Goal: Task Accomplishment & Management: Complete application form

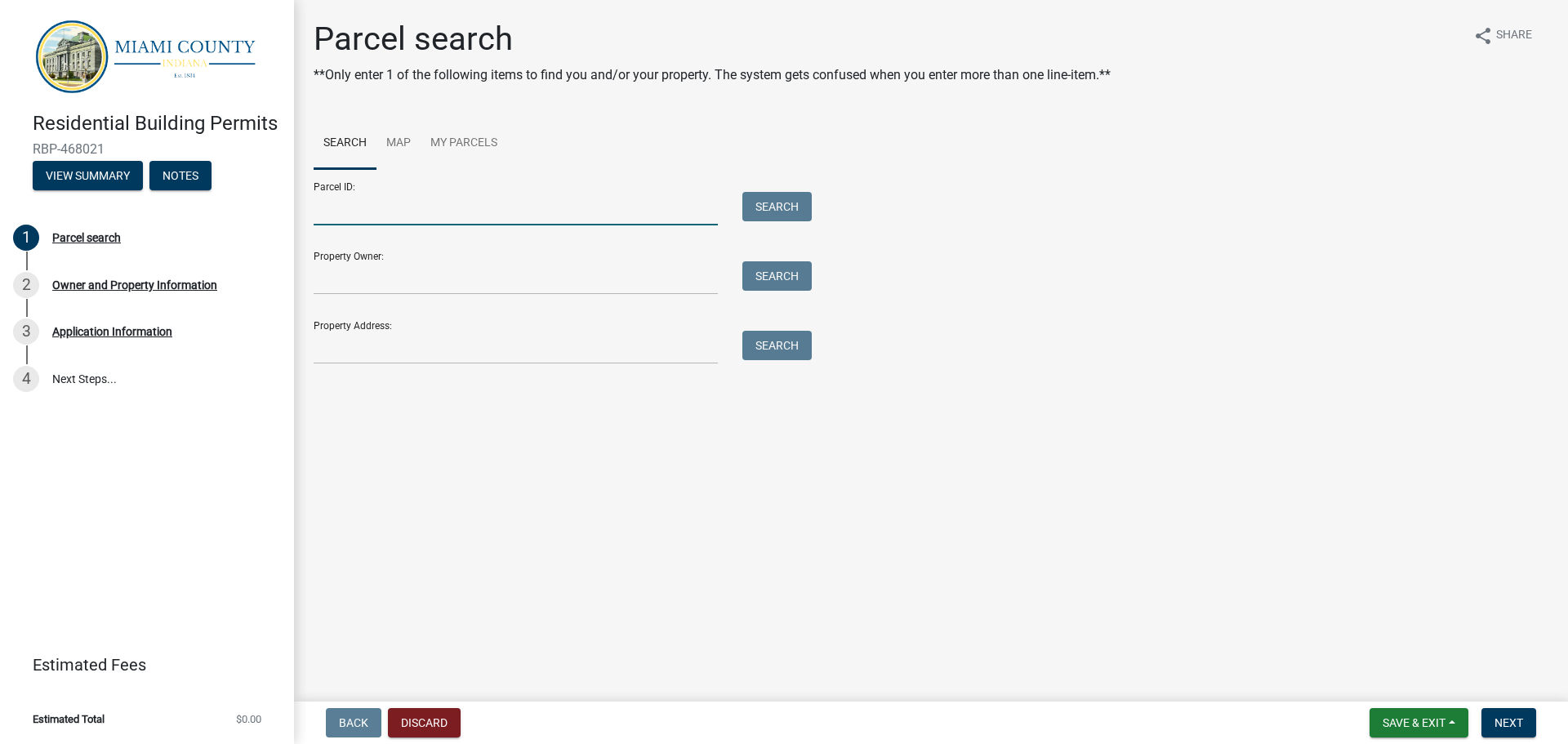
click at [423, 208] on input "Parcel ID:" at bounding box center [515, 209] width 405 height 33
click at [420, 202] on input "Parcel ID:" at bounding box center [515, 209] width 405 height 33
type input "52-08-17-101-003.000-012"
click at [808, 210] on button "Search" at bounding box center [777, 207] width 69 height 30
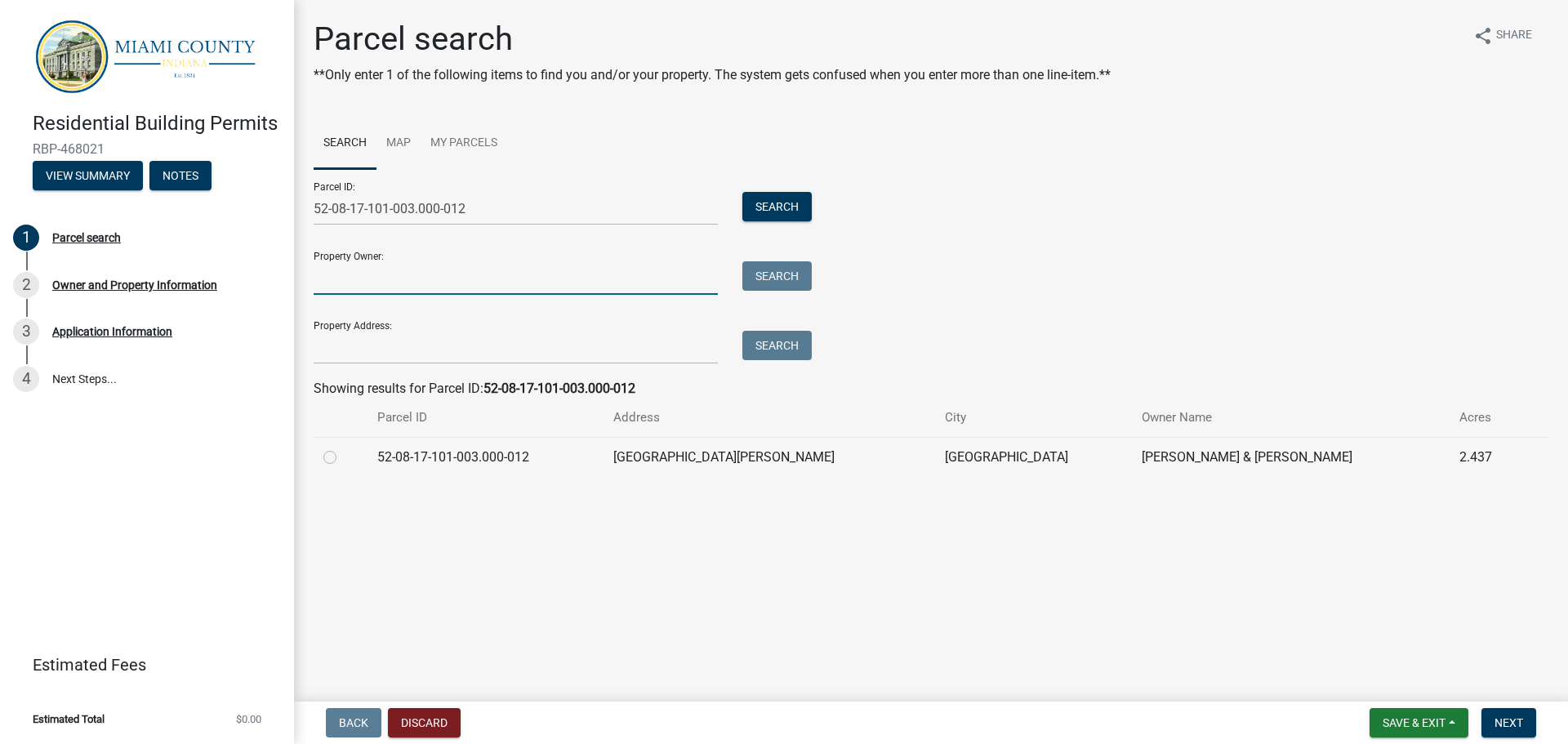
click at [400, 268] on input "Property Owner:" at bounding box center [515, 278] width 405 height 33
click at [338, 461] on div at bounding box center [340, 457] width 34 height 19
click at [484, 456] on td "52-08-17-101-003.000-012" at bounding box center [485, 457] width 236 height 40
click at [343, 447] on label at bounding box center [343, 447] width 0 height 0
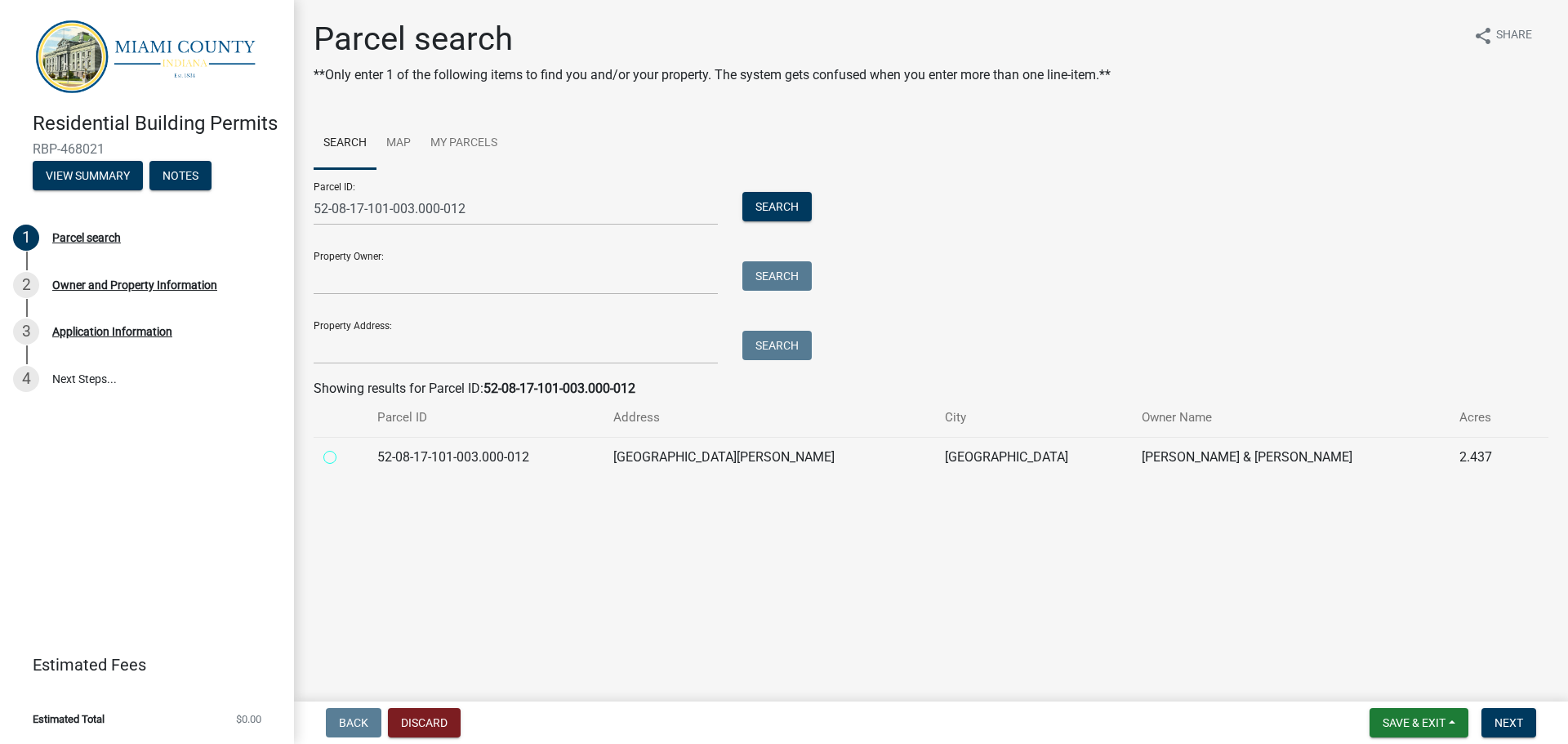
click at [343, 458] on input "radio" at bounding box center [348, 453] width 11 height 11
radio input "true"
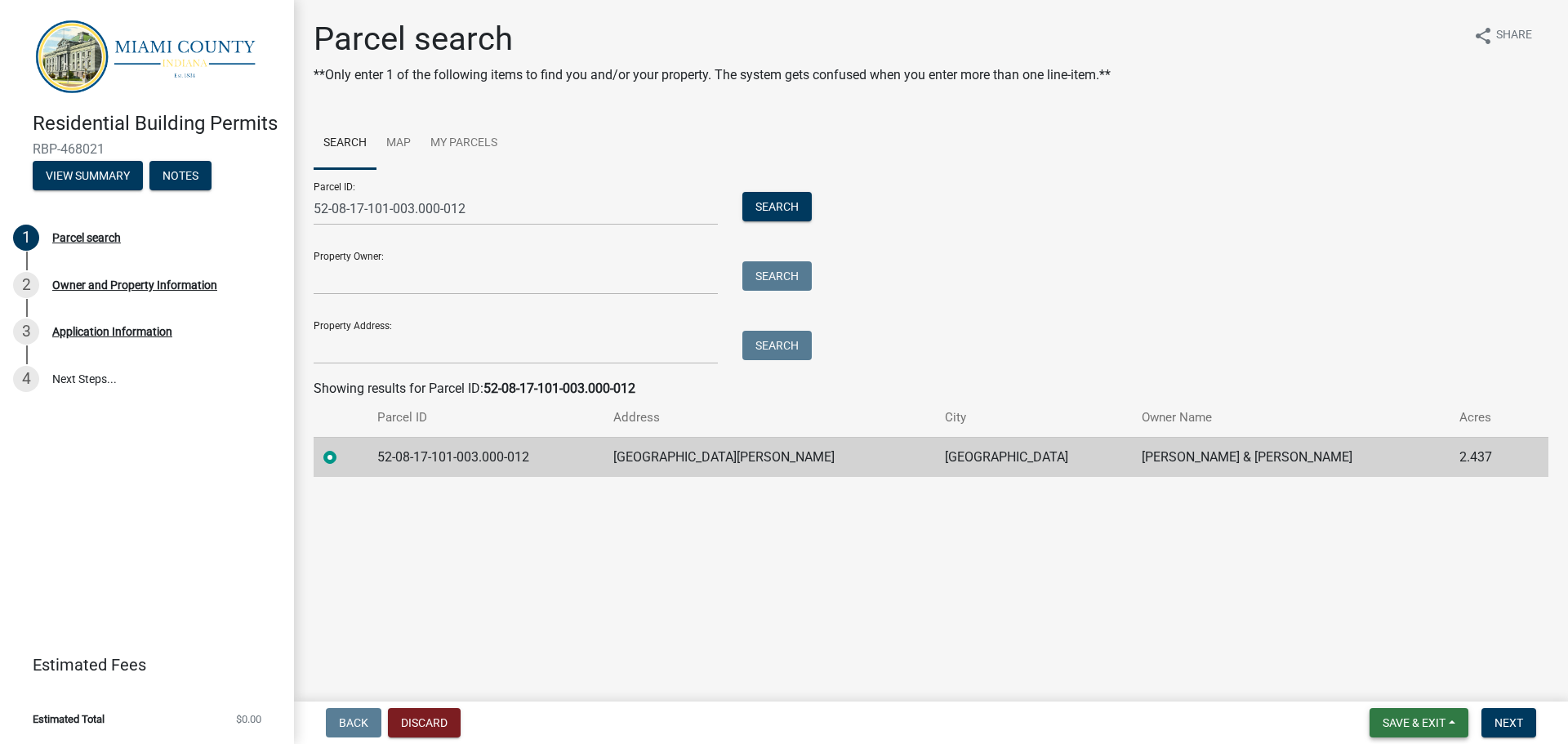
click at [1388, 720] on span "Save & Exit" at bounding box center [1414, 722] width 63 height 13
click at [1378, 639] on button "Save" at bounding box center [1403, 640] width 131 height 39
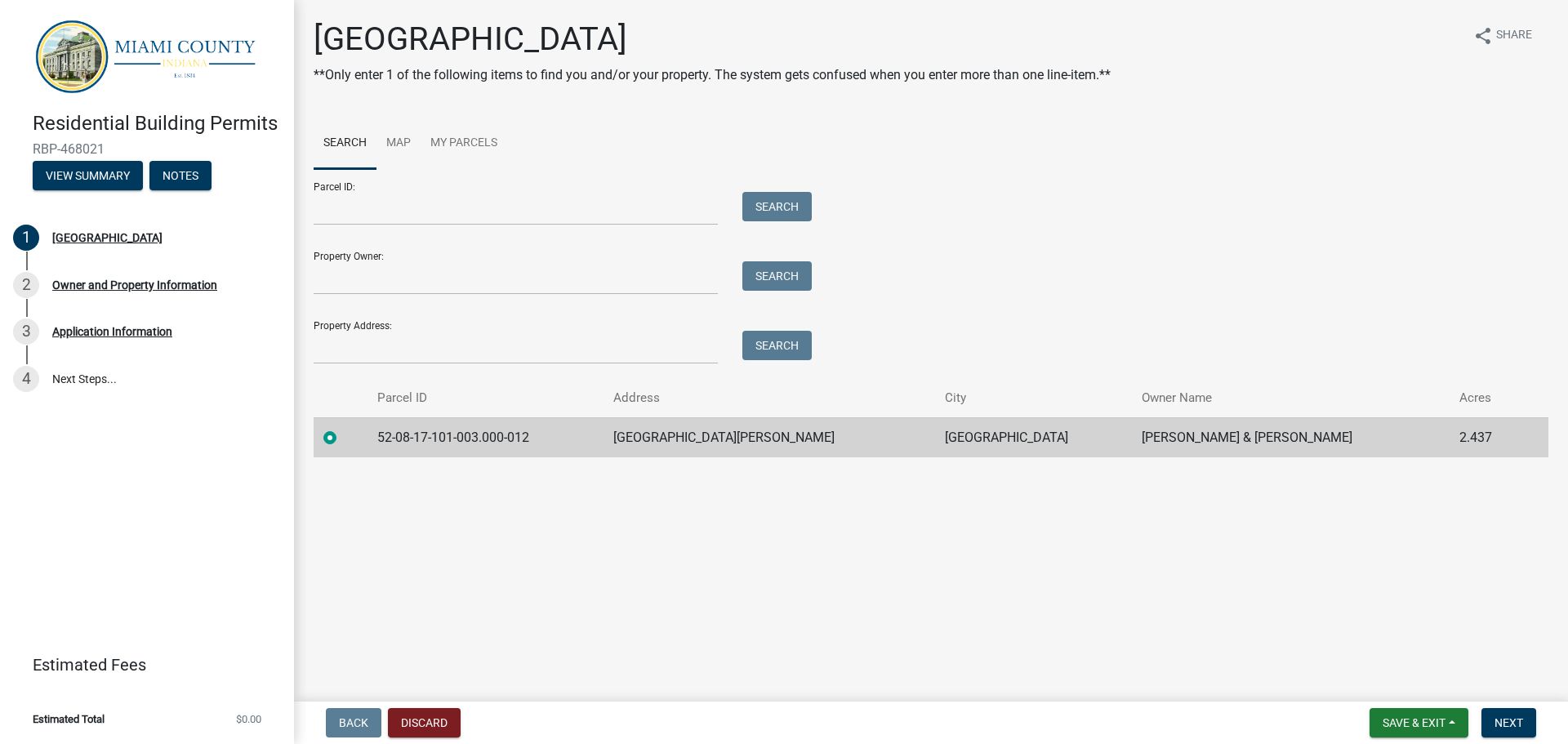
click at [470, 440] on td "52-08-17-101-003.000-012" at bounding box center [485, 438] width 236 height 40
click at [1505, 722] on span "Next" at bounding box center [1508, 722] width 29 height 13
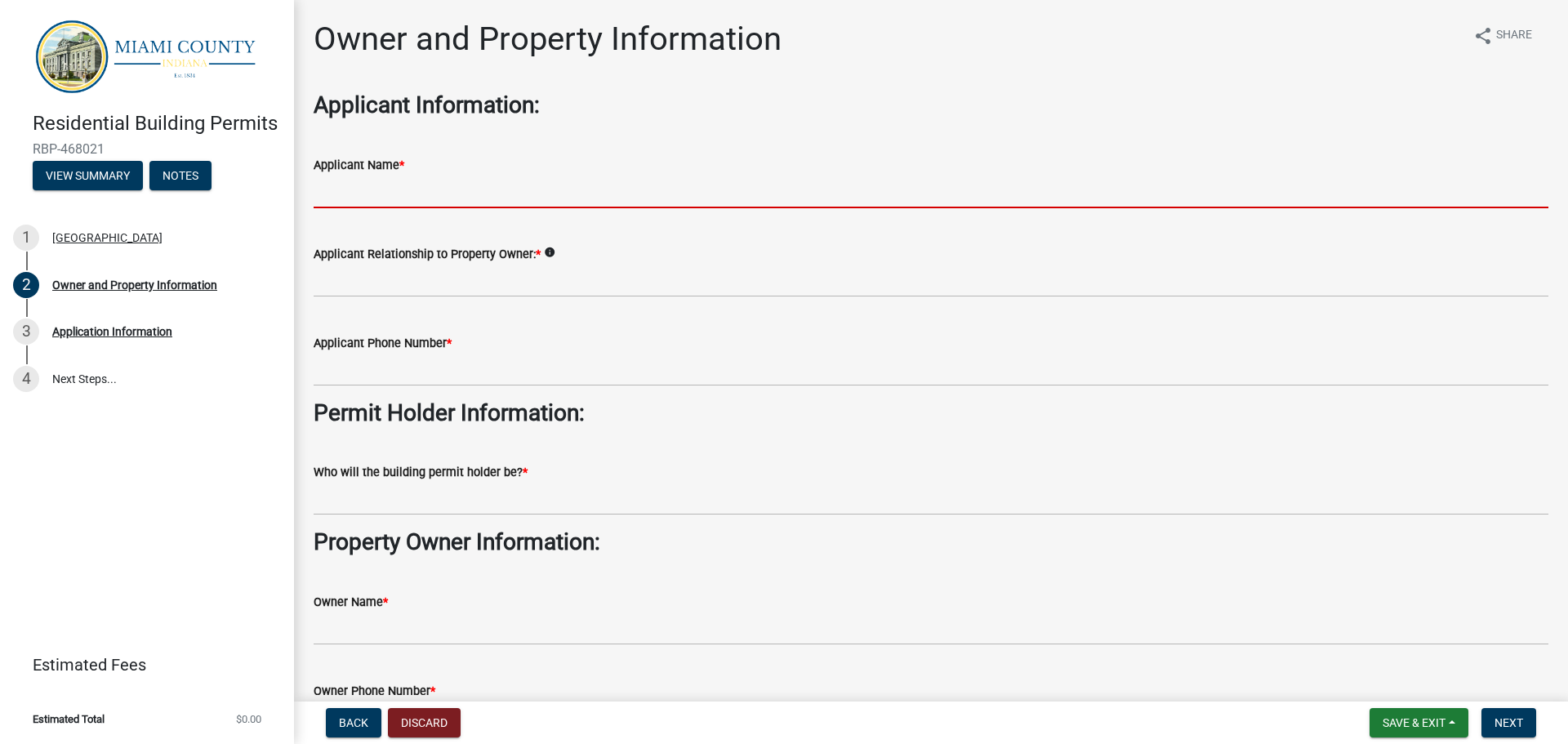
click at [421, 197] on input "Applicant Name *" at bounding box center [930, 191] width 1235 height 33
type input "[PERSON_NAME]"
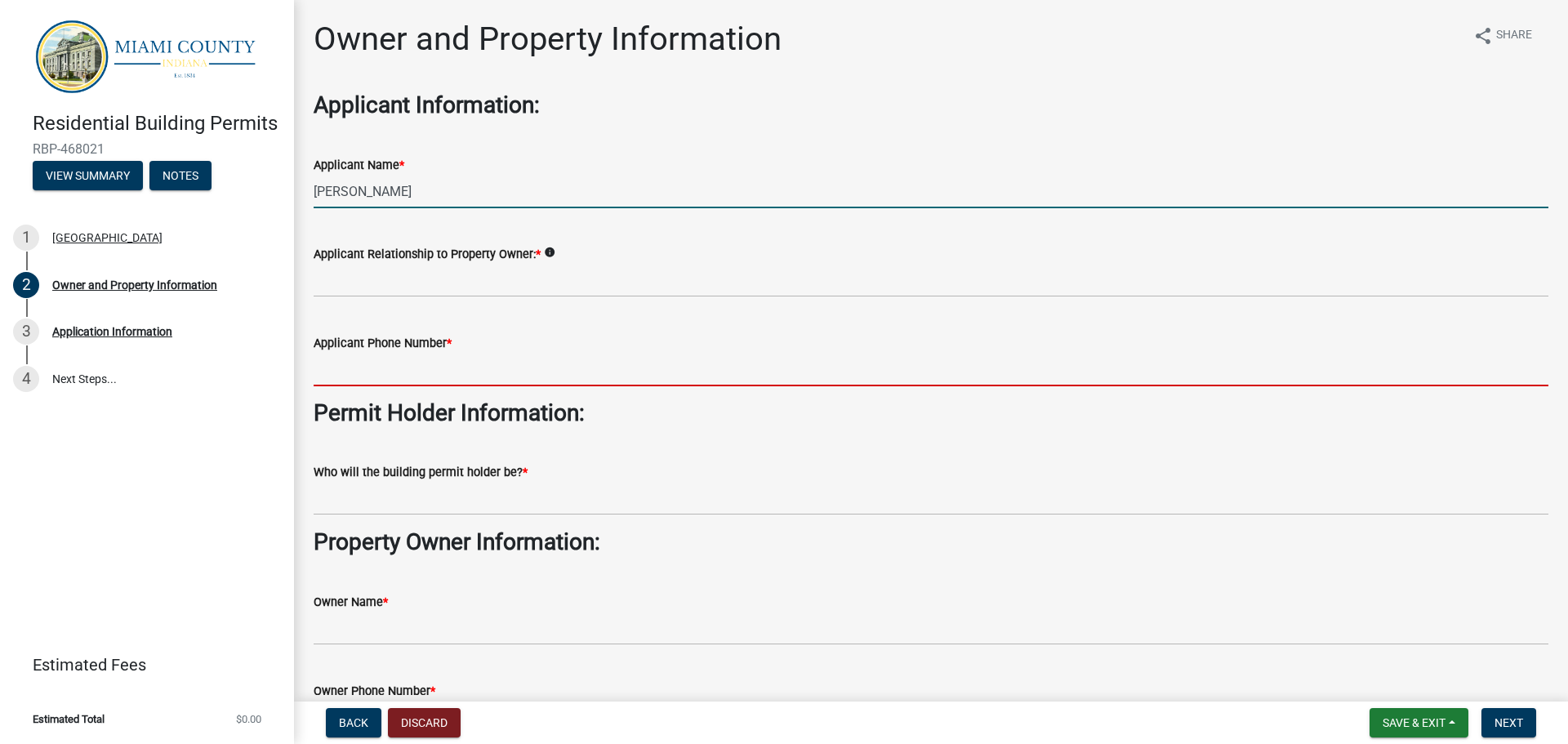
type input "7654144209"
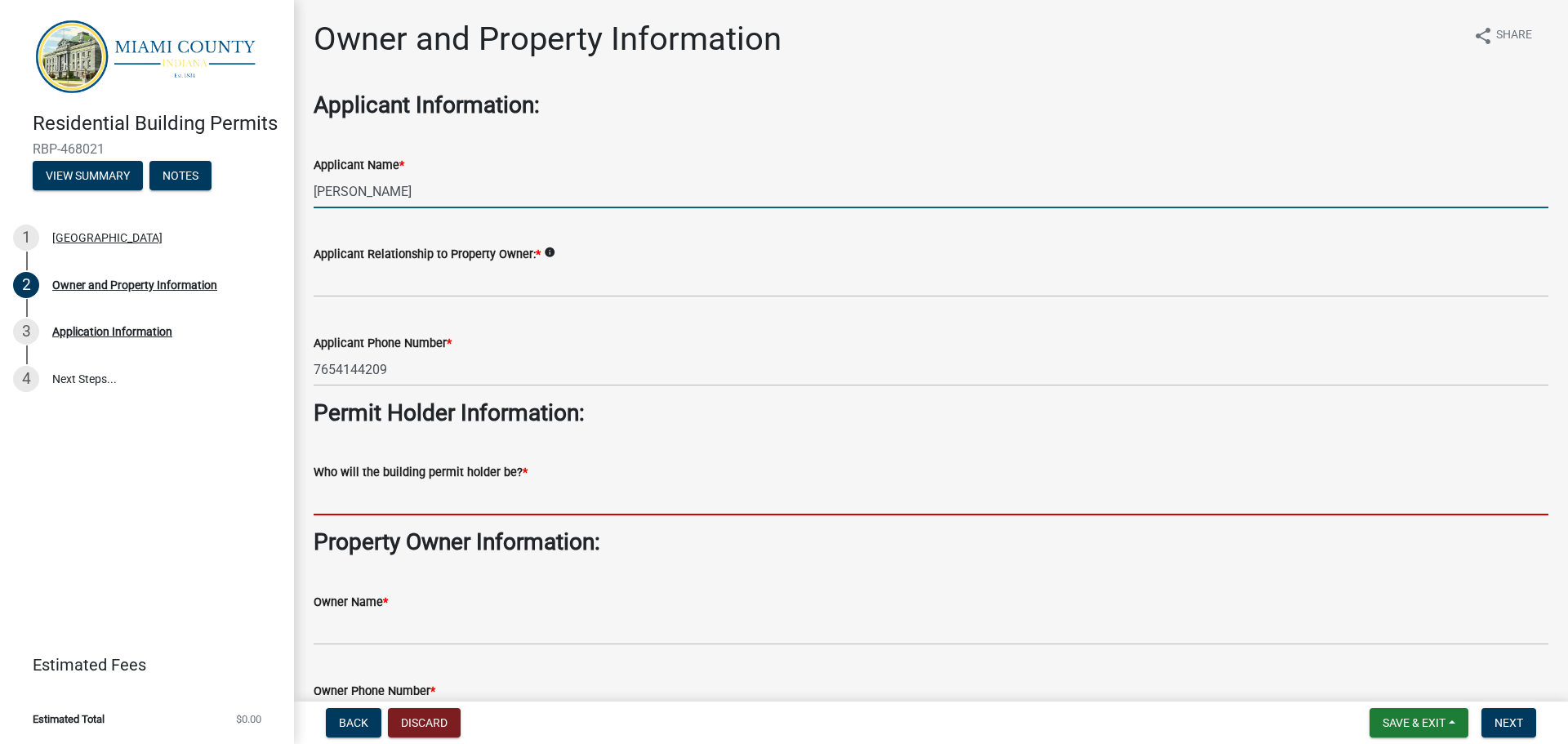
click at [371, 512] on input "Who will the building permit holder be? *" at bounding box center [930, 498] width 1235 height 33
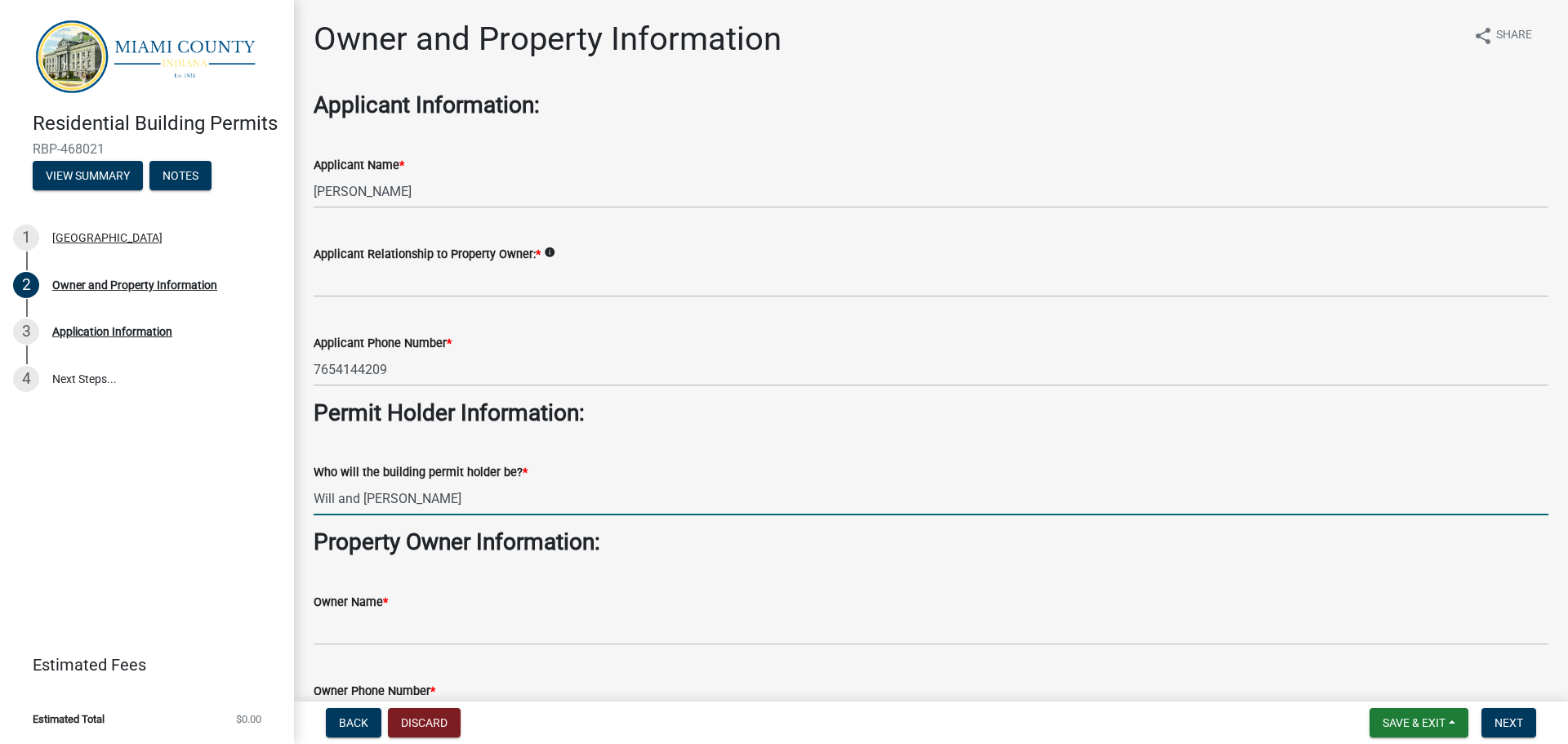
type input "Will and [PERSON_NAME]"
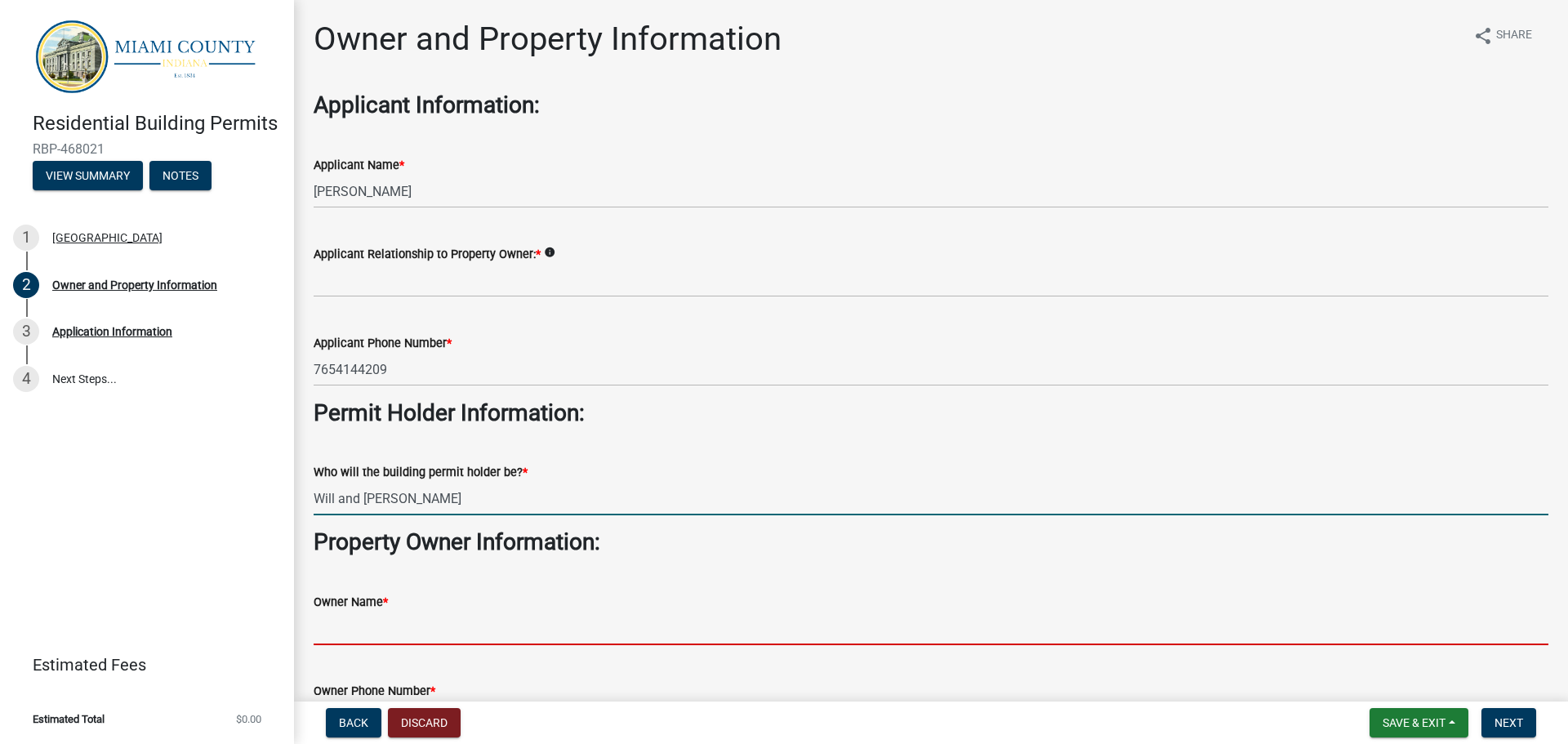
click at [358, 630] on input "Owner Name *" at bounding box center [930, 628] width 1235 height 33
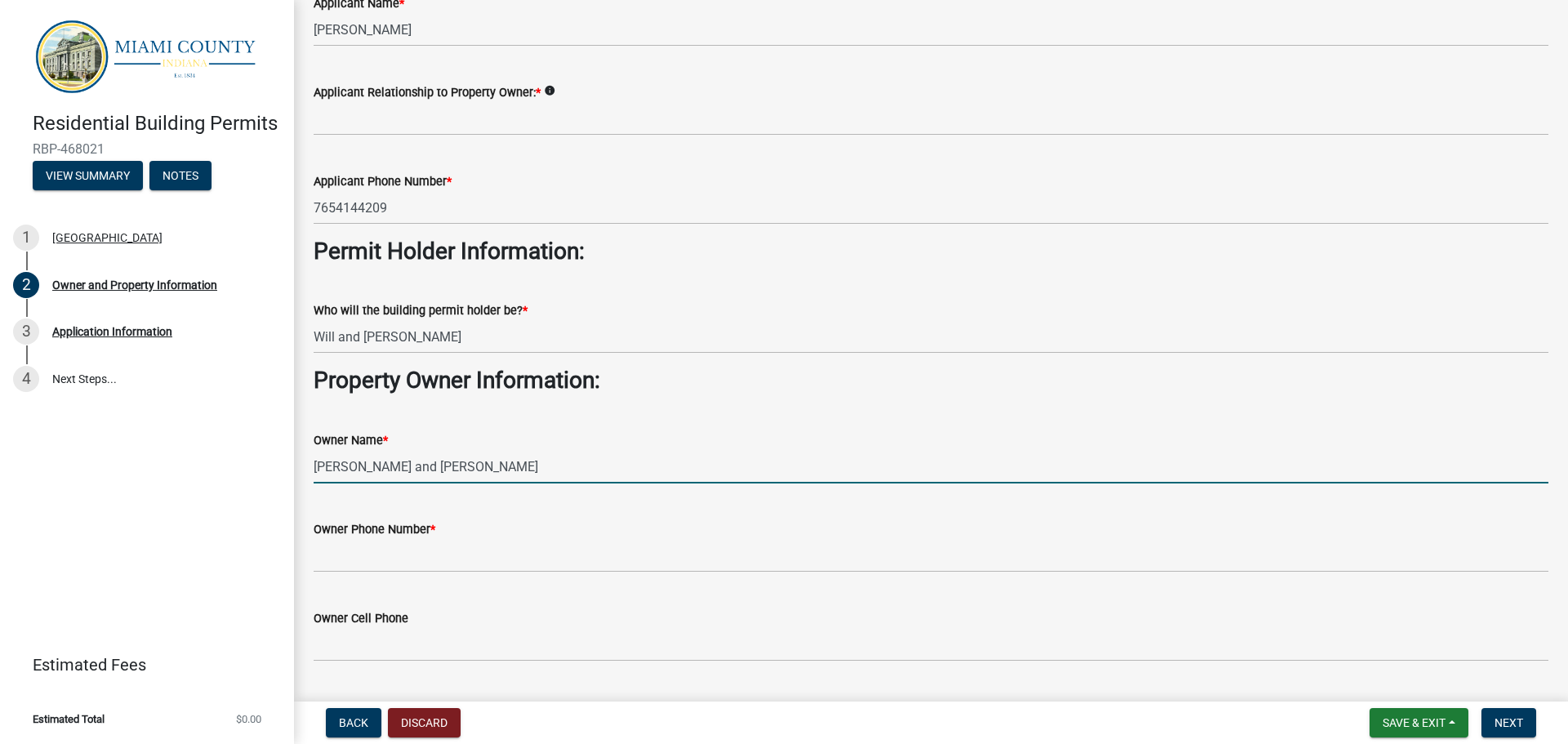
scroll to position [163, 0]
type input "[PERSON_NAME] and [PERSON_NAME]"
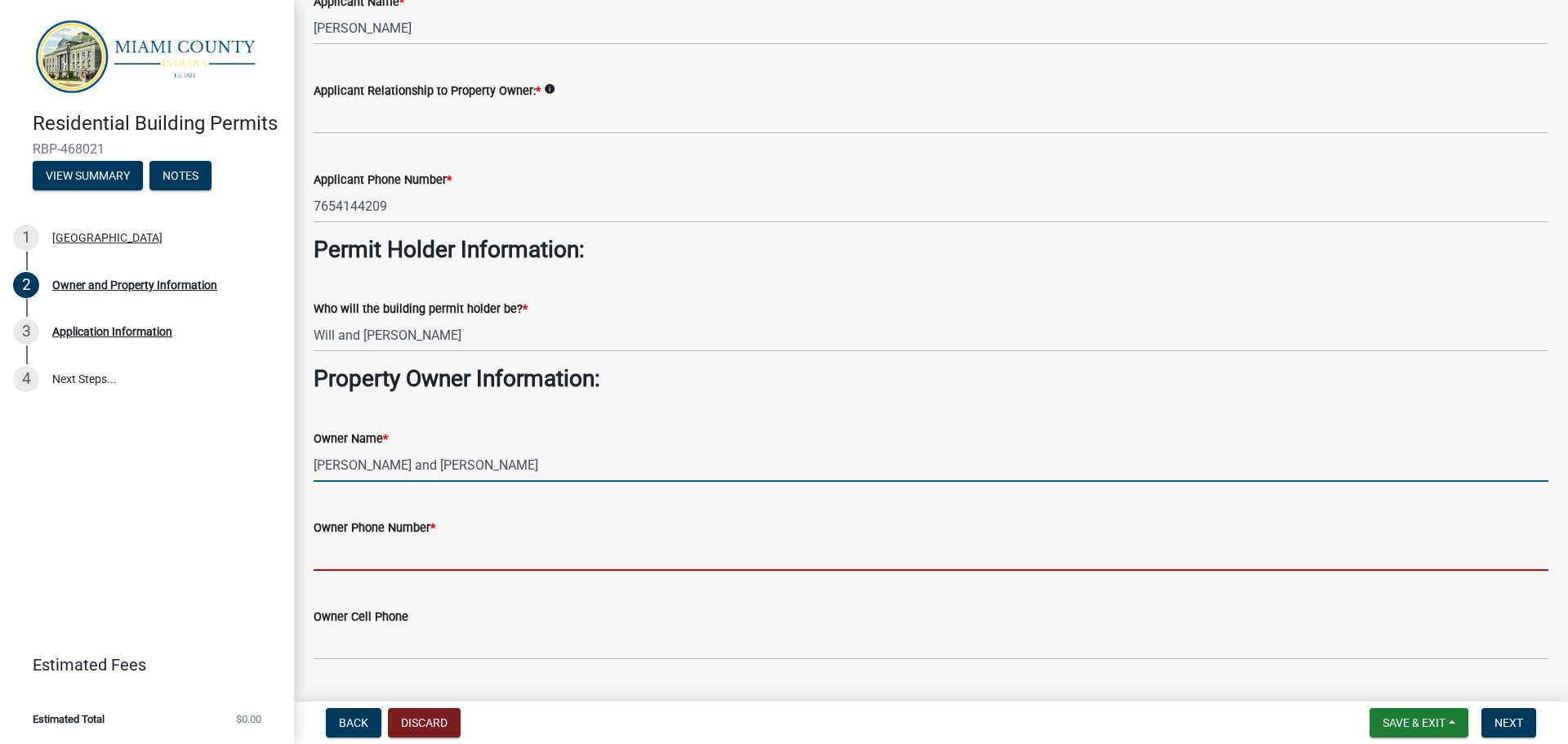
click at [396, 560] on input "Owner Phone Number *" at bounding box center [930, 554] width 1235 height 33
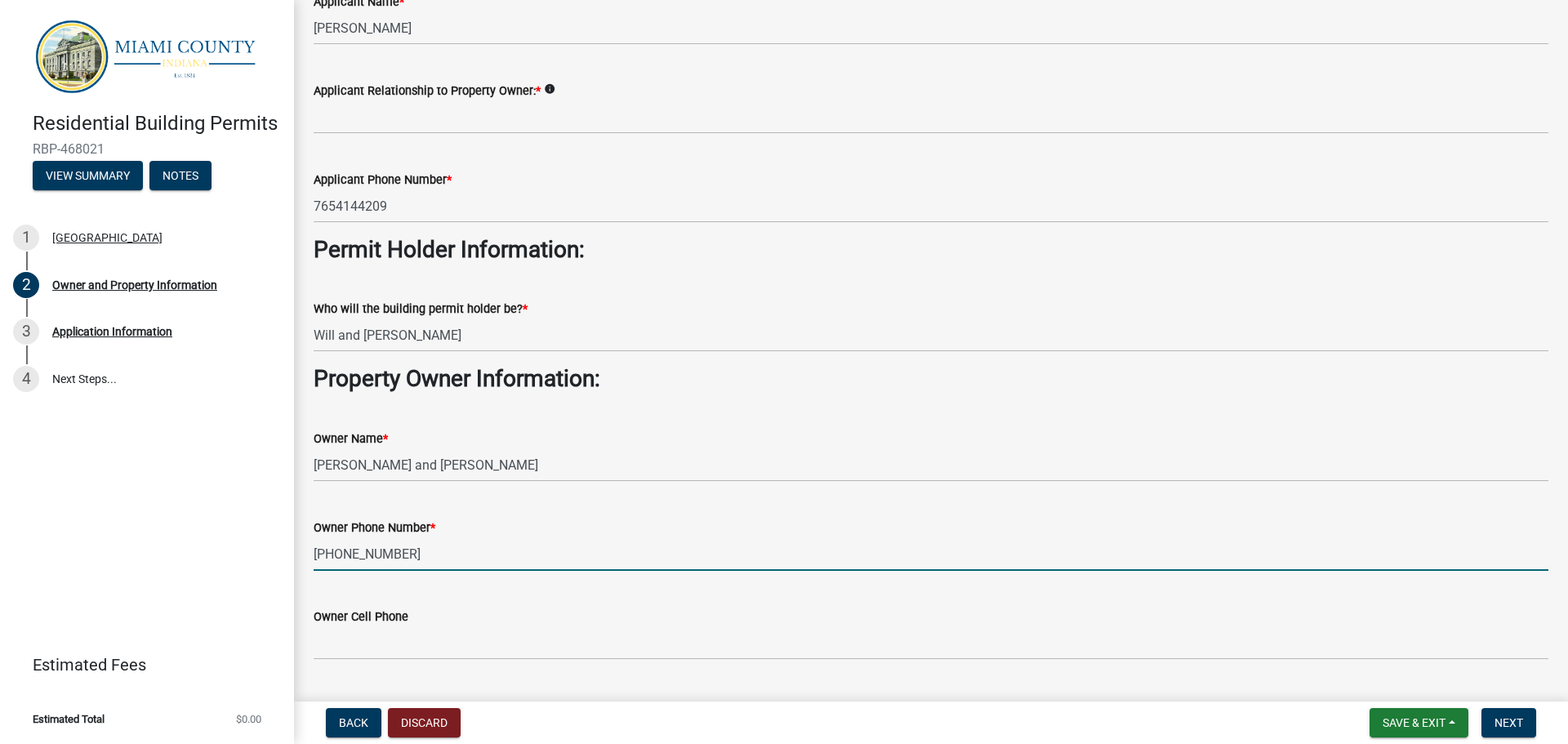
type input "[PHONE_NUMBER]"
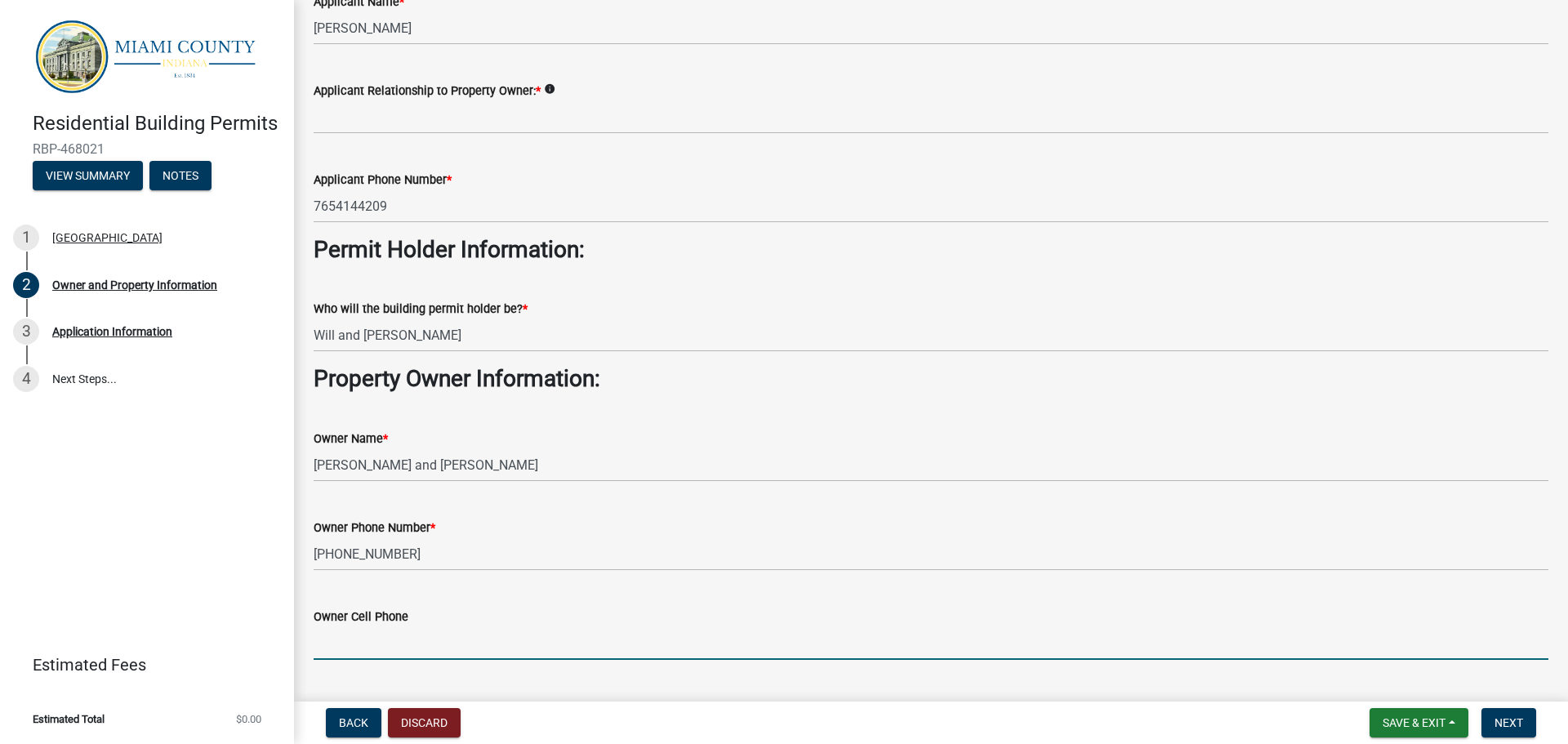
click at [396, 652] on input "Owner Cell Phone" at bounding box center [930, 643] width 1235 height 33
click at [366, 639] on input "Owner Cell Phone" at bounding box center [930, 643] width 1235 height 33
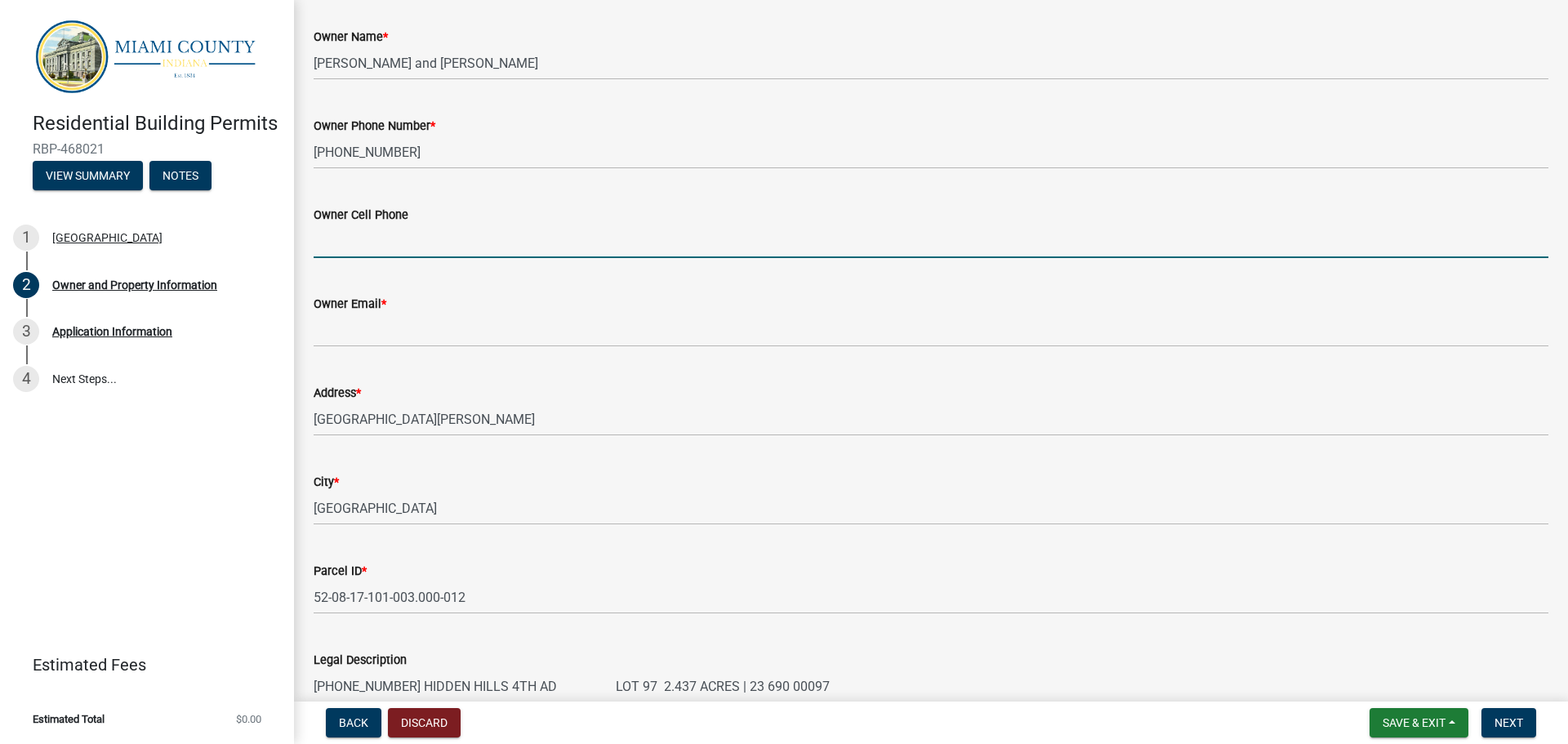
scroll to position [572, 0]
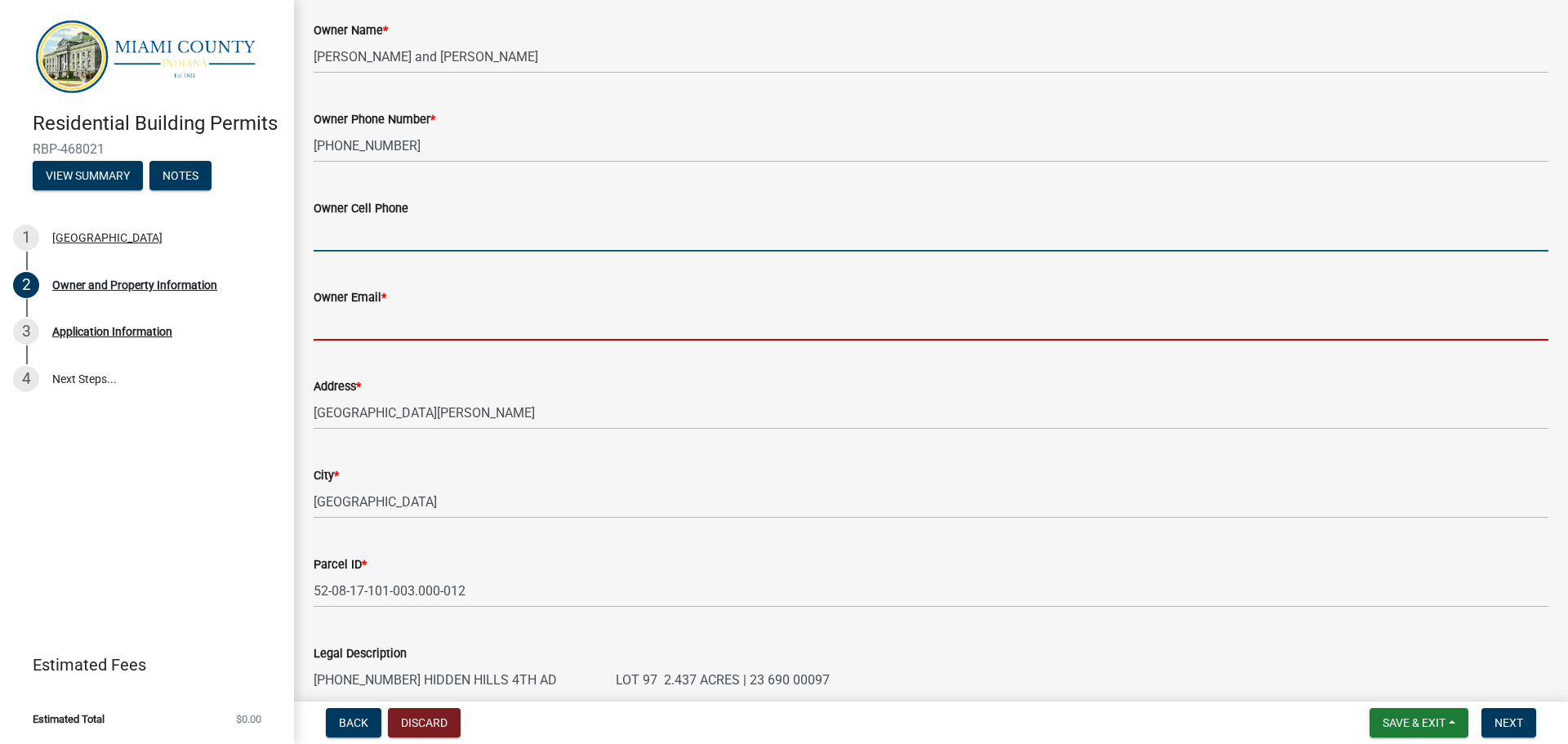
click at [377, 333] on input "Owner Email *" at bounding box center [930, 324] width 1235 height 33
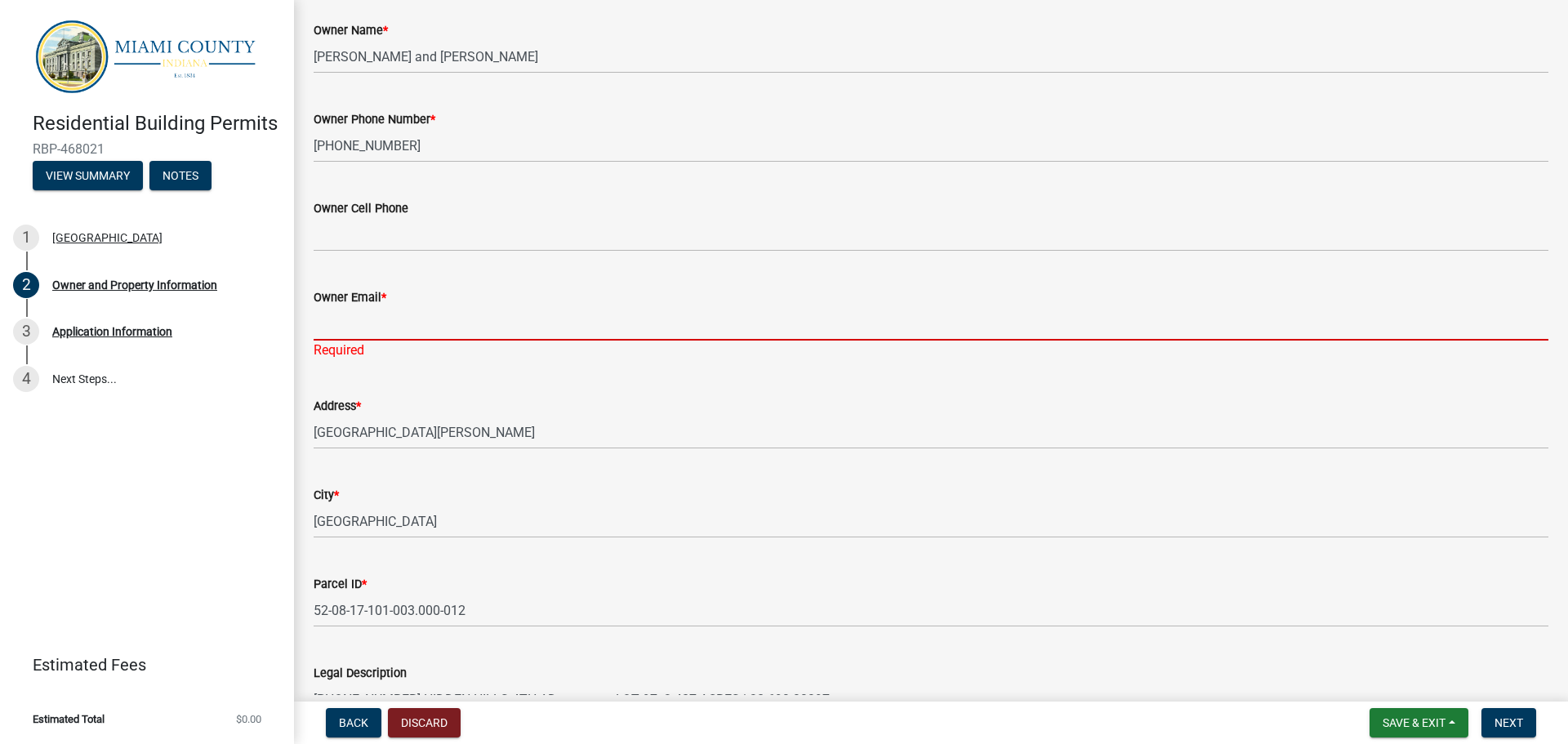
click at [365, 304] on div "Owner Email *" at bounding box center [930, 297] width 1235 height 19
click at [362, 310] on input "Owner Email *" at bounding box center [930, 324] width 1235 height 33
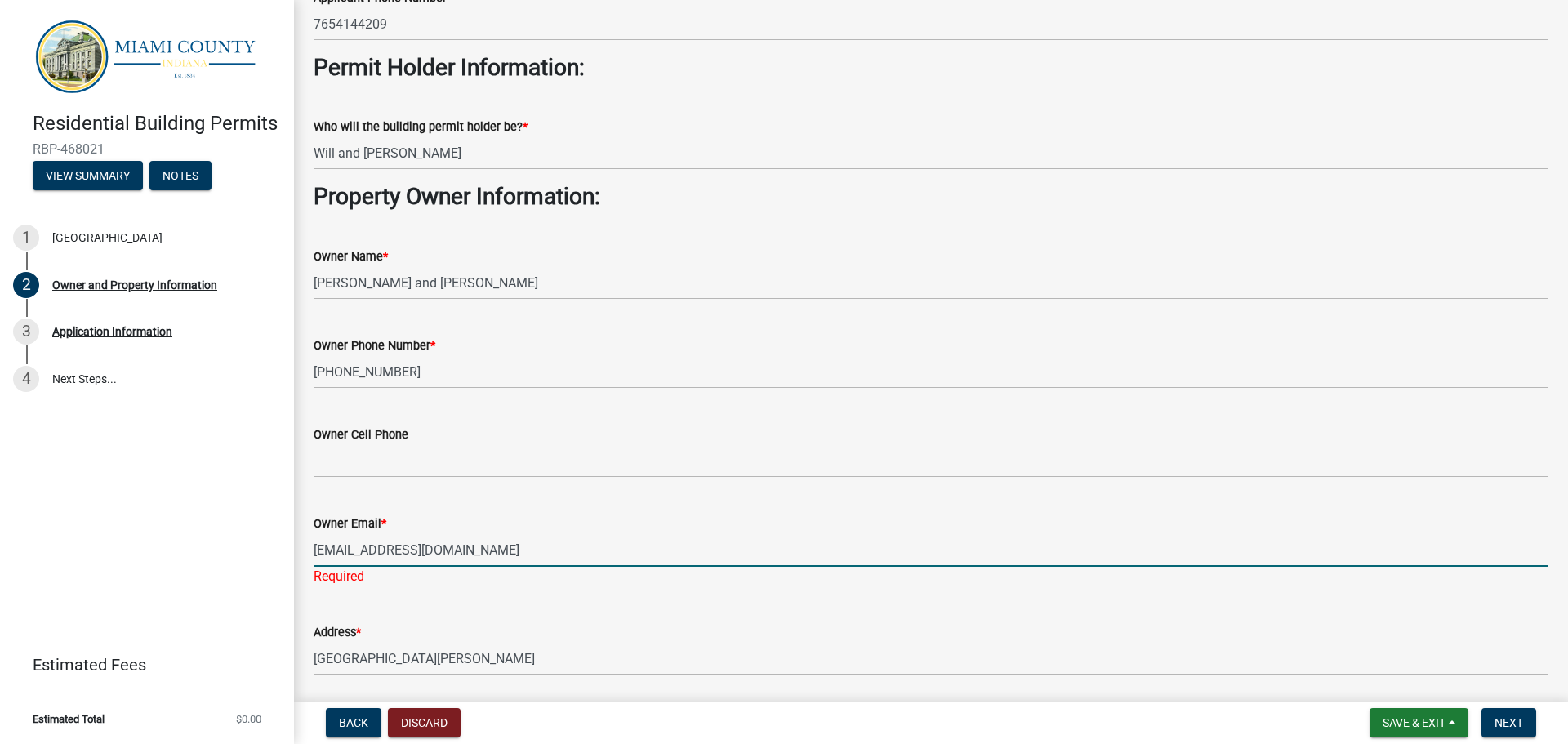
scroll to position [0, 0]
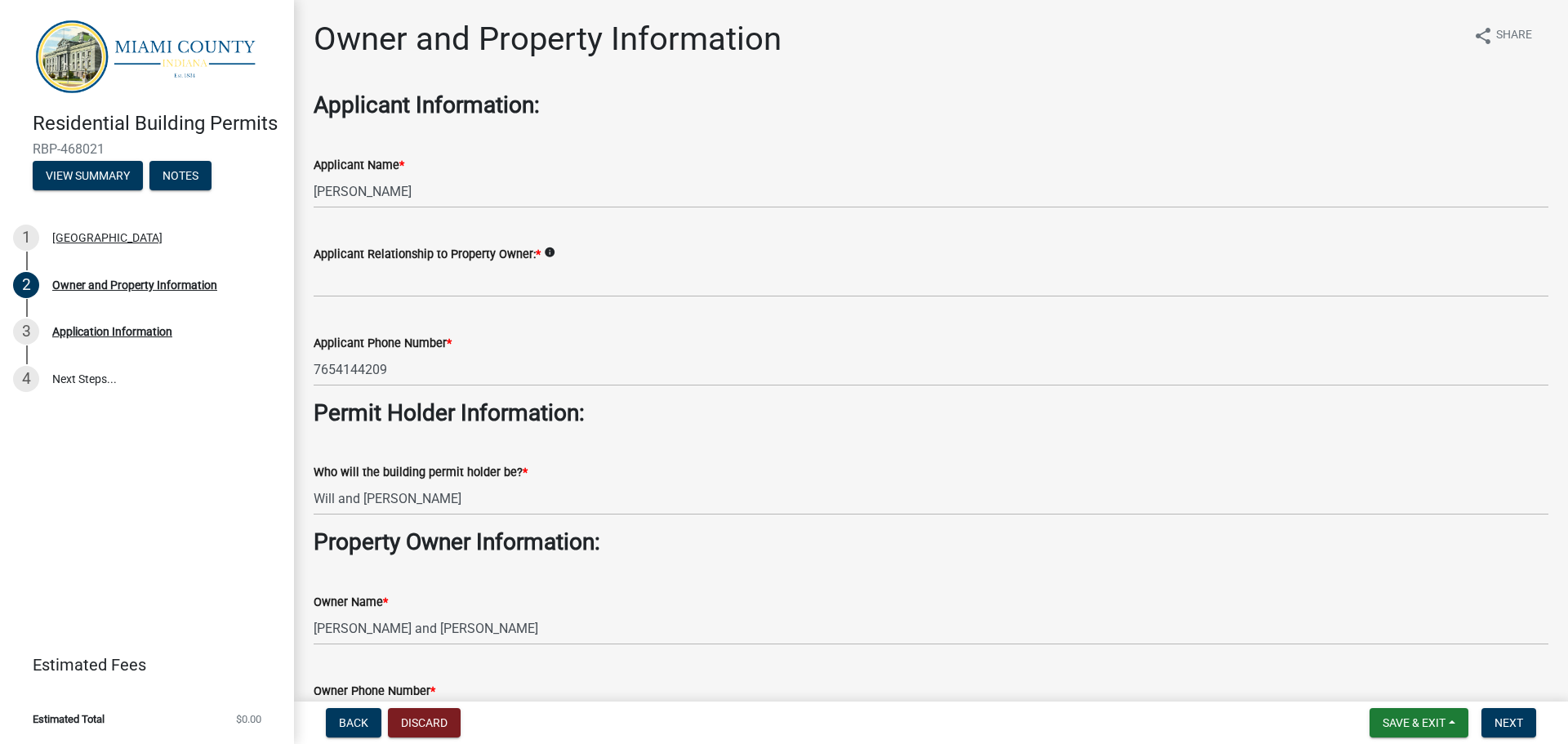
type input "[EMAIL_ADDRESS][DOMAIN_NAME]"
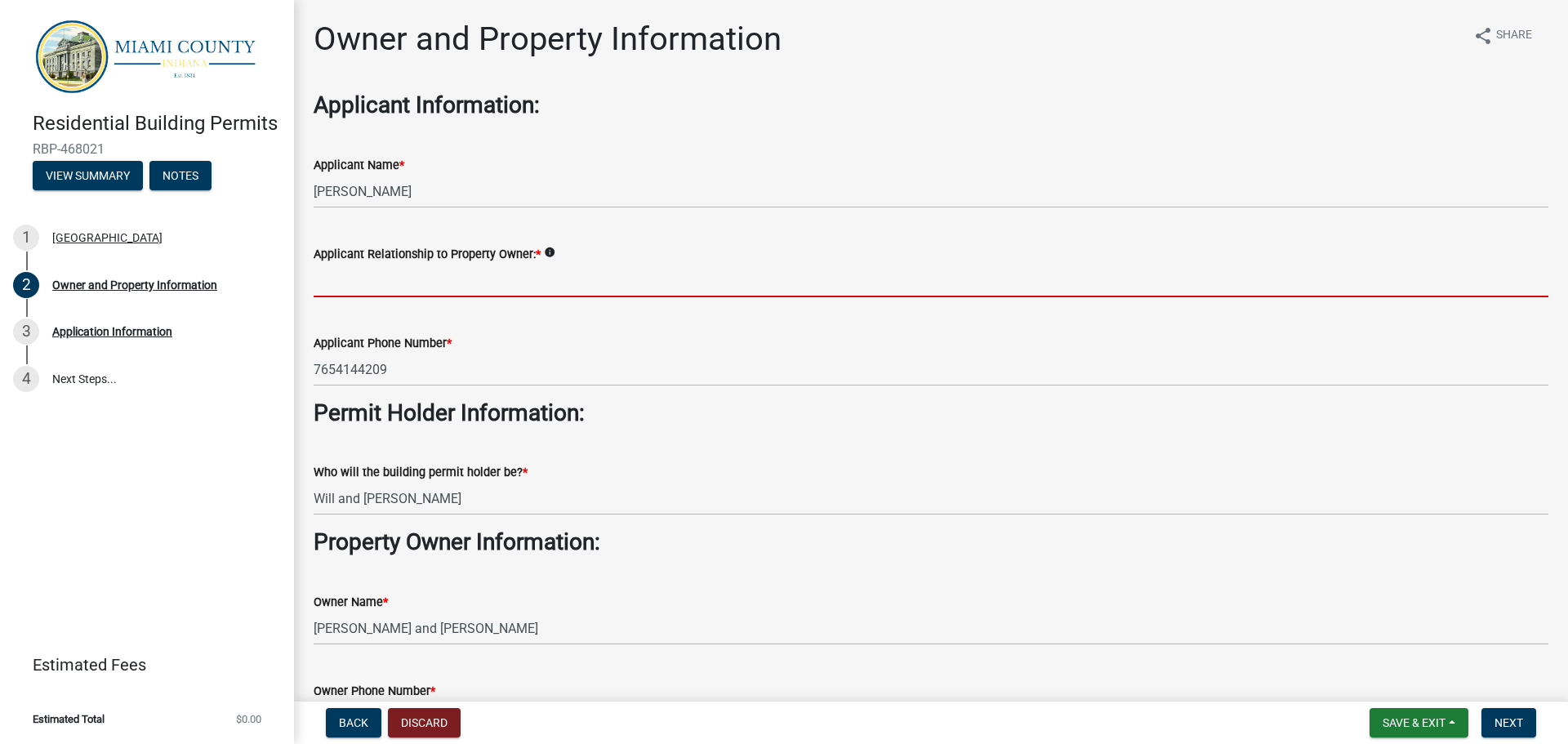
click at [402, 289] on input "Applicant Relationship to Property Owner: *" at bounding box center [930, 281] width 1235 height 33
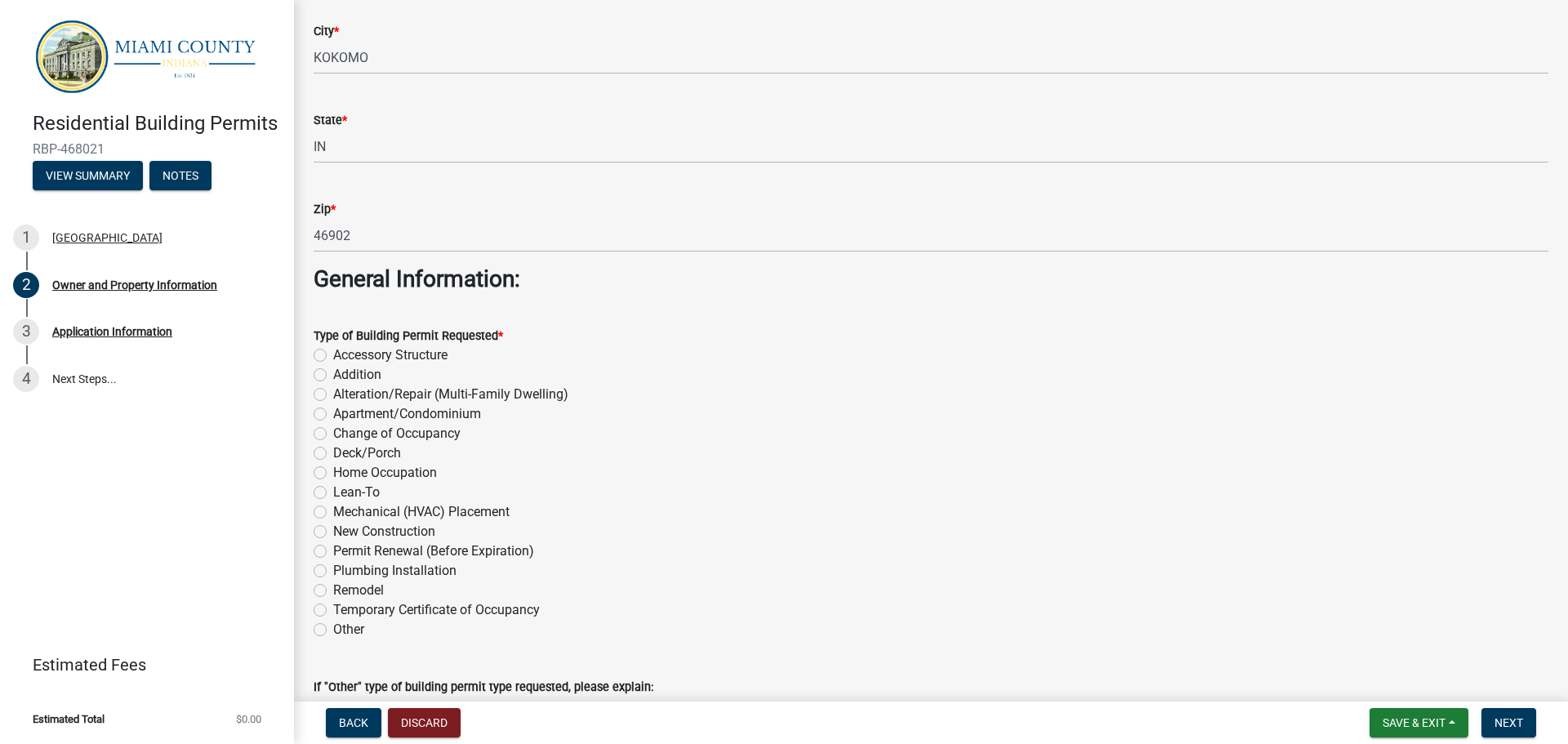
scroll to position [1552, 0]
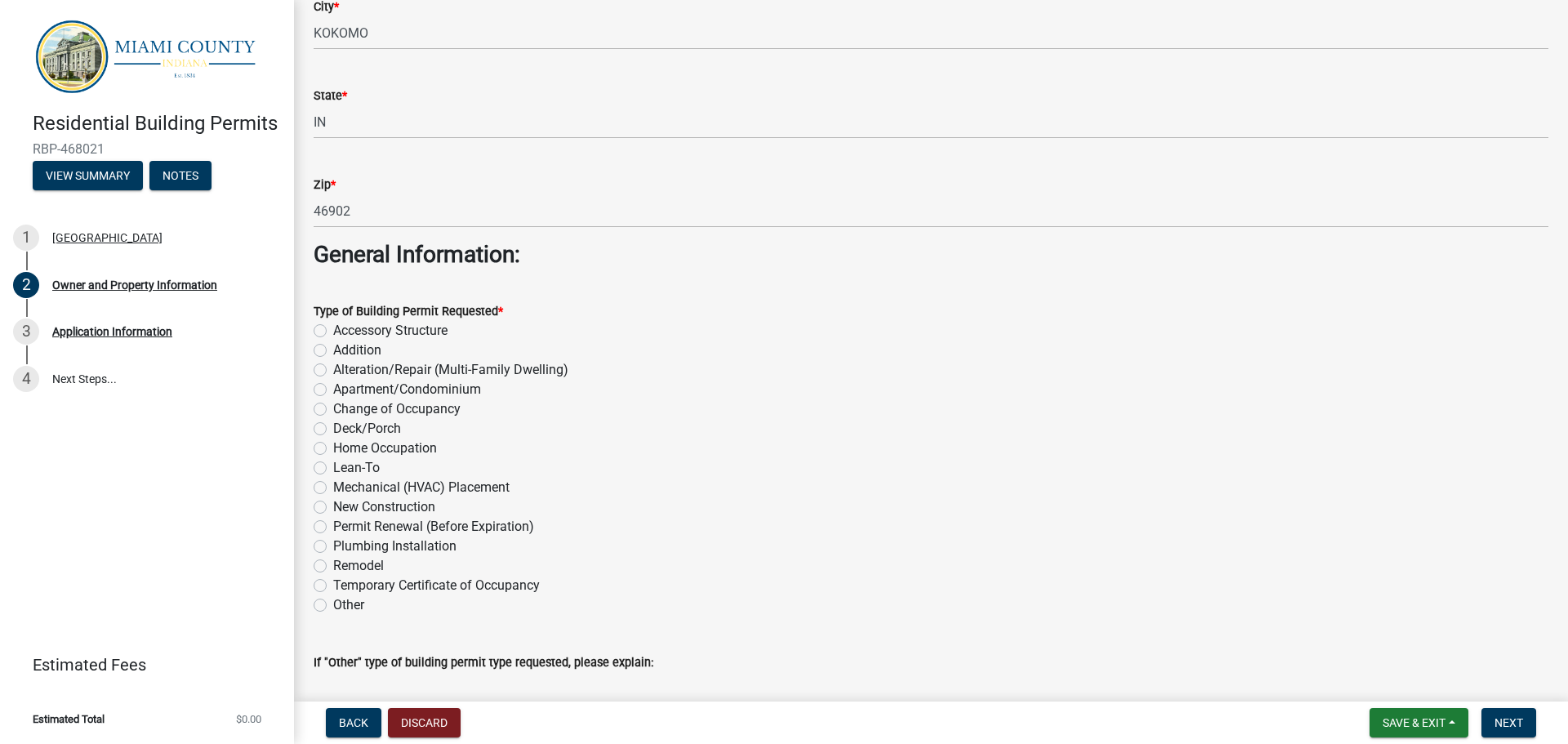
type input "Builder"
click at [333, 508] on label "New Construction" at bounding box center [384, 507] width 102 height 19
click at [333, 508] on input "New Construction" at bounding box center [339, 503] width 11 height 11
radio input "true"
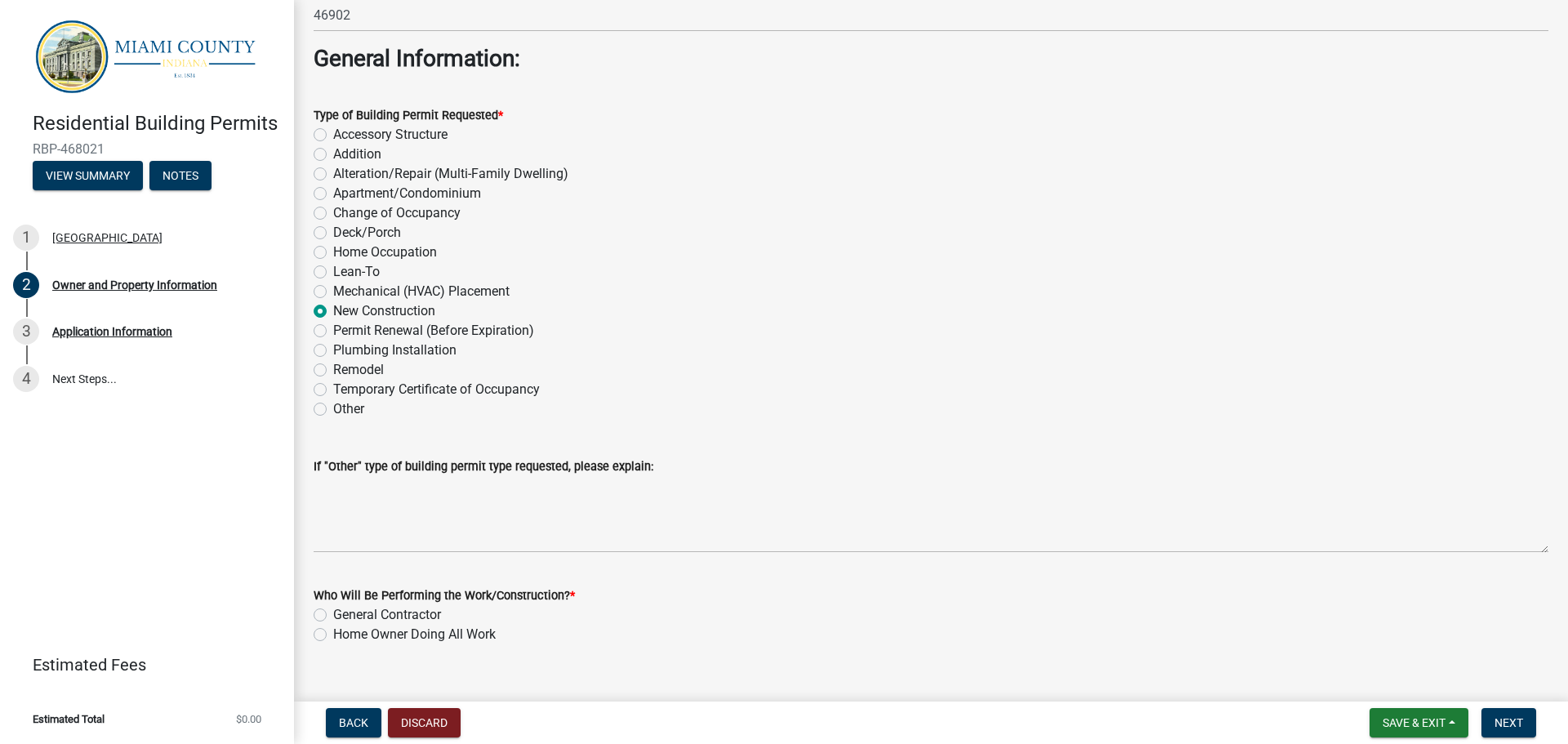
scroll to position [1776, 0]
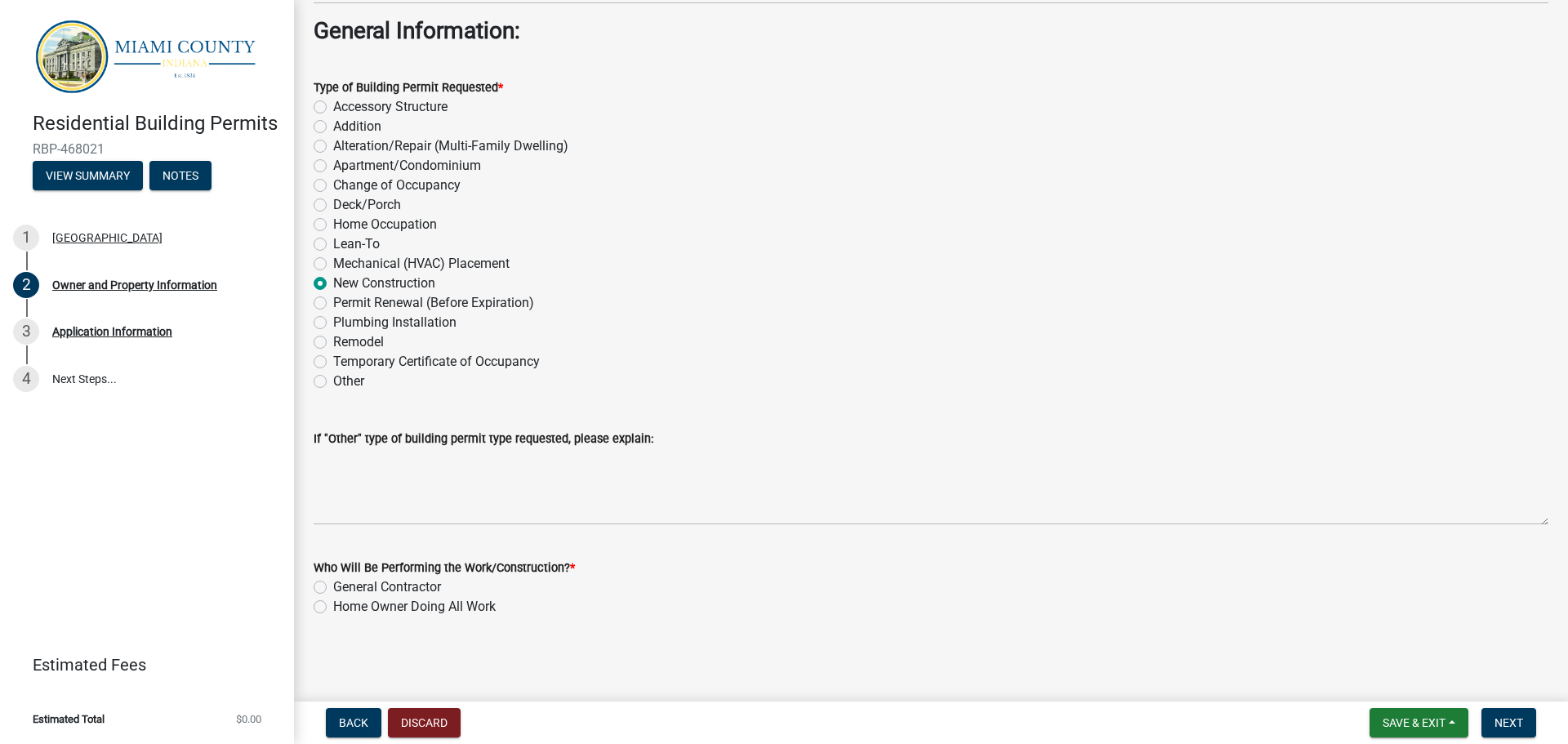
click at [333, 592] on label "General Contractor" at bounding box center [387, 587] width 108 height 19
click at [333, 588] on input "General Contractor" at bounding box center [339, 583] width 11 height 11
radio input "true"
click at [1515, 726] on span "Next" at bounding box center [1508, 722] width 29 height 13
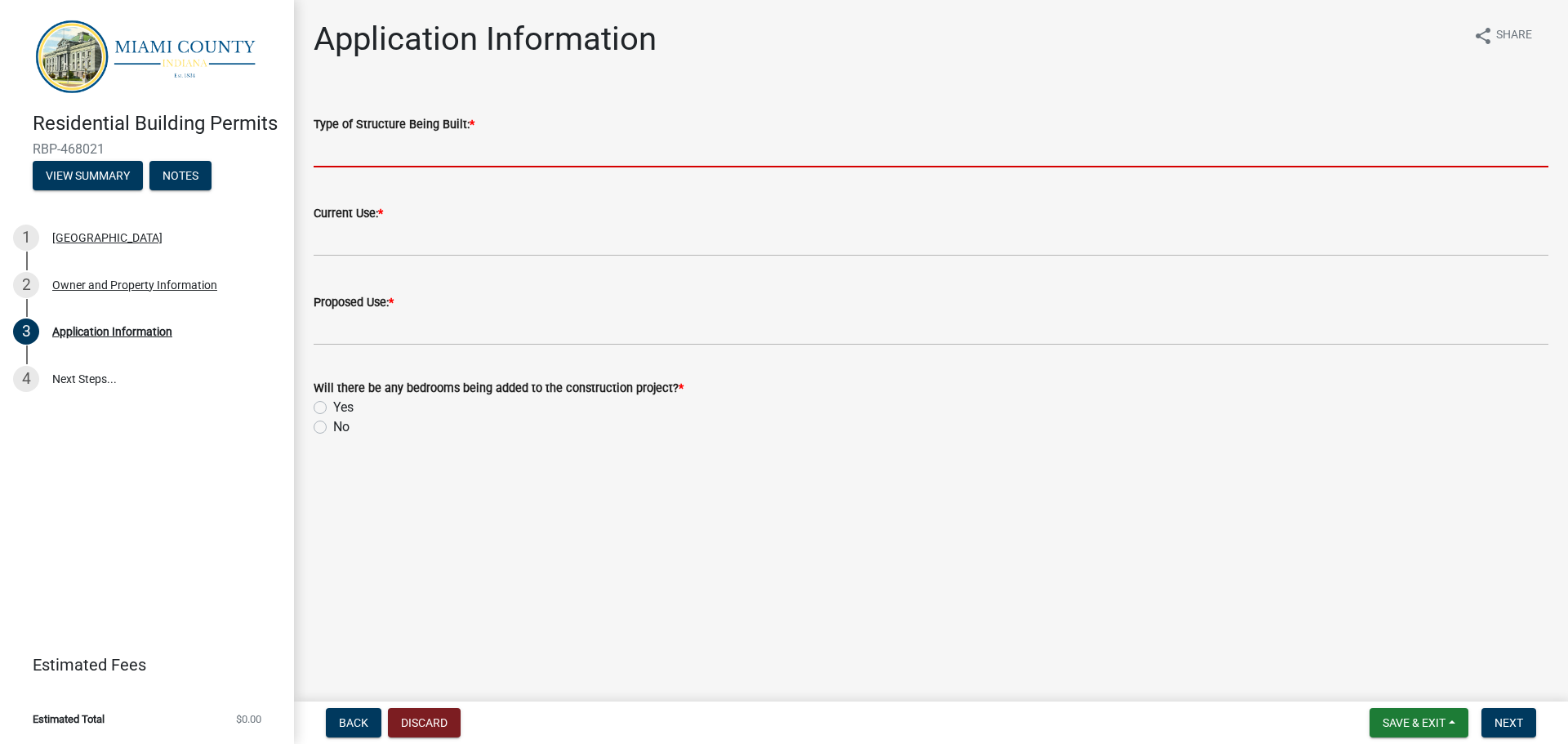
click at [414, 160] on input "Type of Structure Being Built: *" at bounding box center [930, 151] width 1235 height 33
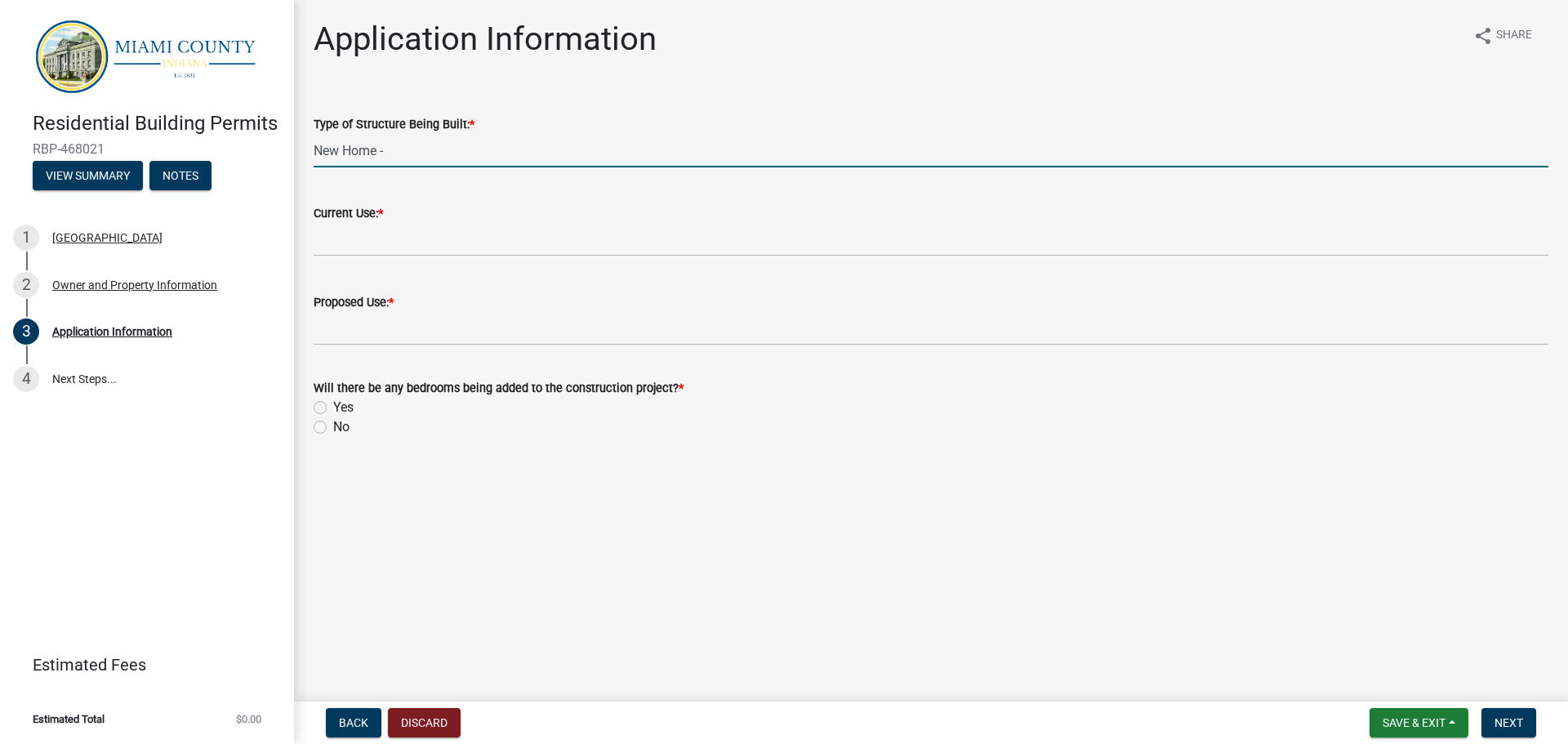
type input "New Home -"
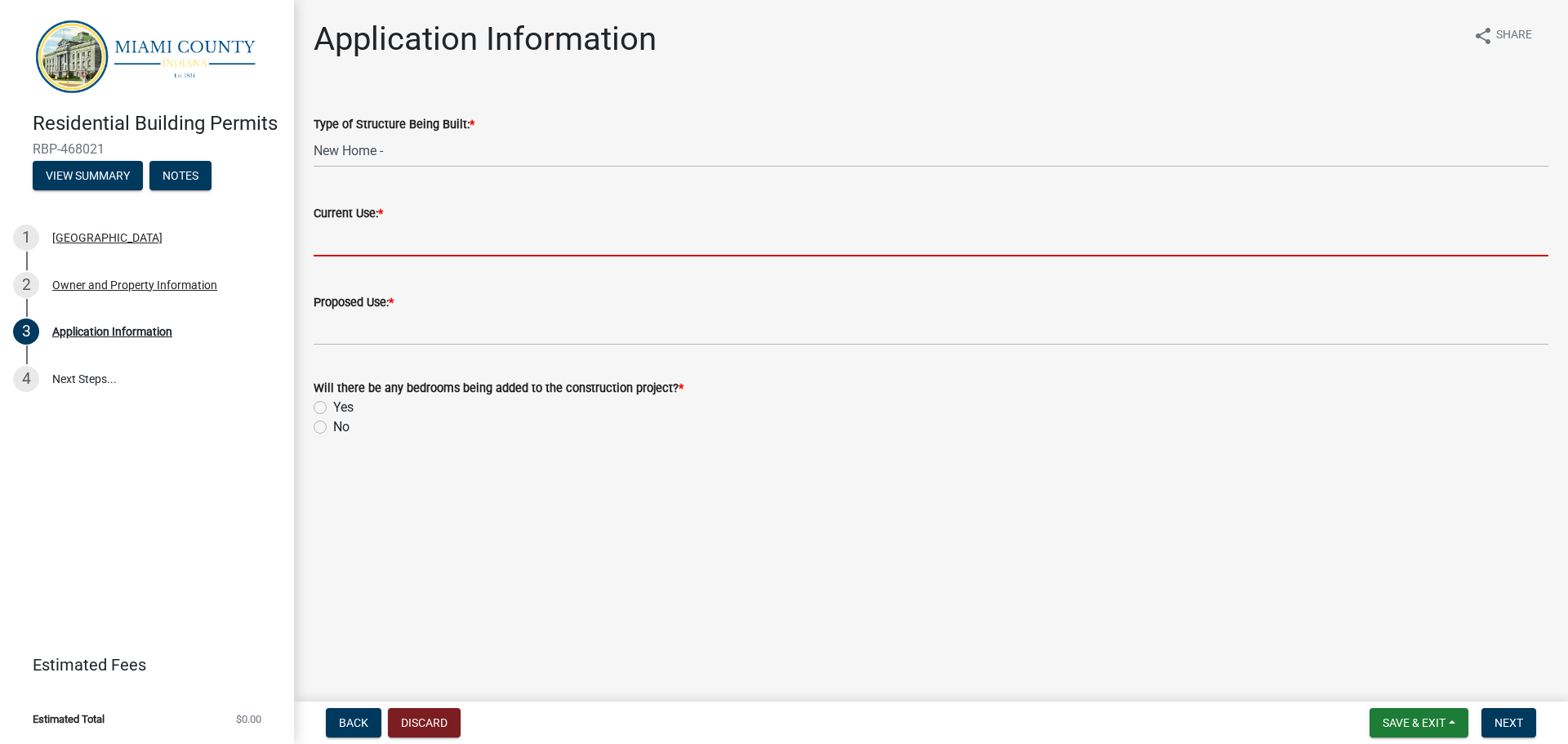
click at [394, 240] on input "Current Use: *" at bounding box center [930, 240] width 1235 height 33
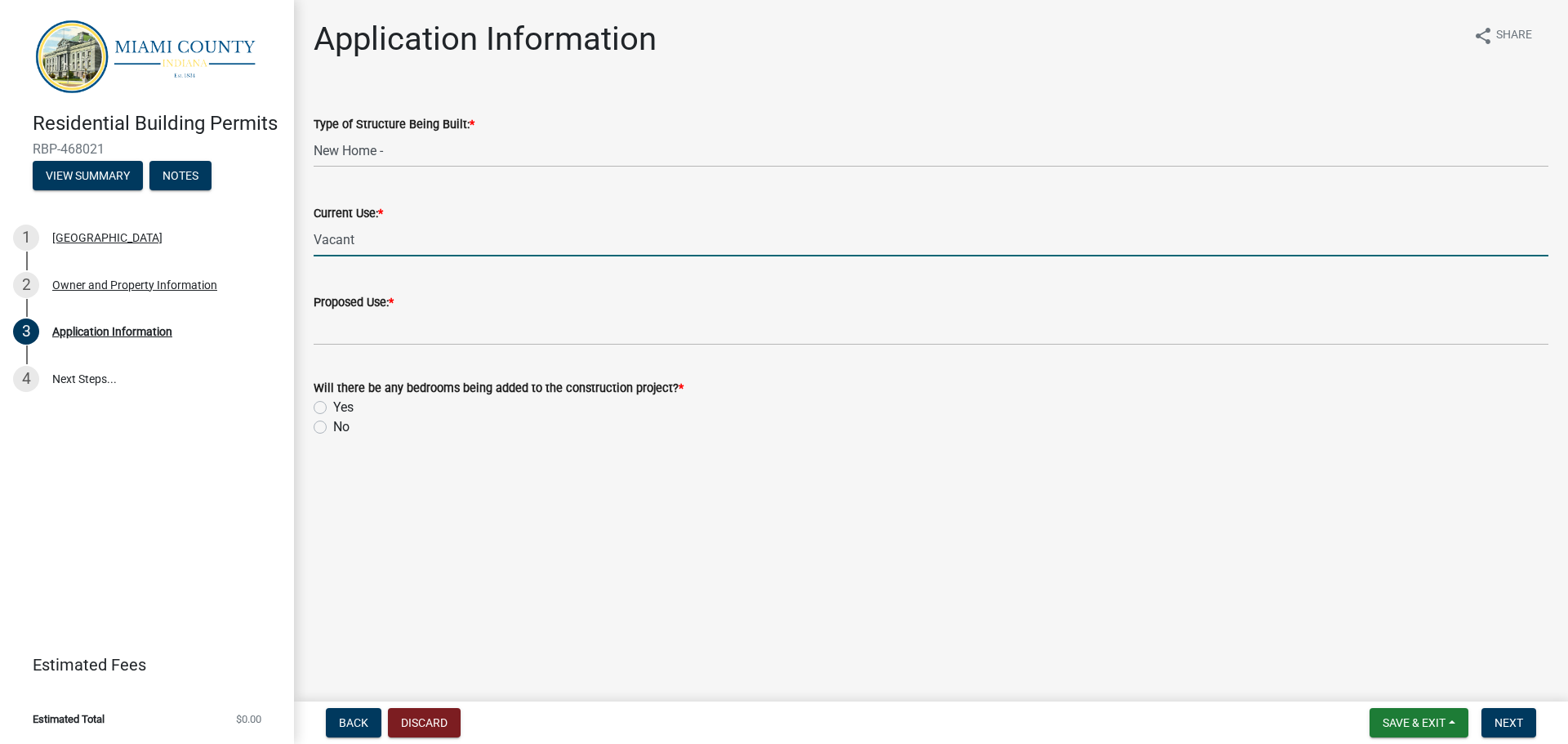
type input "Vacant"
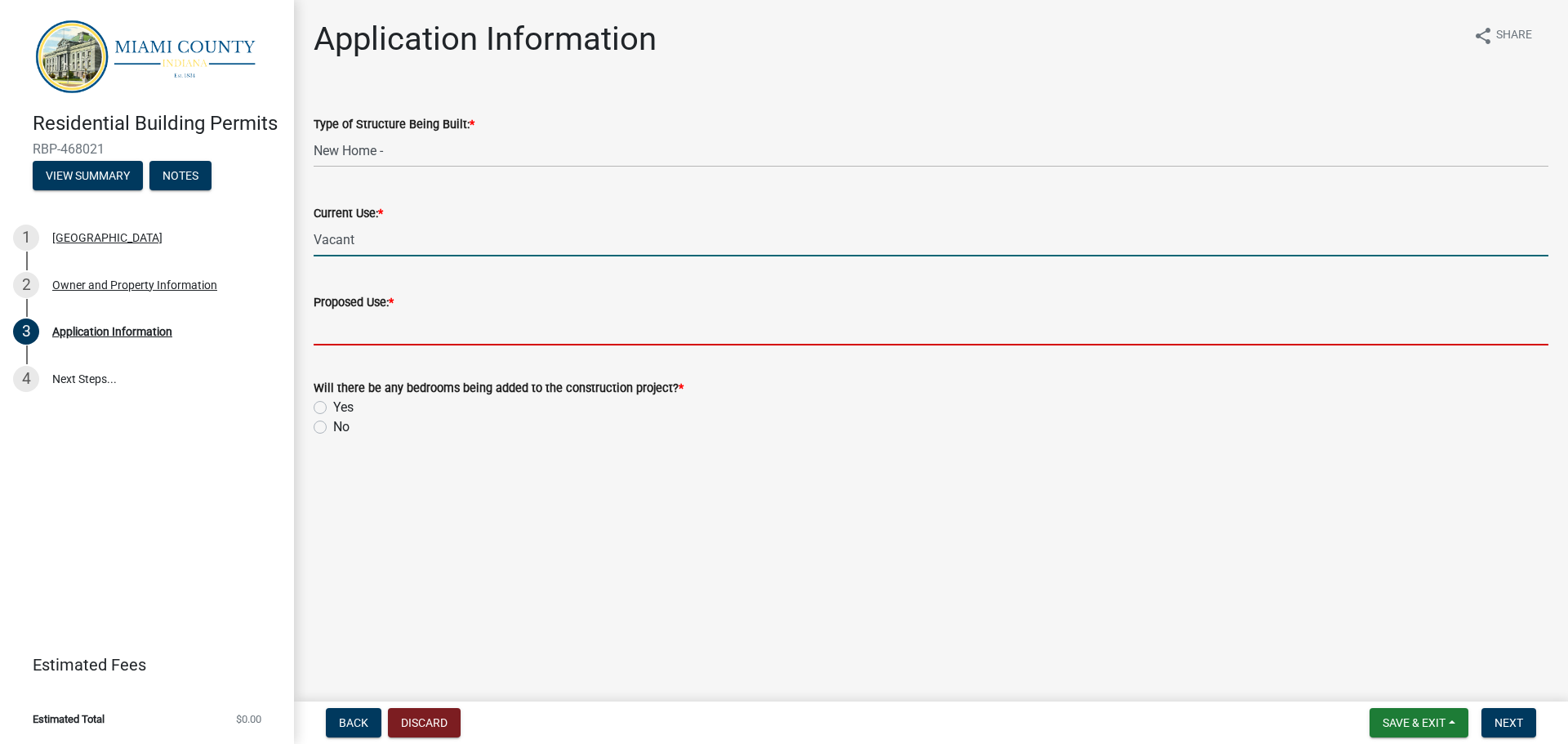
click at [361, 324] on input "Proposed Use: *" at bounding box center [930, 329] width 1235 height 33
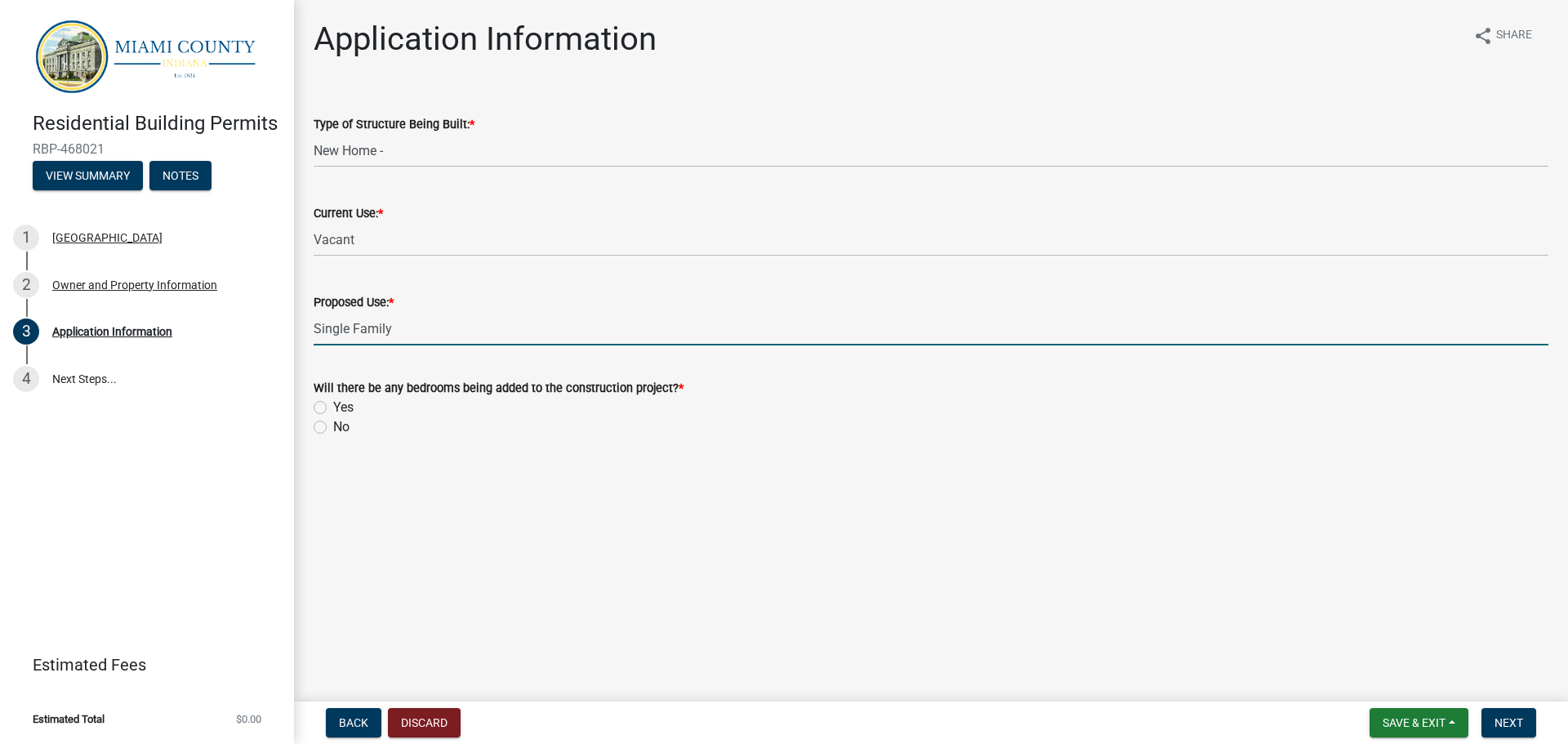
type input "Single Family"
click at [333, 426] on label "No" at bounding box center [341, 427] width 17 height 19
click at [333, 426] on input "No" at bounding box center [339, 423] width 11 height 11
radio input "true"
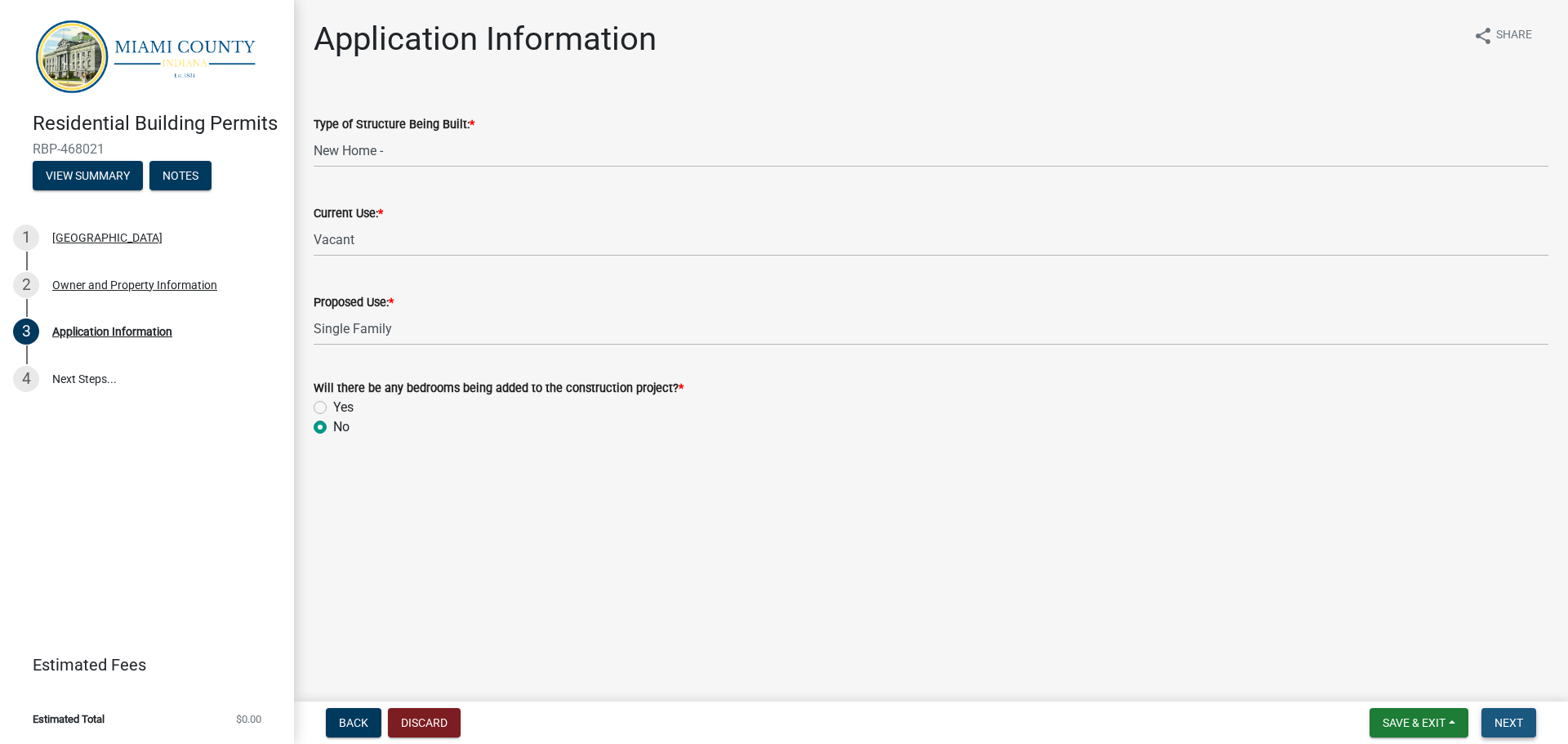
click at [1519, 723] on span "Next" at bounding box center [1508, 722] width 29 height 13
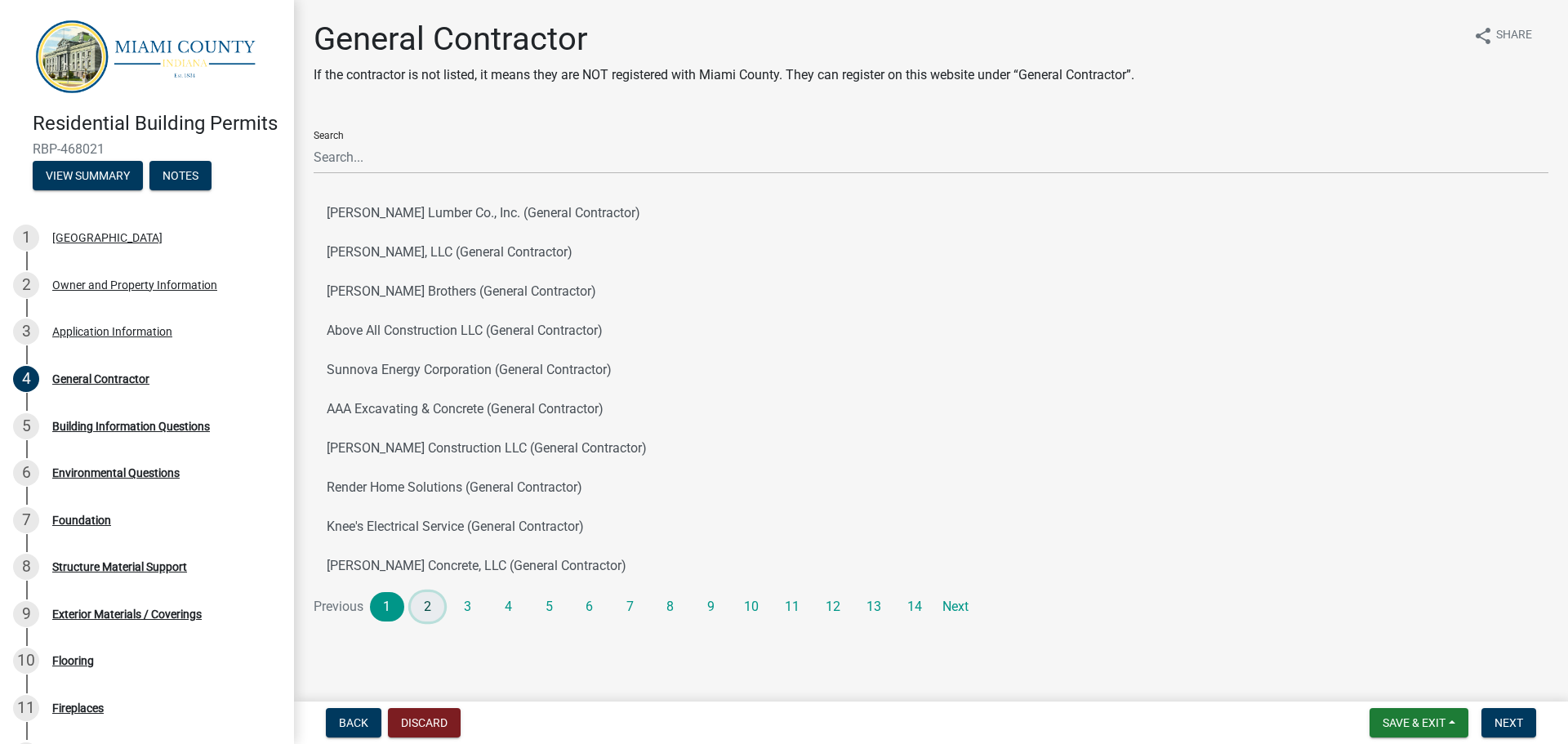
click at [426, 612] on link "2" at bounding box center [427, 607] width 34 height 30
click at [426, 599] on link "2" at bounding box center [427, 607] width 34 height 30
click at [465, 606] on link "3" at bounding box center [468, 607] width 34 height 30
click at [511, 610] on link "4" at bounding box center [508, 607] width 34 height 30
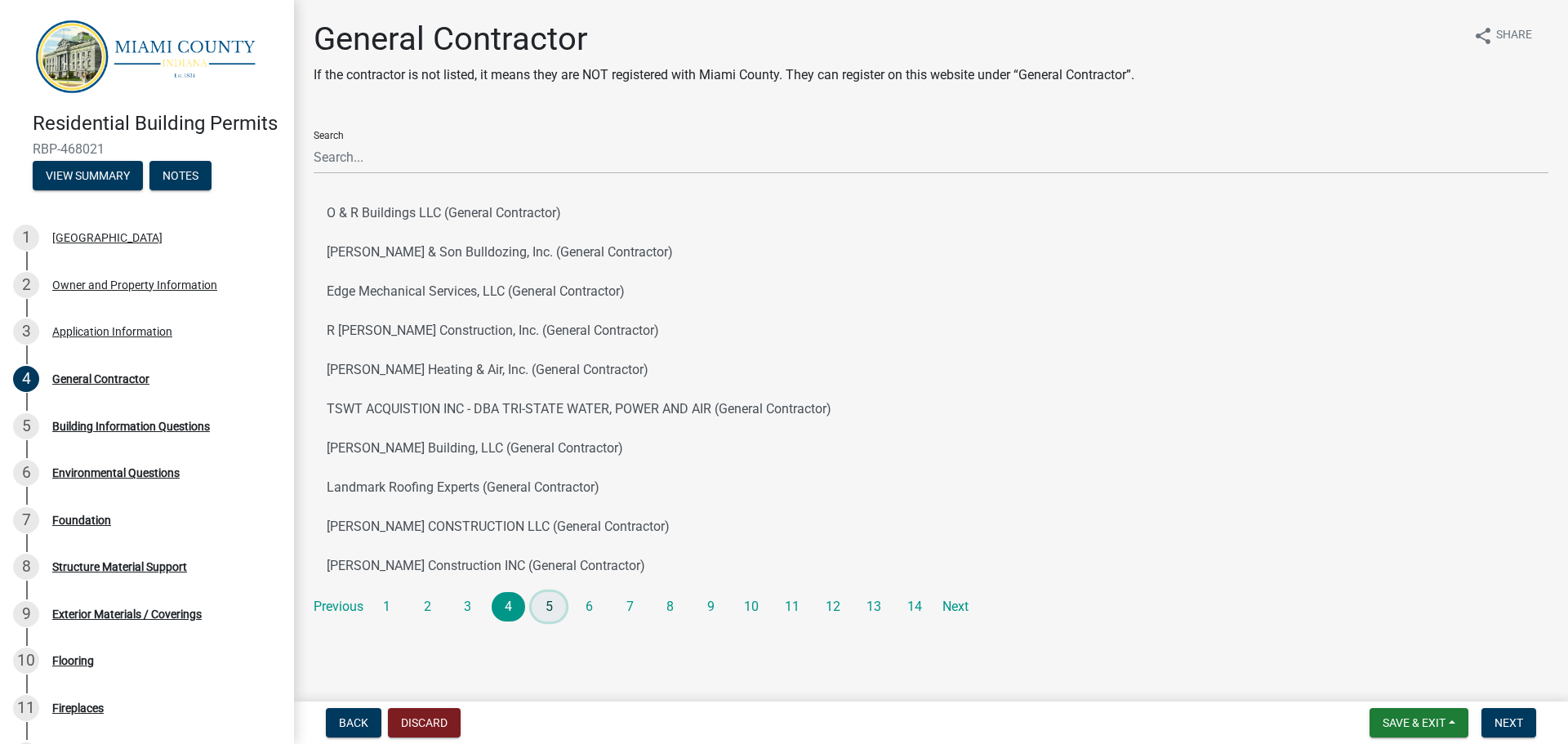
click at [558, 608] on link "5" at bounding box center [548, 607] width 34 height 30
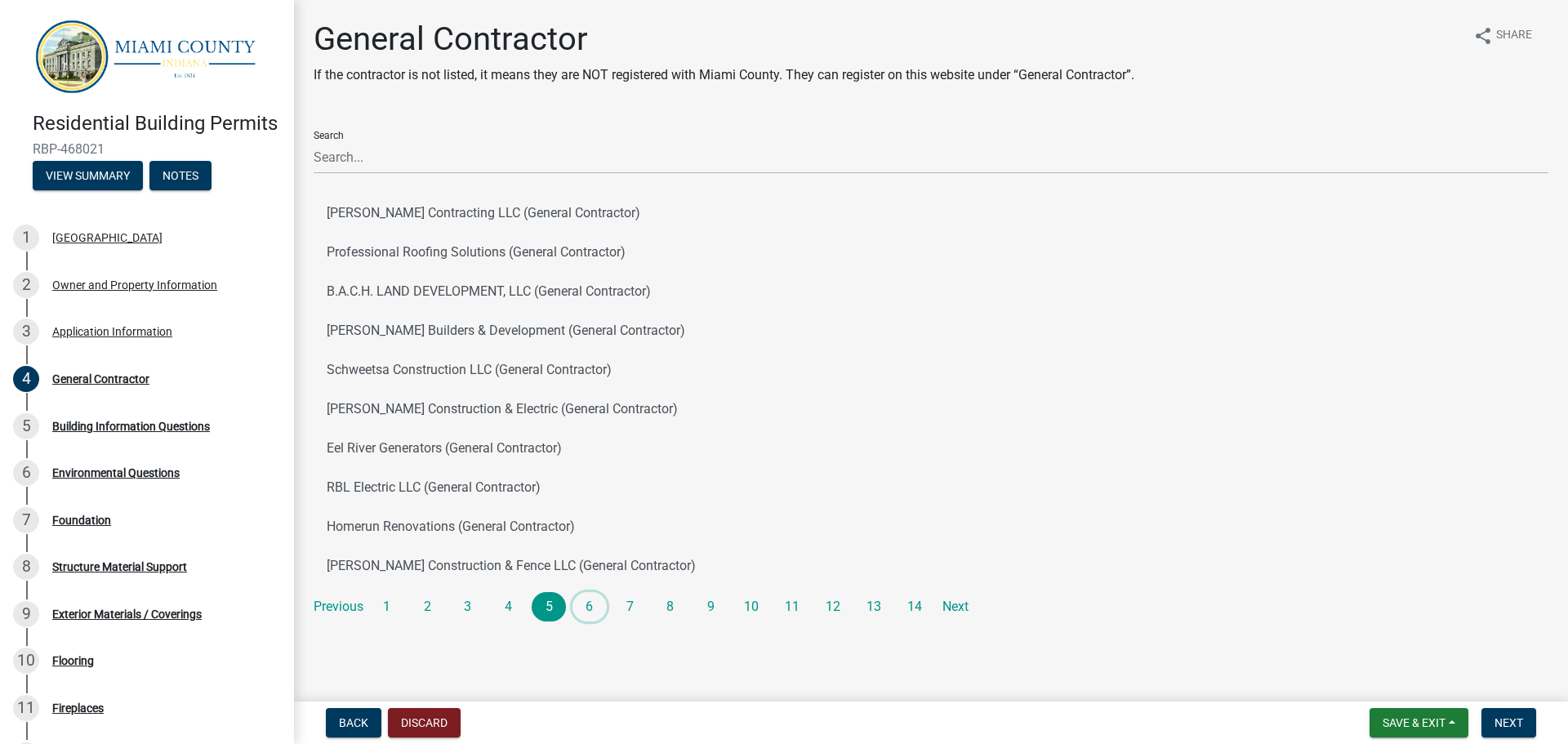
click at [594, 607] on link "6" at bounding box center [590, 607] width 34 height 30
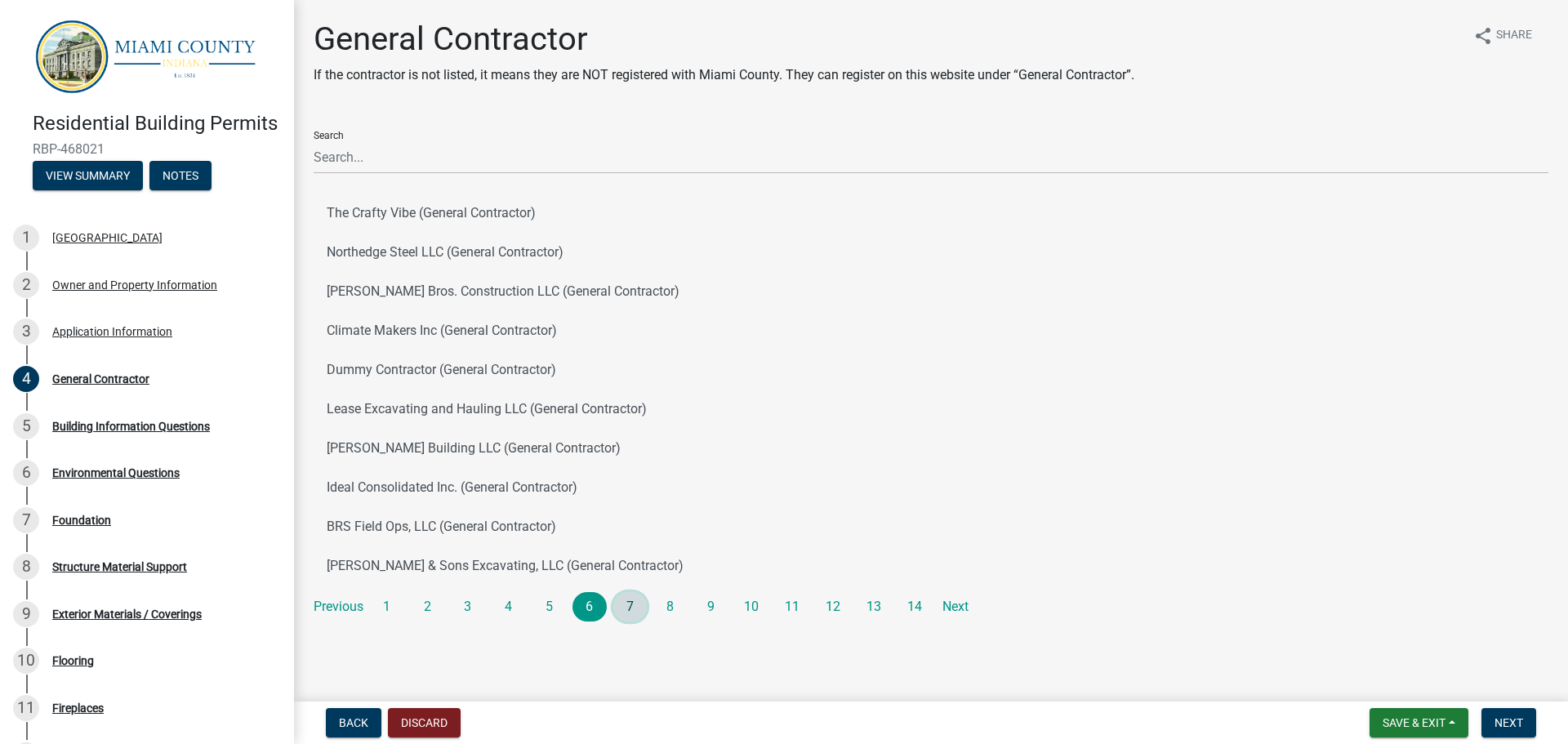
click at [627, 607] on link "7" at bounding box center [630, 607] width 34 height 30
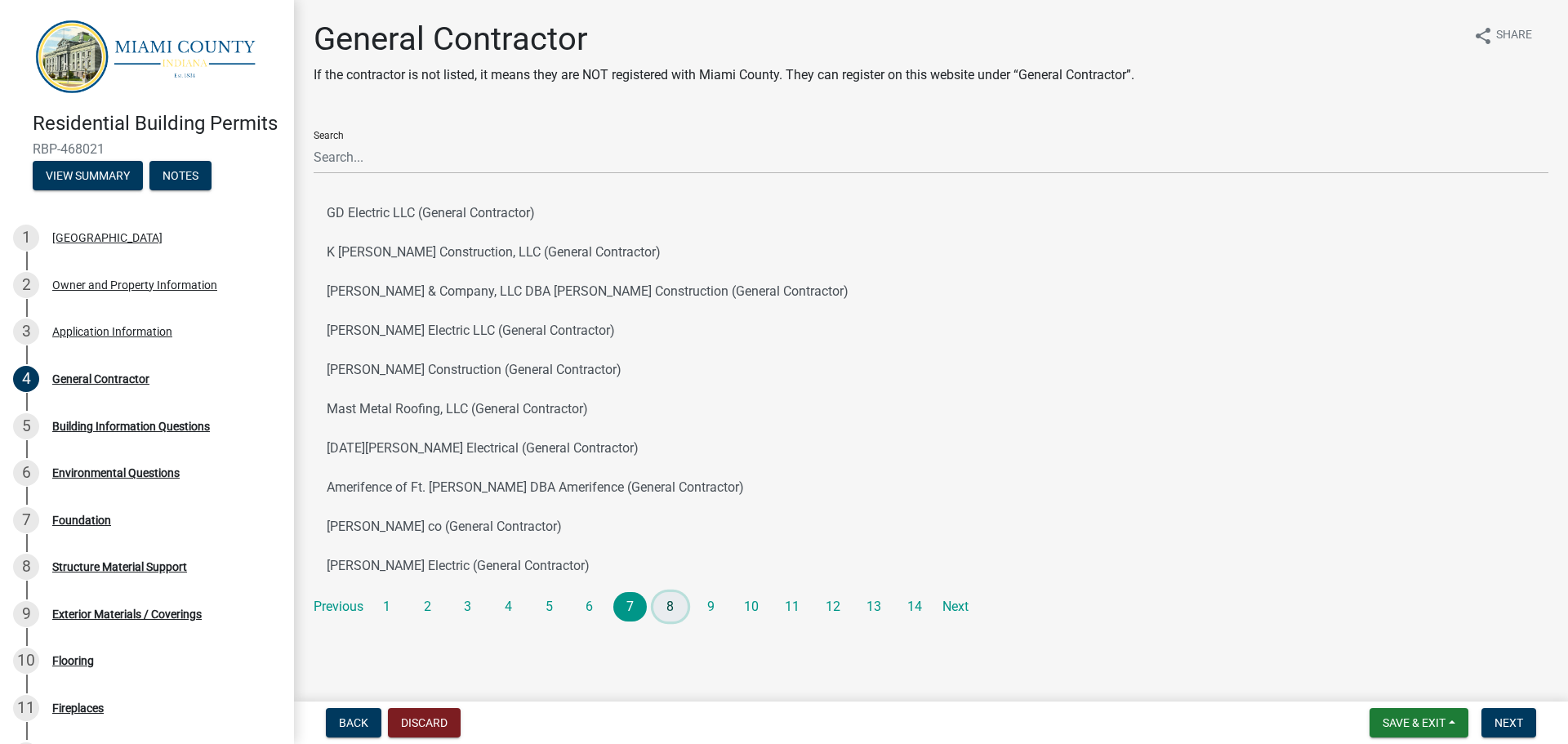
click at [677, 612] on link "8" at bounding box center [670, 607] width 34 height 30
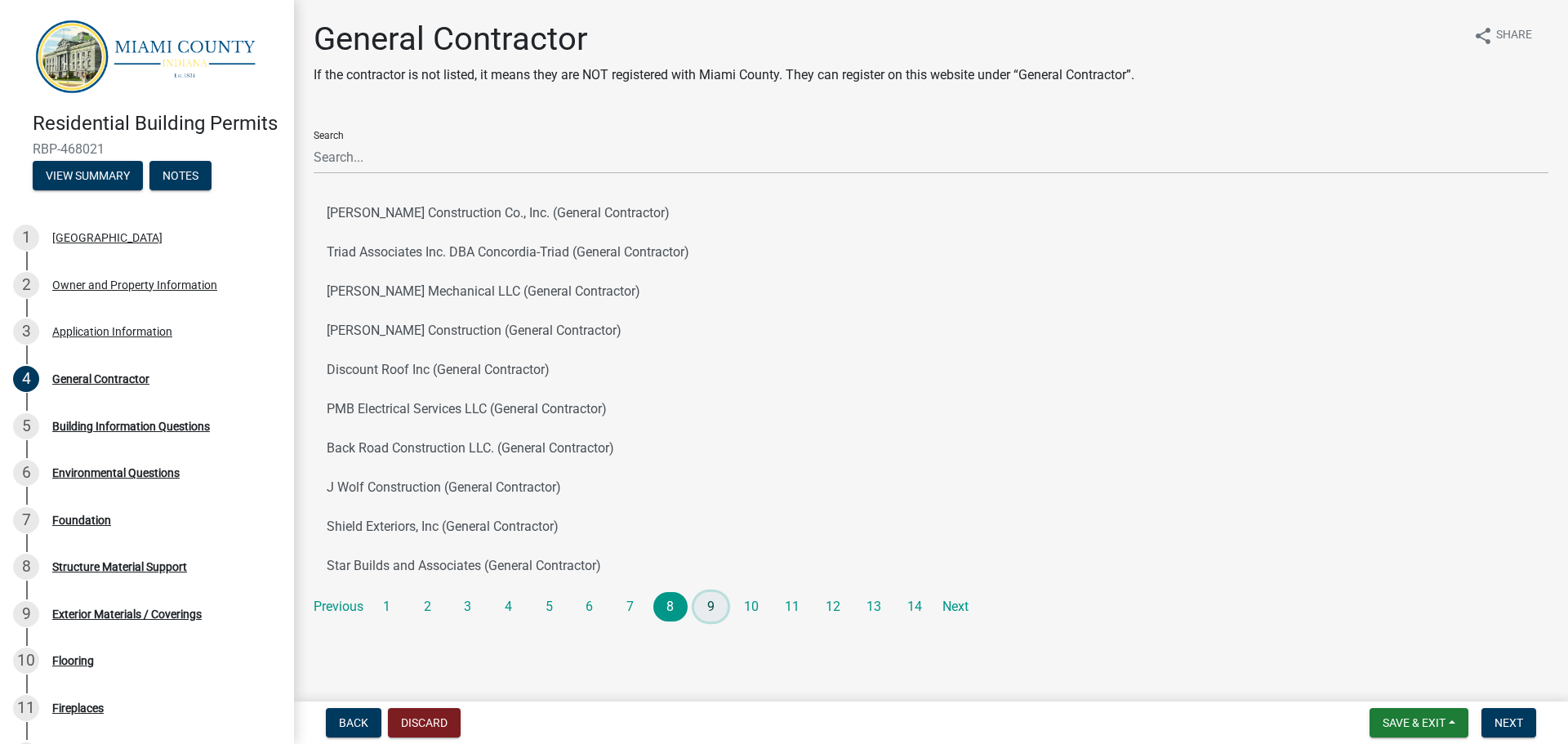
click at [711, 605] on link "9" at bounding box center [711, 607] width 34 height 30
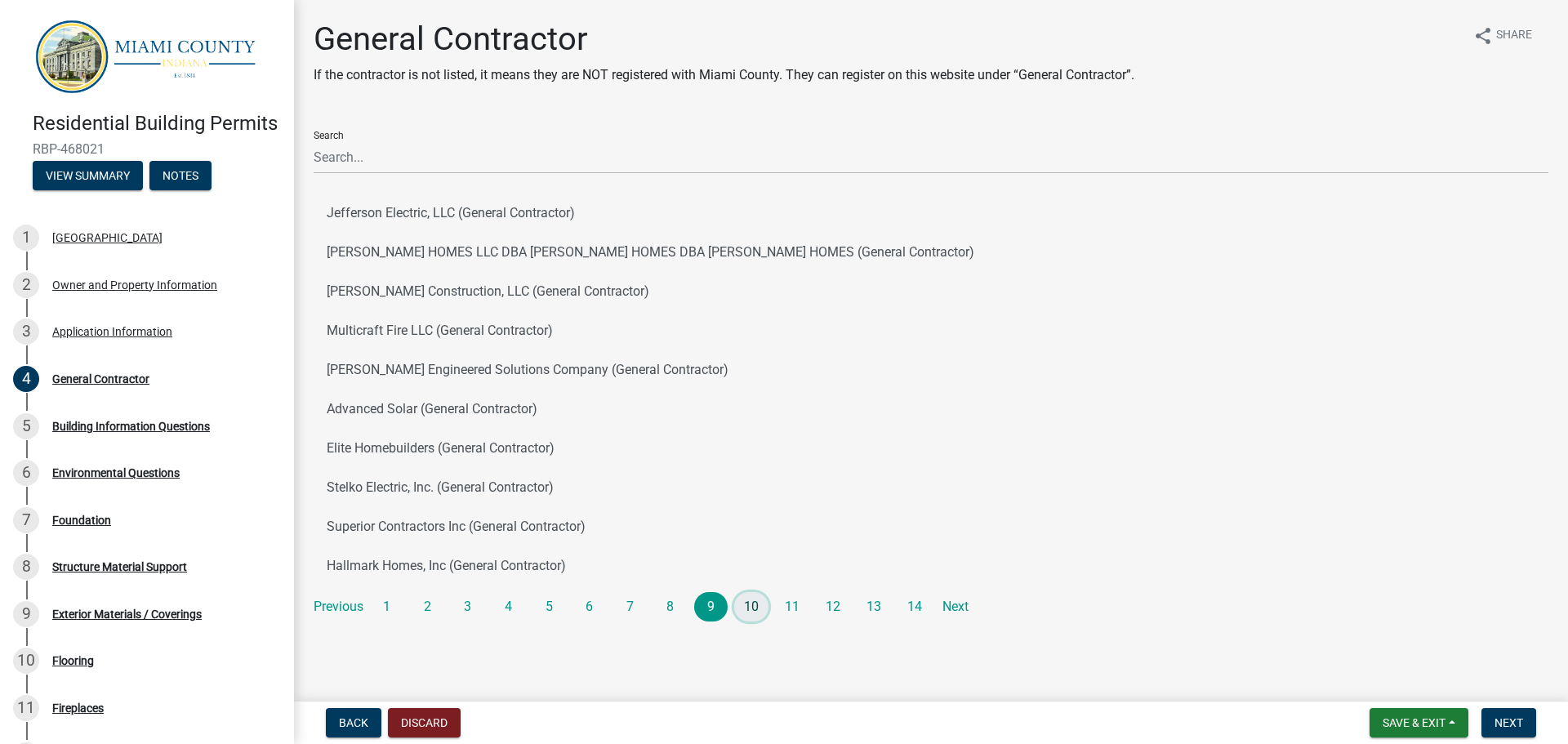
click at [752, 606] on link "10" at bounding box center [751, 607] width 34 height 30
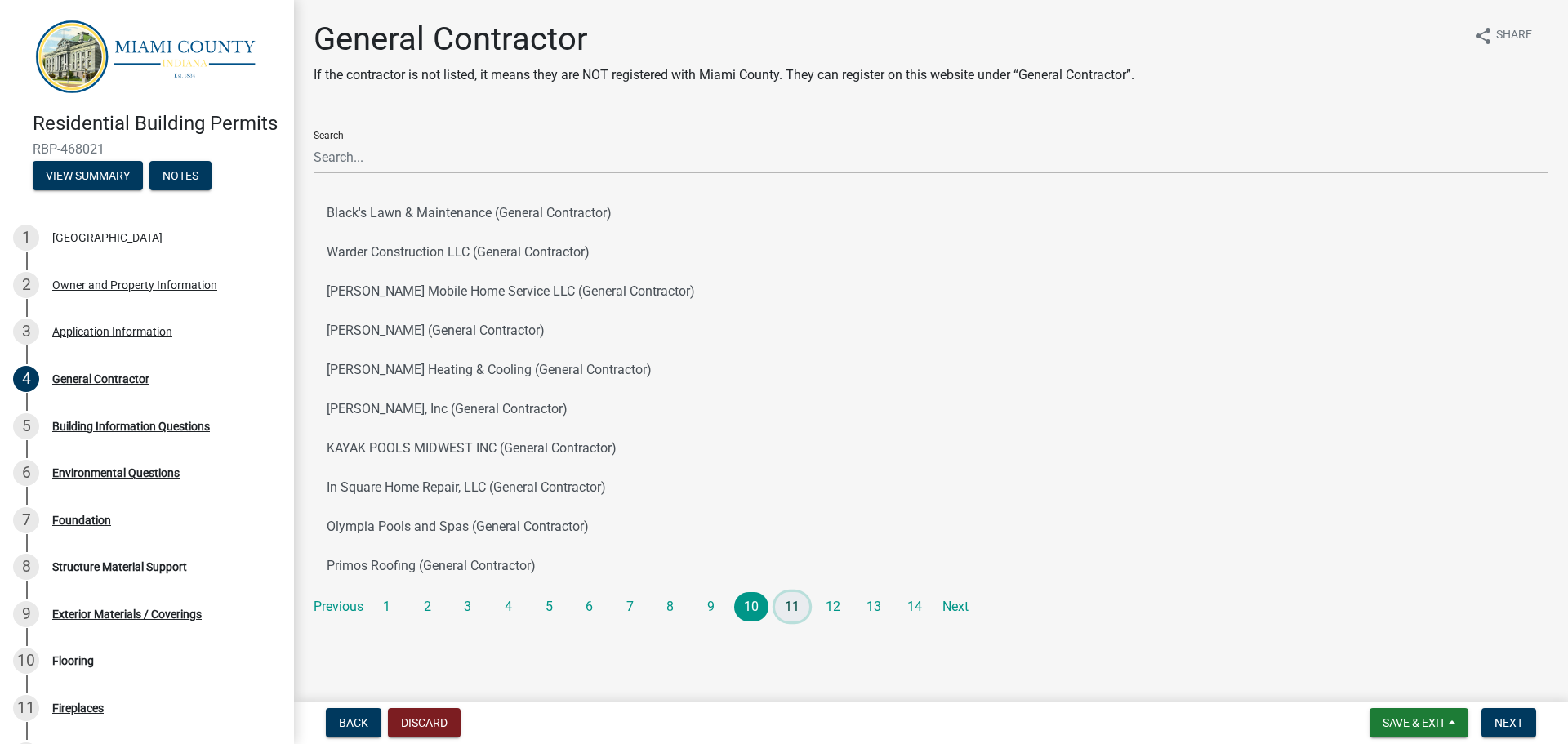
click at [786, 607] on link "11" at bounding box center [791, 607] width 34 height 30
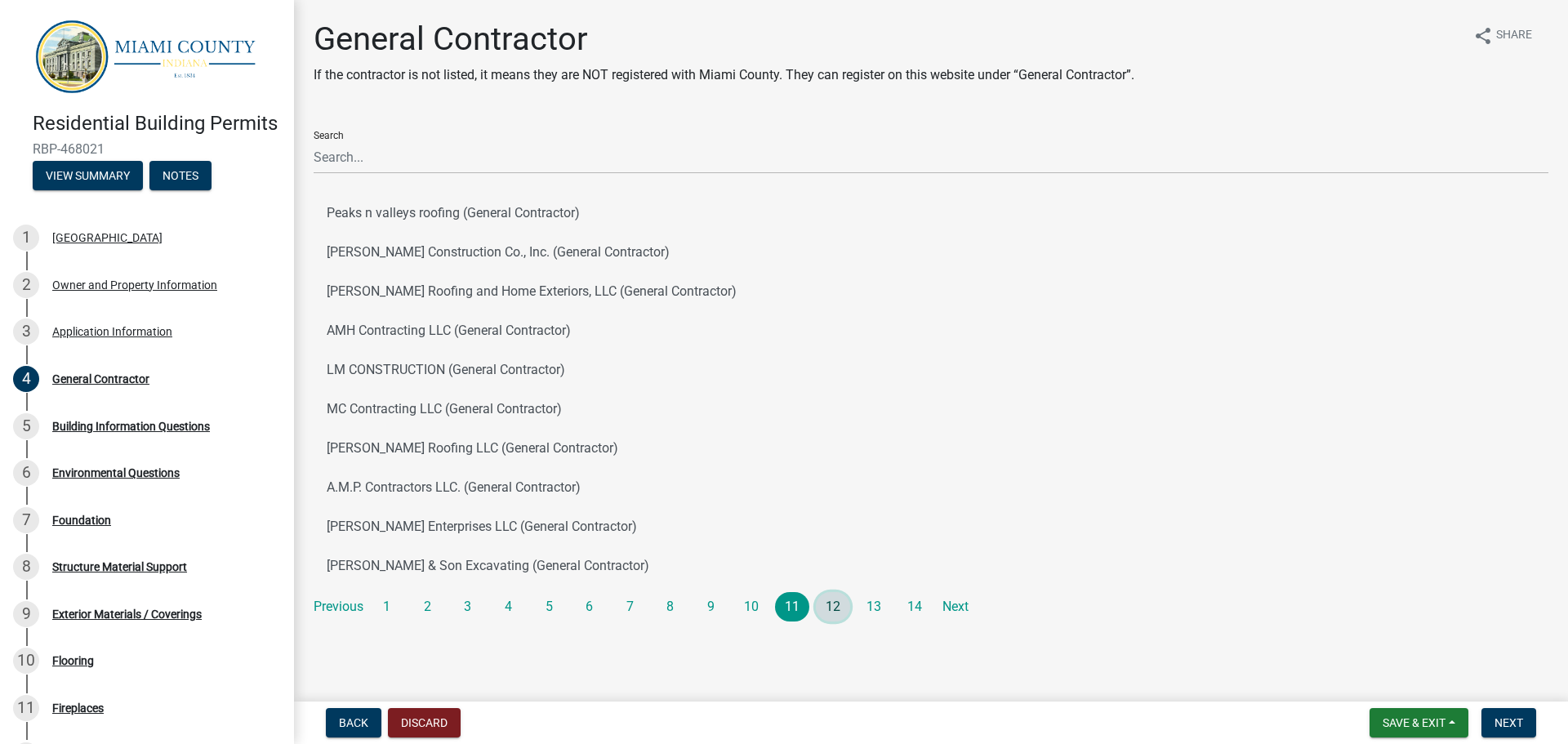
click at [837, 604] on link "12" at bounding box center [833, 607] width 34 height 30
click at [475, 253] on button "TK Constructors (General Contractor)" at bounding box center [930, 252] width 1235 height 39
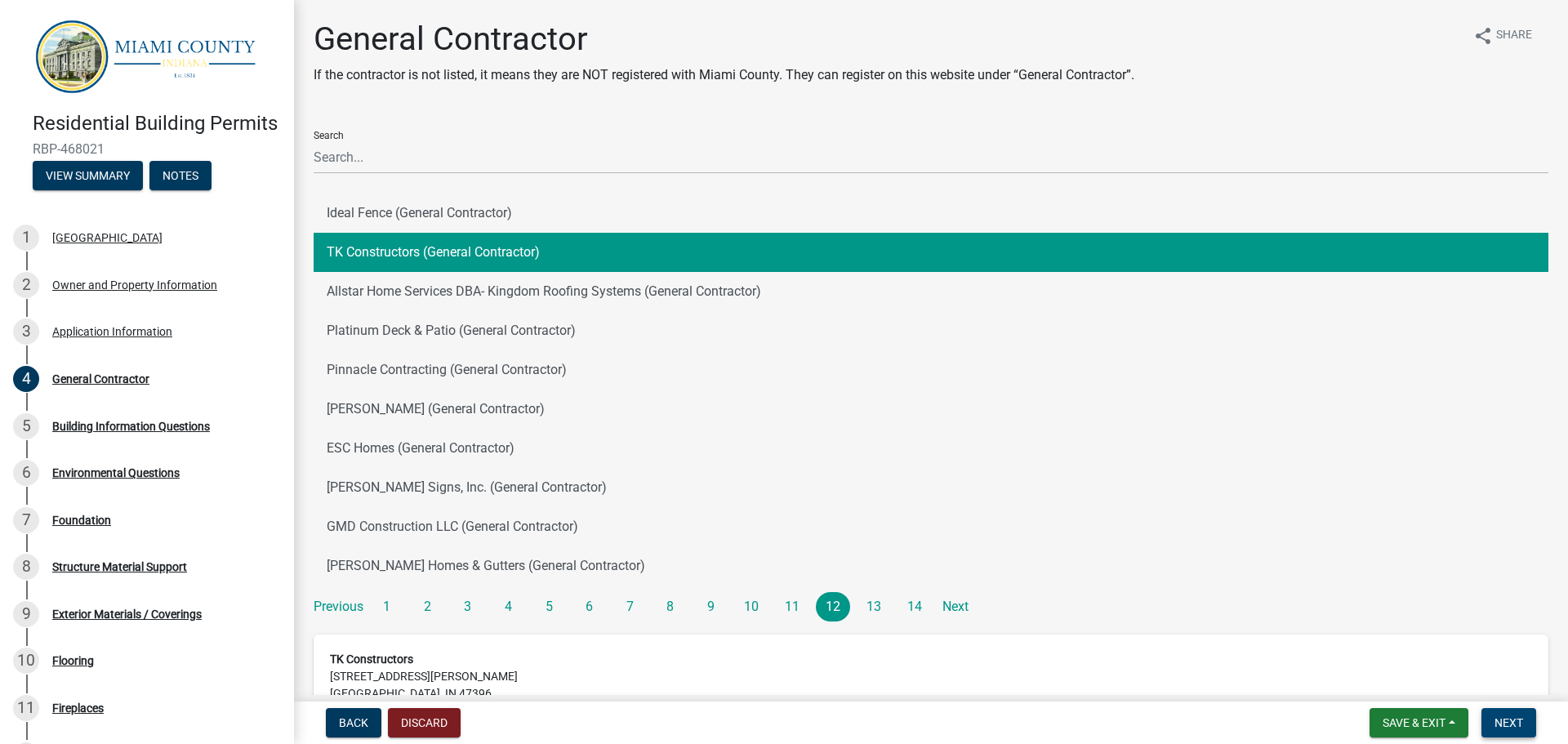
click at [1503, 716] on span "Next" at bounding box center [1508, 722] width 29 height 13
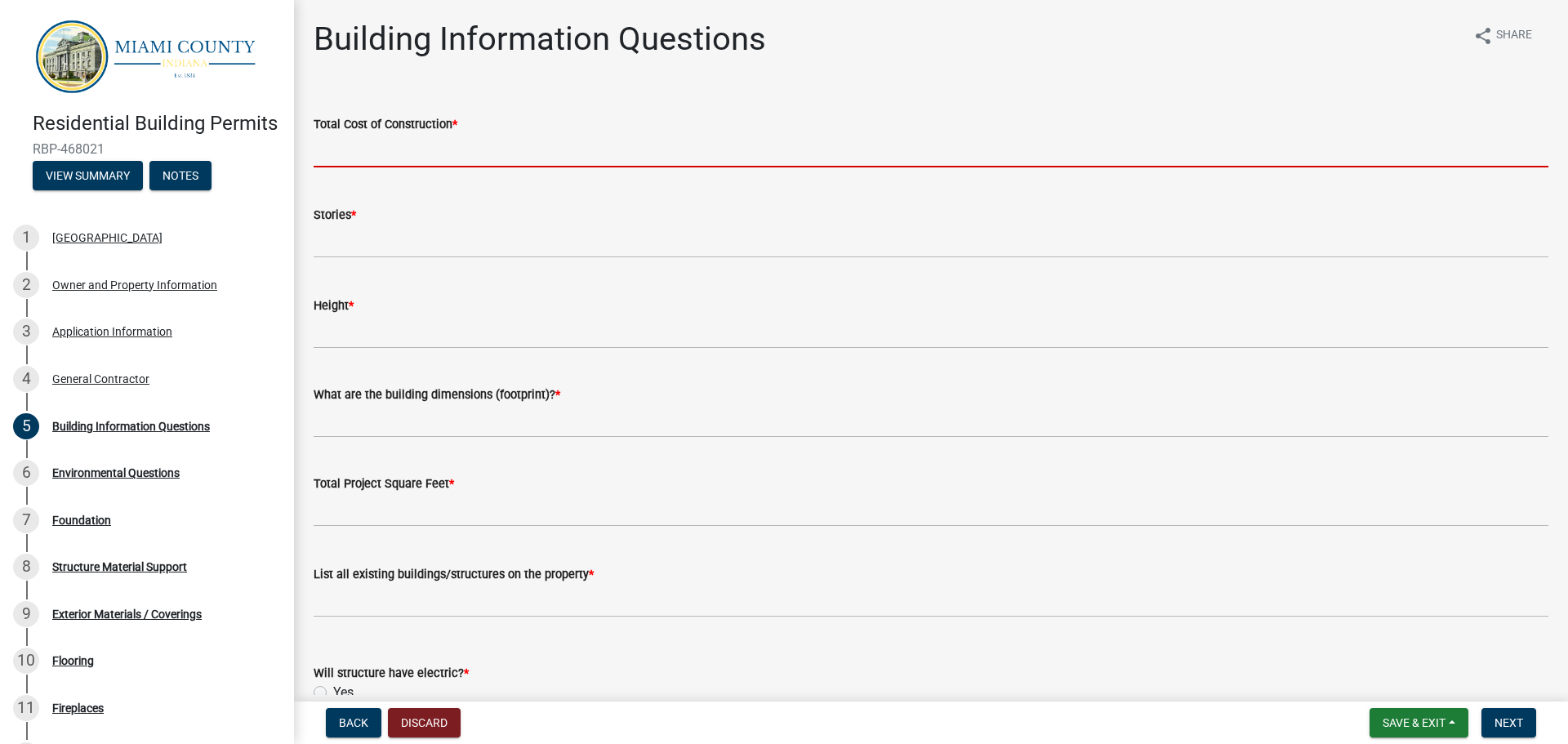
click at [362, 155] on input "text" at bounding box center [930, 151] width 1235 height 33
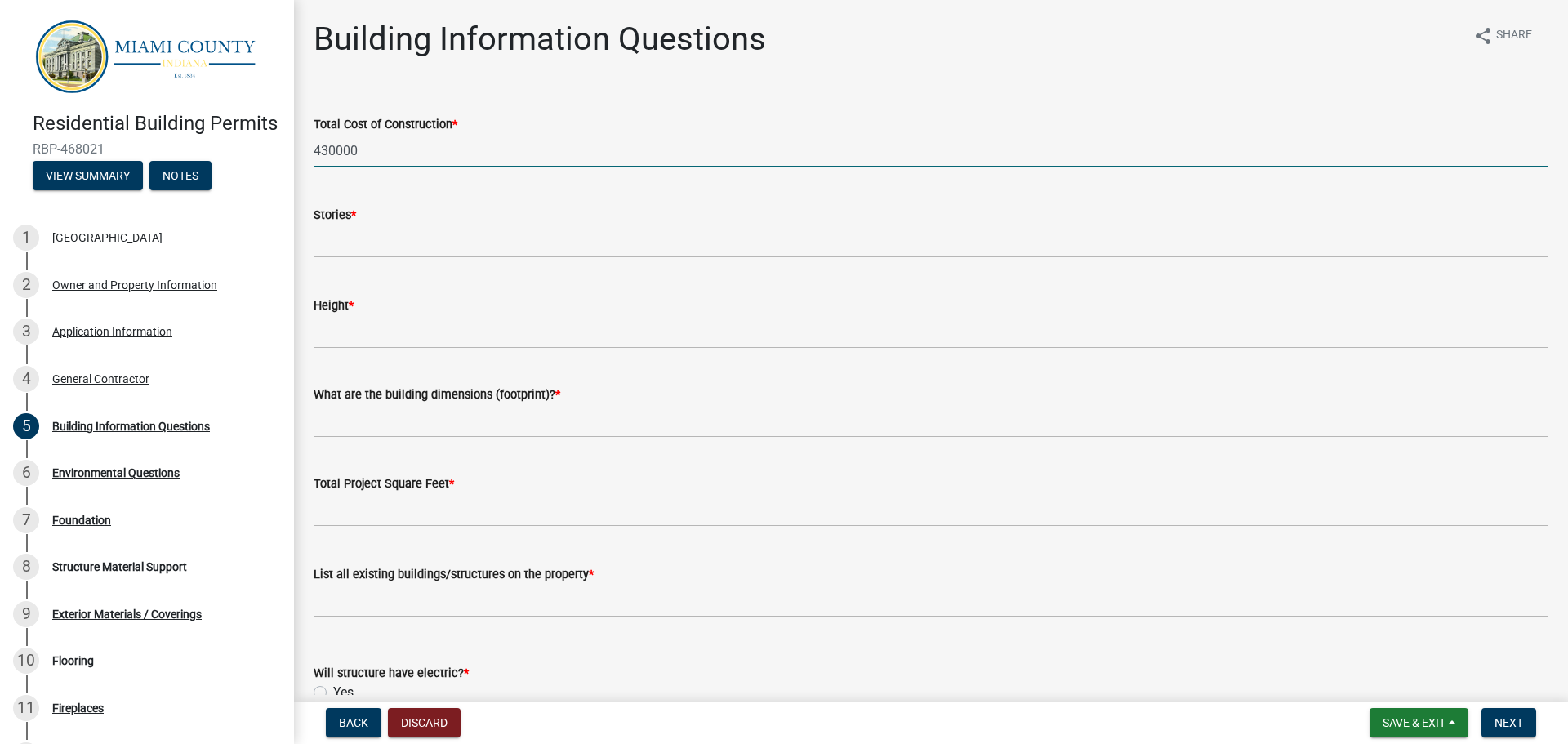
type input "430000"
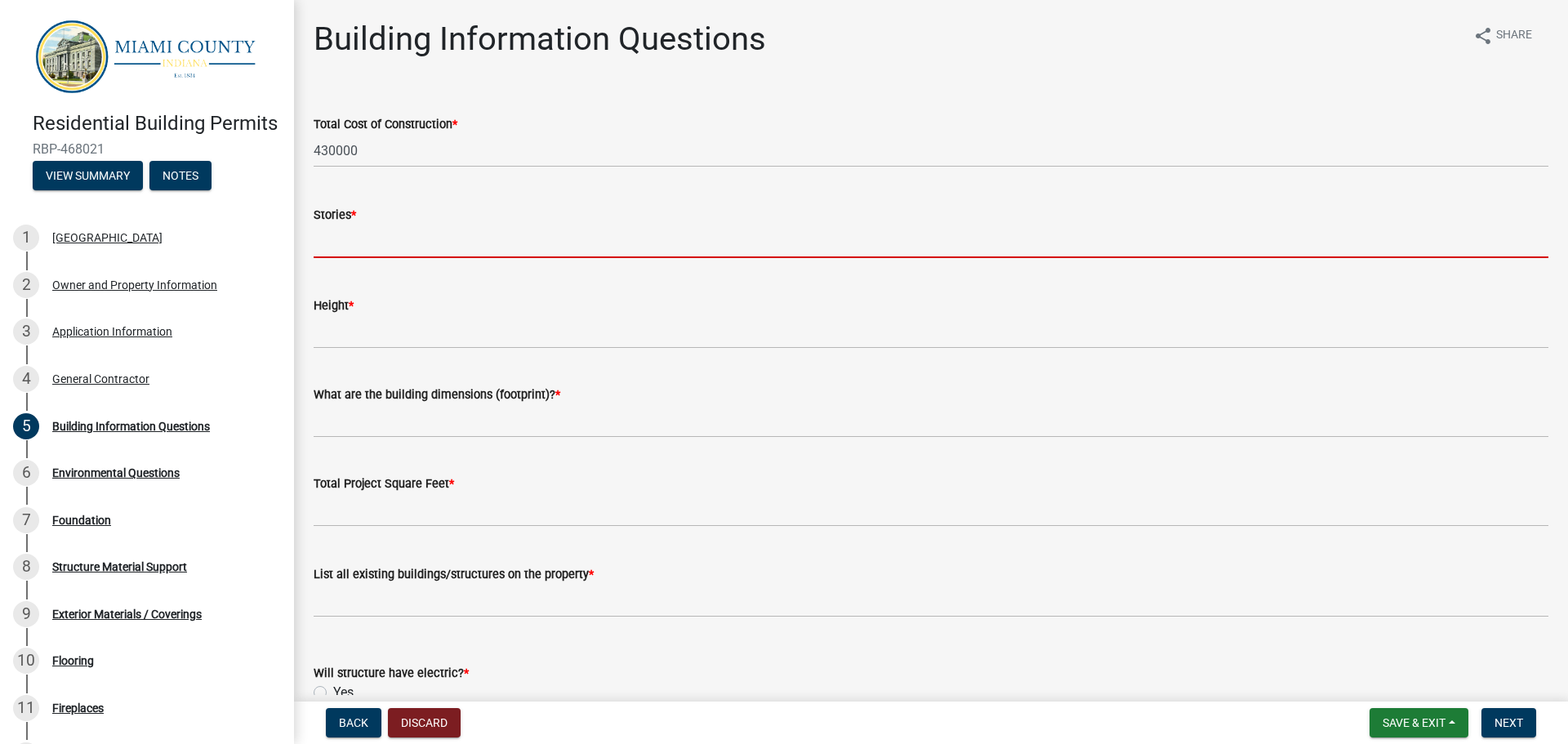
click at [346, 240] on input "text" at bounding box center [930, 241] width 1235 height 33
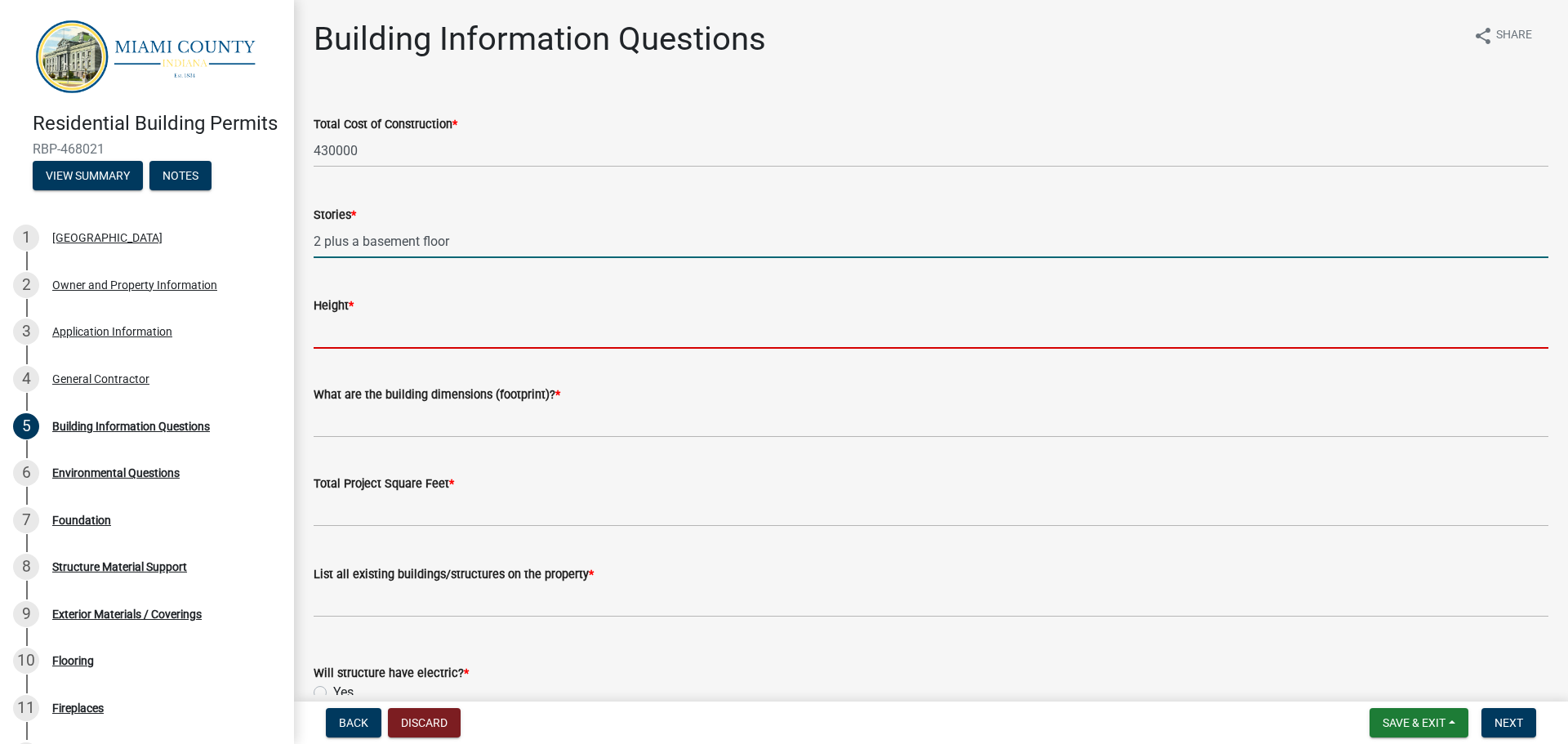
type input "2"
click at [383, 332] on input "Height *" at bounding box center [930, 332] width 1235 height 33
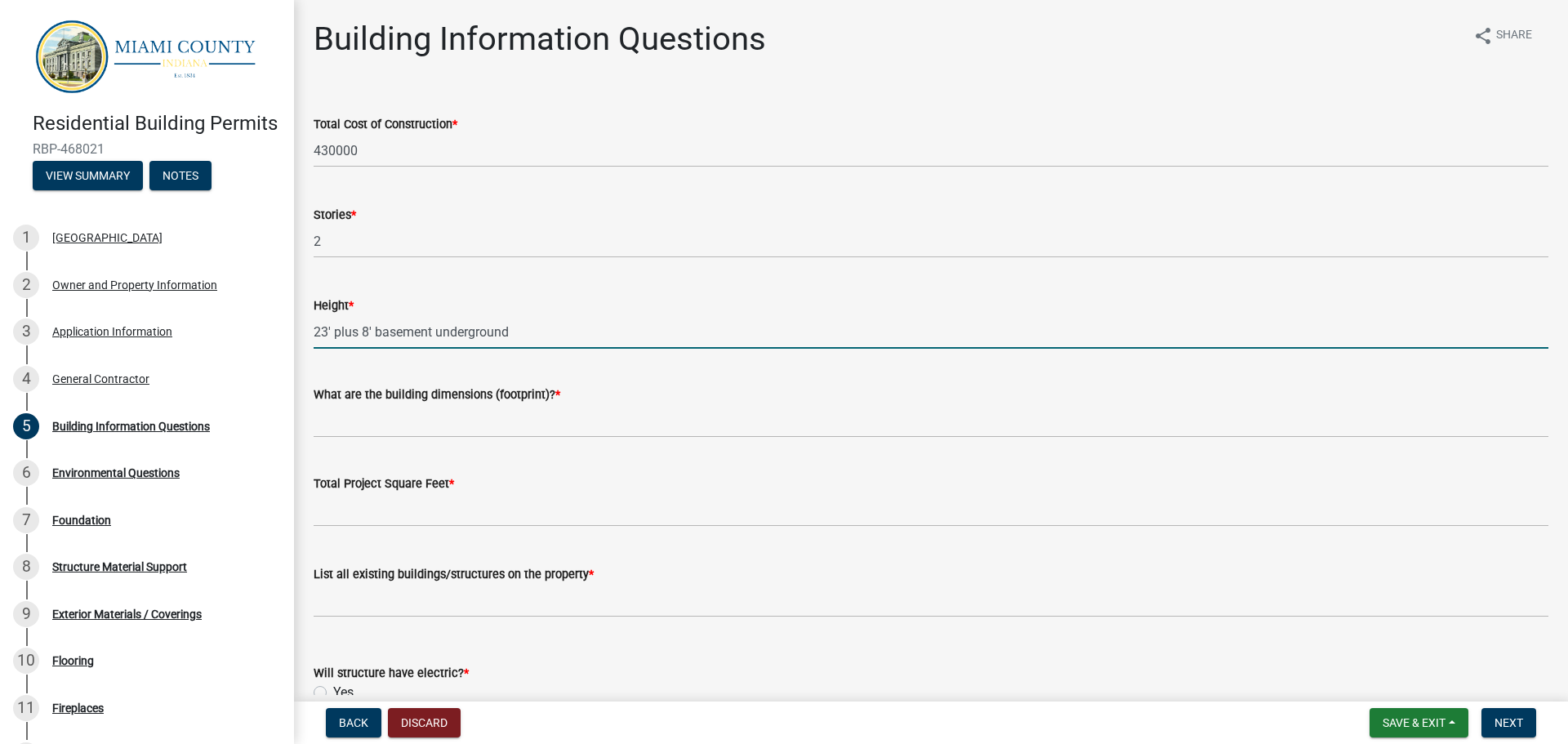
type input "23' plus 8' basement underground"
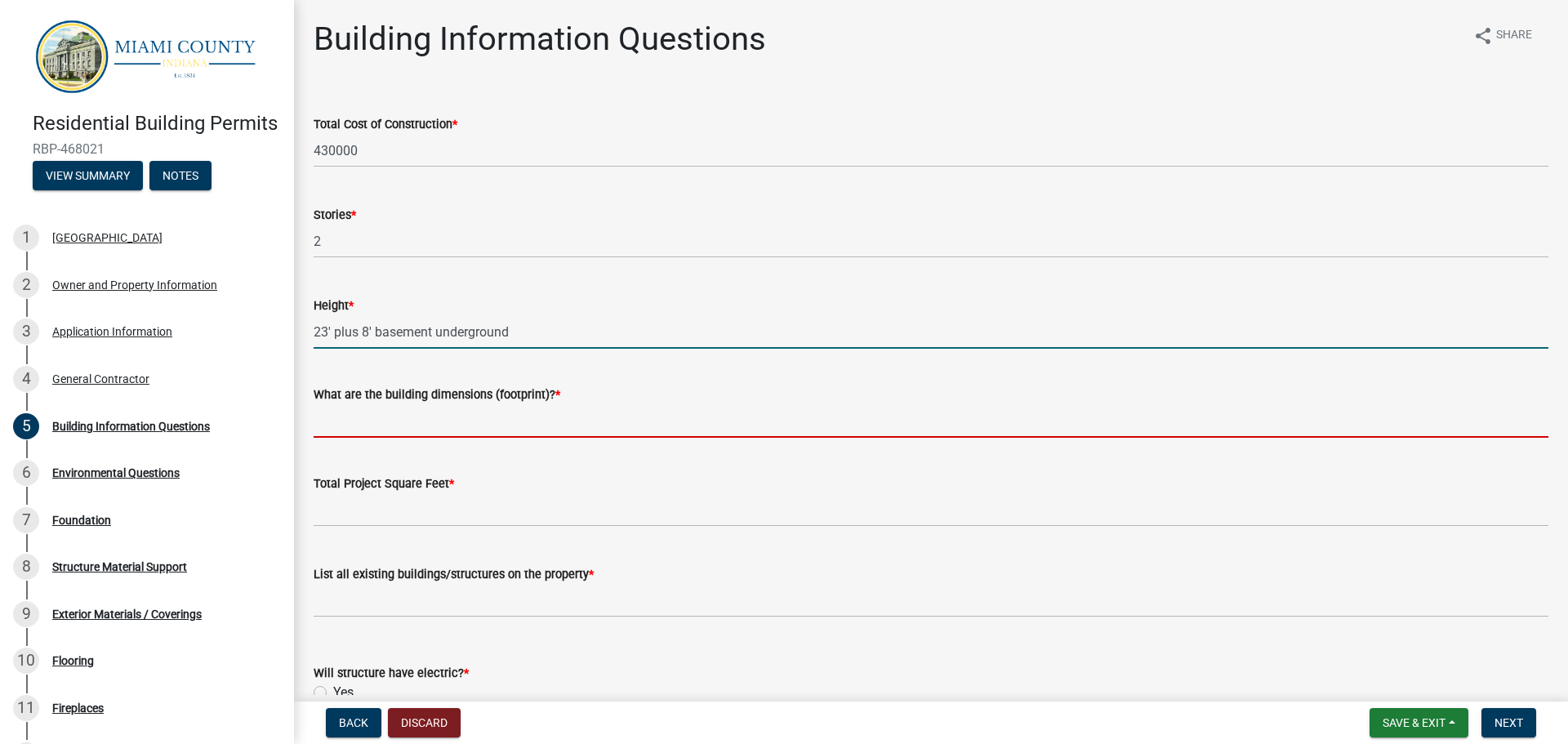
click at [378, 426] on input "What are the building dimensions (footprint)? *" at bounding box center [930, 421] width 1235 height 33
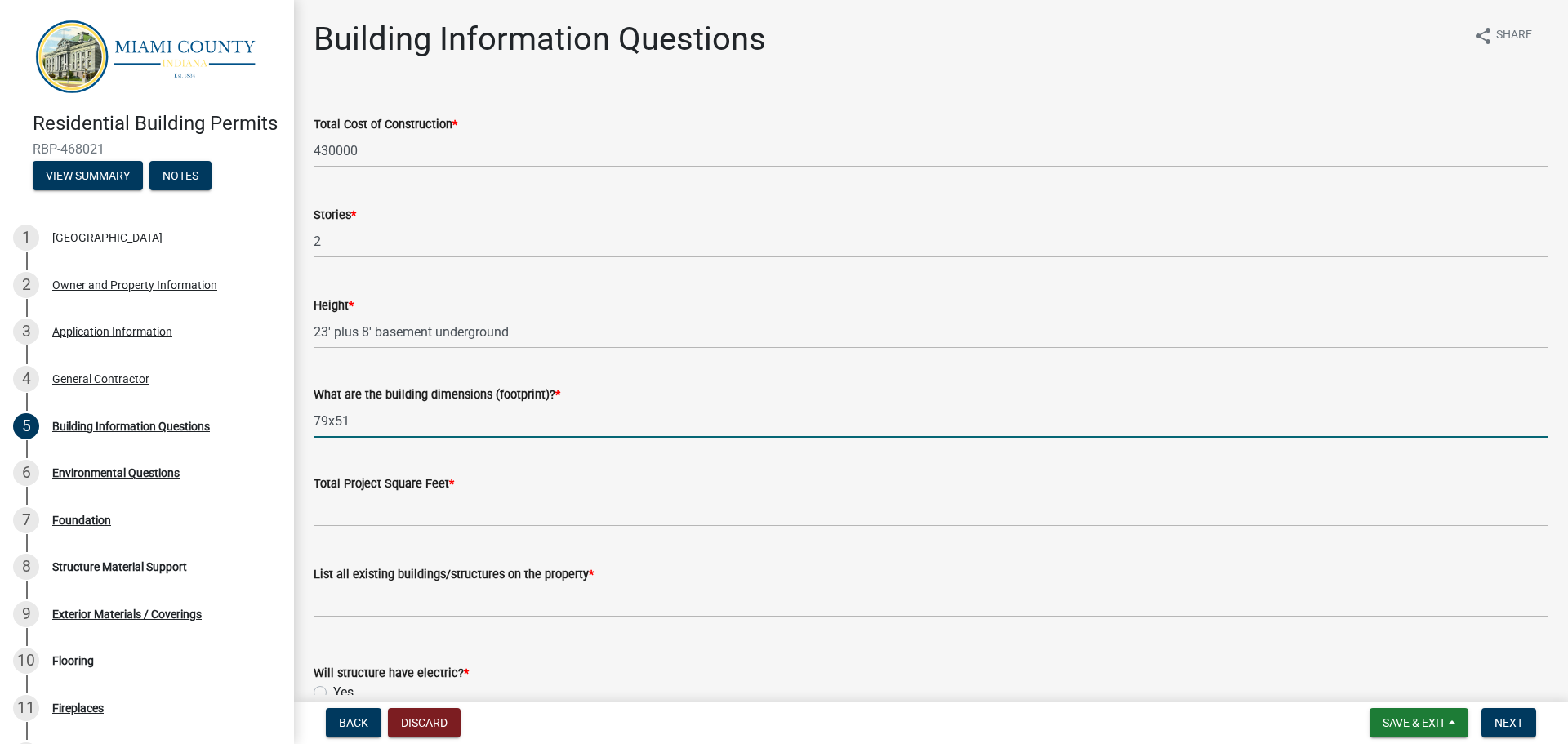
type input "79x51"
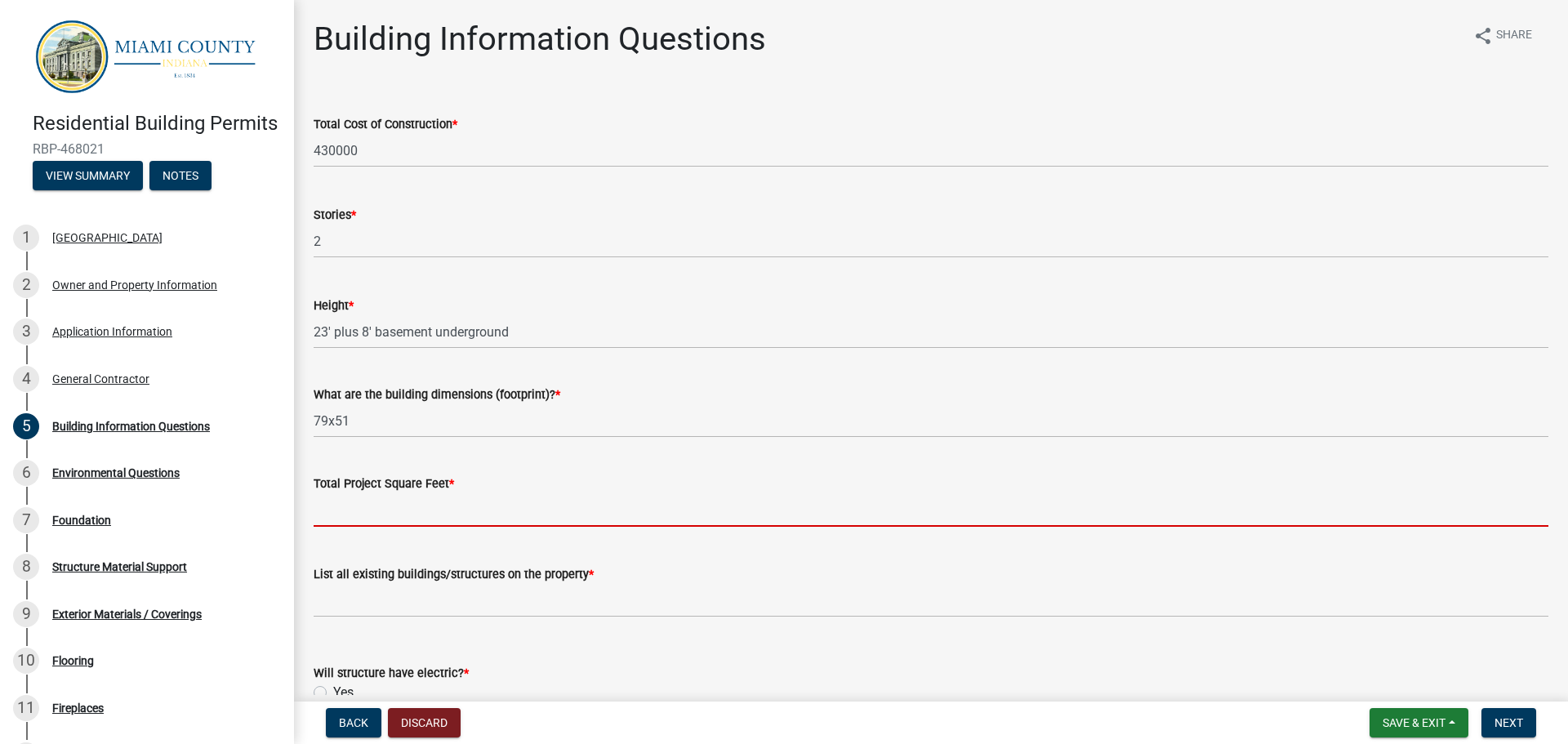
click at [369, 525] on input "text" at bounding box center [930, 510] width 1235 height 33
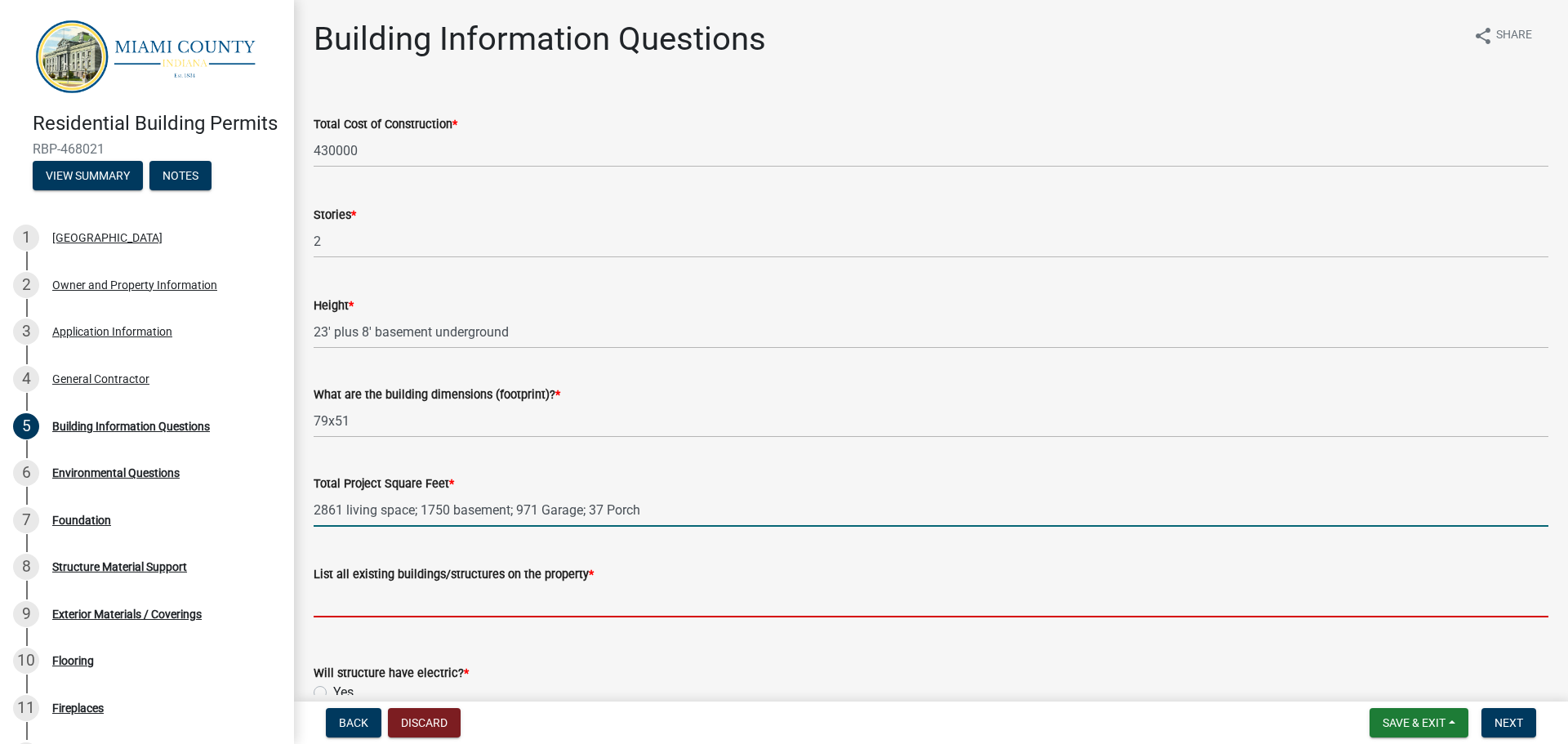
type input "2861175097137"
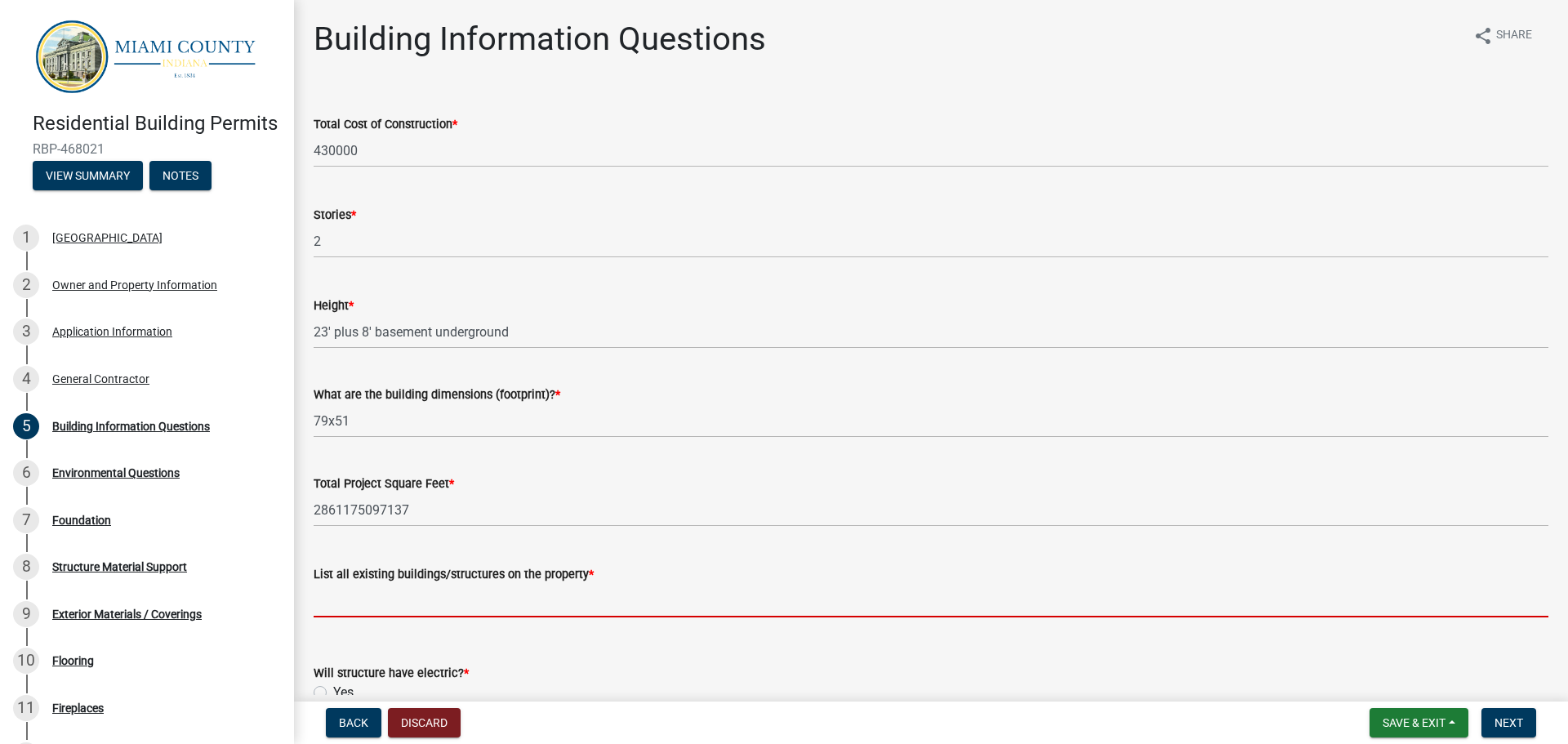
click at [558, 596] on input "List all existing buildings/structures on the property *" at bounding box center [930, 601] width 1235 height 33
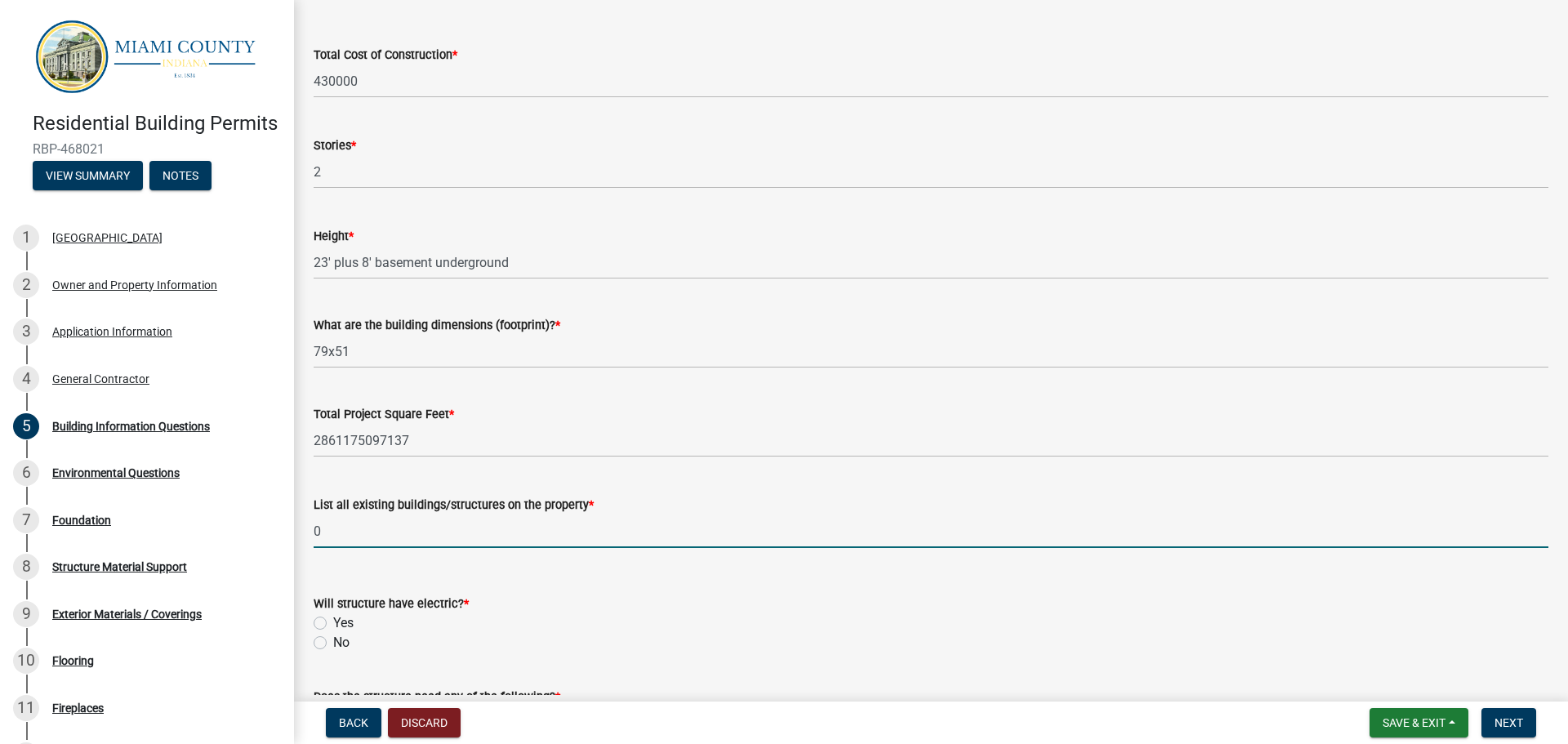
scroll to position [163, 0]
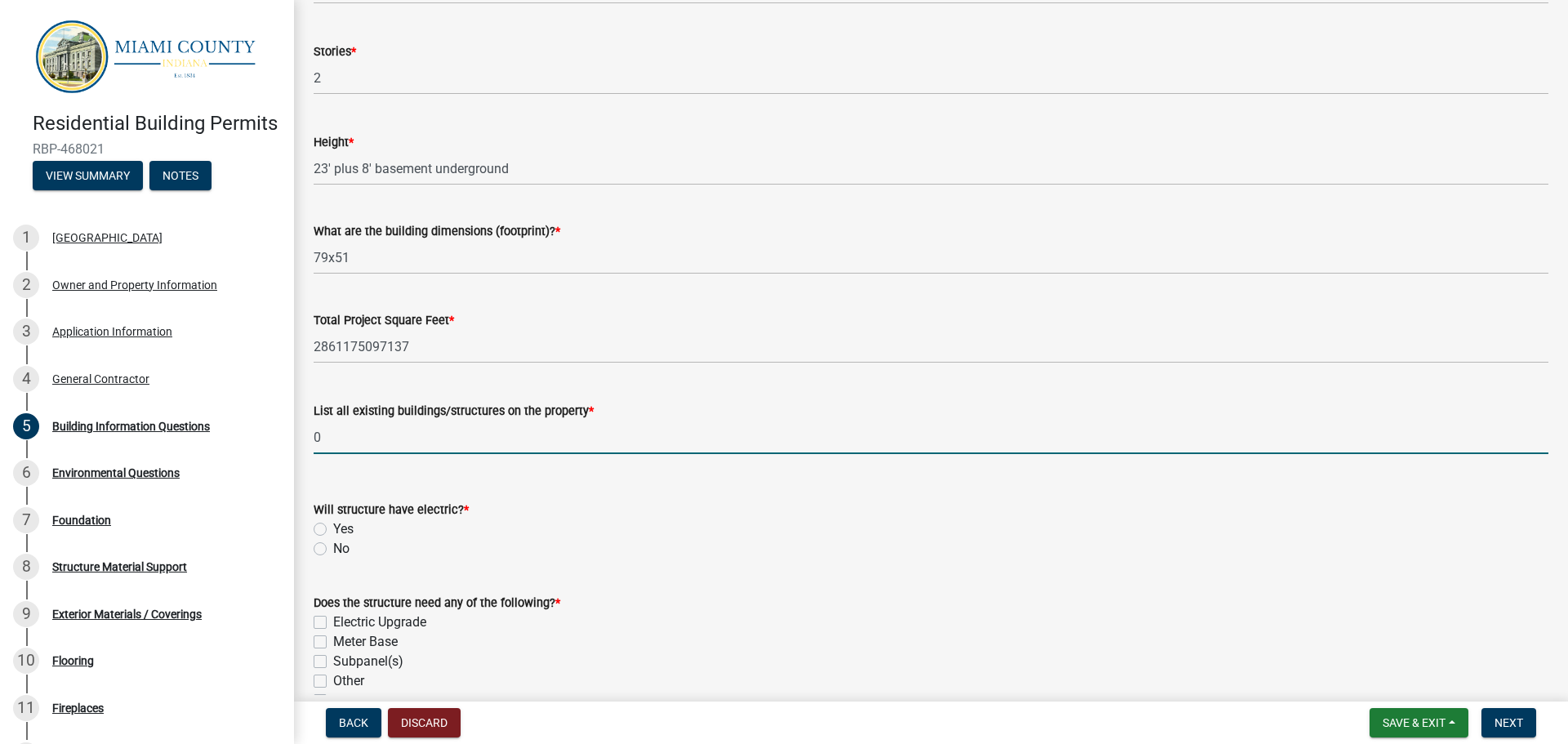
type input "0"
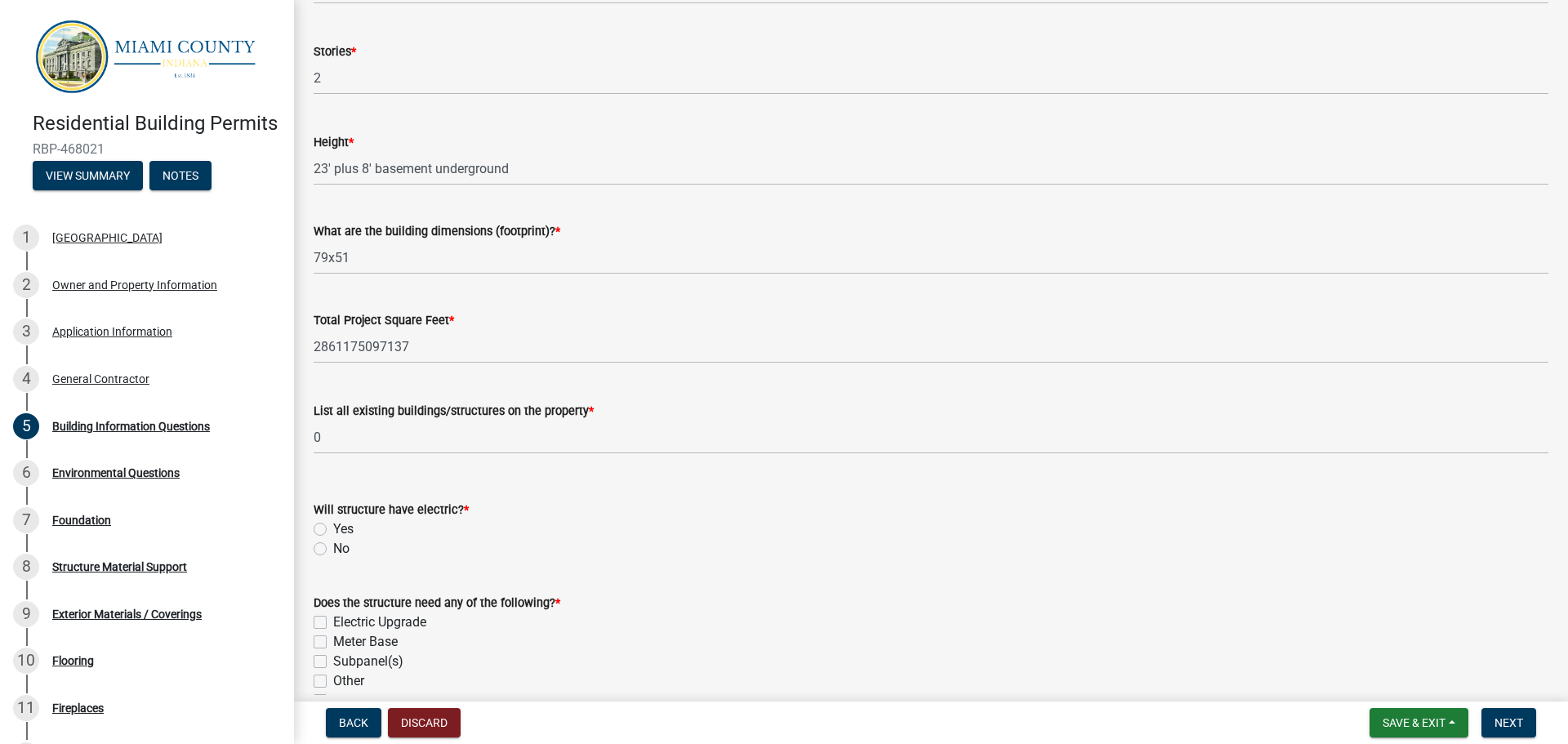
click at [333, 530] on label "Yes" at bounding box center [343, 529] width 20 height 19
click at [333, 530] on input "Yes" at bounding box center [339, 525] width 11 height 11
radio input "true"
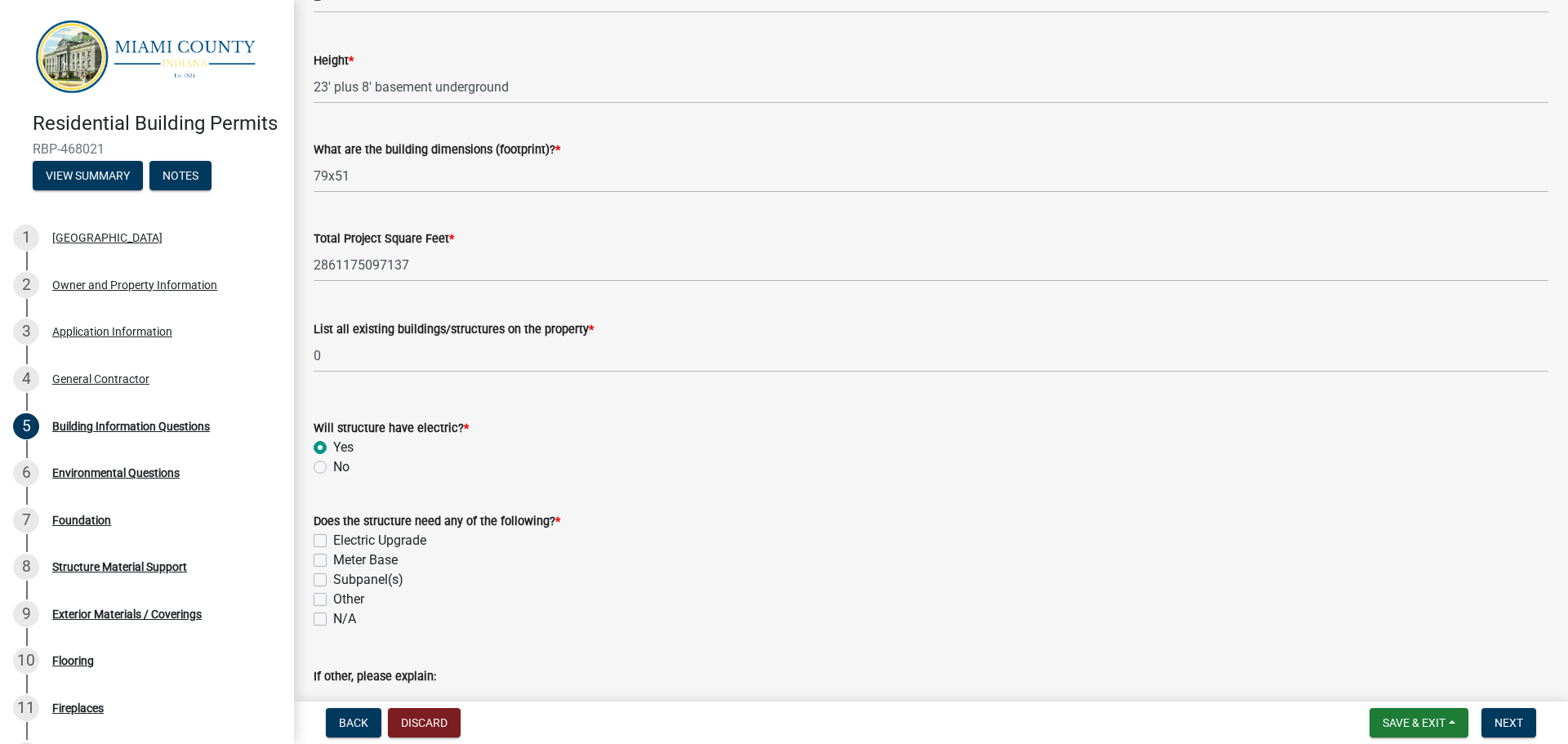
click at [333, 558] on label "Meter Base" at bounding box center [366, 560] width 65 height 19
click at [333, 558] on input "Meter Base" at bounding box center [339, 555] width 11 height 11
checkbox input "true"
checkbox input "false"
checkbox input "true"
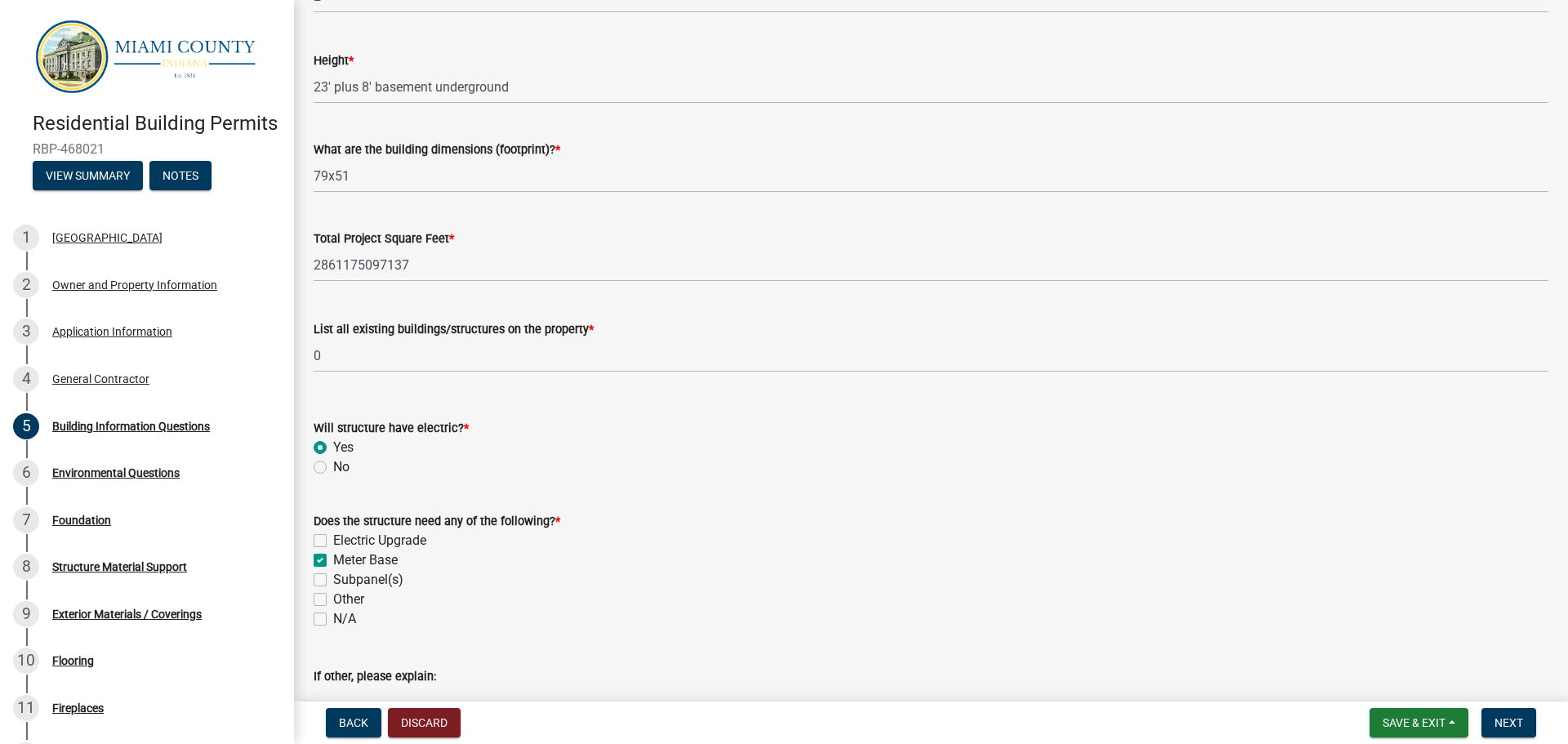
checkbox input "false"
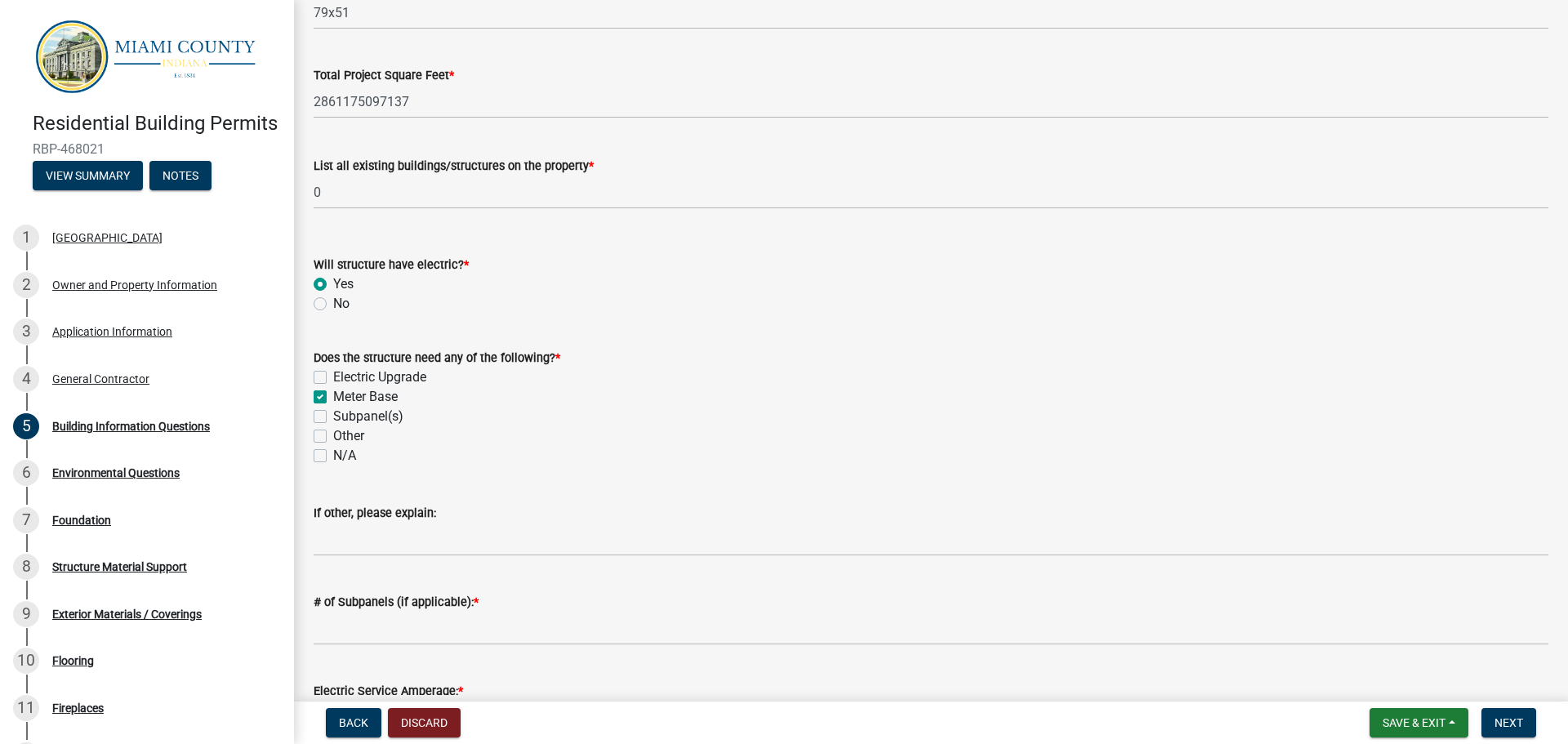
scroll to position [490, 0]
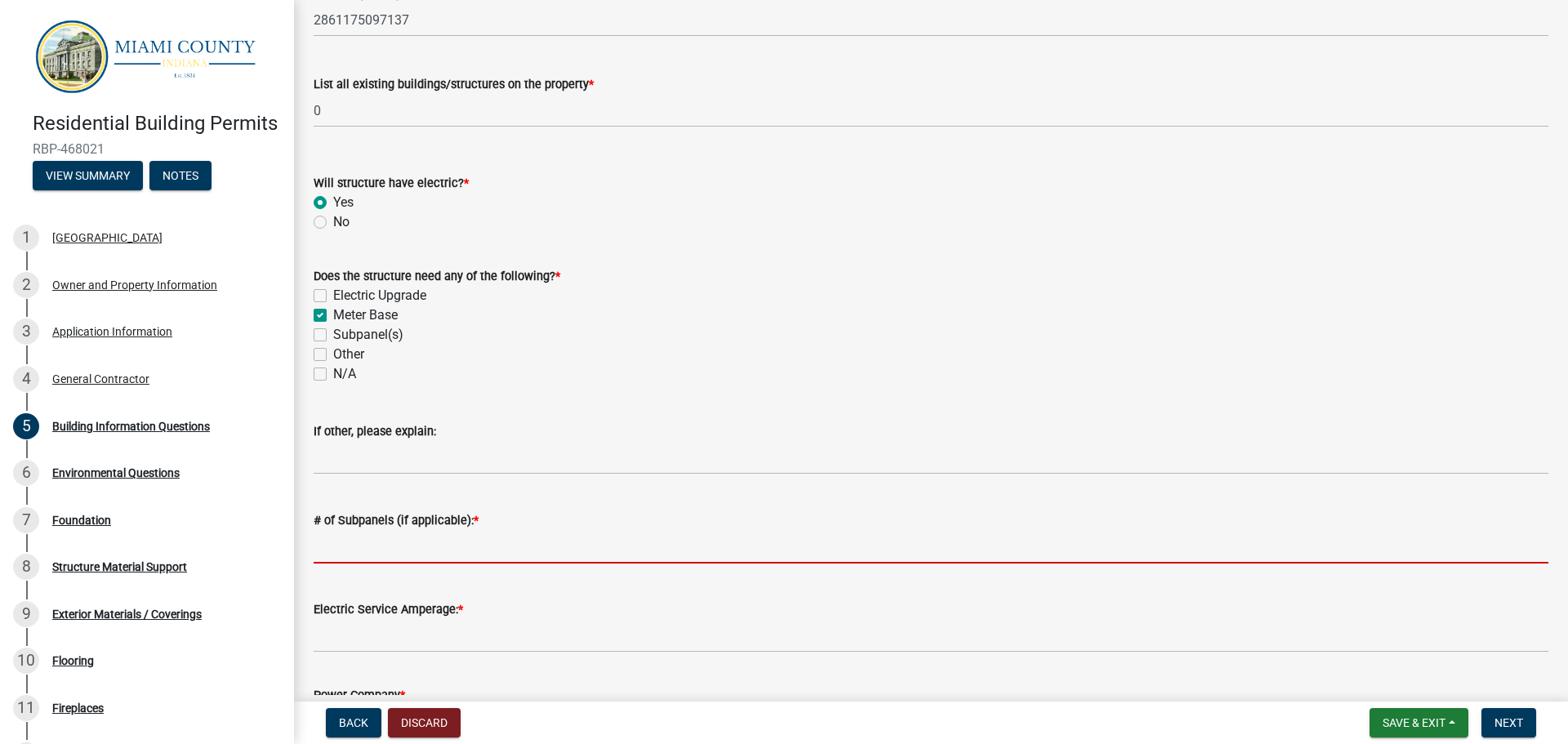
click at [373, 548] on input "# of Subpanels (if applicable): *" at bounding box center [930, 547] width 1235 height 33
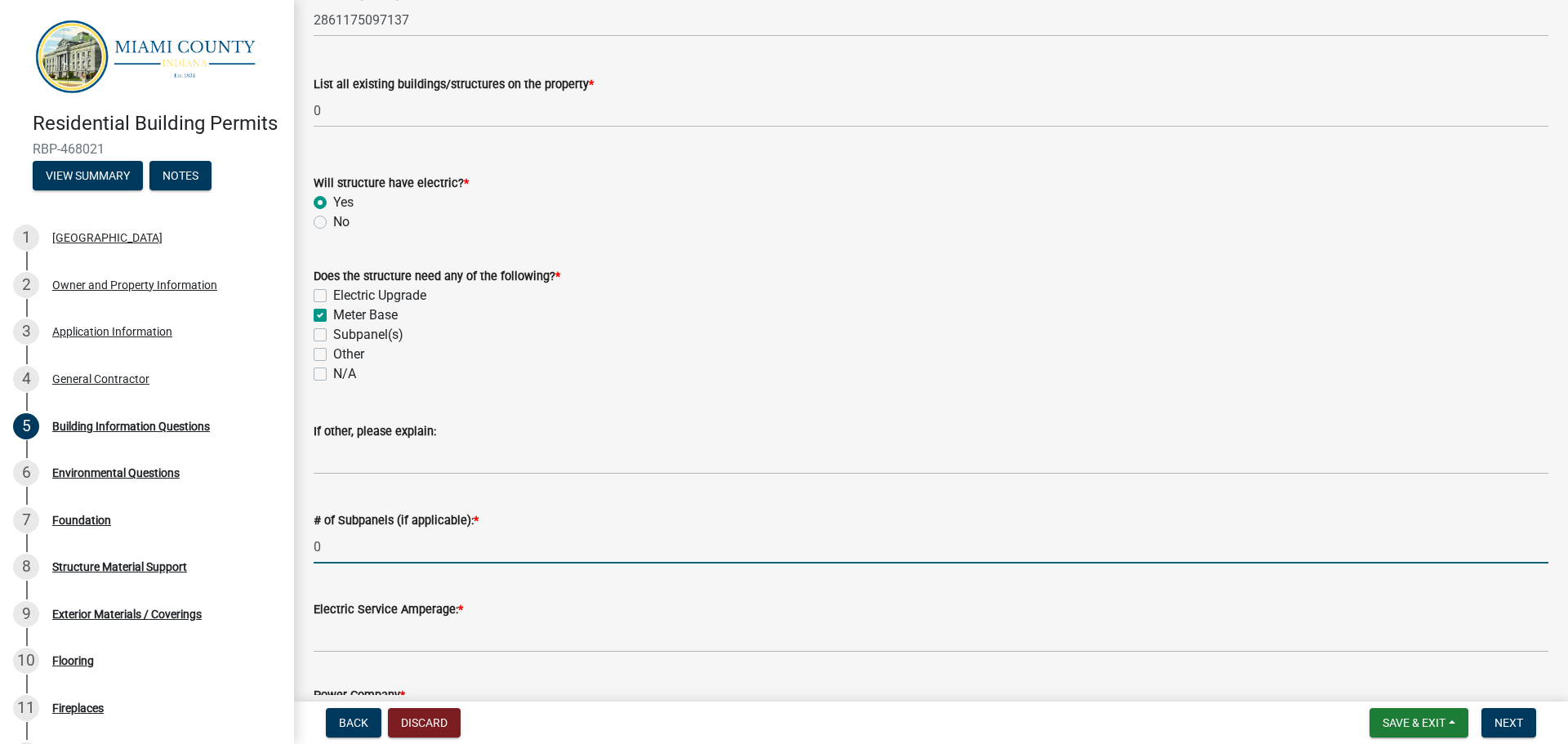
type input "0"
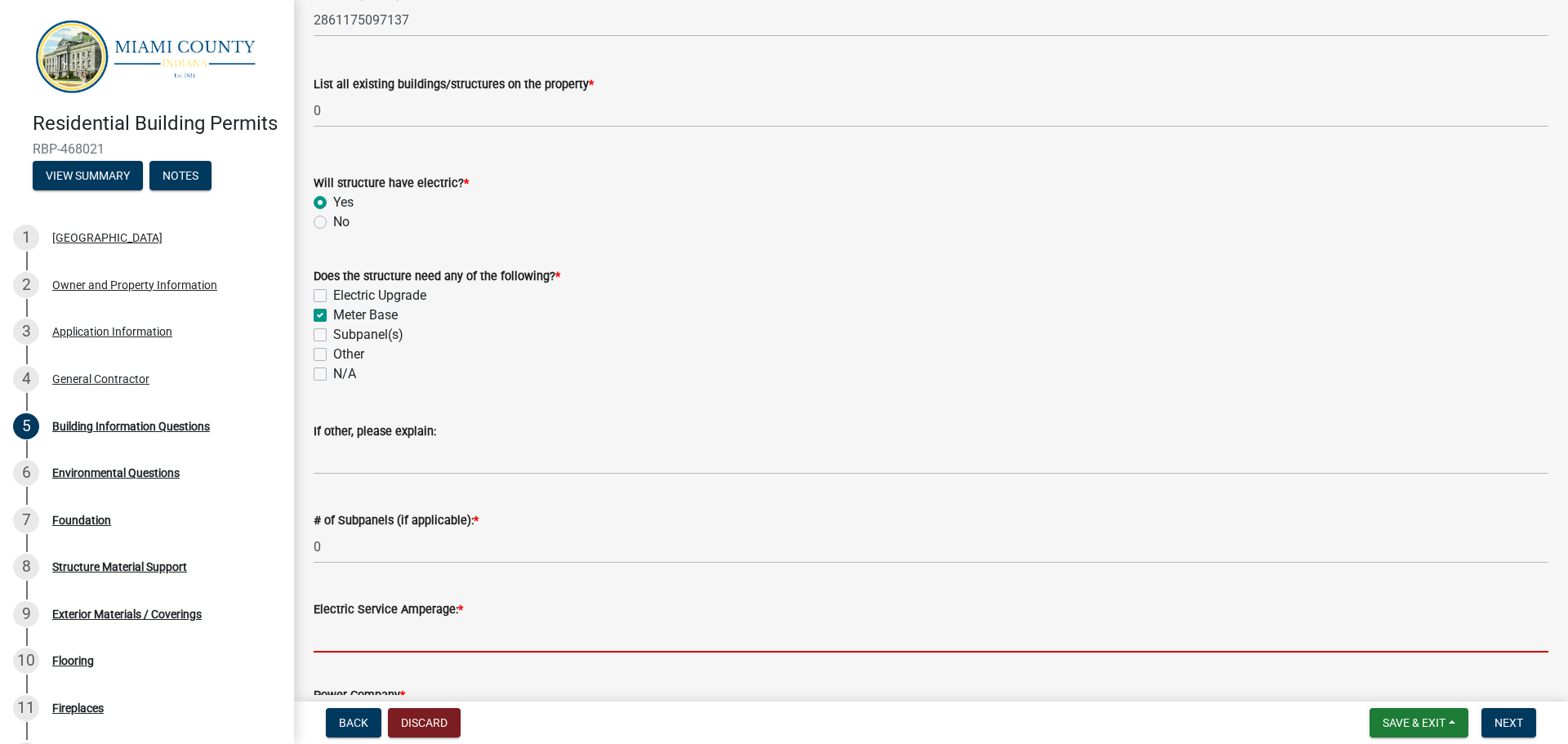
click at [390, 634] on input "Electric Service Amperage: *" at bounding box center [930, 636] width 1235 height 33
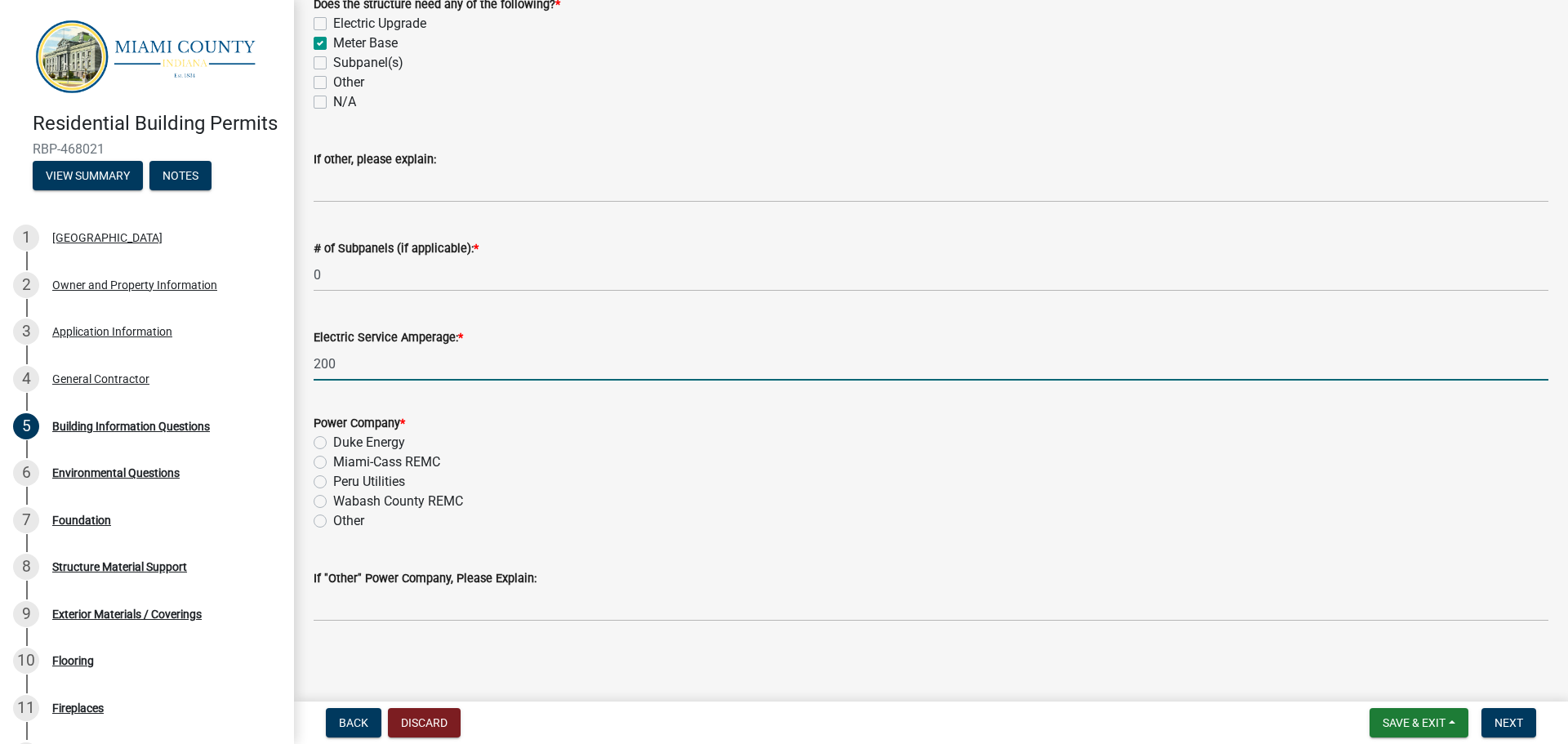
scroll to position [765, 0]
type input "200"
click at [333, 478] on label "Peru Utilities" at bounding box center [369, 478] width 72 height 19
click at [333, 478] on input "Peru Utilities" at bounding box center [339, 474] width 11 height 11
radio input "true"
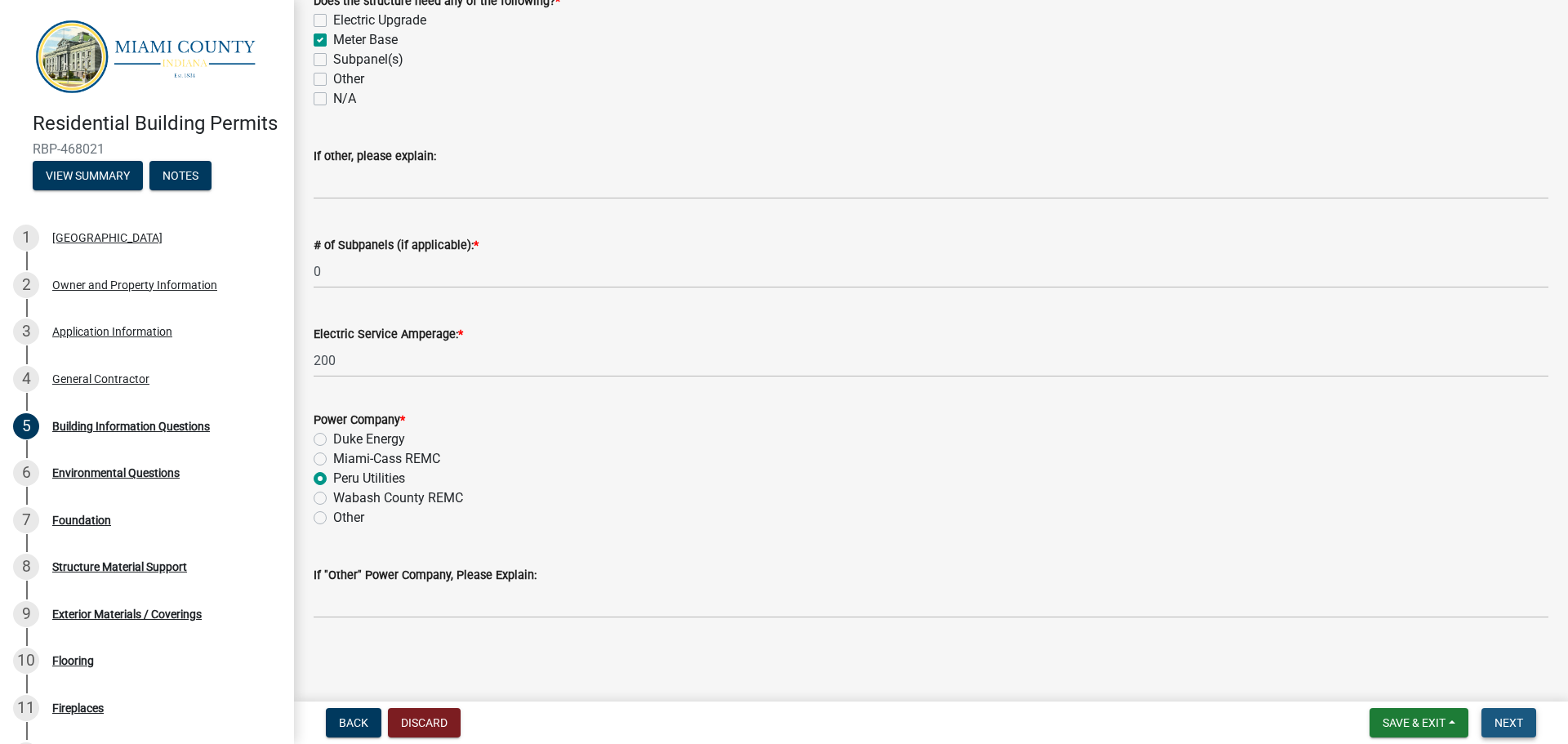
click at [1519, 725] on span "Next" at bounding box center [1508, 722] width 29 height 13
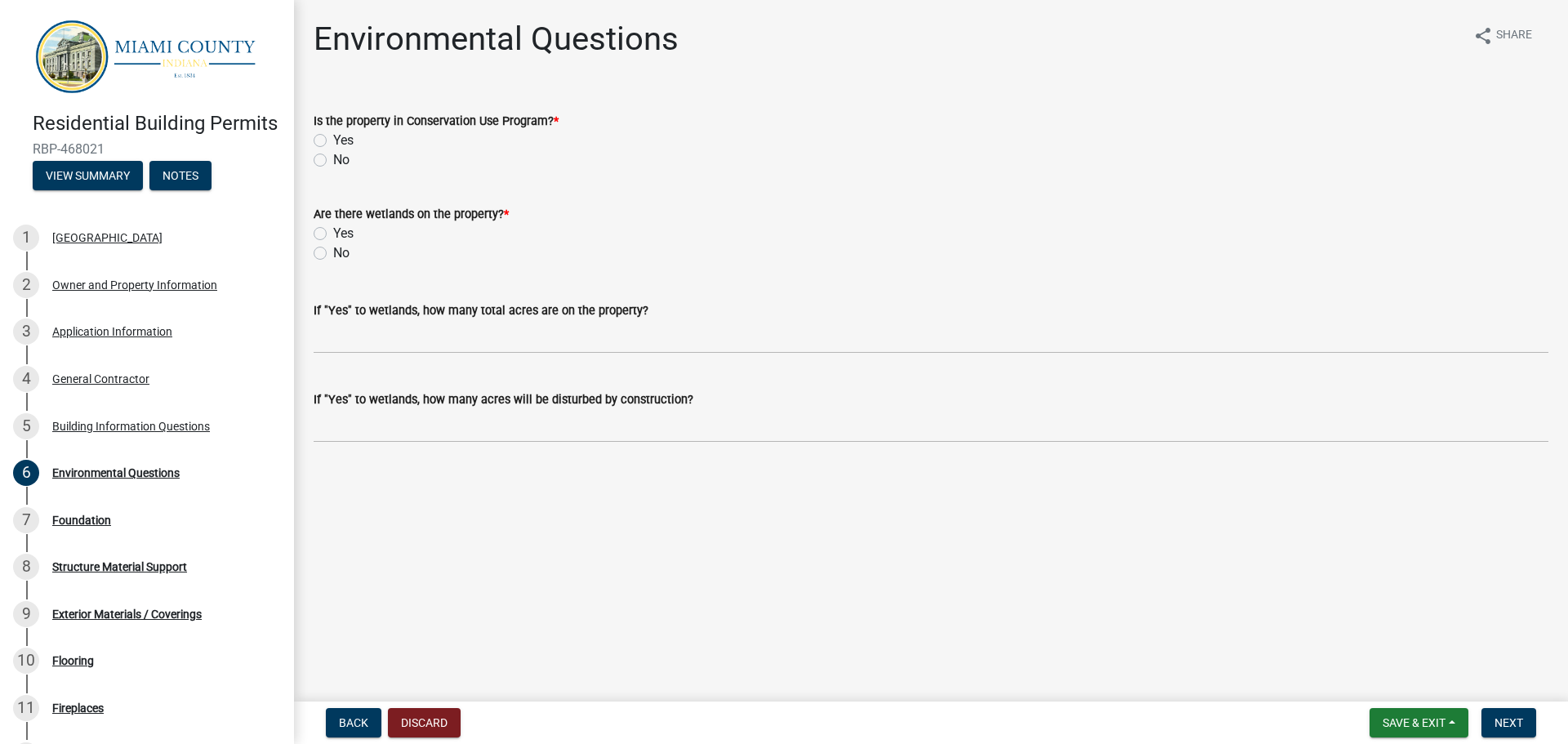
click at [333, 165] on label "No" at bounding box center [341, 160] width 17 height 19
click at [333, 161] on input "No" at bounding box center [339, 155] width 11 height 11
radio input "true"
click at [333, 252] on label "No" at bounding box center [341, 253] width 17 height 19
click at [333, 252] on input "No" at bounding box center [339, 248] width 11 height 11
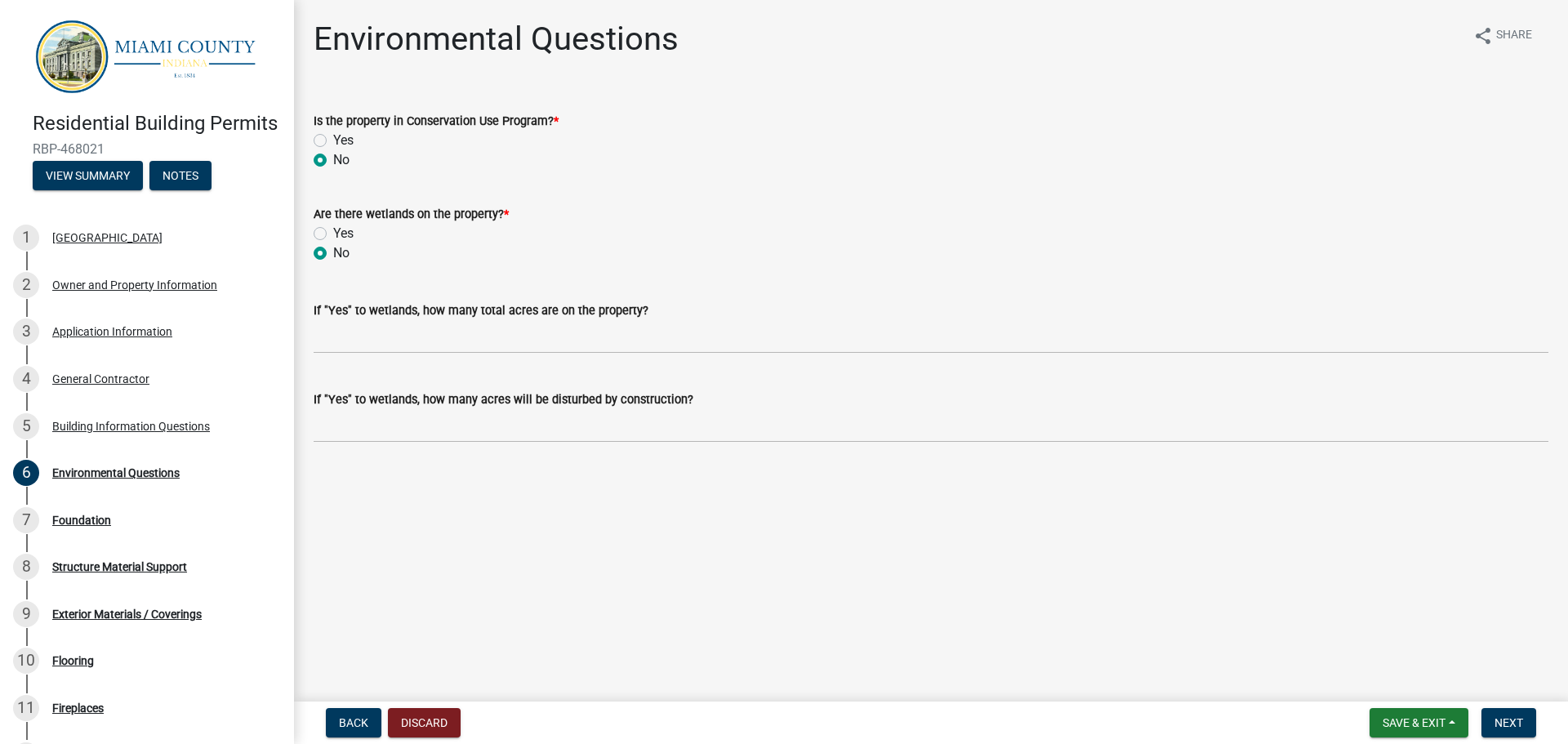
radio input "true"
click at [1519, 725] on span "Next" at bounding box center [1508, 722] width 29 height 13
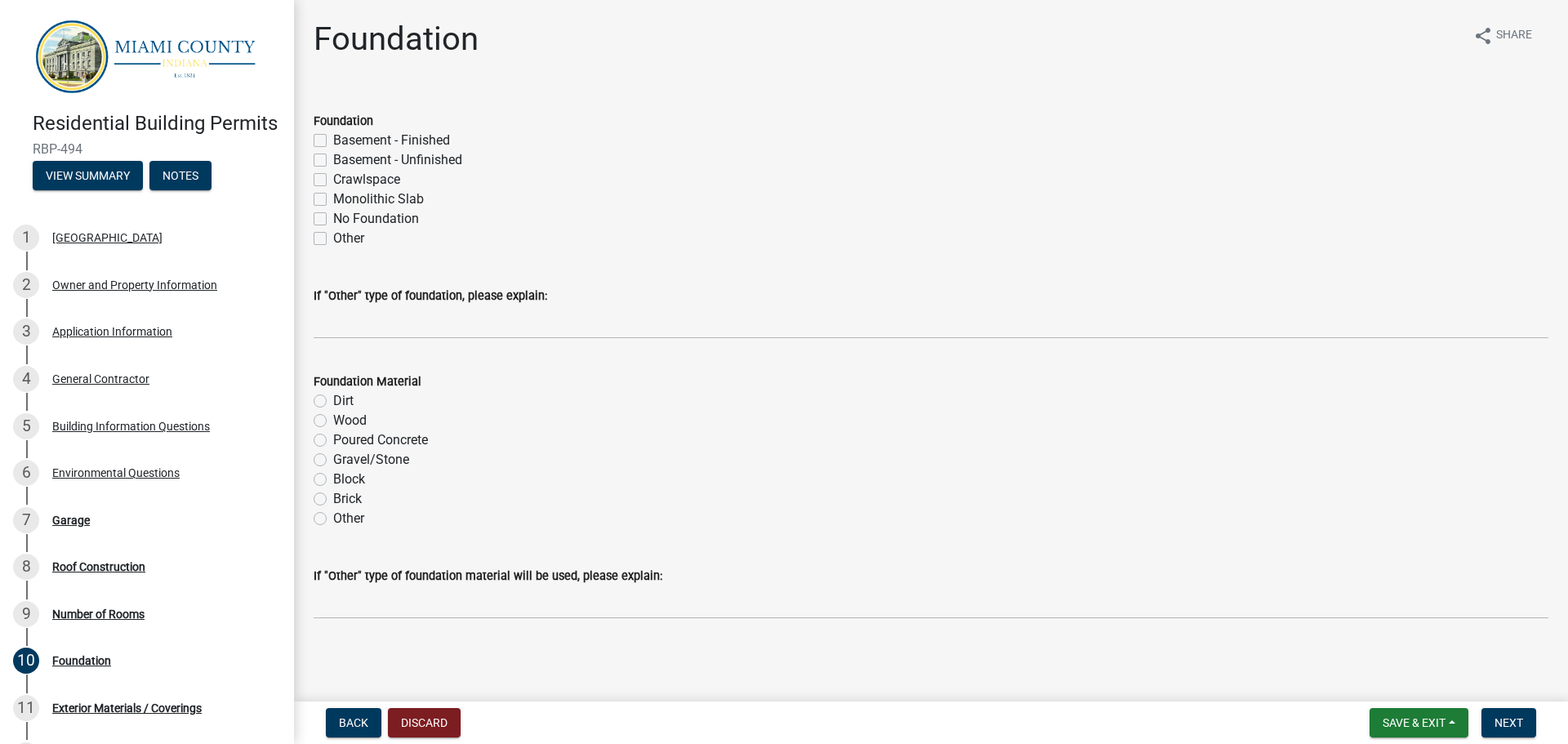
click at [333, 161] on label "Basement - Unfinished" at bounding box center [397, 160] width 129 height 19
click at [333, 161] on input "Basement - Unfinished" at bounding box center [339, 155] width 11 height 11
checkbox input "true"
checkbox input "false"
checkbox input "true"
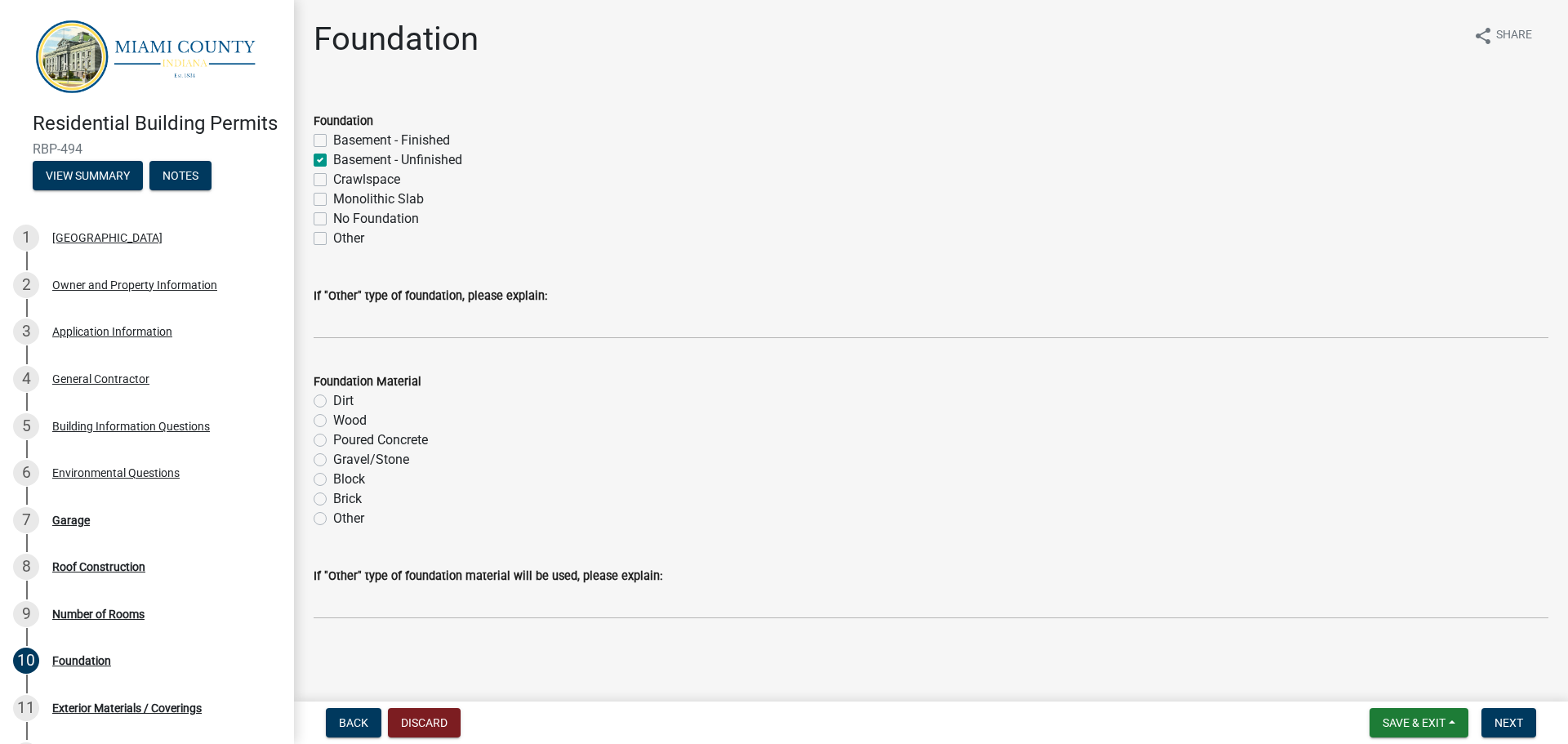
checkbox input "false"
click at [333, 441] on label "Poured Concrete" at bounding box center [381, 440] width 95 height 19
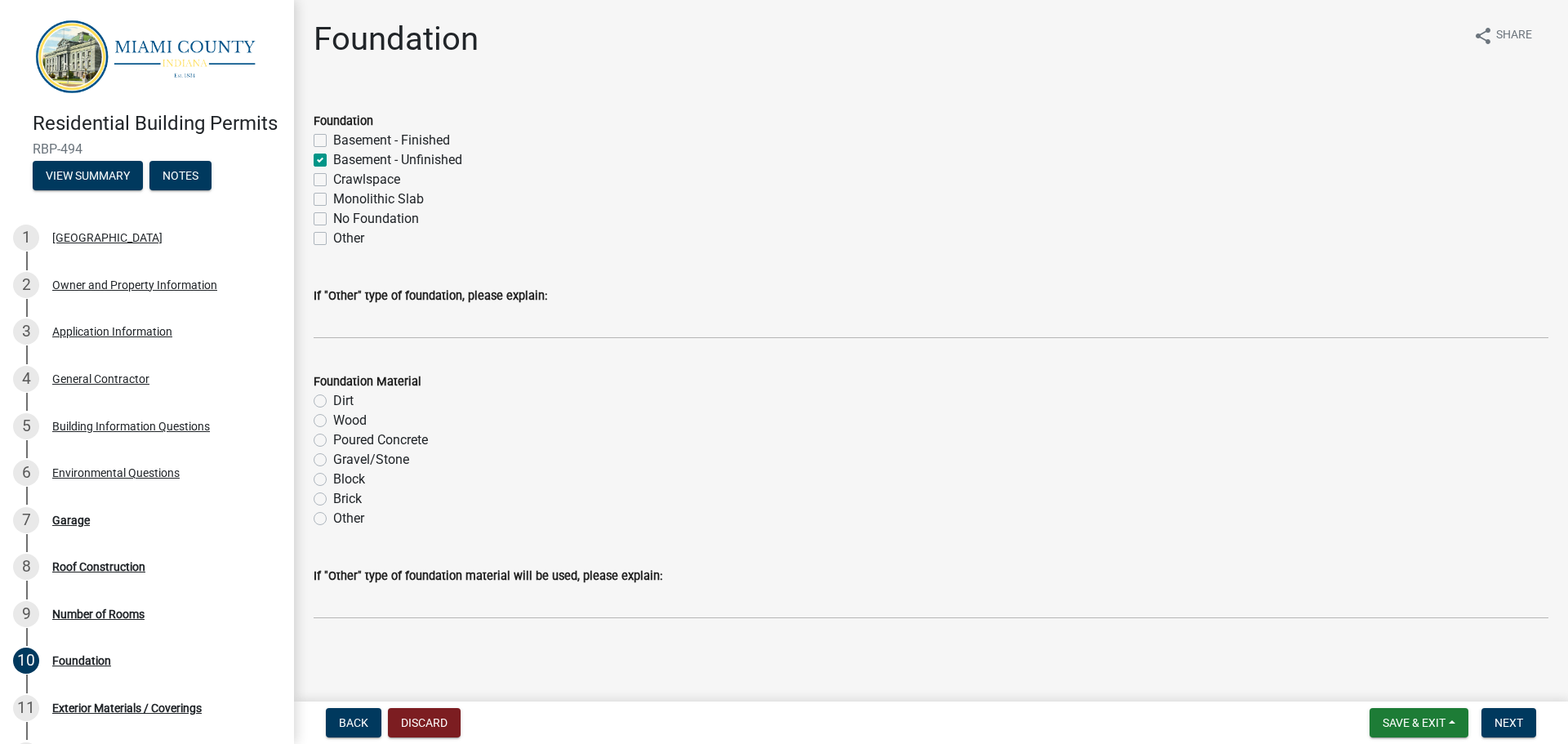
click at [333, 441] on input "Poured Concrete" at bounding box center [339, 436] width 11 height 11
radio input "true"
click at [1519, 724] on span "Next" at bounding box center [1508, 722] width 29 height 13
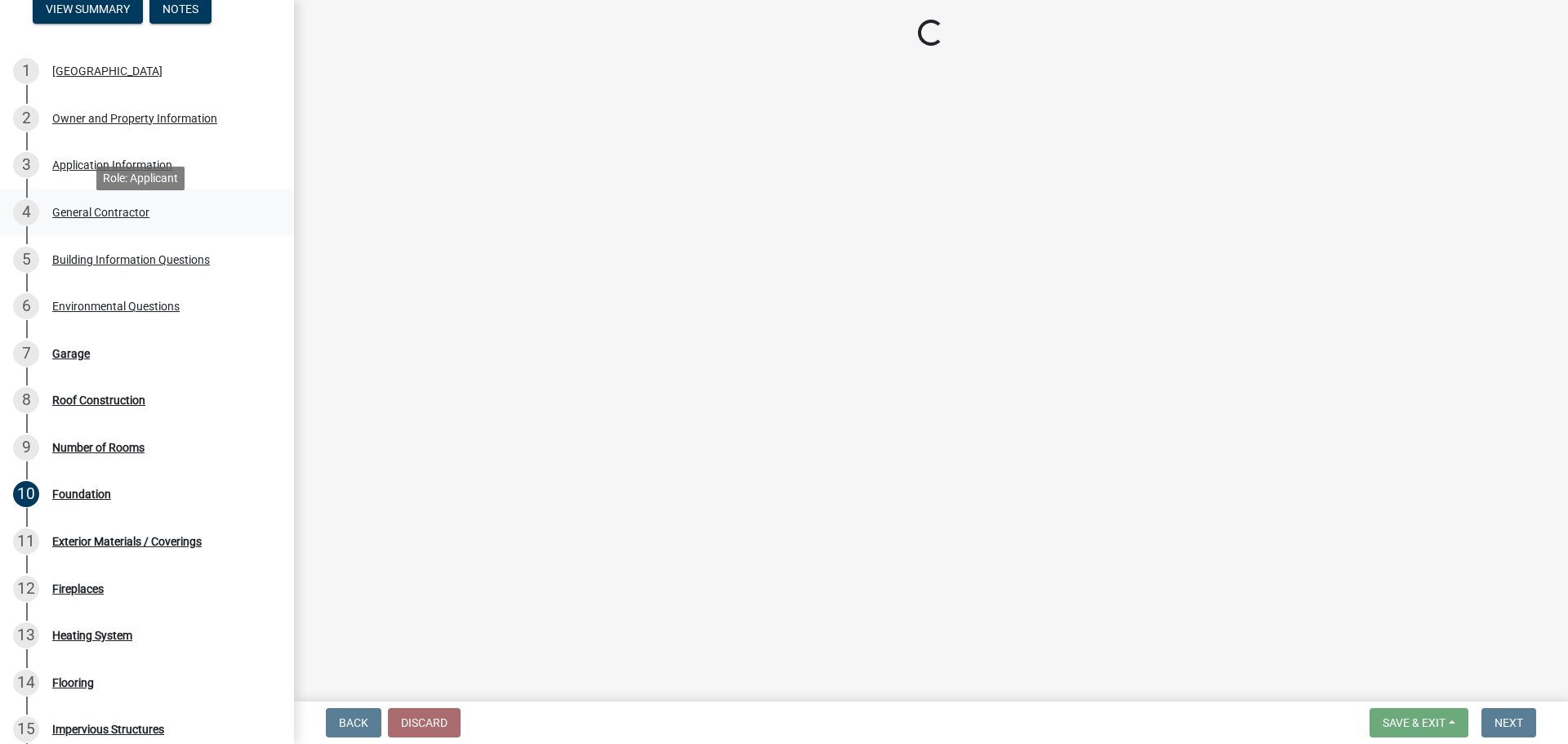
scroll to position [326, 0]
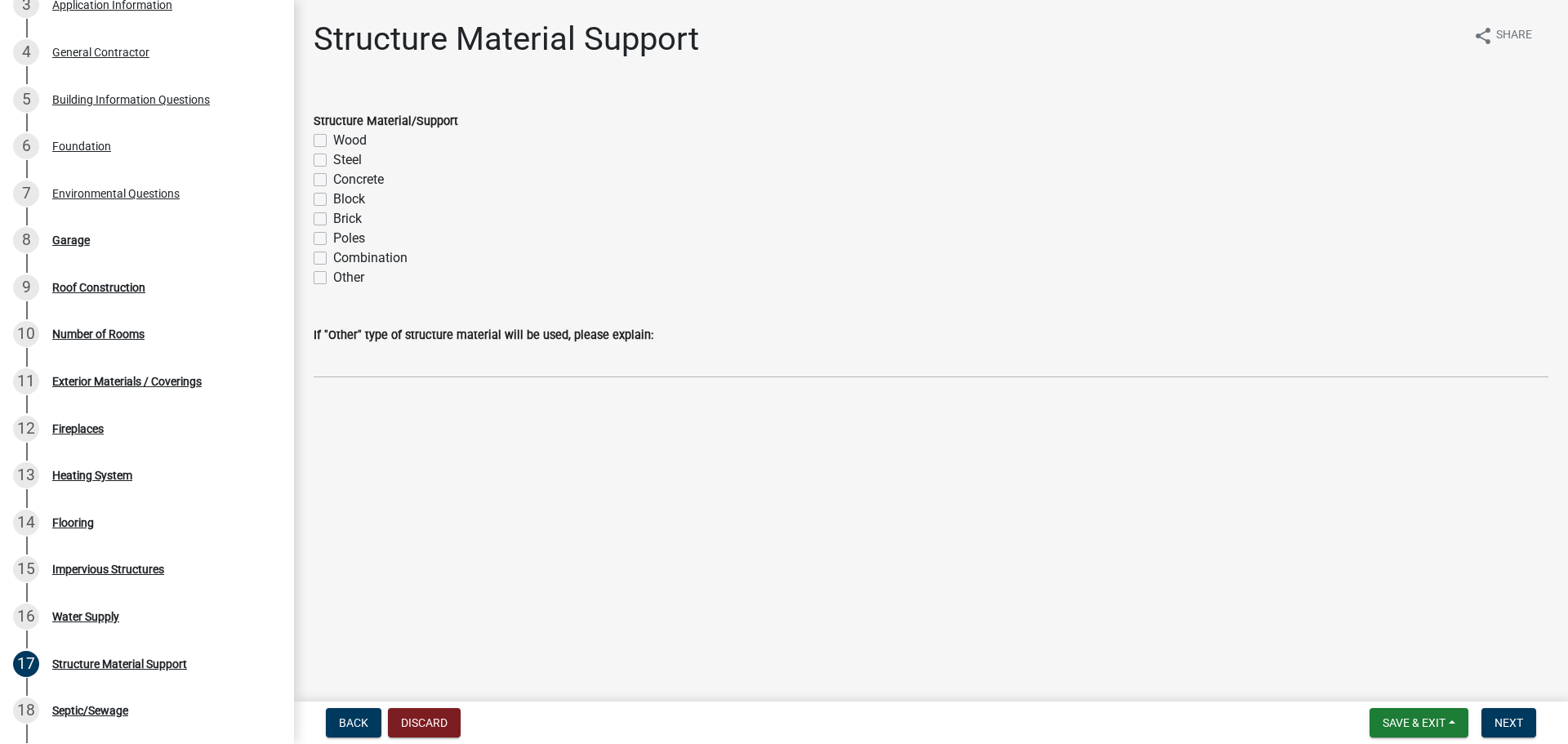
click at [333, 140] on label "Wood" at bounding box center [350, 140] width 33 height 19
click at [333, 140] on input "Wood" at bounding box center [339, 136] width 11 height 11
checkbox input "true"
checkbox input "false"
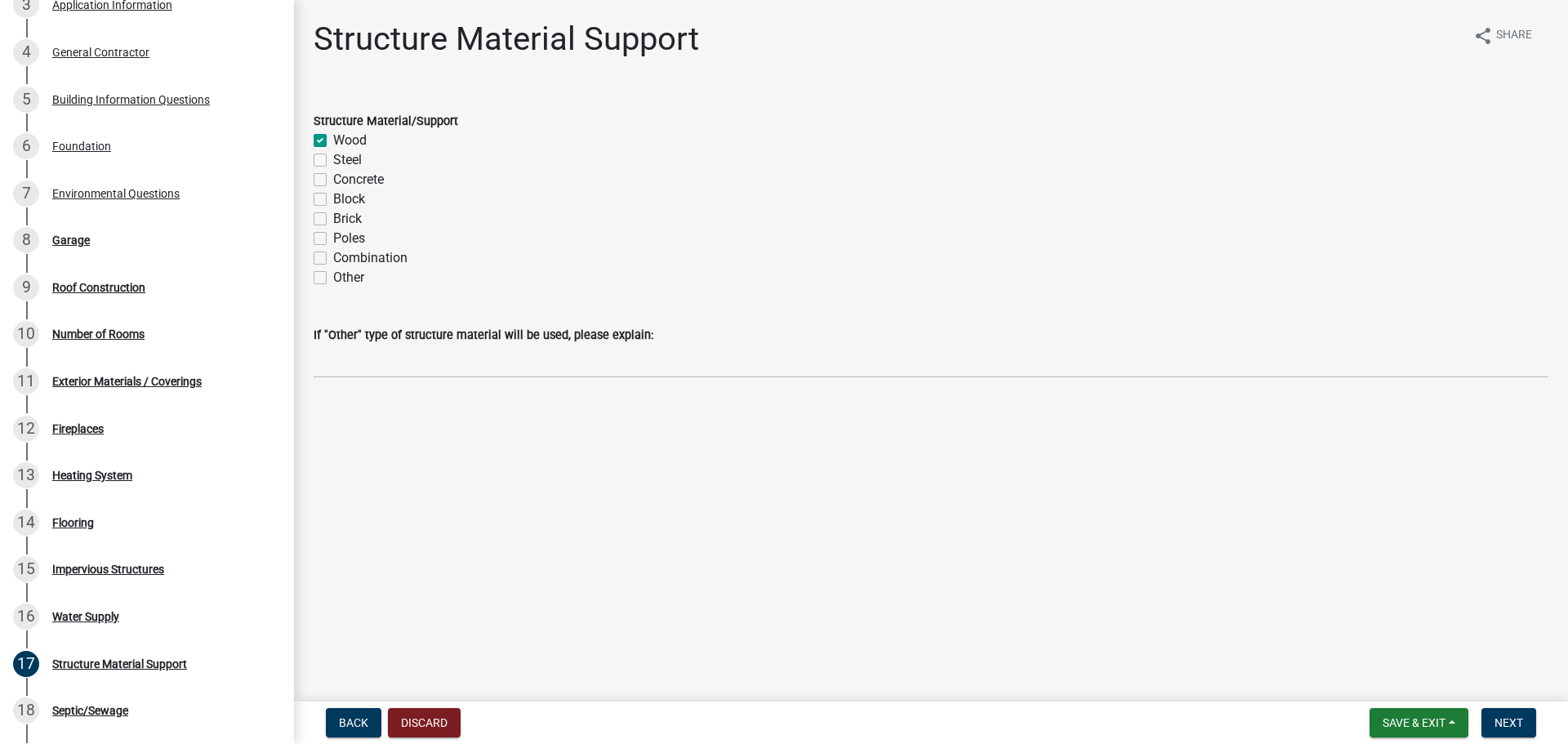
checkbox input "false"
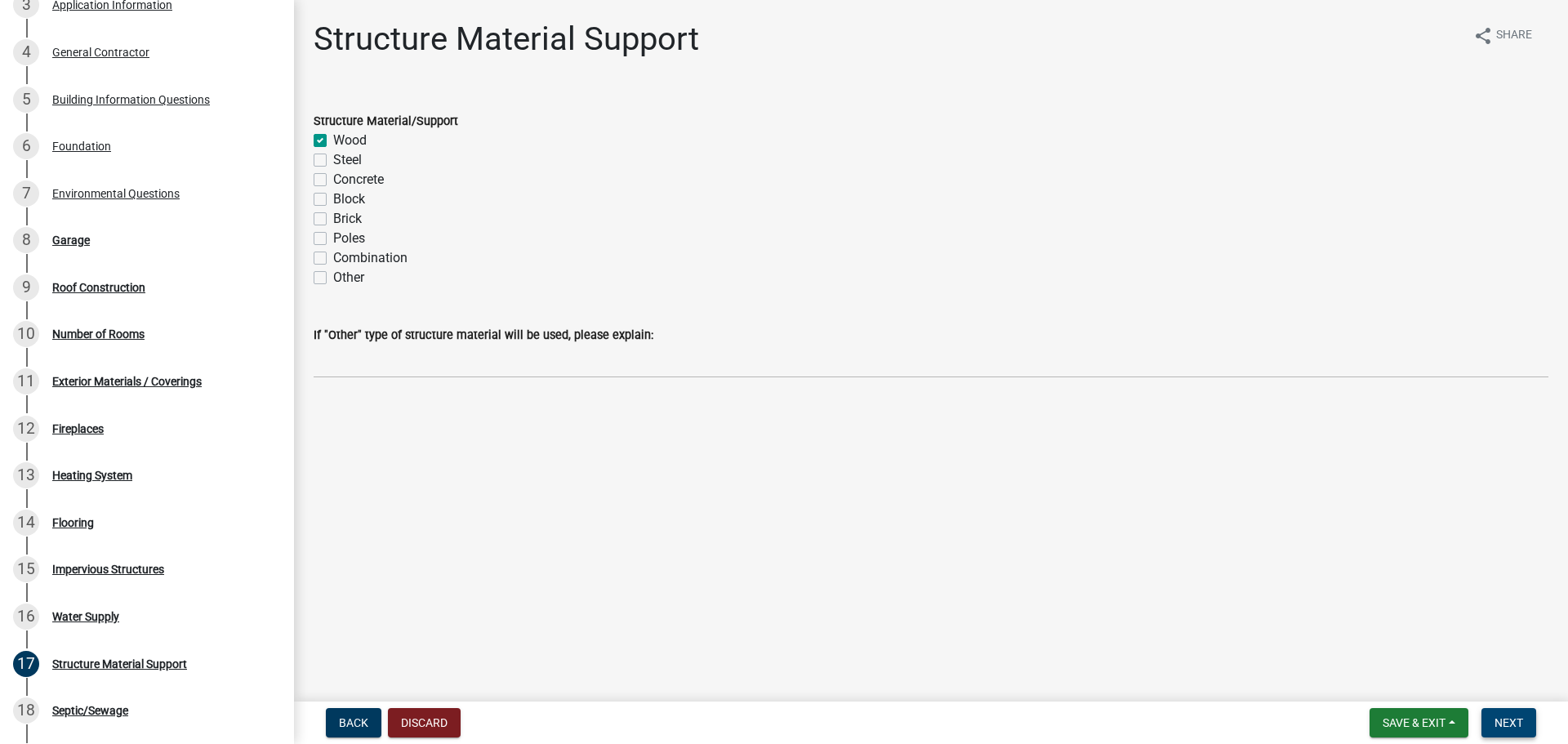
click at [1503, 726] on span "Next" at bounding box center [1508, 722] width 29 height 13
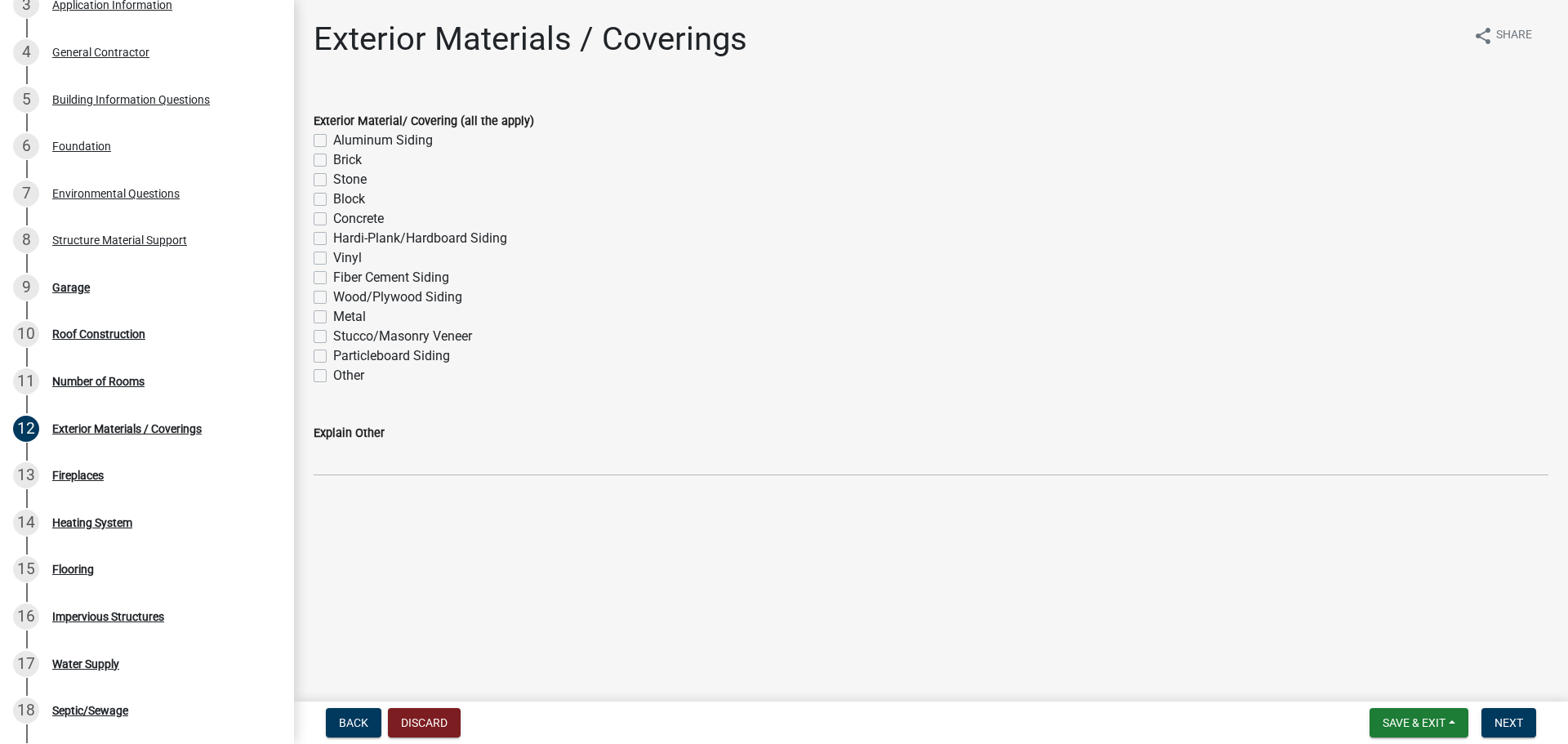
click at [333, 160] on label "Brick" at bounding box center [347, 160] width 29 height 19
click at [333, 160] on input "Brick" at bounding box center [339, 155] width 11 height 11
checkbox input "true"
checkbox input "false"
checkbox input "true"
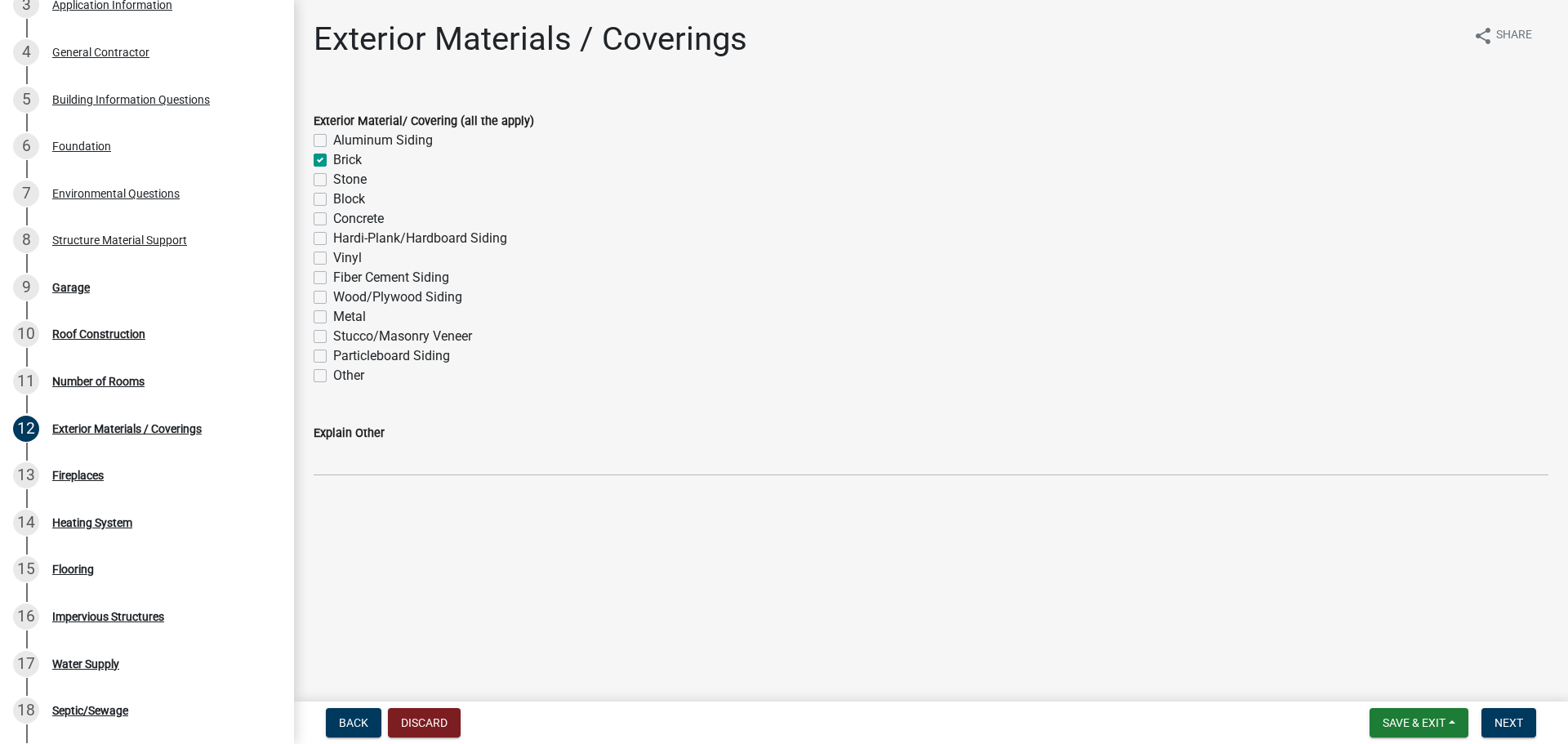
checkbox input "false"
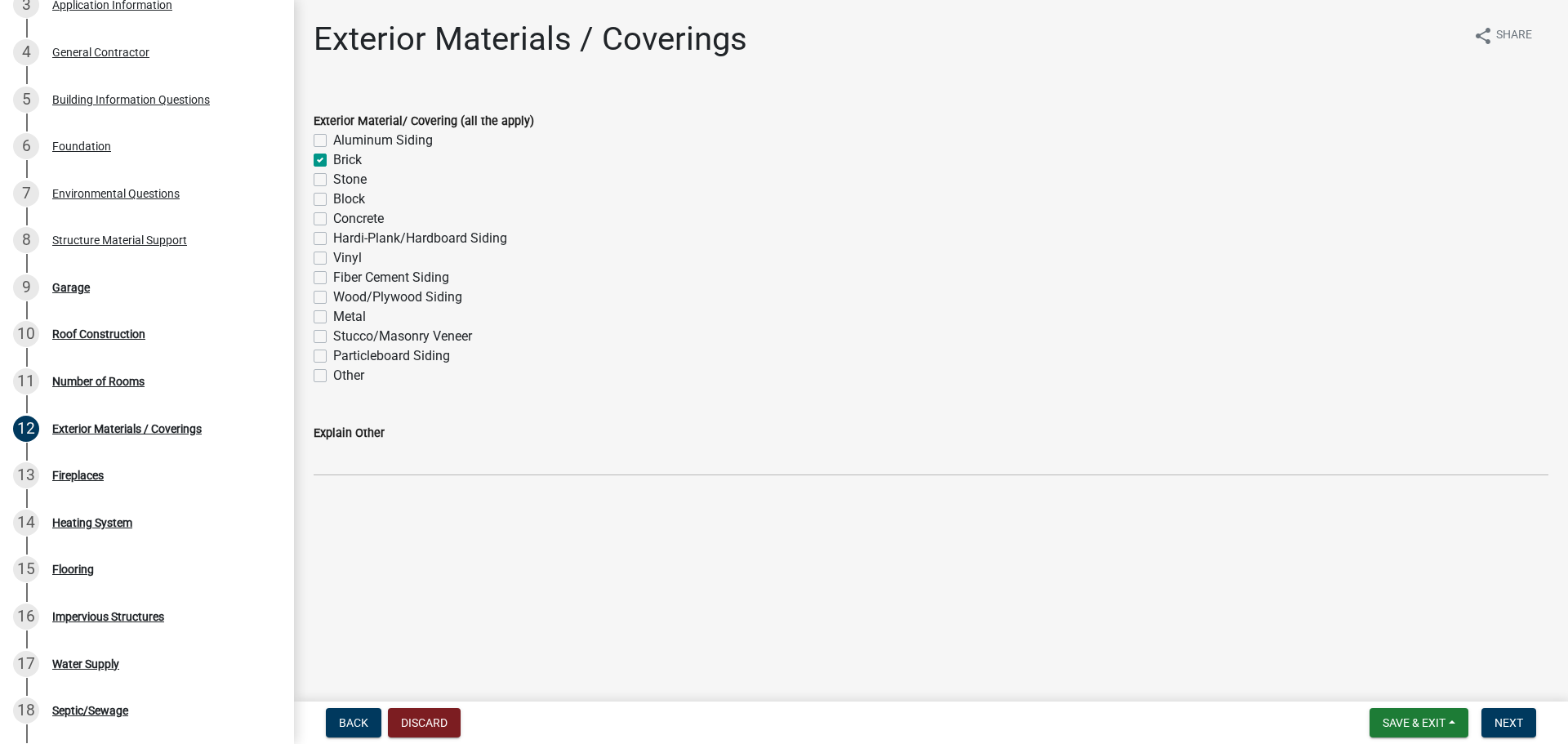
checkbox input "false"
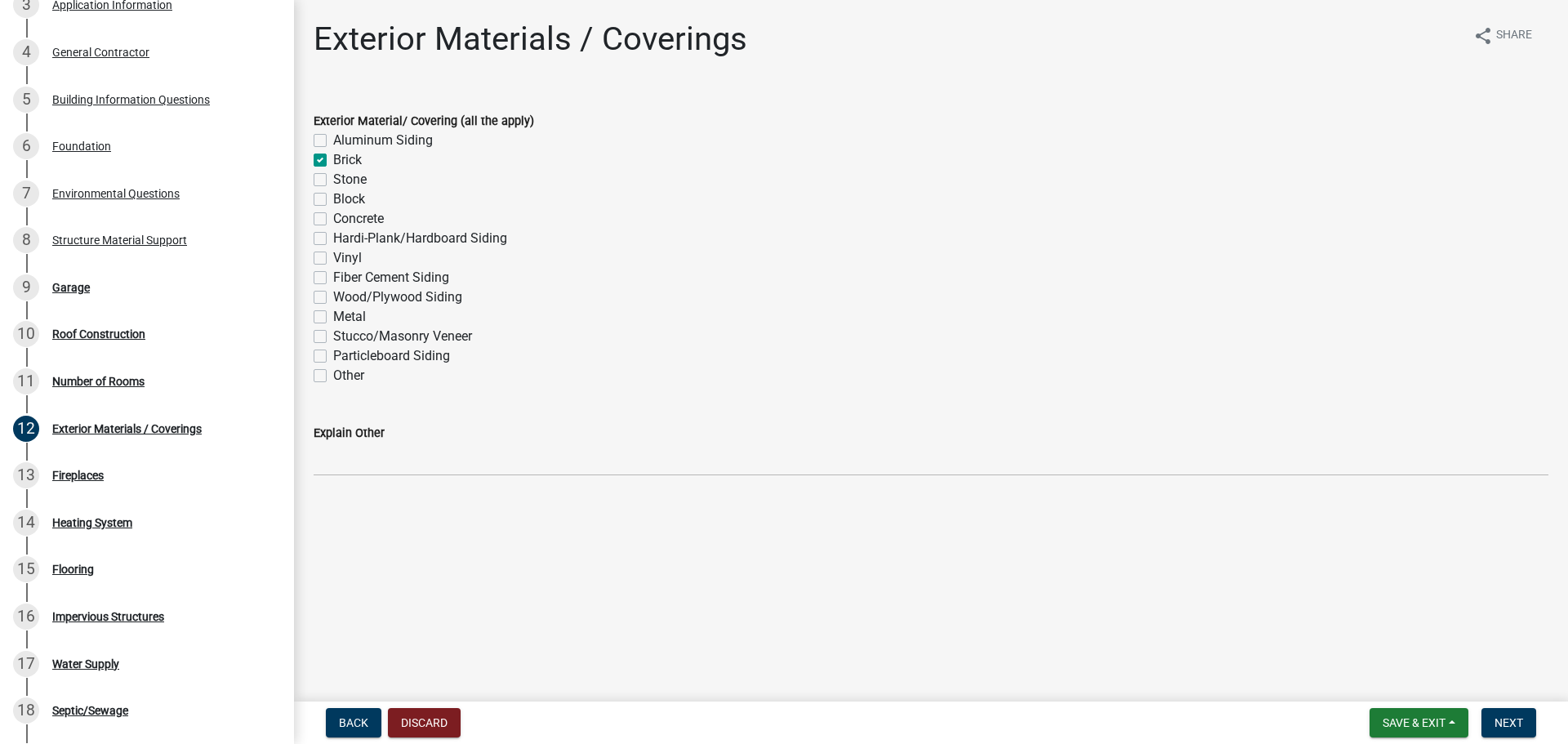
checkbox input "false"
click at [333, 260] on label "Vinyl" at bounding box center [347, 258] width 29 height 19
click at [333, 259] on input "Vinyl" at bounding box center [339, 254] width 11 height 11
checkbox input "true"
checkbox input "false"
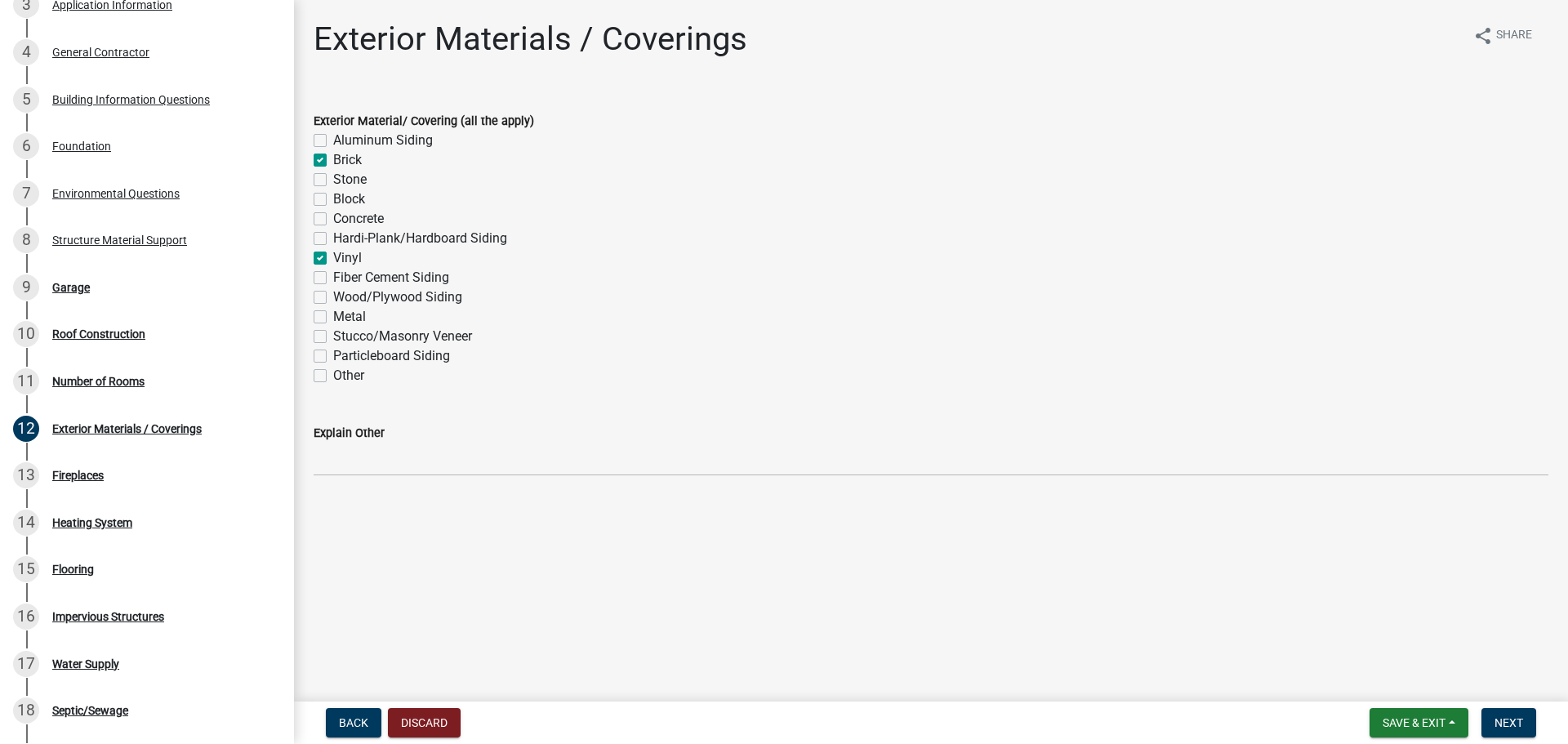
checkbox input "true"
checkbox input "false"
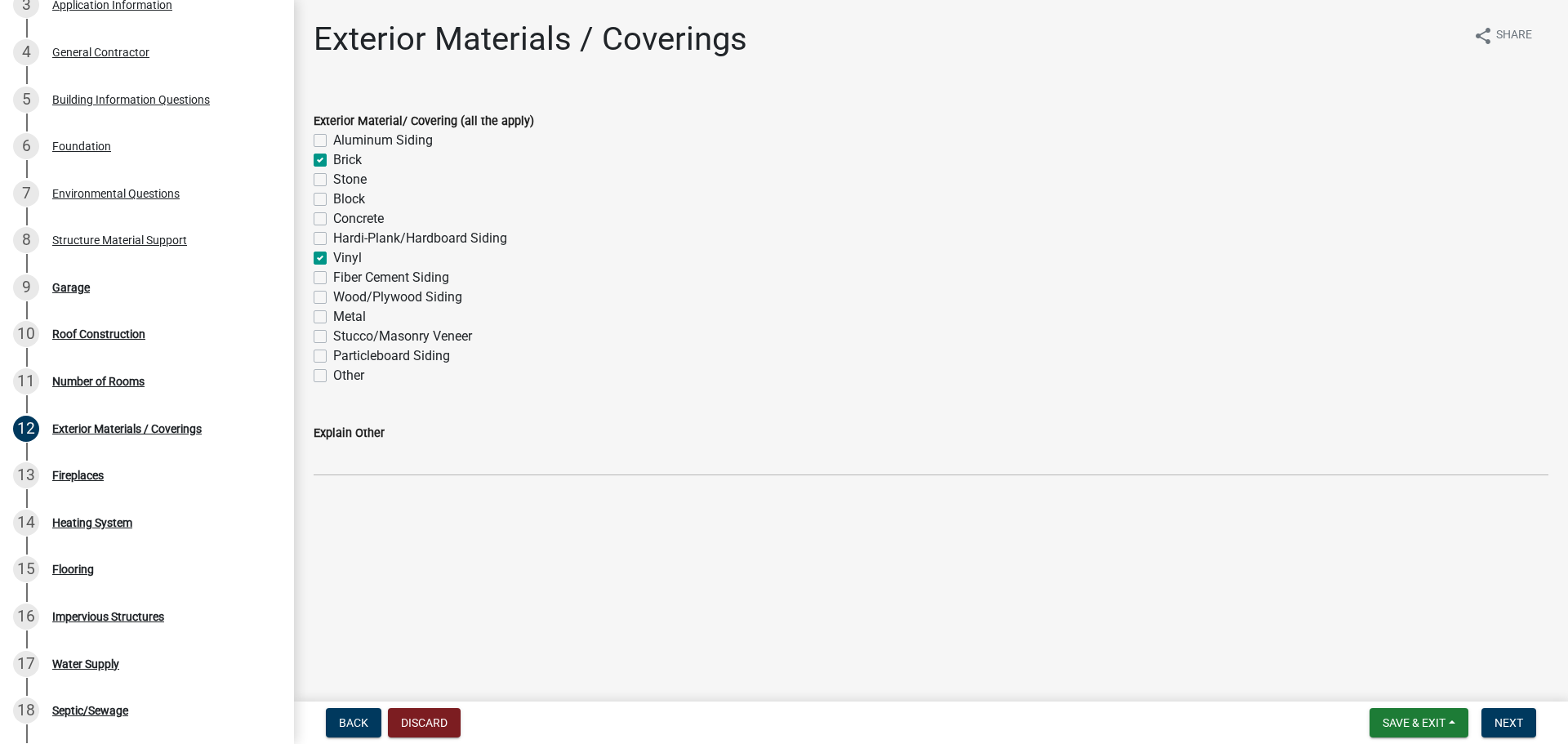
checkbox input "true"
checkbox input "false"
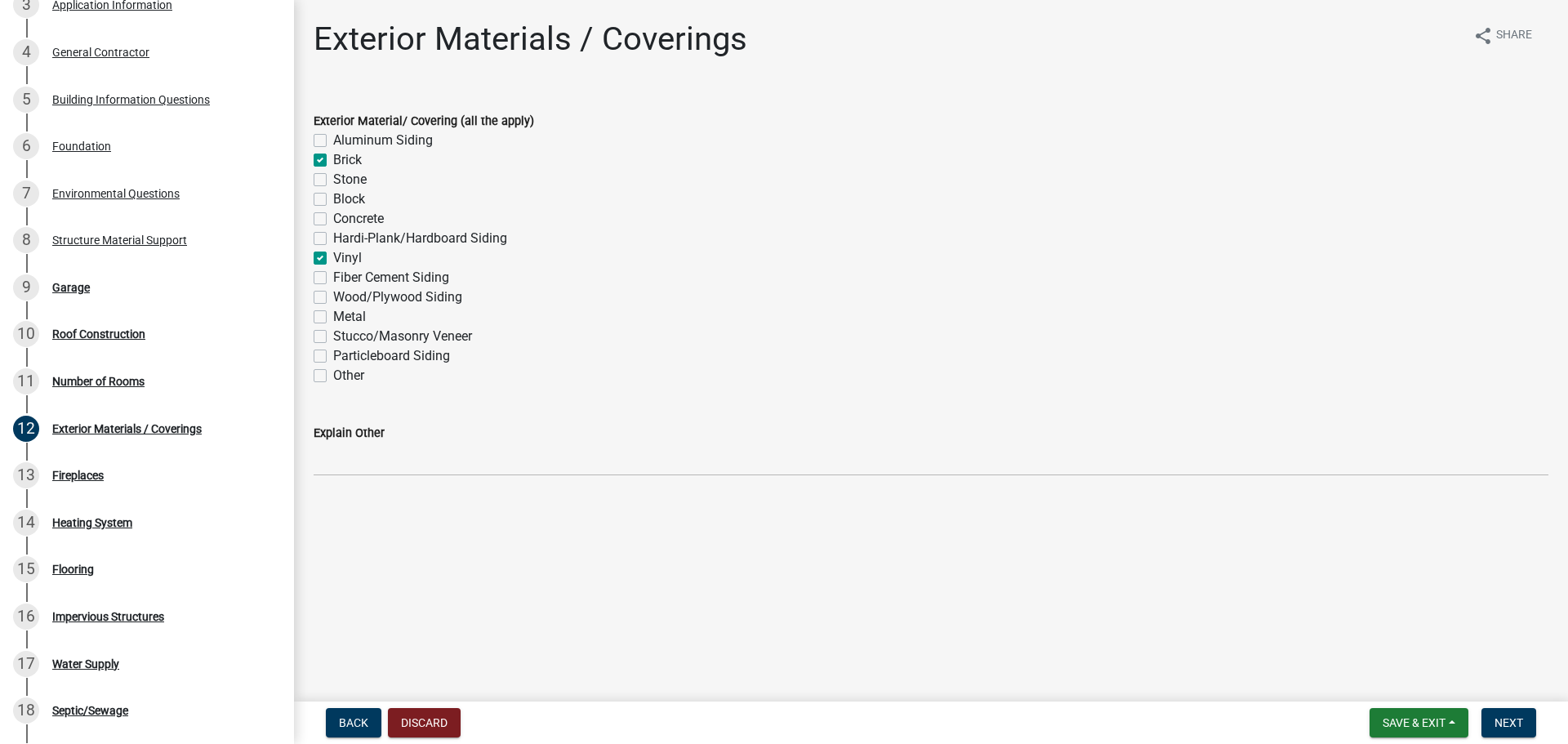
checkbox input "false"
click at [1521, 724] on span "Next" at bounding box center [1508, 722] width 29 height 13
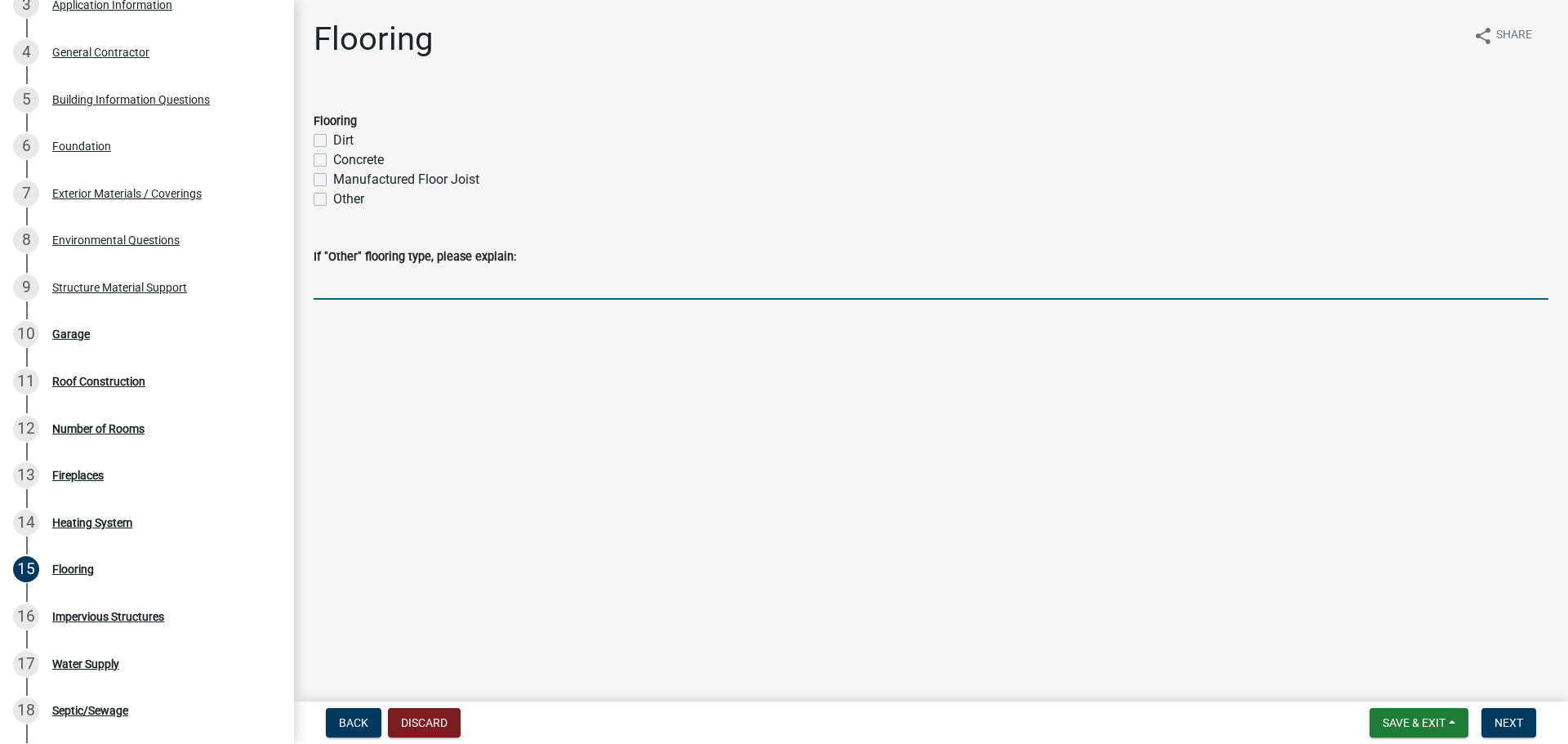
click at [363, 292] on input "If "Other" flooring type, please explain:" at bounding box center [930, 283] width 1235 height 33
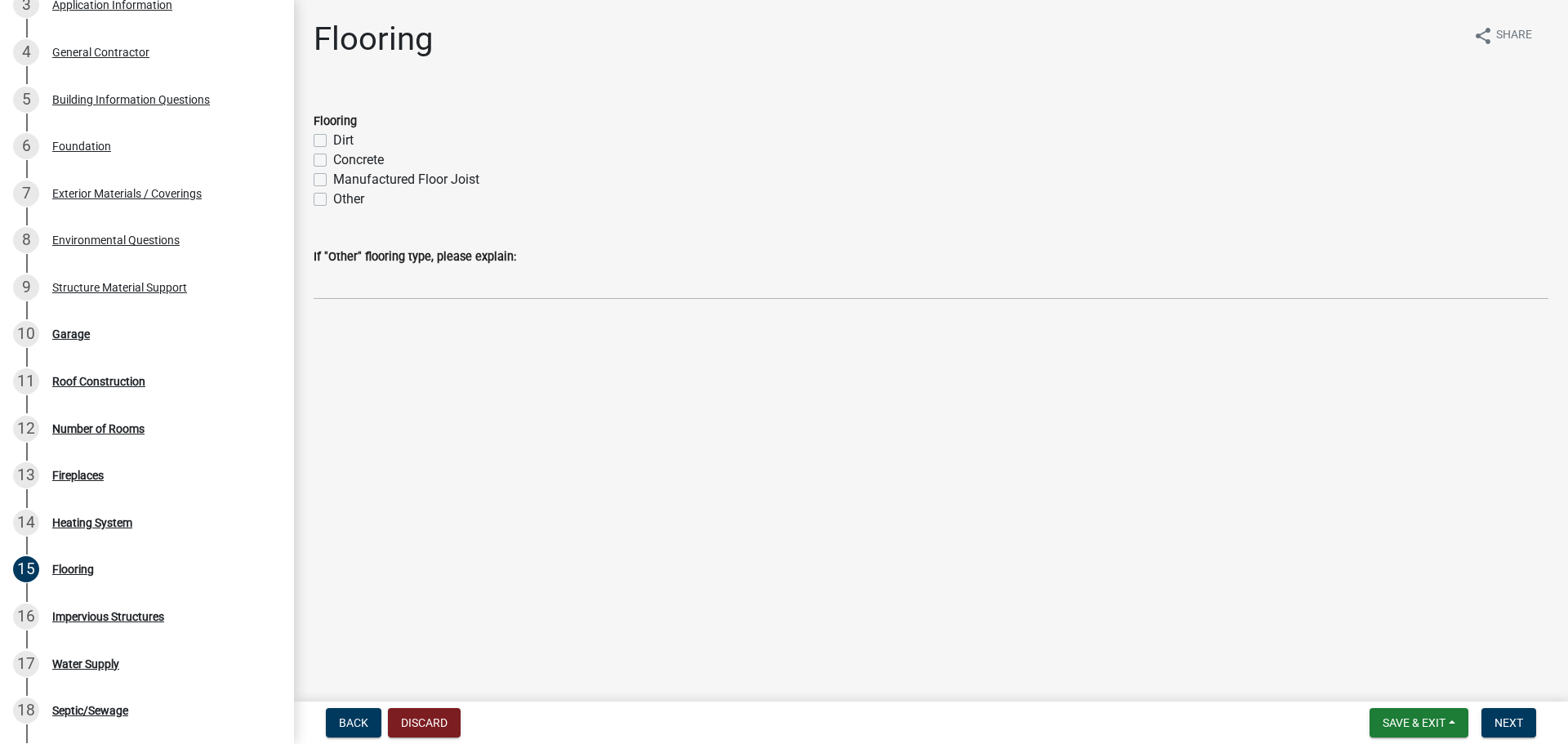
click at [333, 157] on label "Concrete" at bounding box center [359, 160] width 51 height 19
click at [333, 157] on input "Concrete" at bounding box center [339, 155] width 11 height 11
checkbox input "true"
checkbox input "false"
checkbox input "true"
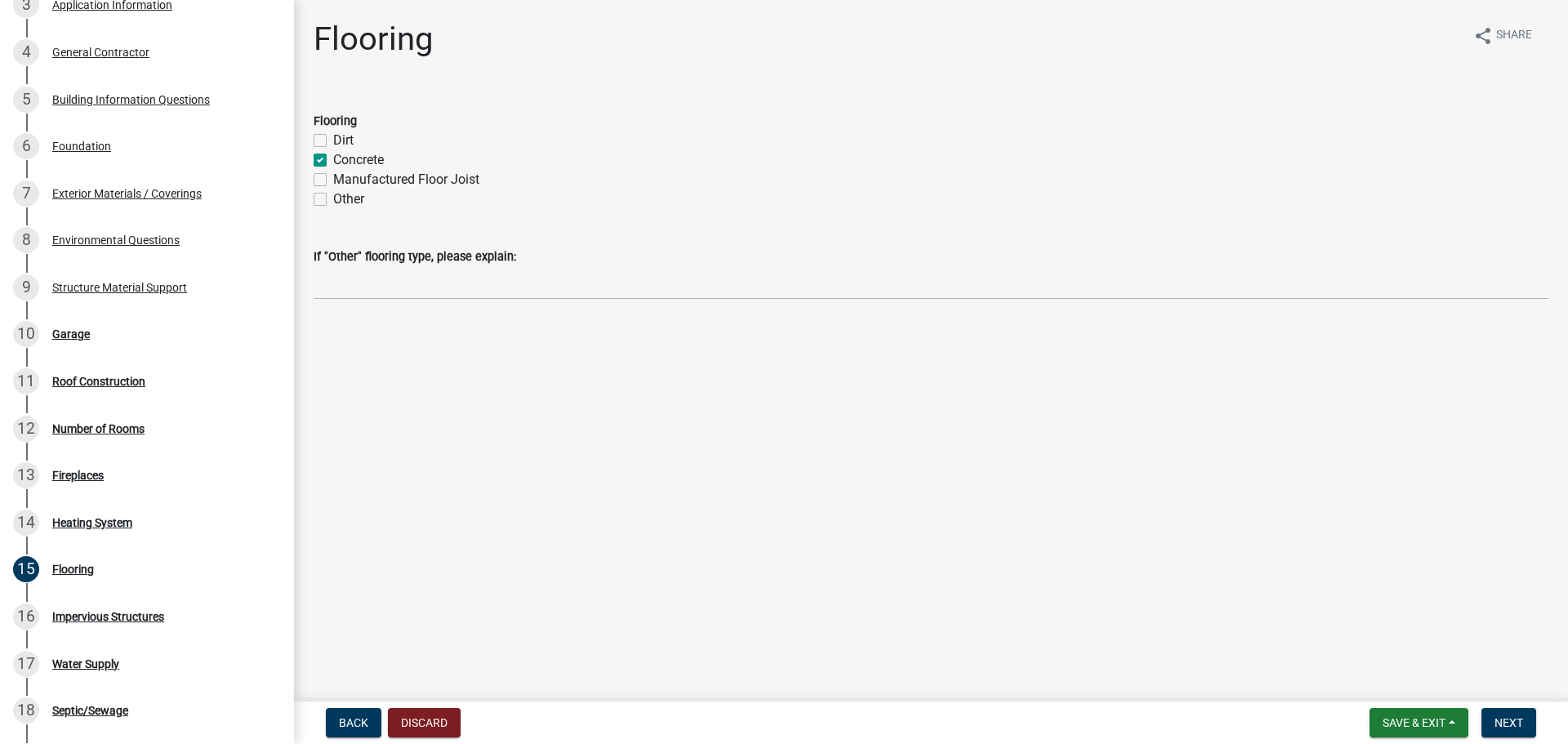
checkbox input "false"
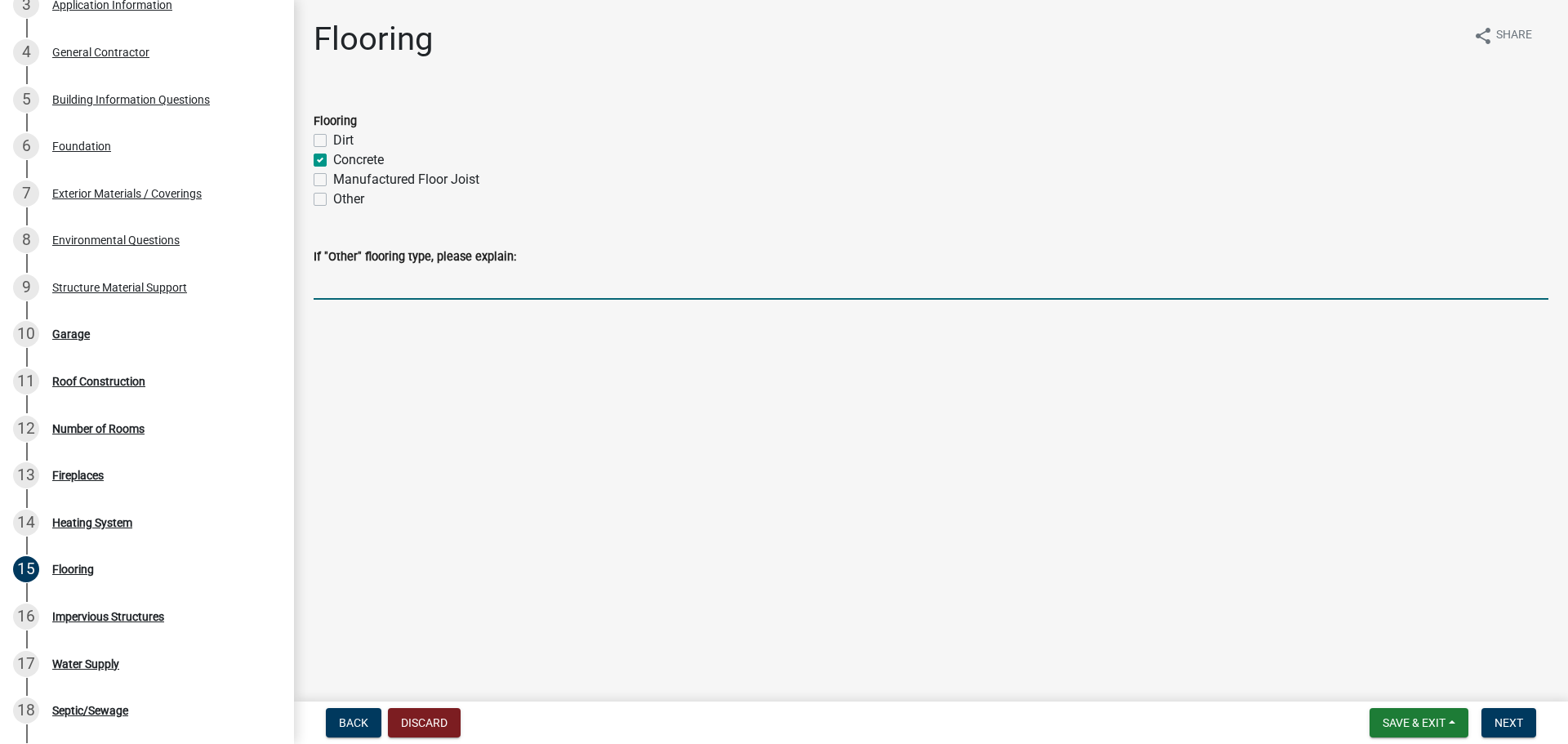
click at [368, 286] on input "If "Other" flooring type, please explain:" at bounding box center [930, 283] width 1235 height 33
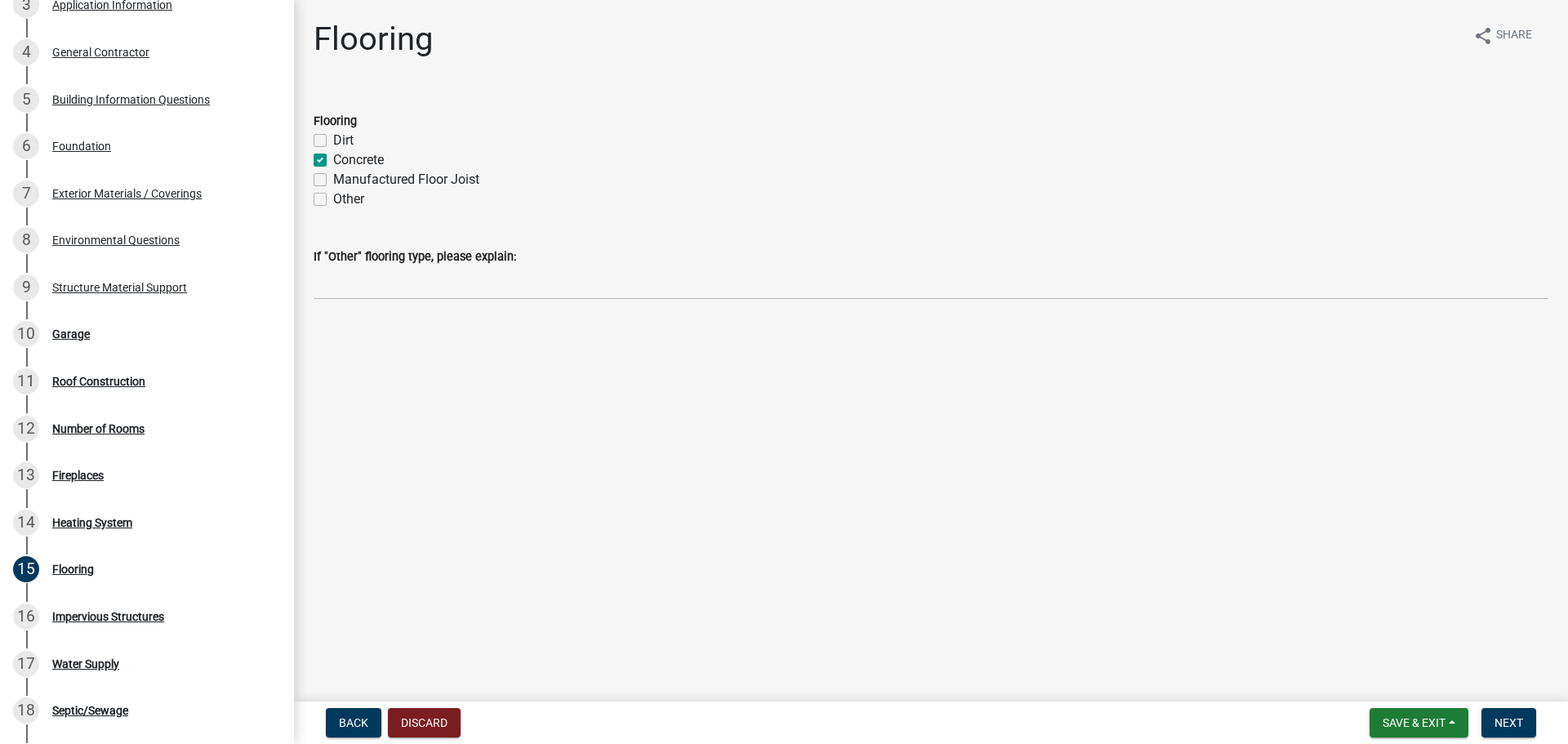
click at [333, 161] on label "Concrete" at bounding box center [359, 160] width 51 height 19
click at [333, 161] on input "Concrete" at bounding box center [339, 155] width 11 height 11
checkbox input "false"
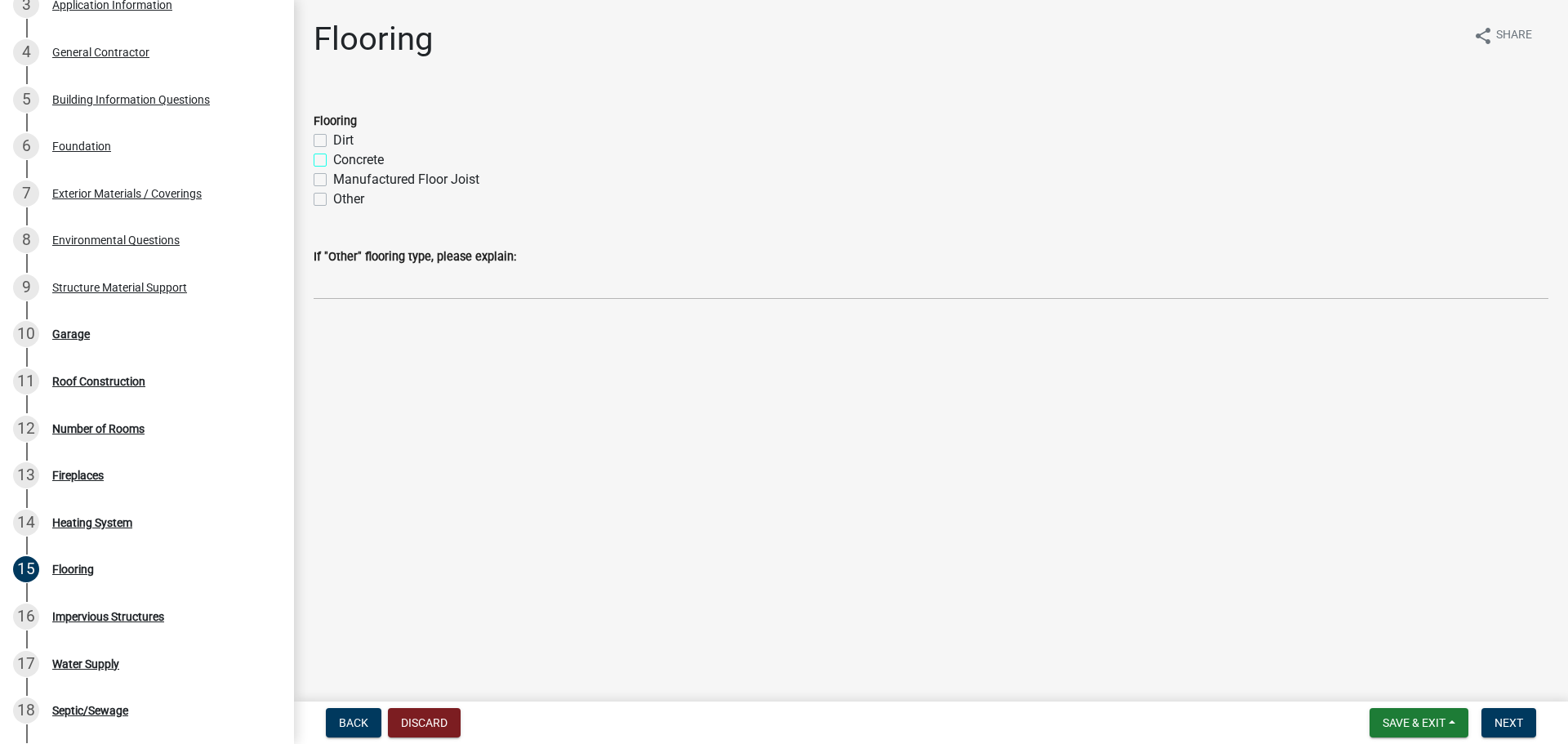
checkbox input "false"
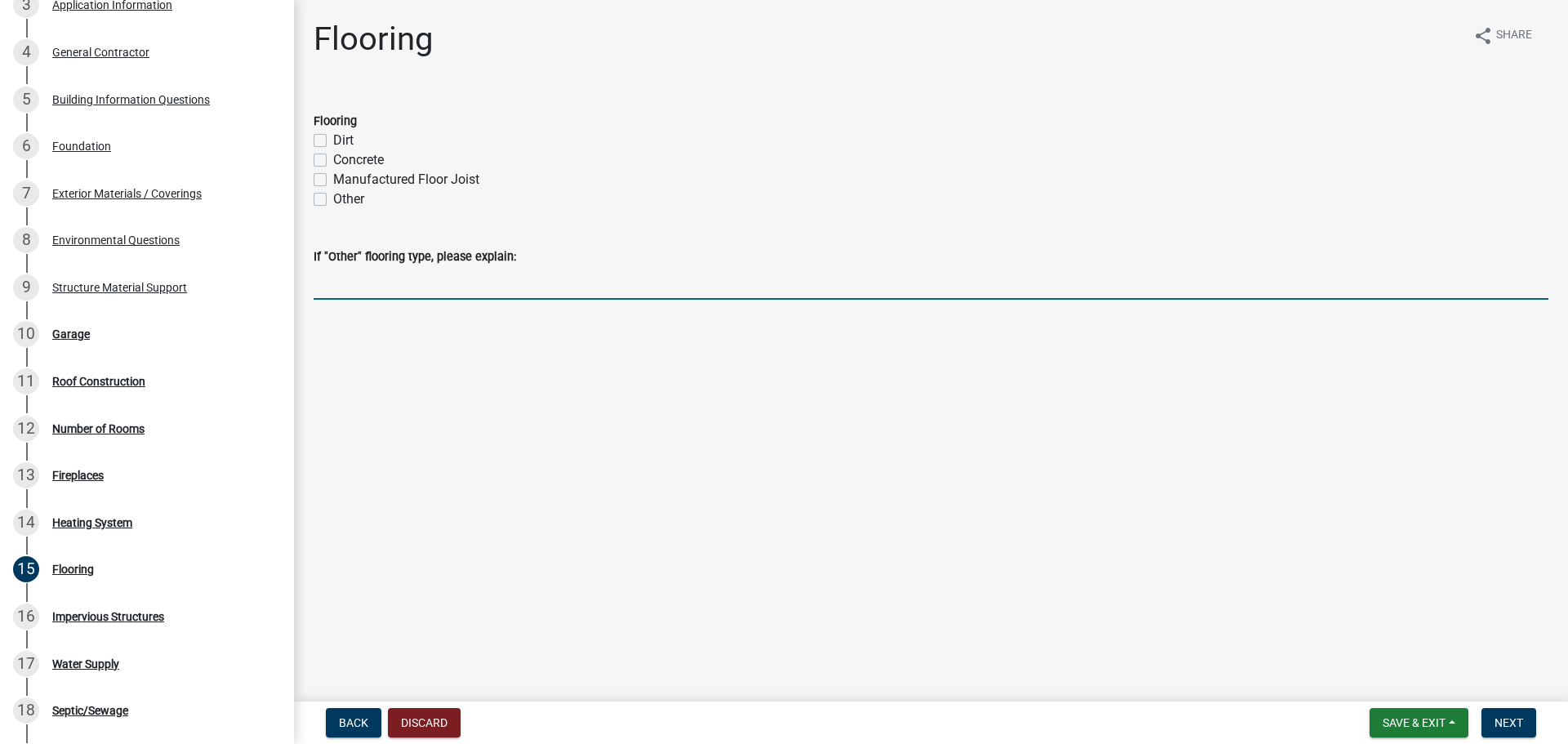
click at [352, 291] on input "If "Other" flooring type, please explain:" at bounding box center [930, 283] width 1235 height 33
type input "Traditional 2x12 joists"
click at [1512, 717] on span "Next" at bounding box center [1508, 722] width 29 height 13
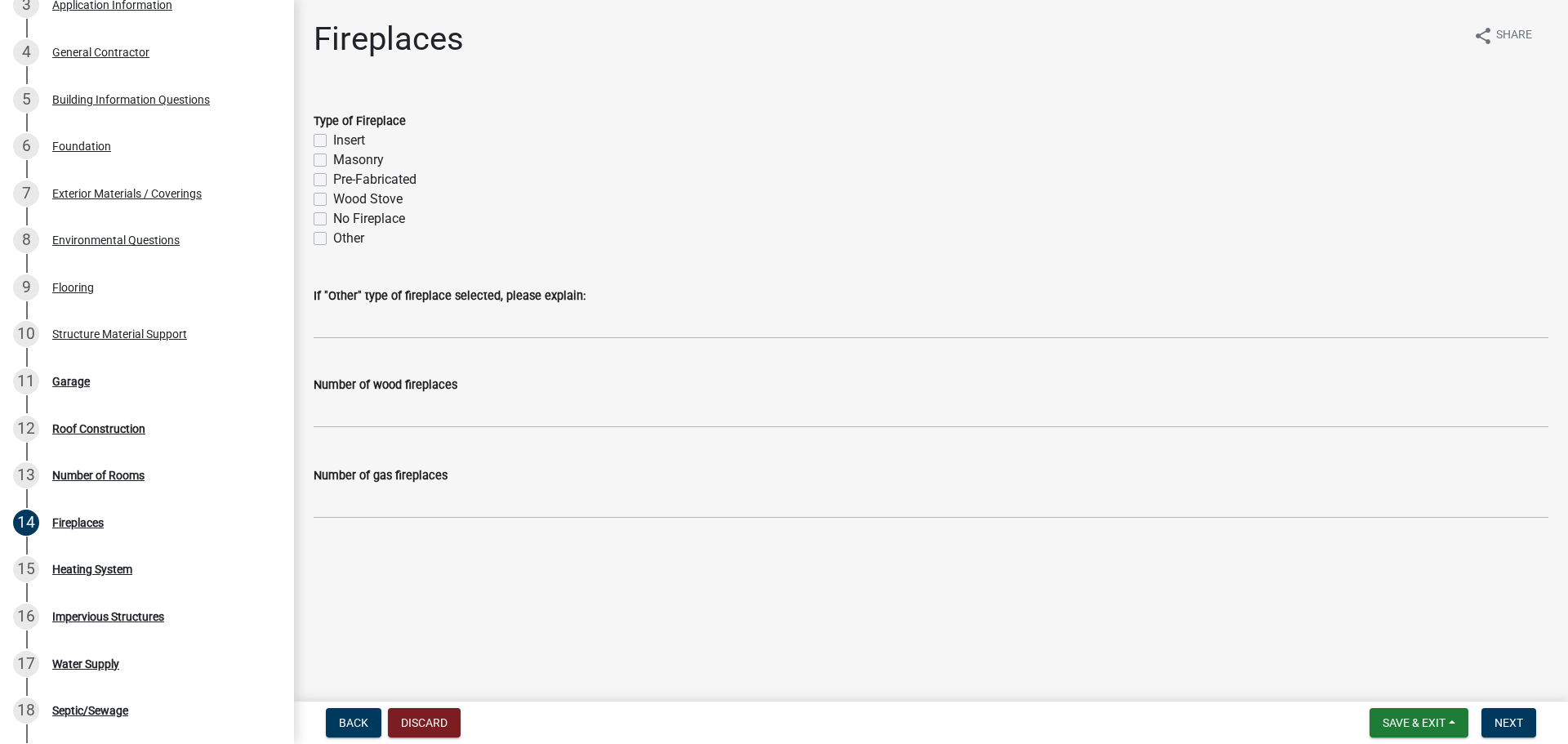
click at [333, 221] on label "No Fireplace" at bounding box center [369, 218] width 72 height 19
click at [333, 219] on input "No Fireplace" at bounding box center [339, 214] width 11 height 11
checkbox input "true"
checkbox input "false"
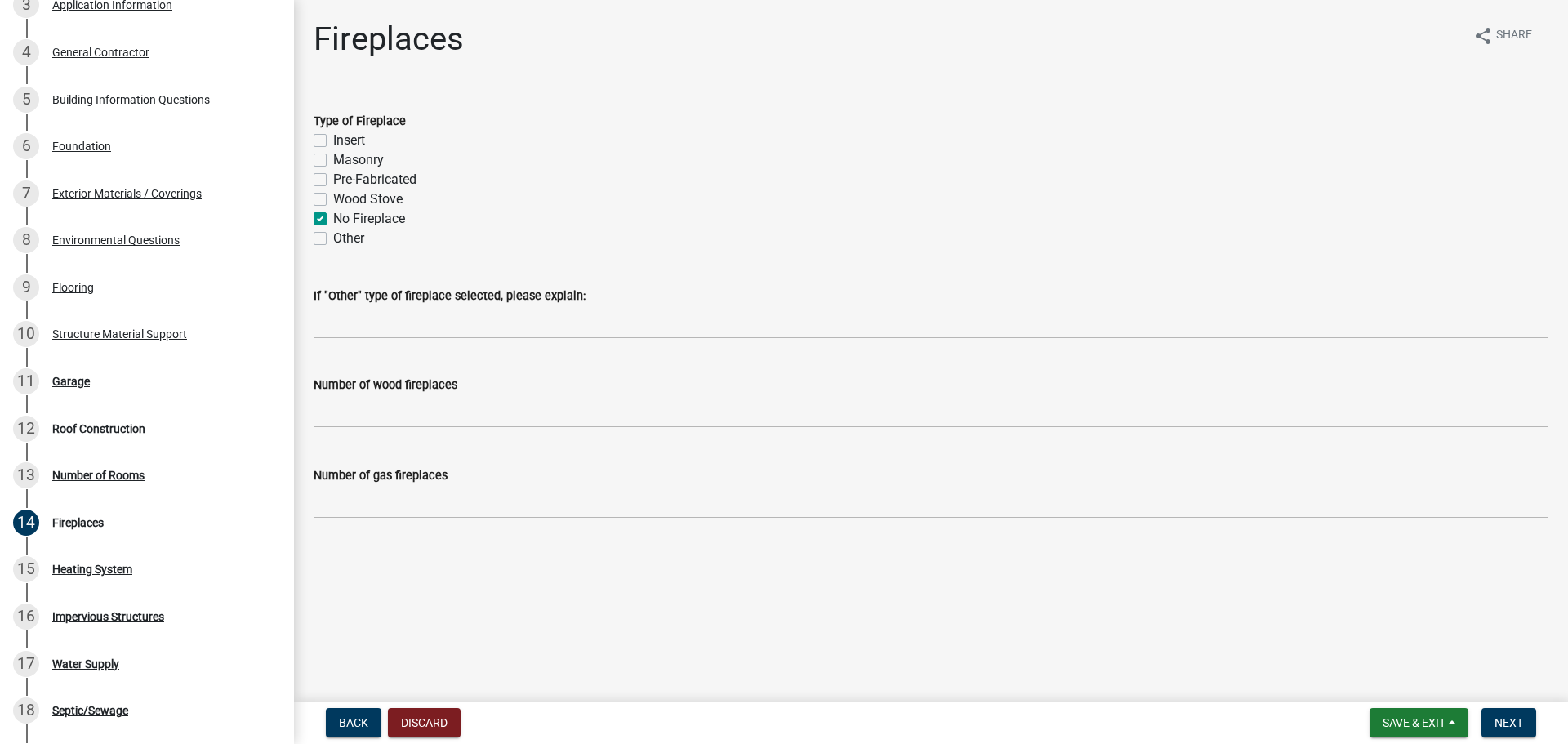
checkbox input "false"
checkbox input "true"
checkbox input "false"
click at [1493, 719] on button "Next" at bounding box center [1509, 723] width 54 height 30
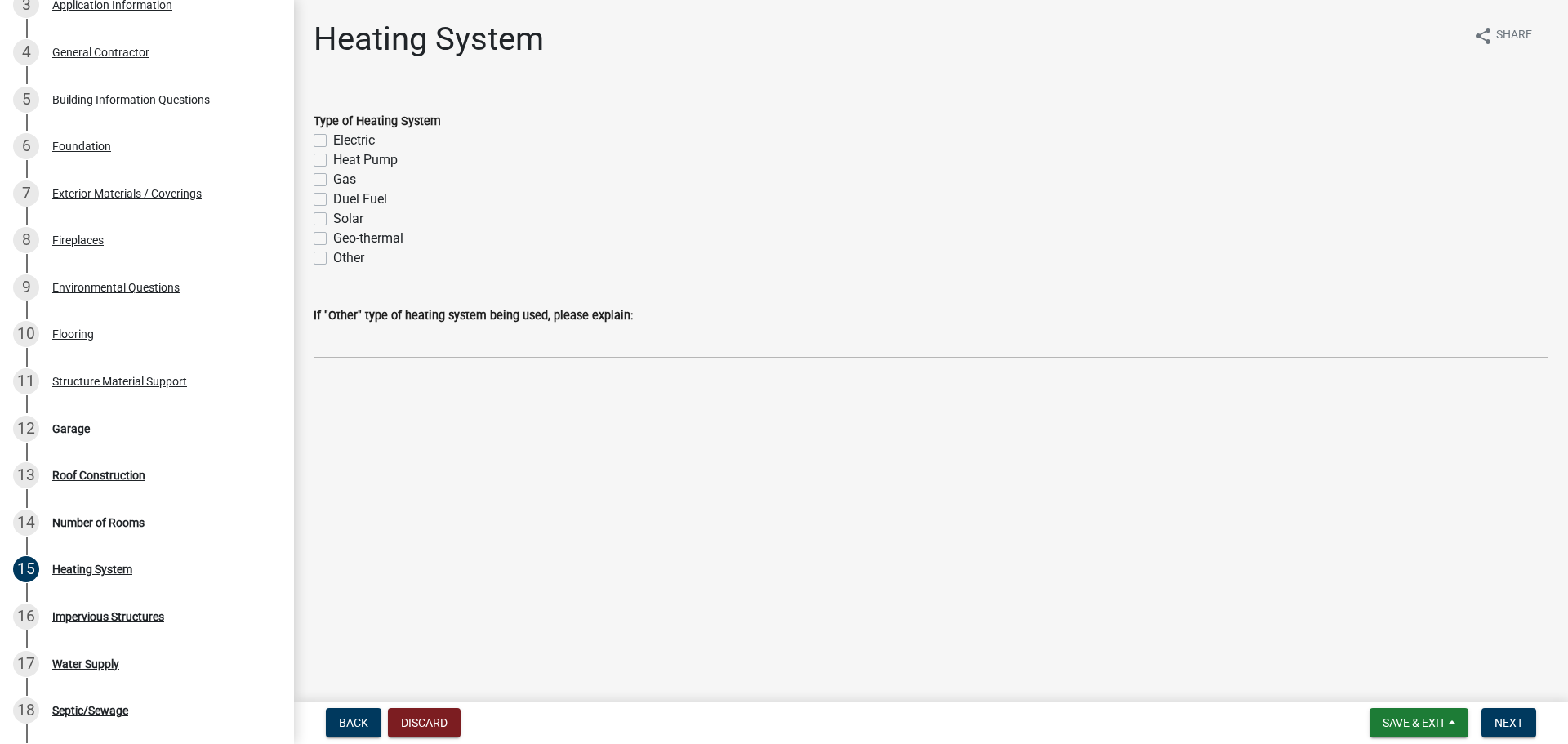
click at [333, 136] on label "Electric" at bounding box center [354, 140] width 41 height 19
click at [333, 136] on input "Electric" at bounding box center [339, 136] width 11 height 11
checkbox input "true"
checkbox input "false"
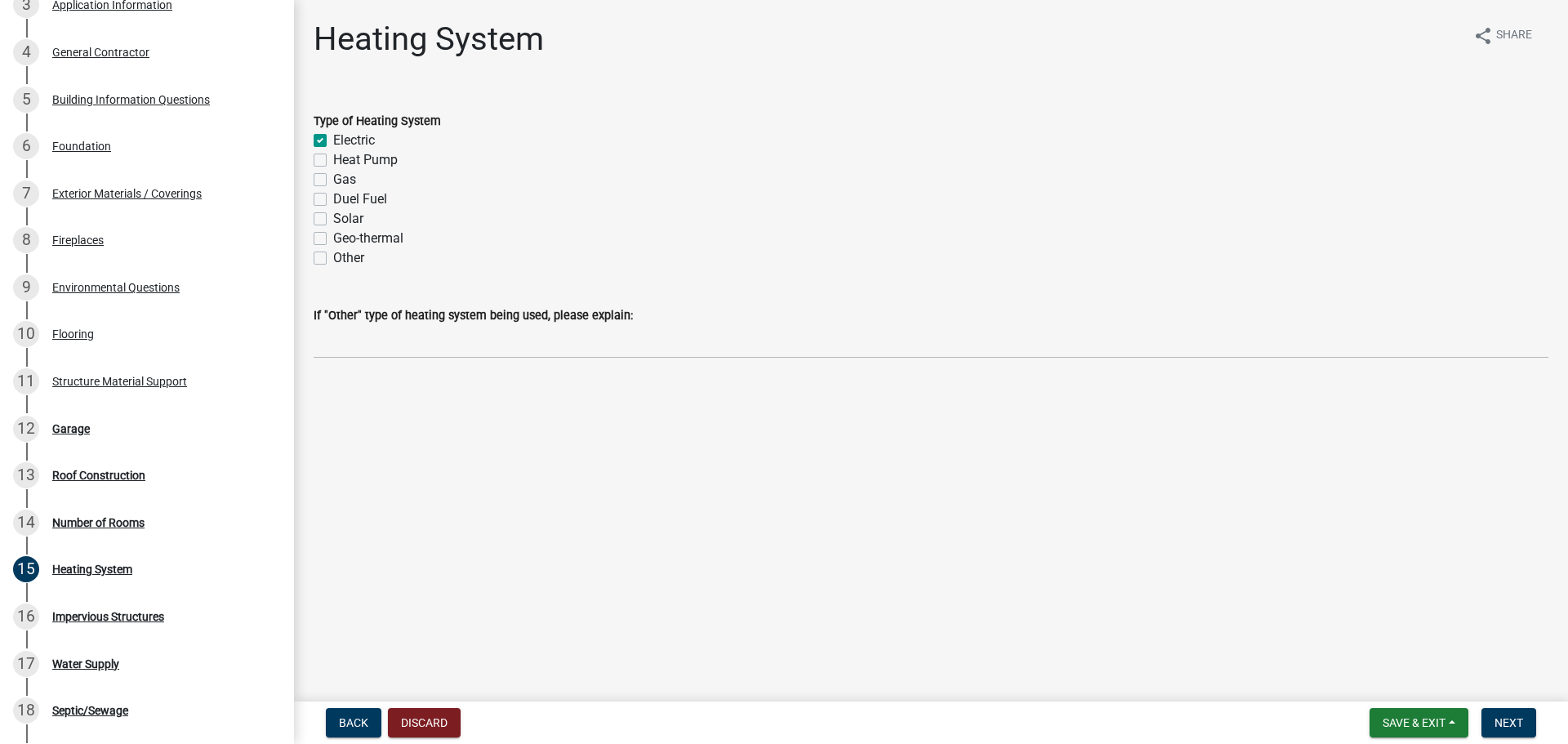
checkbox input "false"
click at [333, 161] on label "Heat Pump" at bounding box center [366, 160] width 65 height 19
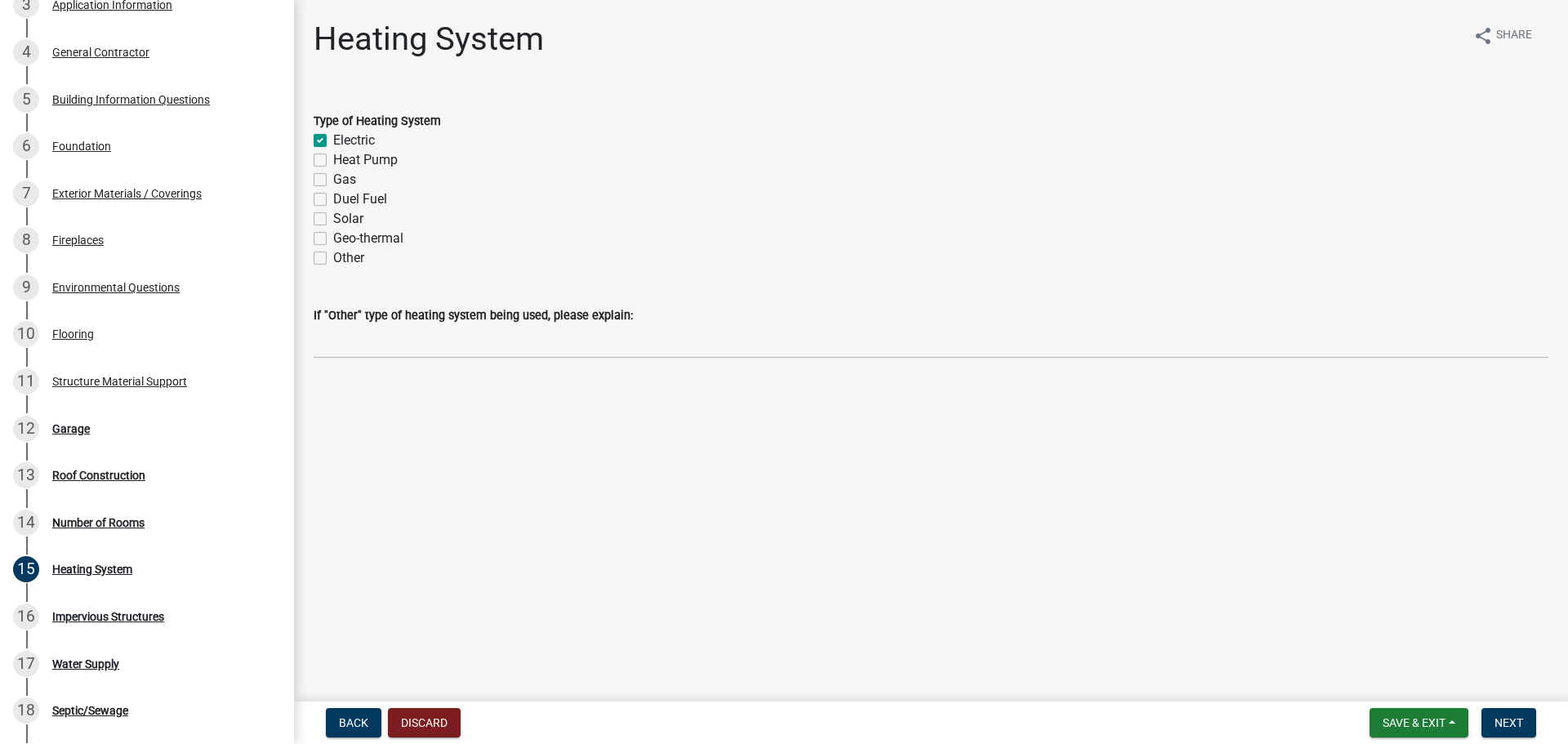
click at [333, 161] on input "Heat Pump" at bounding box center [339, 155] width 11 height 11
checkbox input "true"
checkbox input "false"
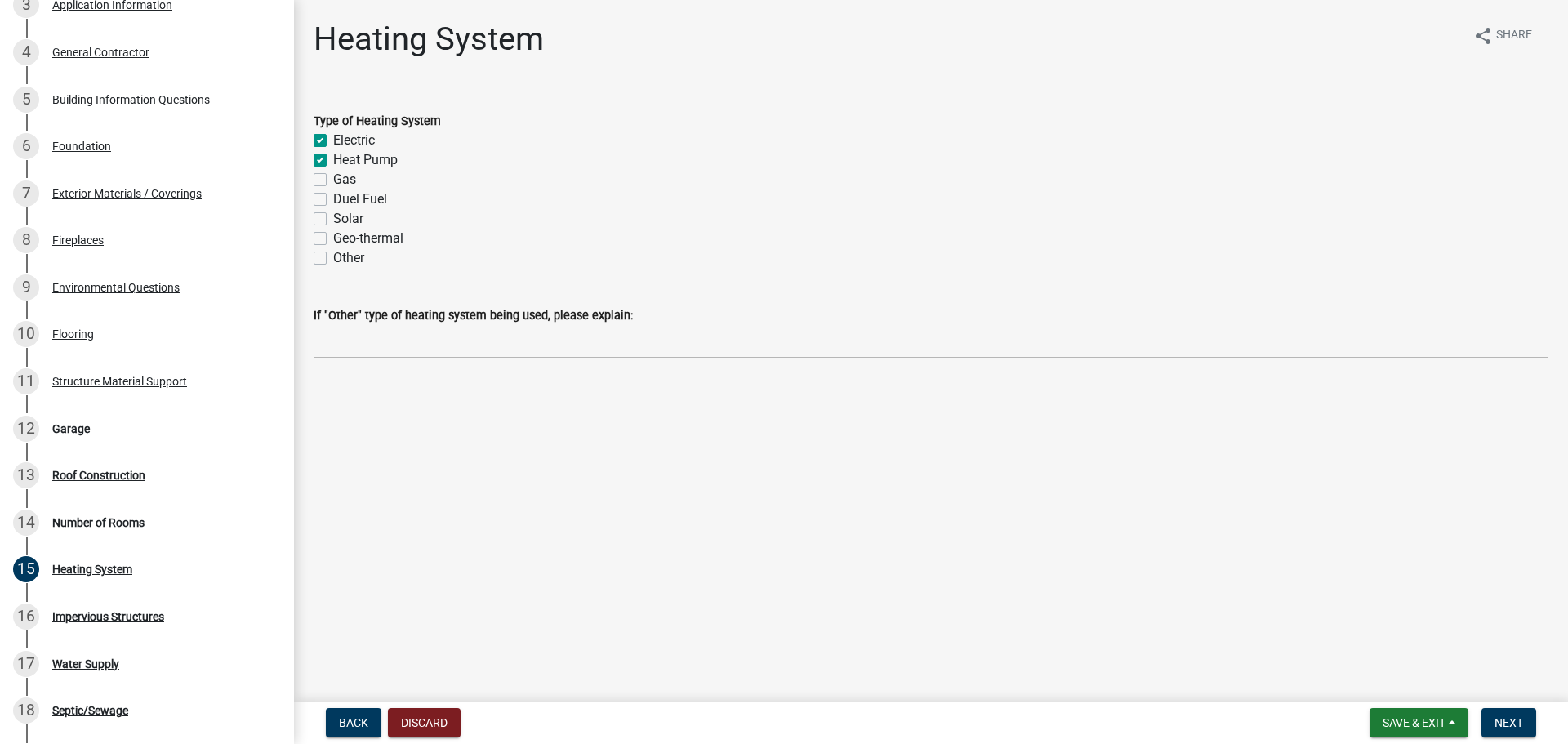
checkbox input "false"
click at [1514, 718] on span "Next" at bounding box center [1508, 722] width 29 height 13
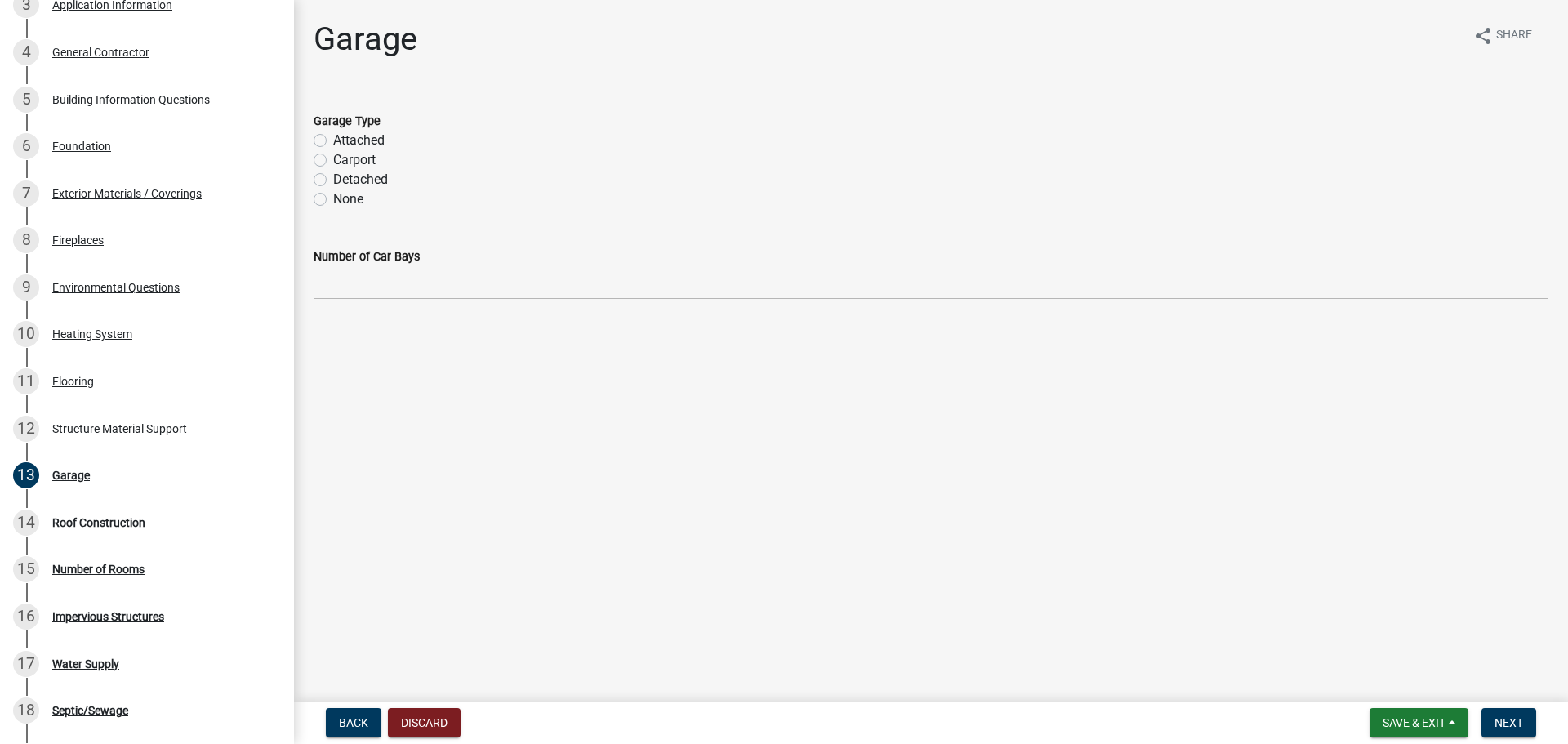
click at [333, 139] on label "Attached" at bounding box center [359, 140] width 52 height 19
click at [333, 139] on input "Attached" at bounding box center [339, 136] width 11 height 11
radio input "true"
click at [1522, 724] on span "Next" at bounding box center [1508, 722] width 29 height 13
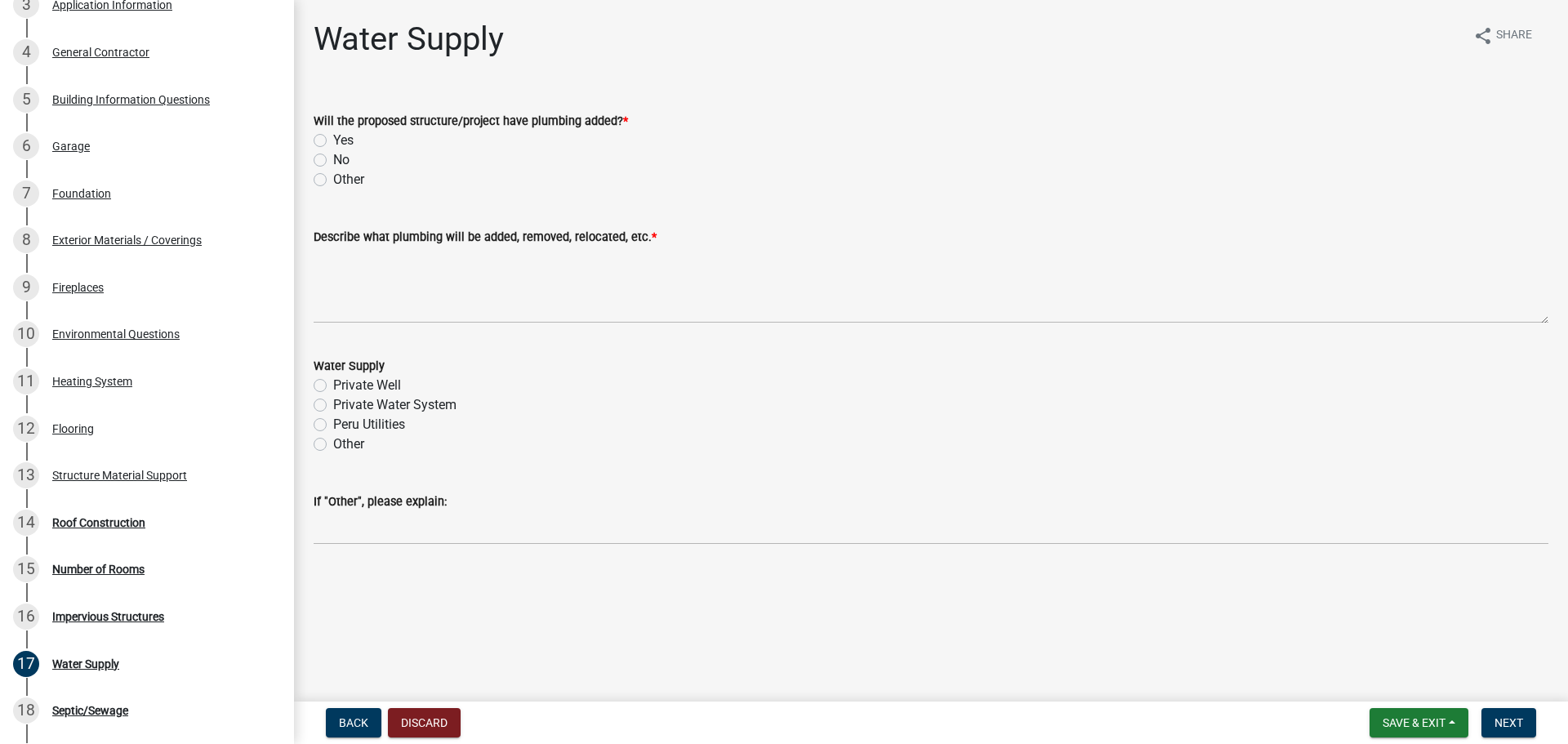
click at [333, 140] on label "Yes" at bounding box center [343, 140] width 20 height 19
click at [333, 140] on input "Yes" at bounding box center [339, 136] width 11 height 11
radio input "true"
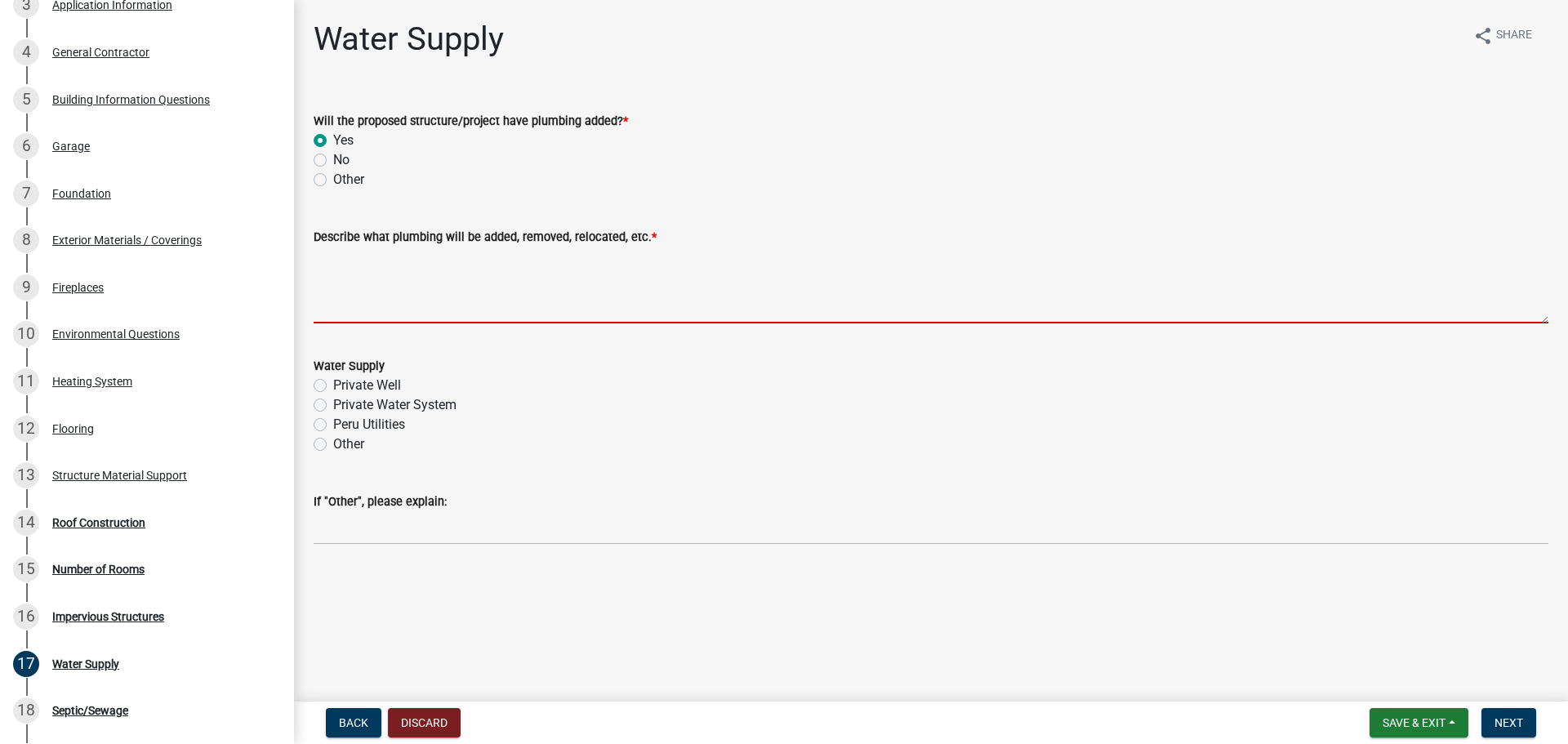
click at [425, 315] on textarea "Describe what plumbing will be added, removed, relocated, etc. *" at bounding box center [930, 285] width 1235 height 77
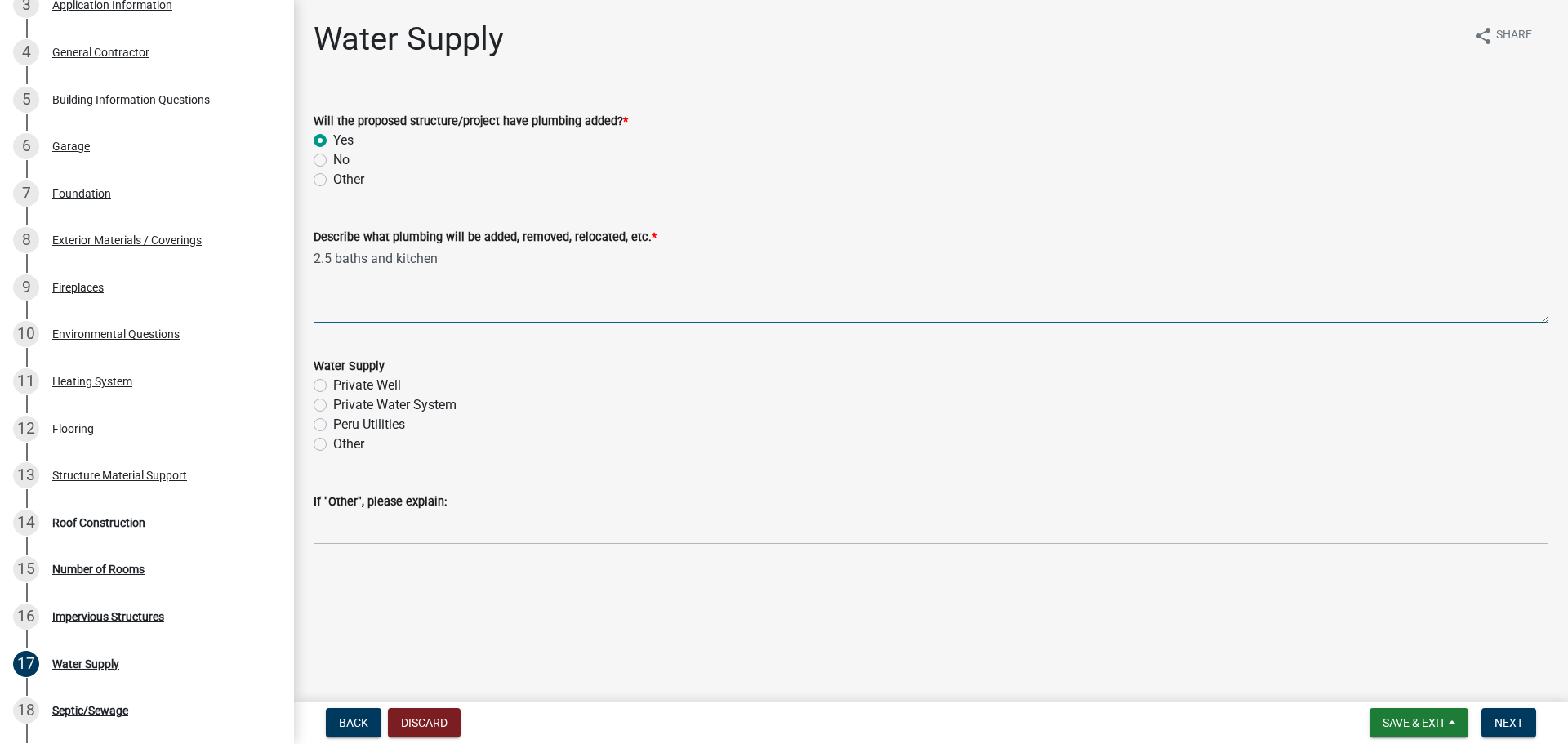
type textarea "2.5 baths and kitchen"
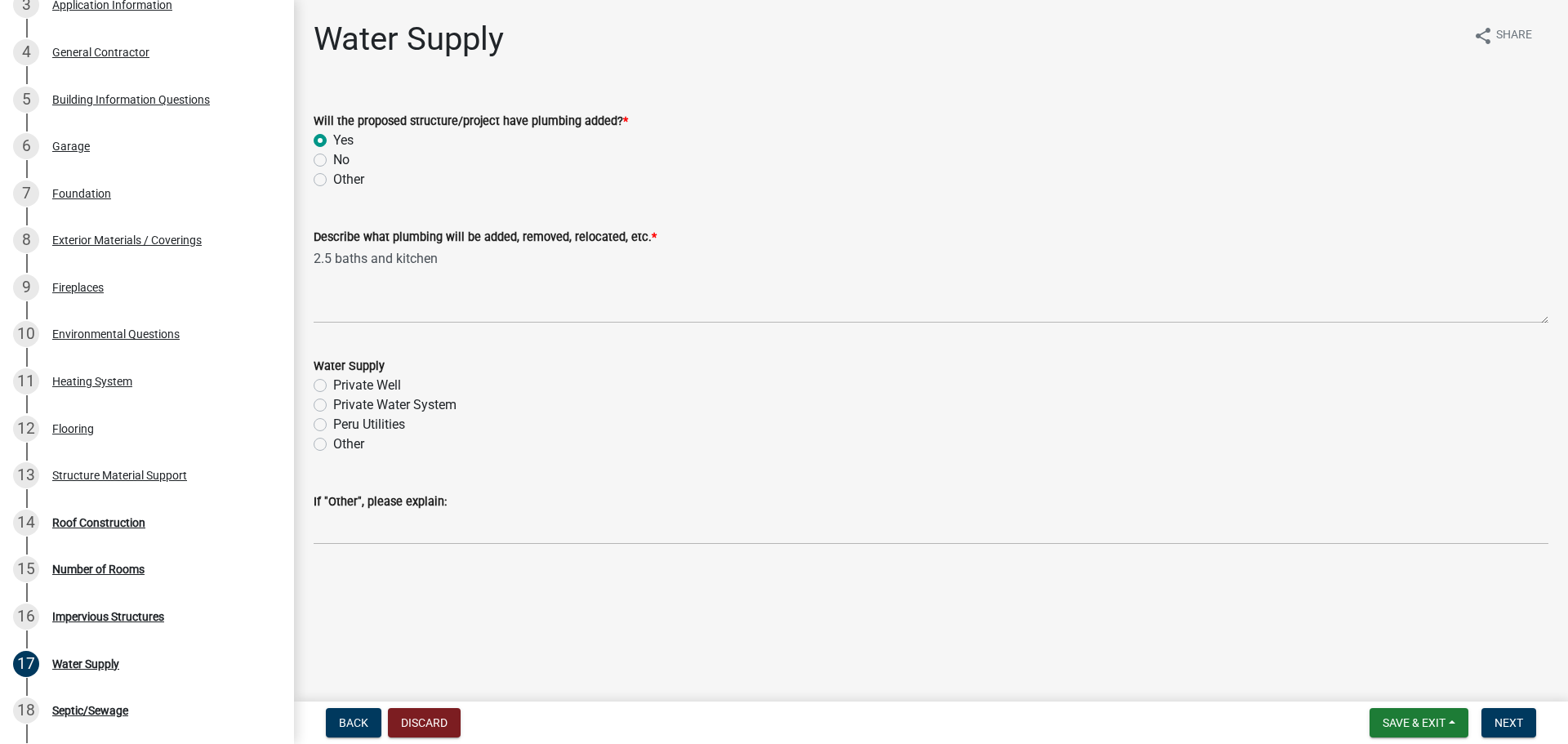
click at [333, 385] on label "Private Well" at bounding box center [367, 385] width 68 height 19
click at [333, 385] on input "Private Well" at bounding box center [339, 381] width 11 height 11
radio input "true"
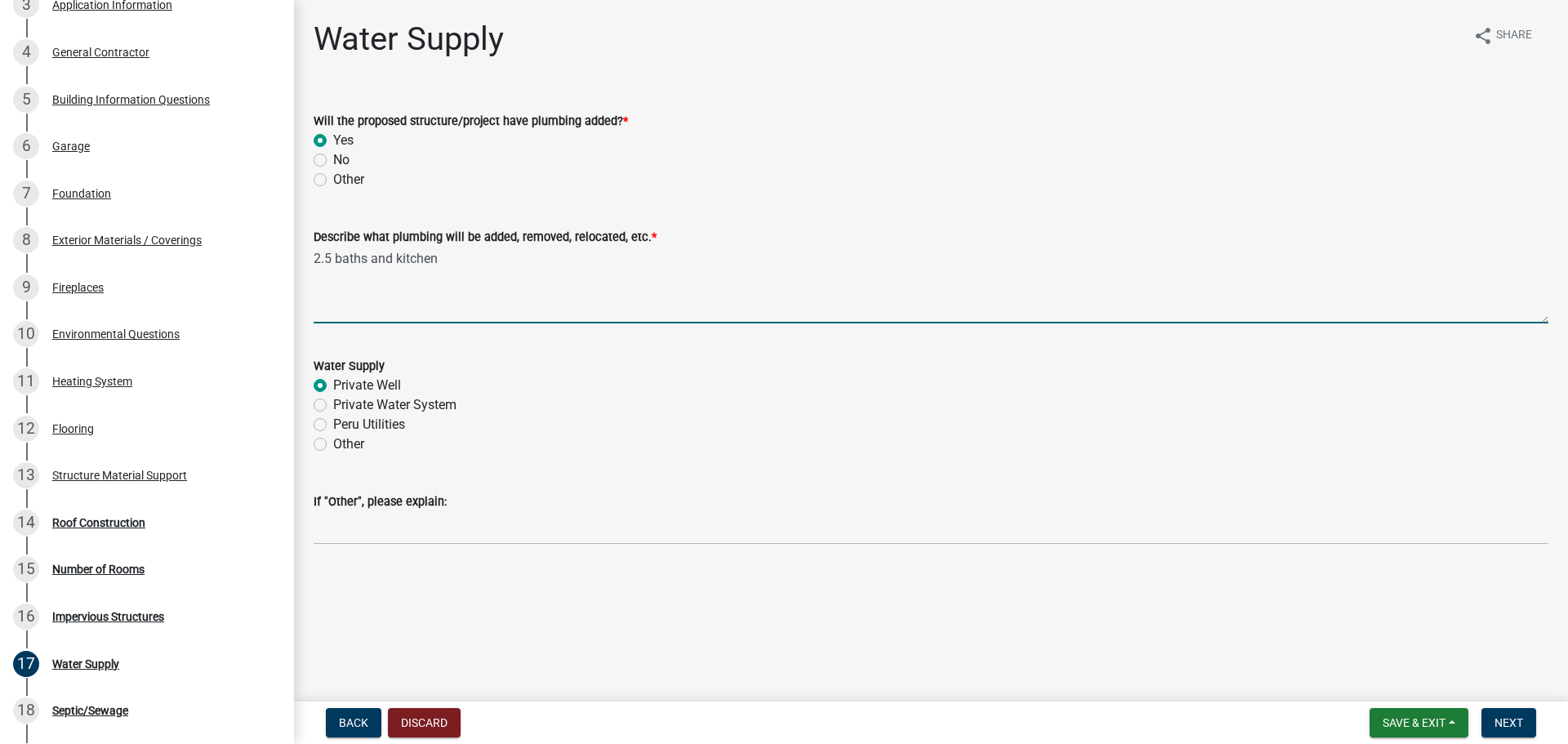
click at [467, 261] on textarea "2.5 baths and kitchen" at bounding box center [930, 285] width 1235 height 77
click at [514, 256] on textarea "2.5 baths and kitchen; rough in for sink" at bounding box center [930, 285] width 1235 height 77
drag, startPoint x: 394, startPoint y: 254, endPoint x: 416, endPoint y: 236, distance: 28.4
click at [394, 254] on textarea "2.5 baths and kitchen; rough in for utility sink" at bounding box center [930, 285] width 1235 height 77
click at [374, 260] on textarea "2.5 baths and full kitchen; rough in for utility sink" at bounding box center [930, 285] width 1235 height 77
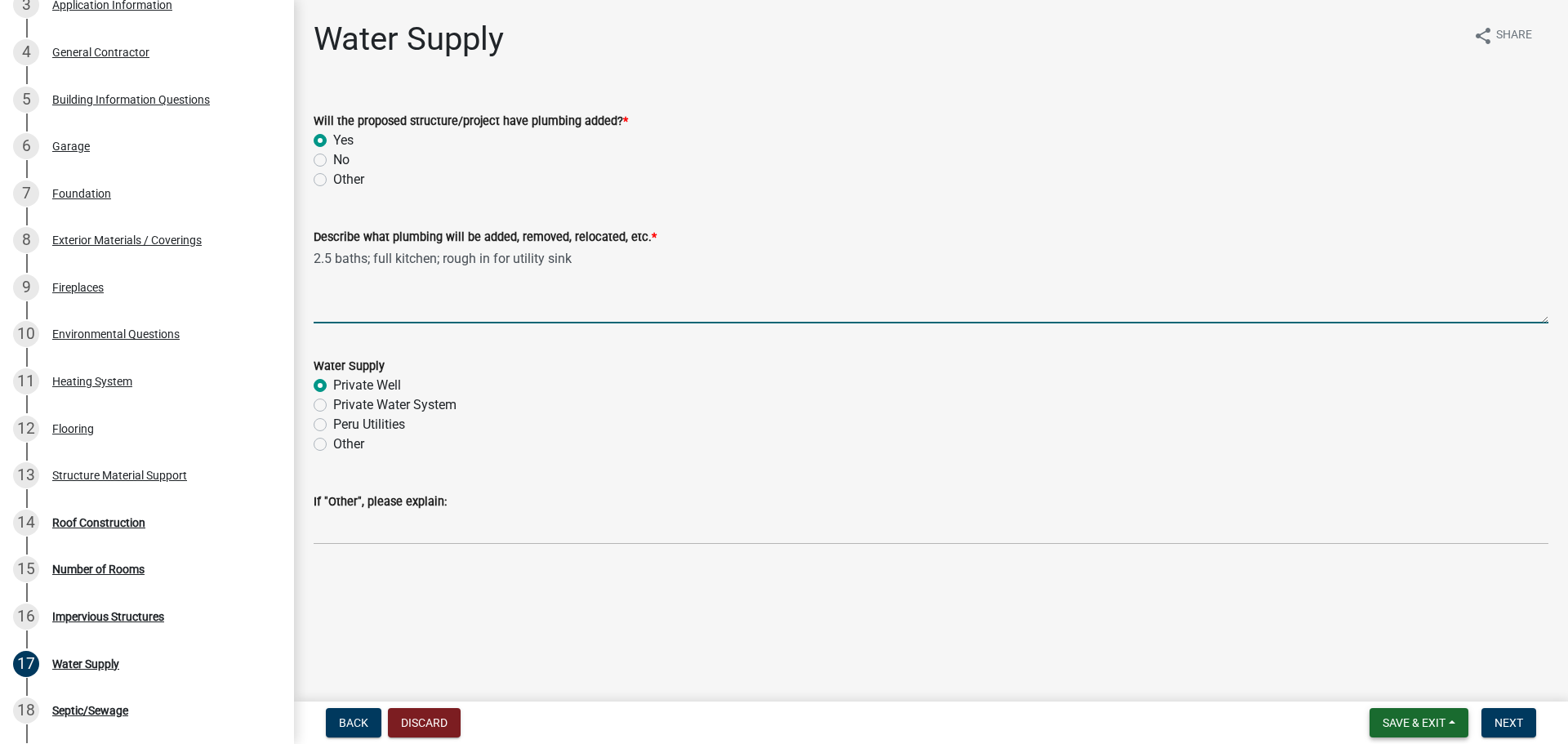
type textarea "2.5 baths; full kitchen; rough in for utility sink"
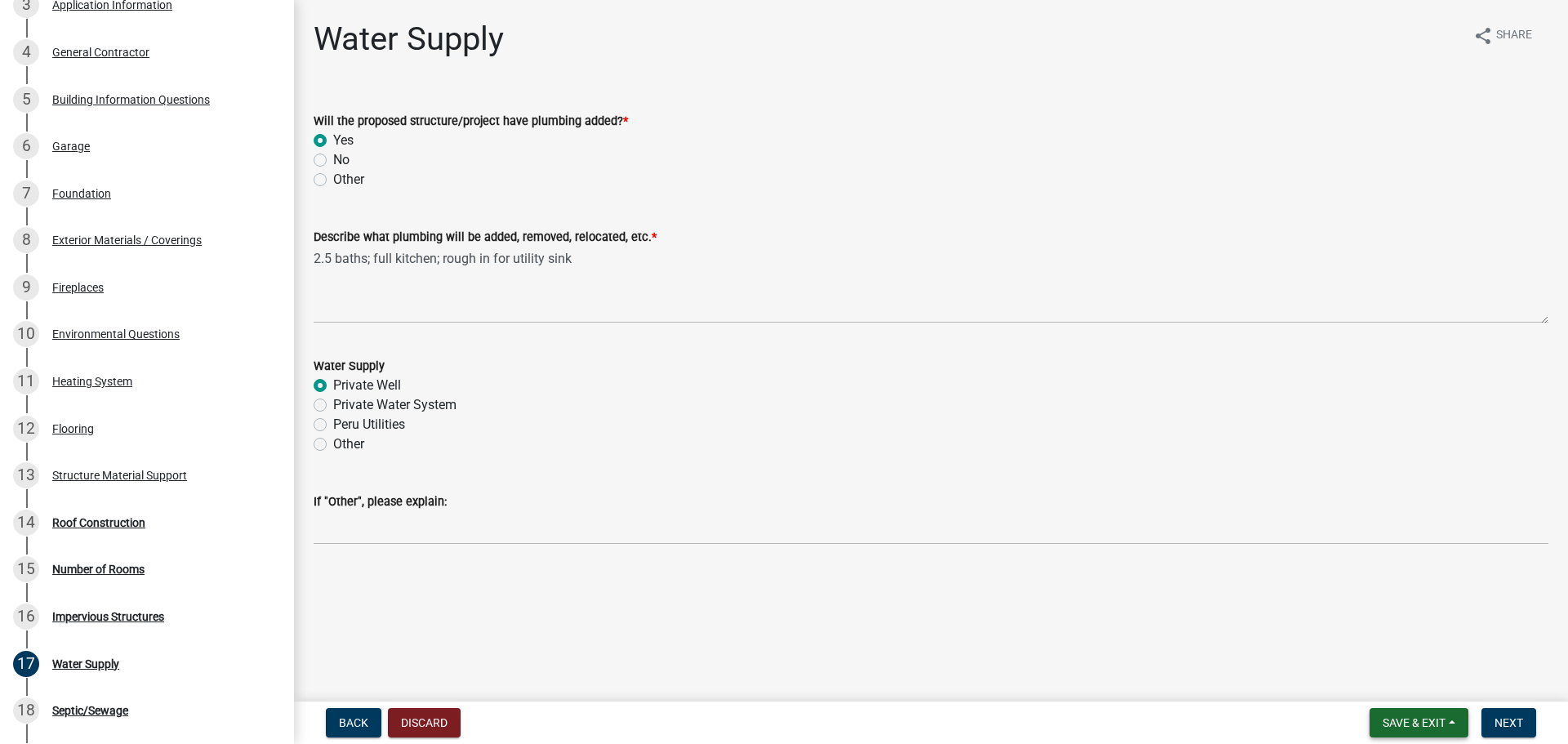
drag, startPoint x: 1400, startPoint y: 721, endPoint x: 1394, endPoint y: 548, distance: 173.1
click at [1394, 548] on wm-app "Residential Building Permits RBP-494 View Summary Notes 1 [GEOGRAPHIC_DATA] 2 O…" at bounding box center [784, 372] width 1568 height 744
click at [1496, 726] on span "Next" at bounding box center [1508, 722] width 29 height 13
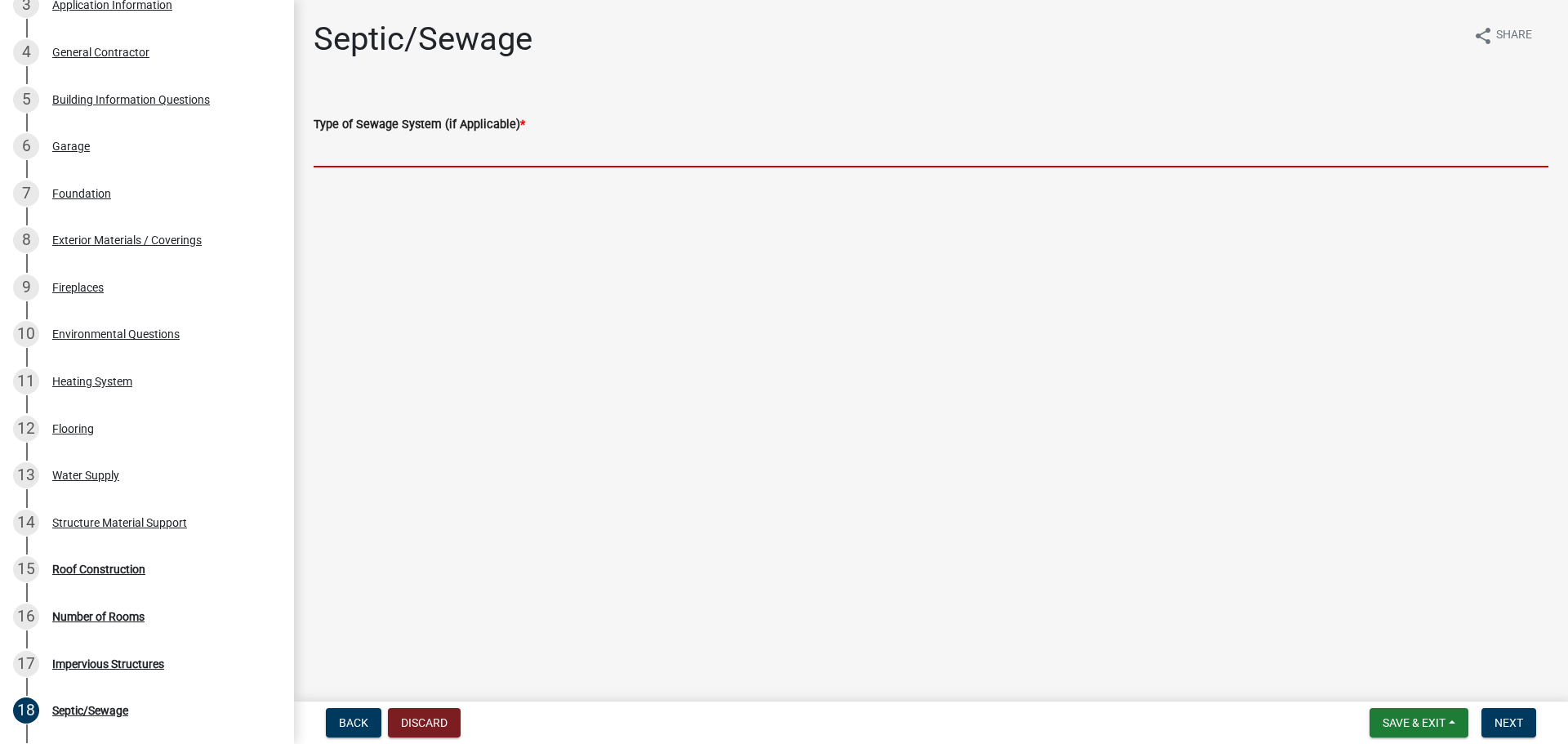
click at [411, 156] on input "Type of Sewage System (if Applicable) *" at bounding box center [930, 151] width 1235 height 33
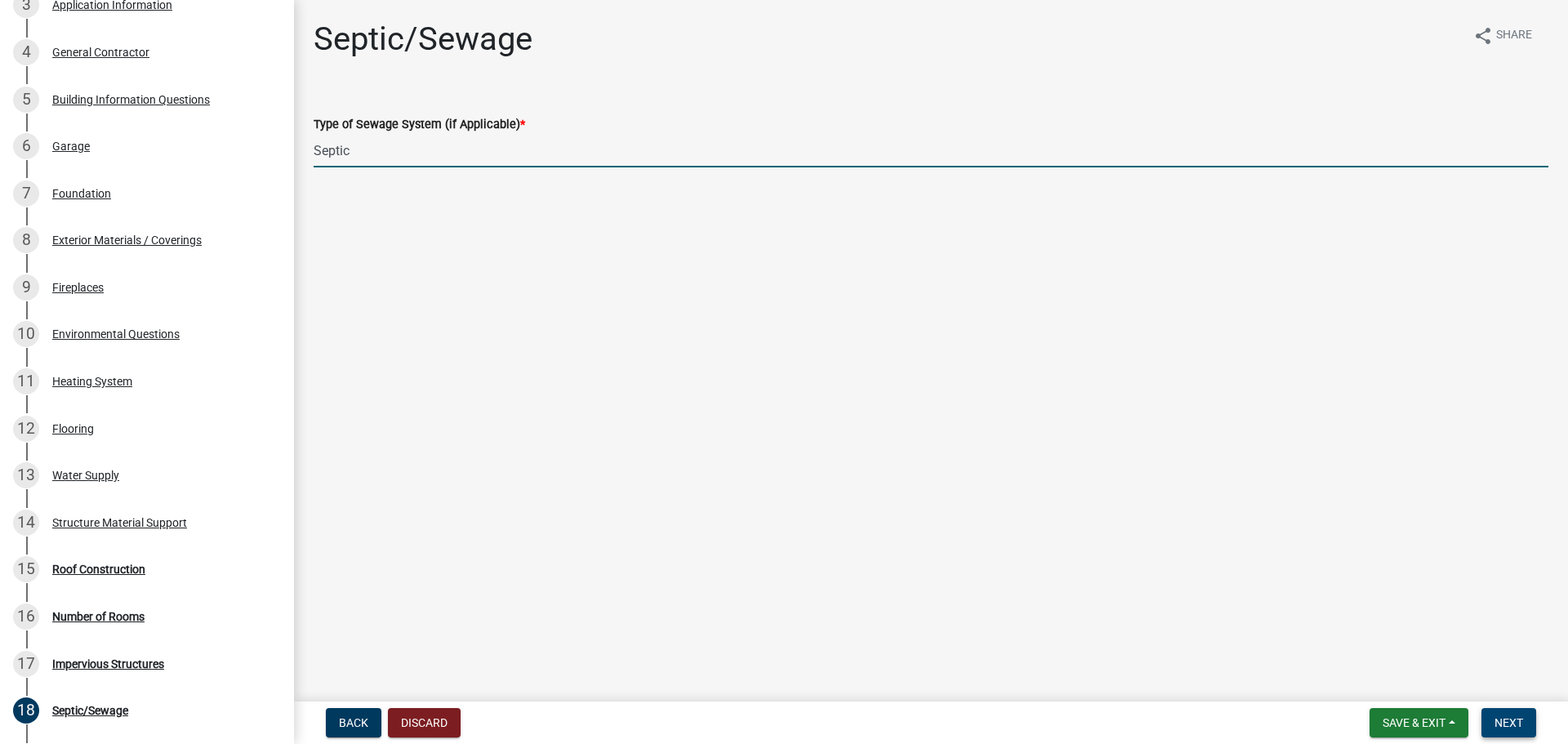
type input "Septic"
click at [1494, 727] on button "Next" at bounding box center [1509, 723] width 54 height 30
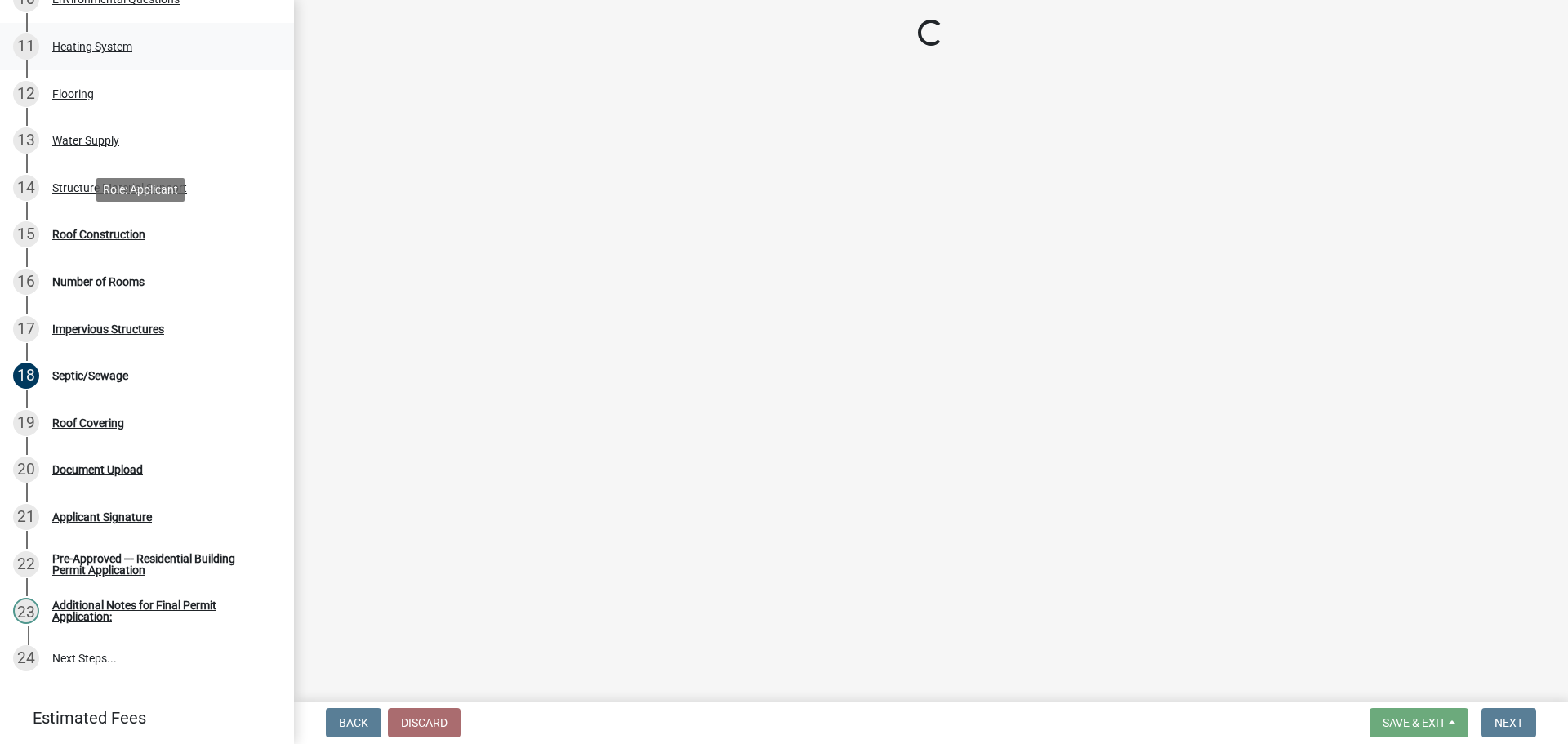
scroll to position [733, 0]
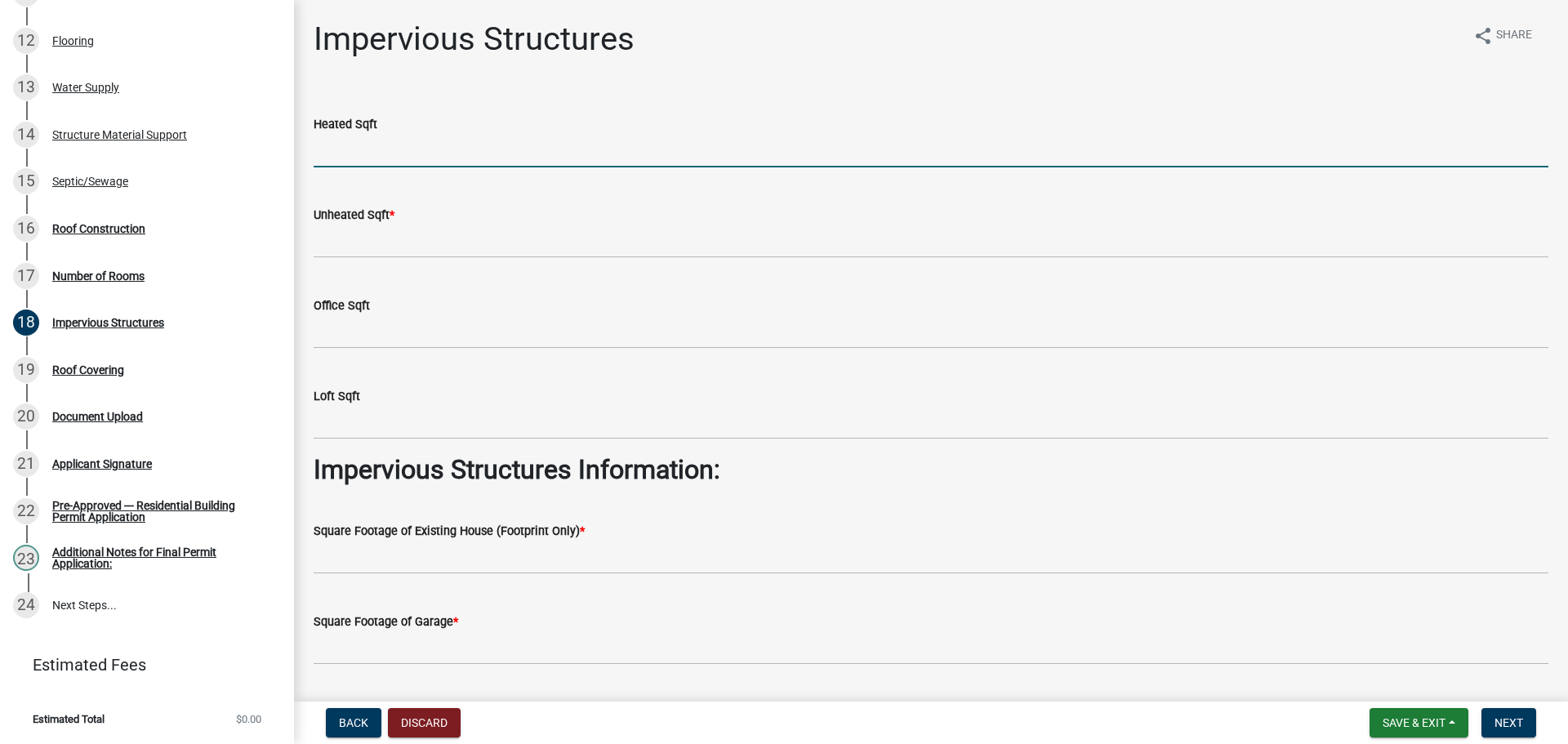
click at [357, 146] on input "text" at bounding box center [930, 151] width 1235 height 33
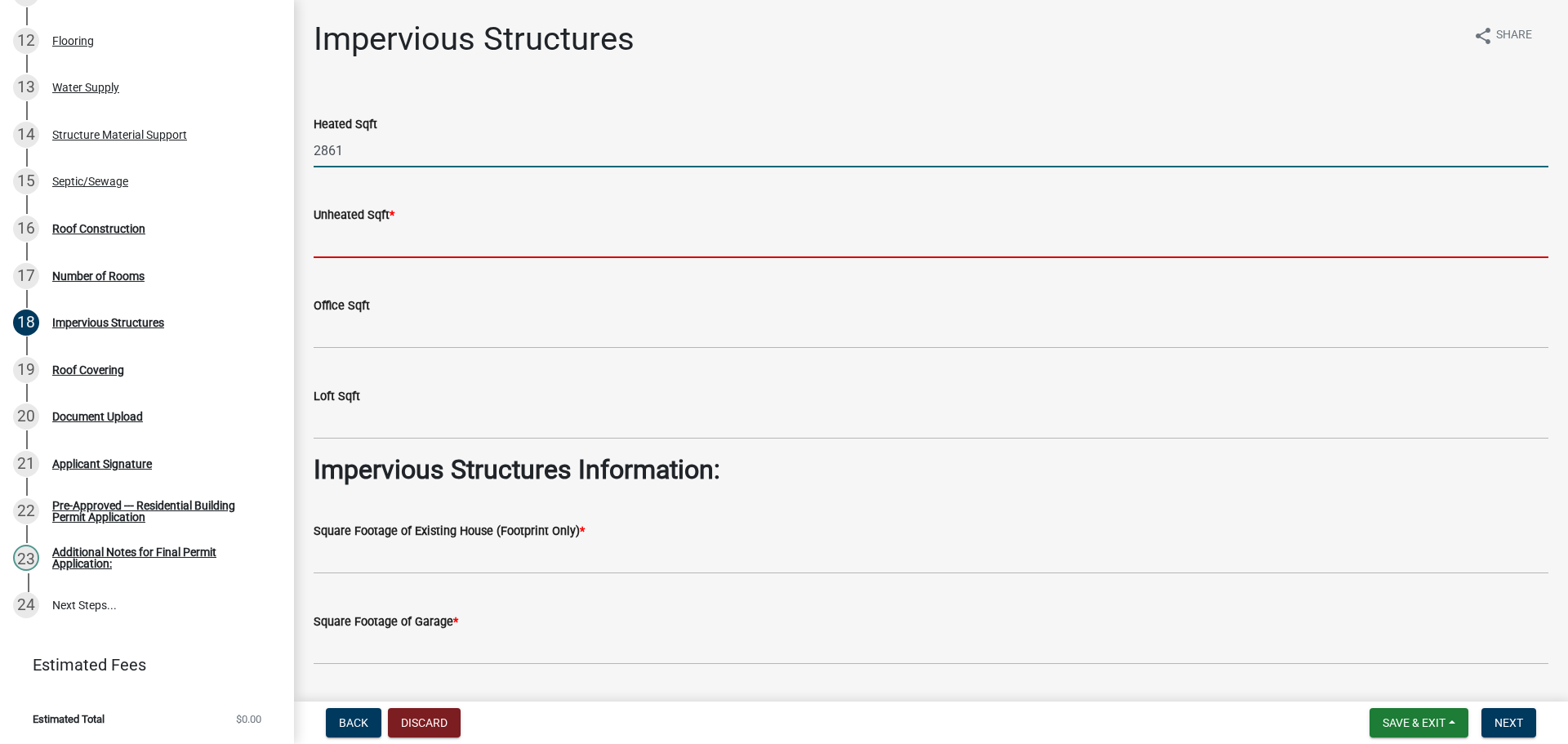
click at [326, 251] on input "text" at bounding box center [930, 241] width 1235 height 33
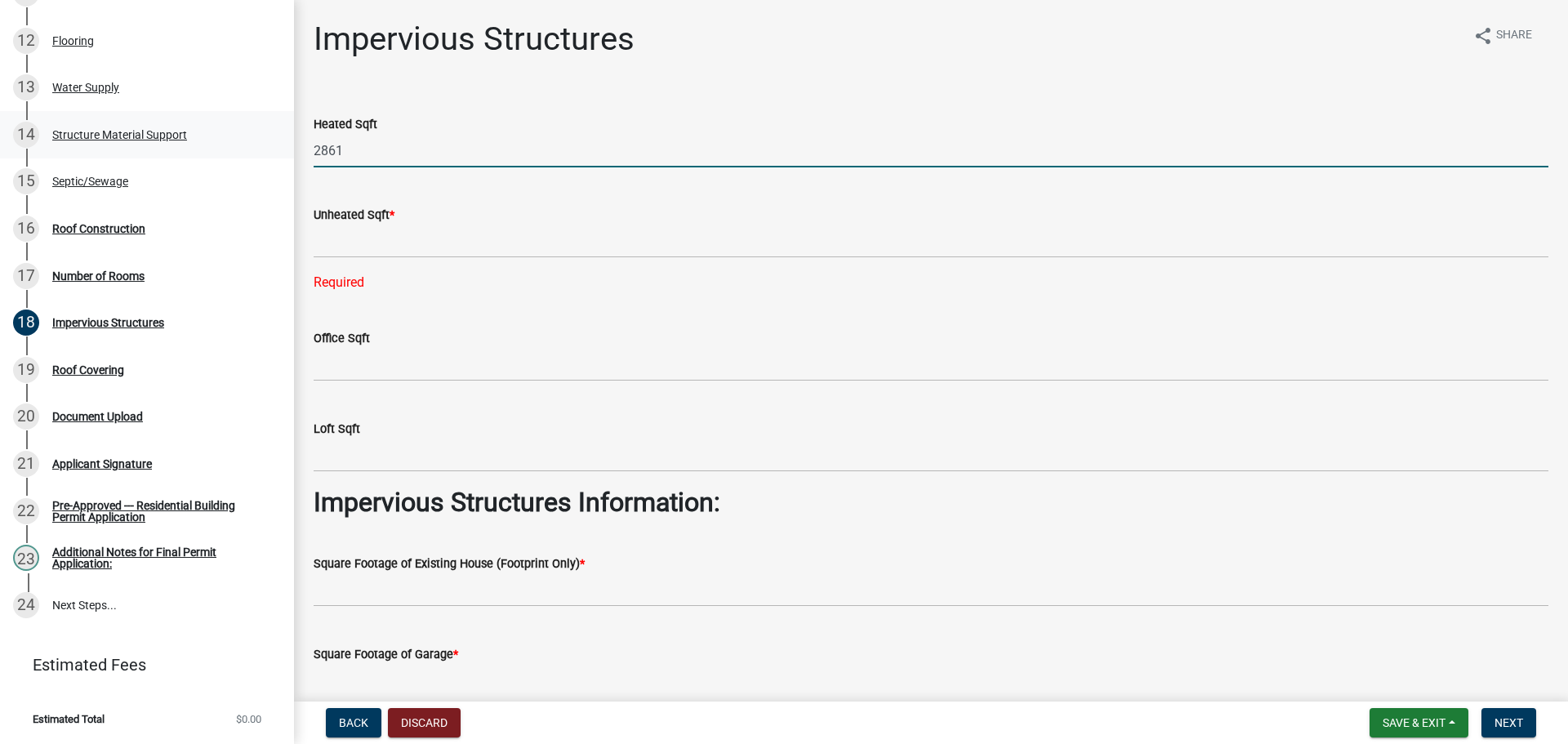
drag, startPoint x: 358, startPoint y: 153, endPoint x: 270, endPoint y: 144, distance: 88.5
click at [274, 144] on div "Residential Building Permits RBP-494 View Summary Notes 1 [GEOGRAPHIC_DATA] 2 O…" at bounding box center [784, 372] width 1568 height 744
type input "4611"
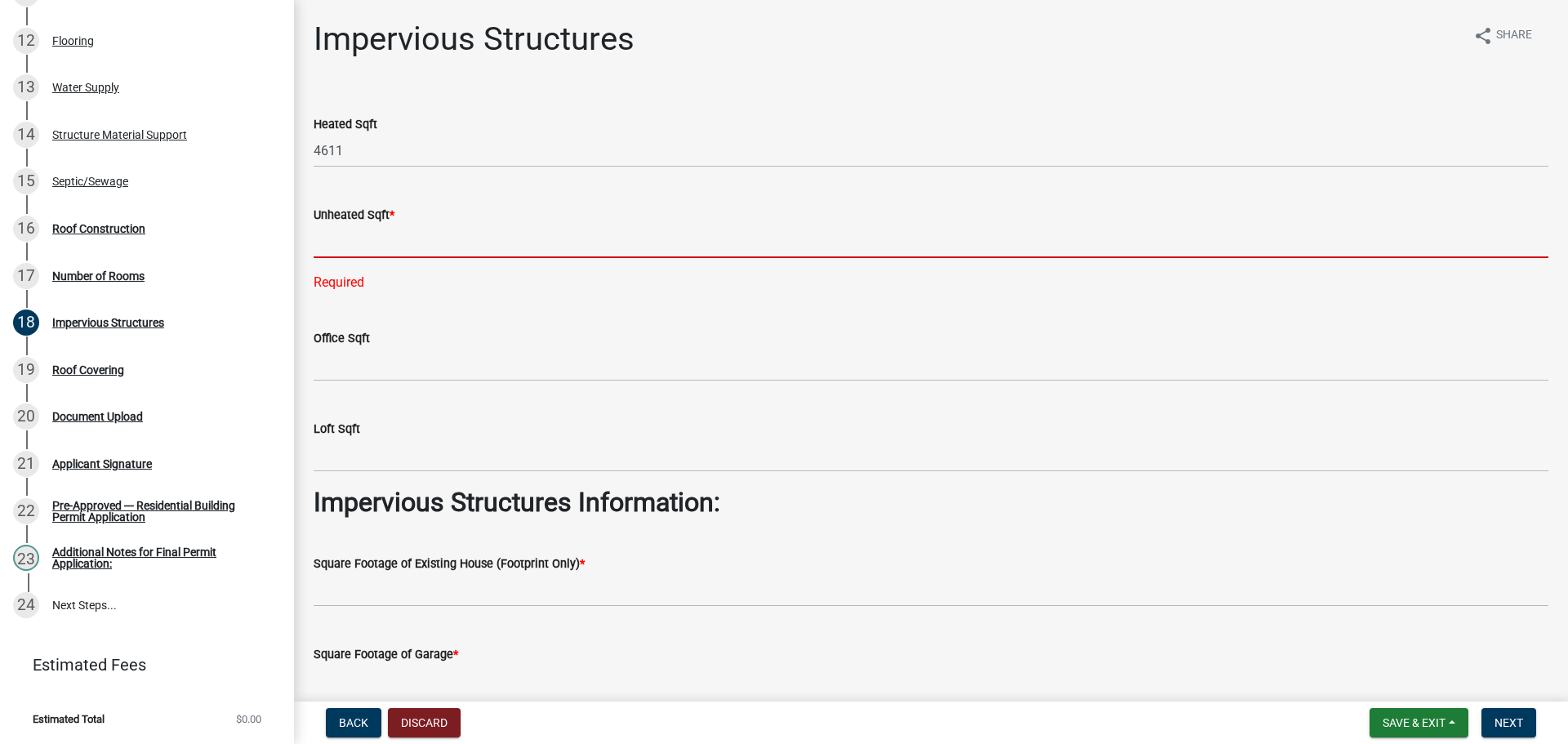
click at [338, 238] on input "text" at bounding box center [930, 241] width 1235 height 33
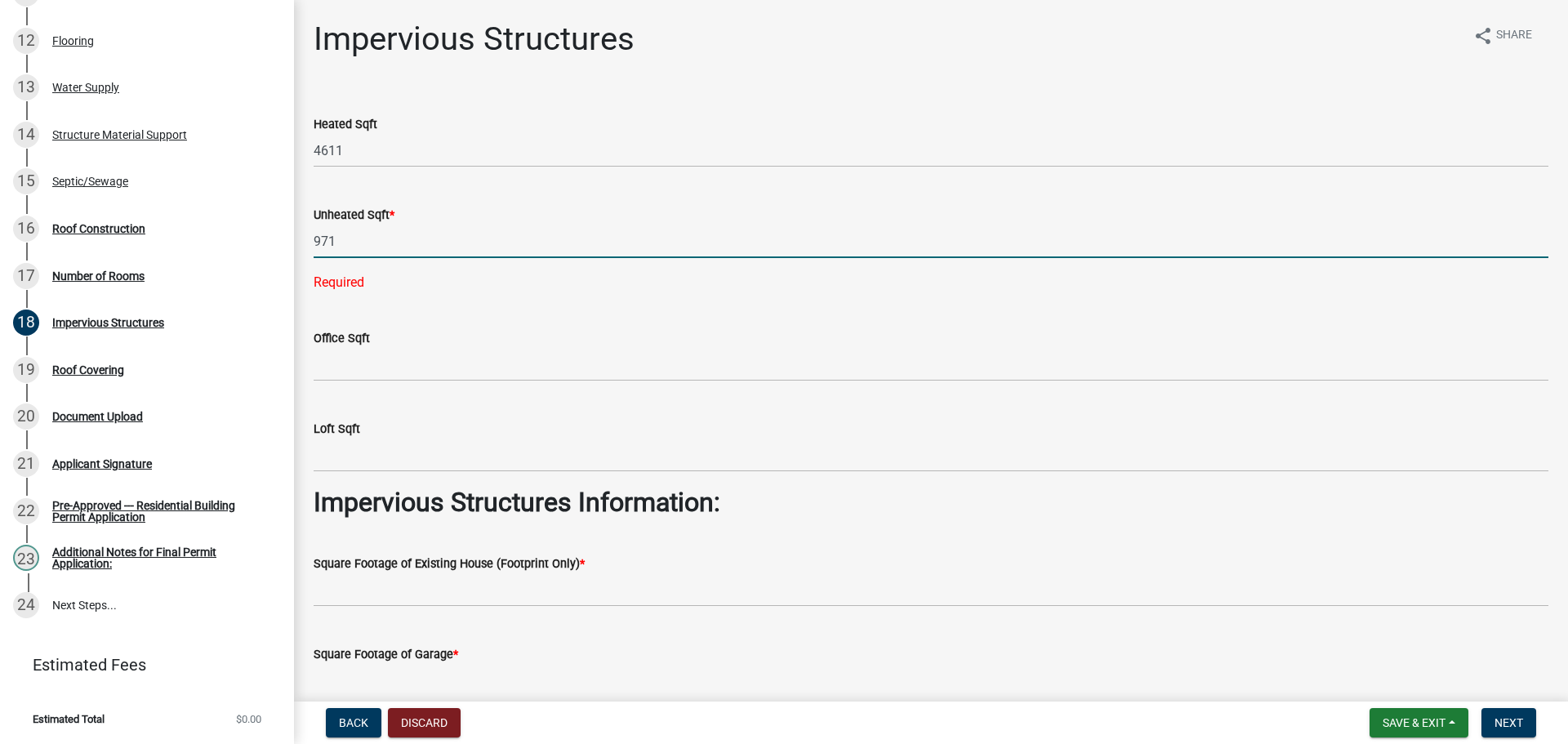
type input "971"
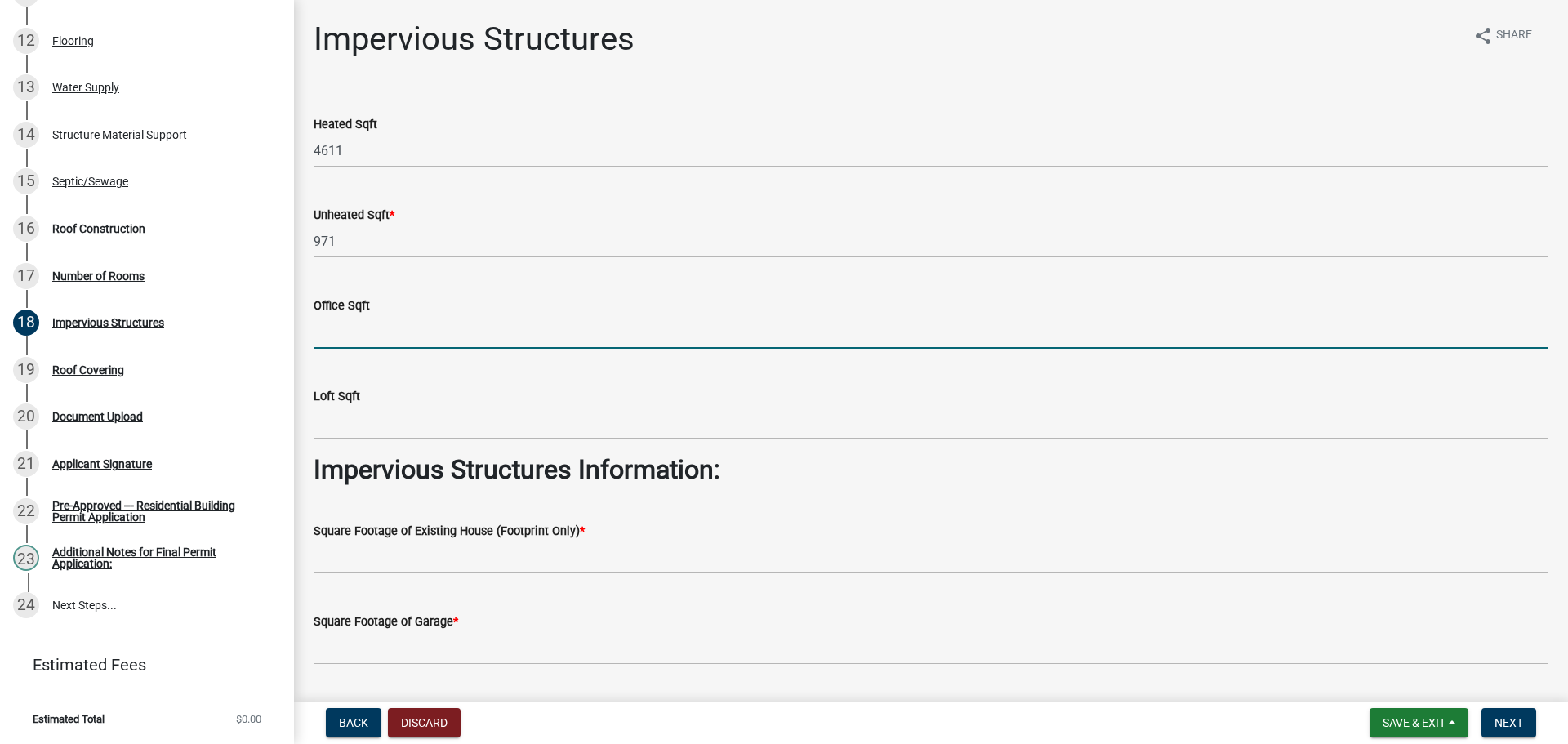
type input "0"
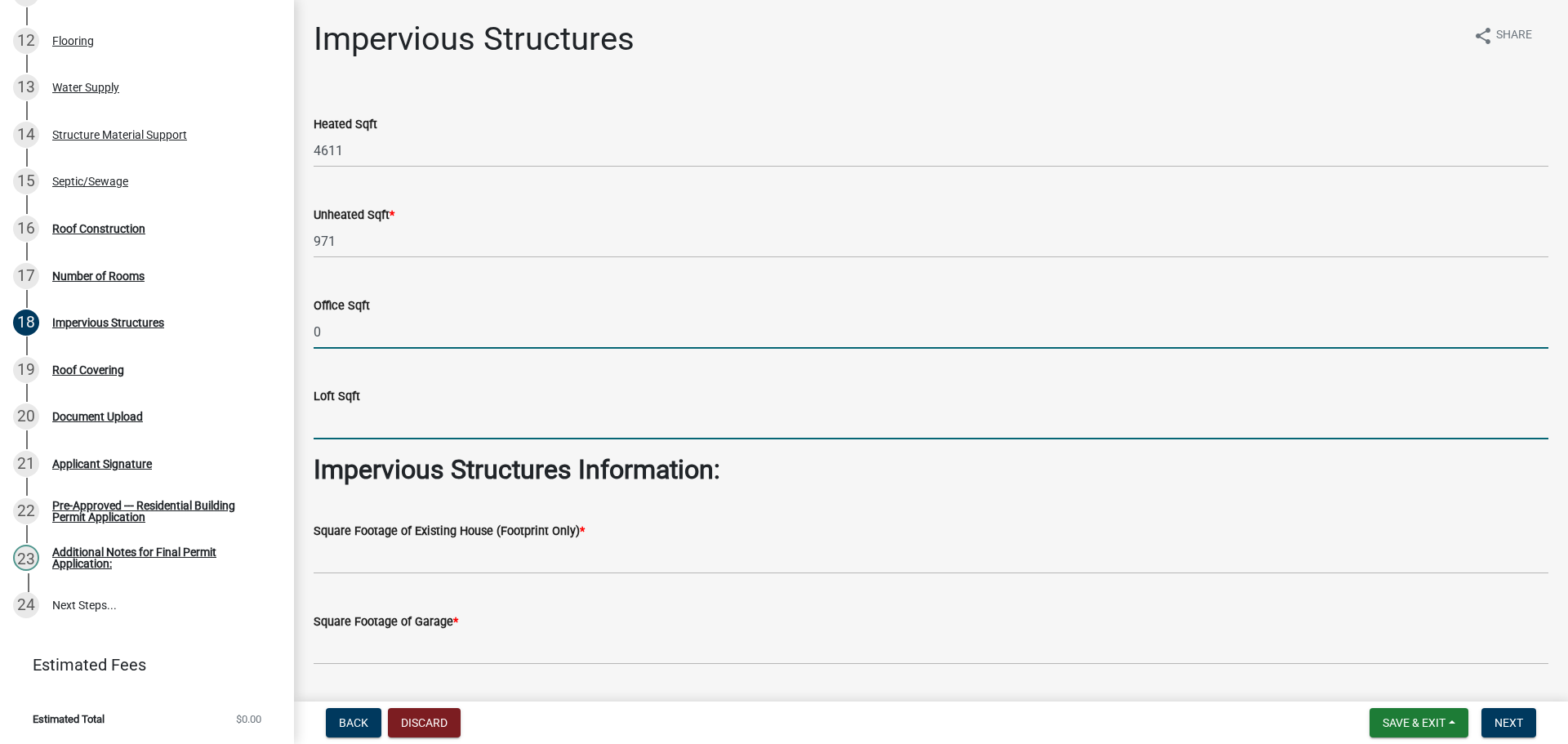
click at [362, 421] on input "text" at bounding box center [930, 423] width 1235 height 33
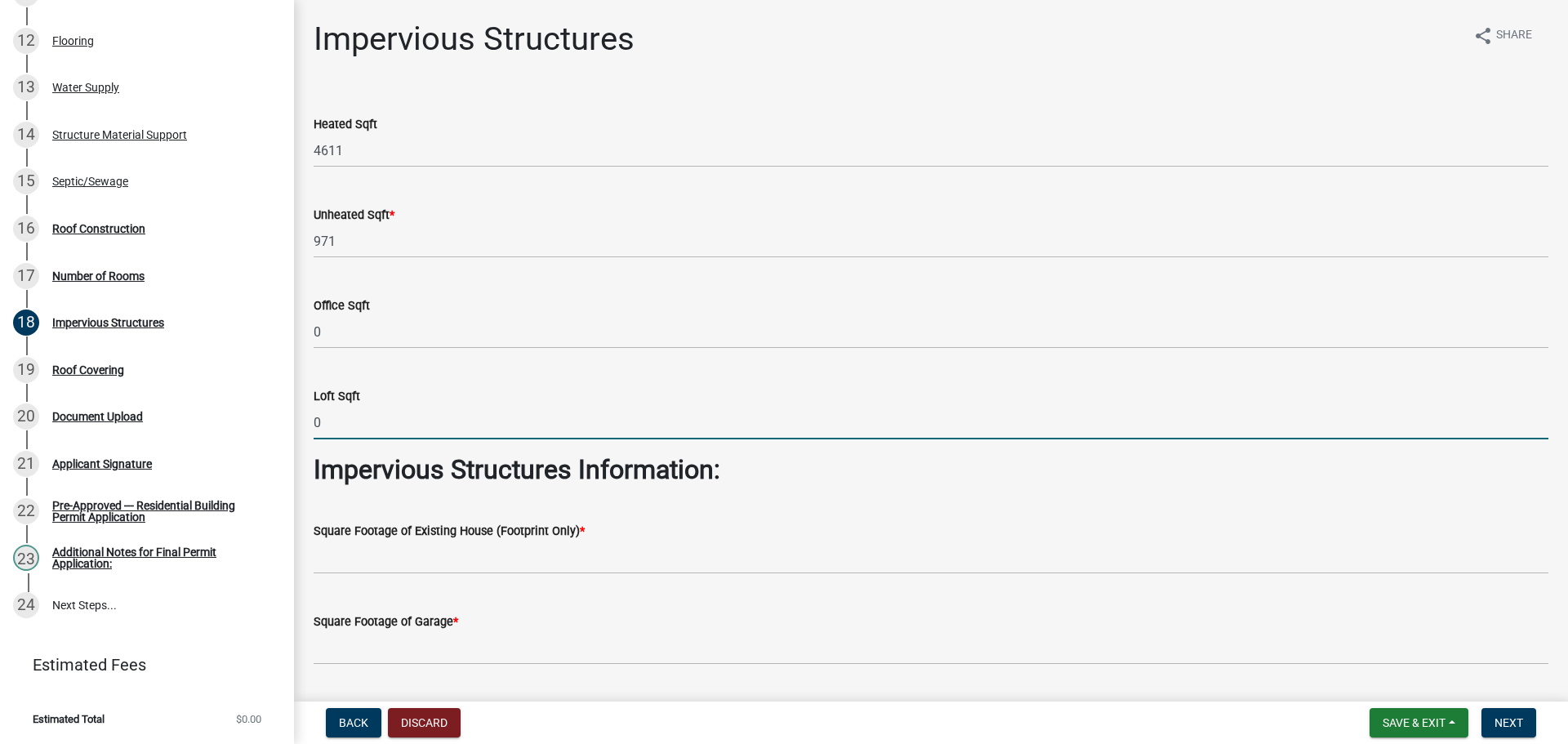
type input "0"
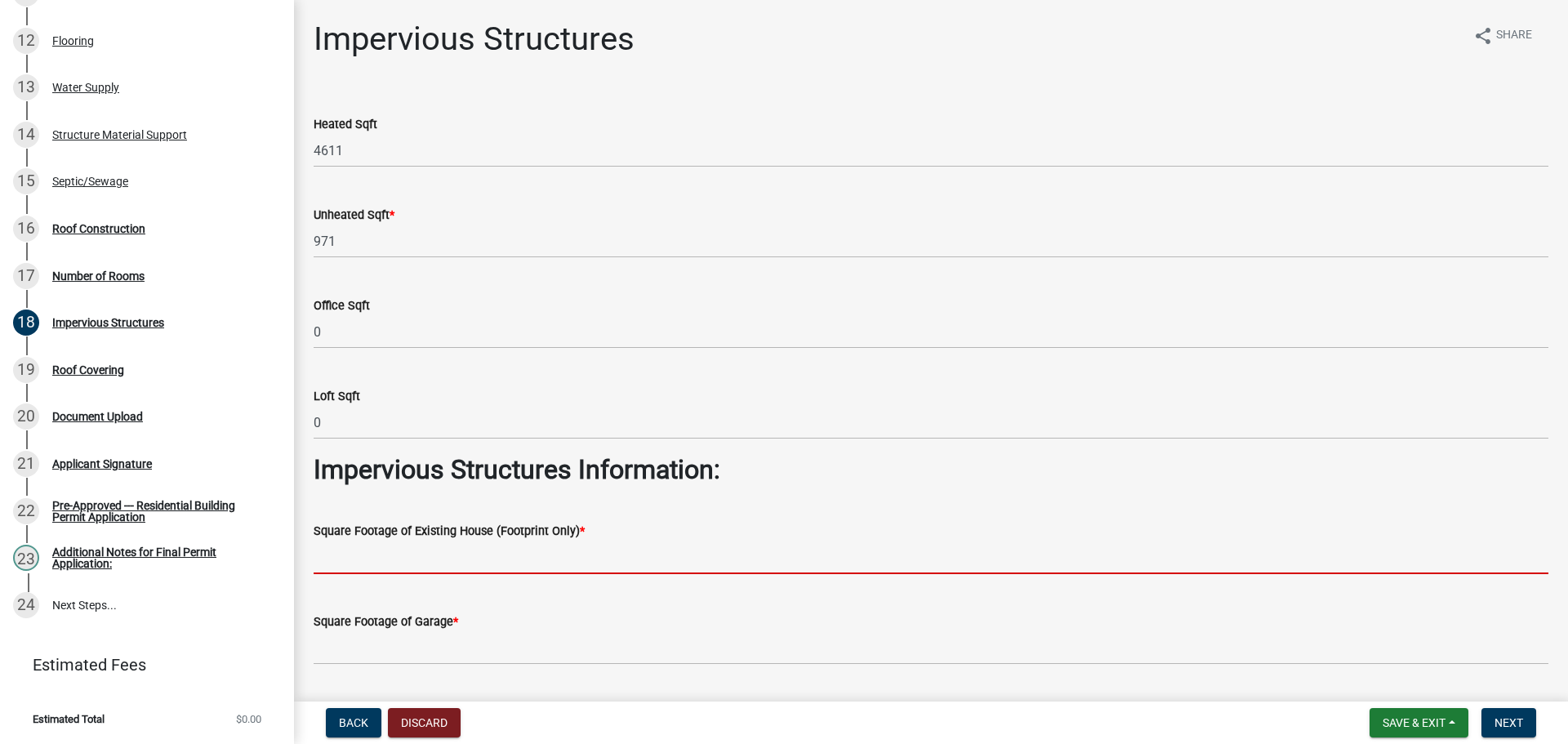
click at [423, 562] on input "text" at bounding box center [930, 557] width 1235 height 33
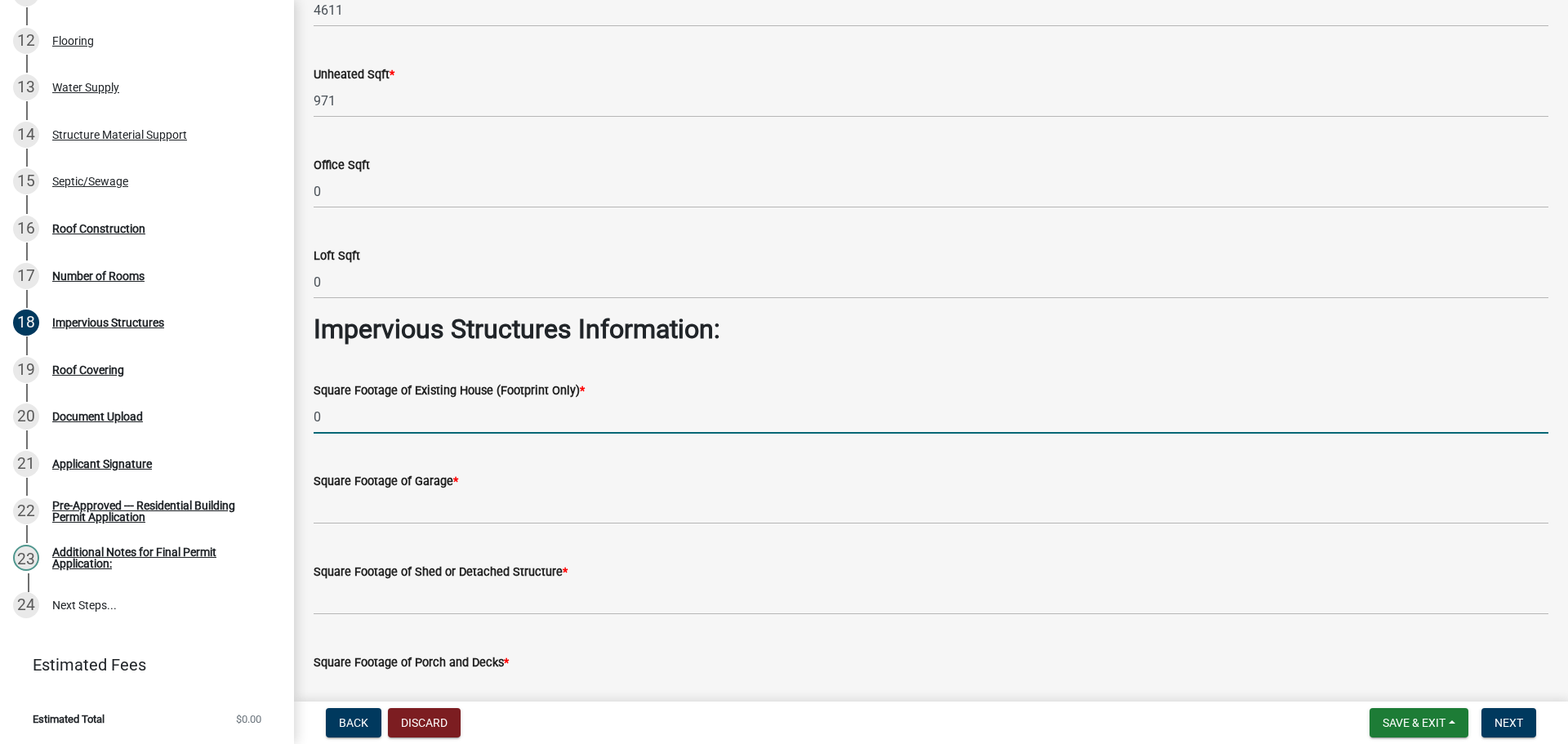
scroll to position [163, 0]
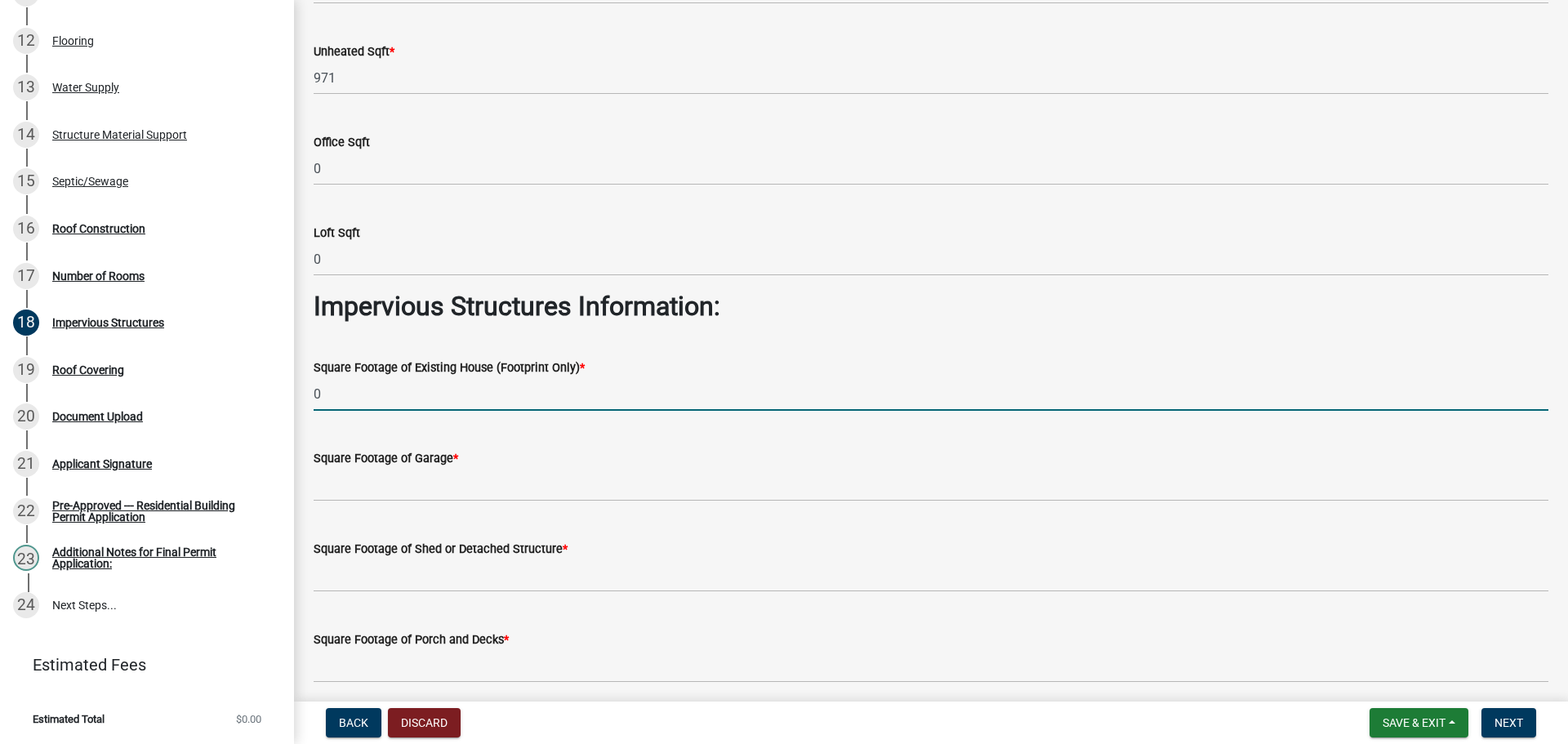
type input "0"
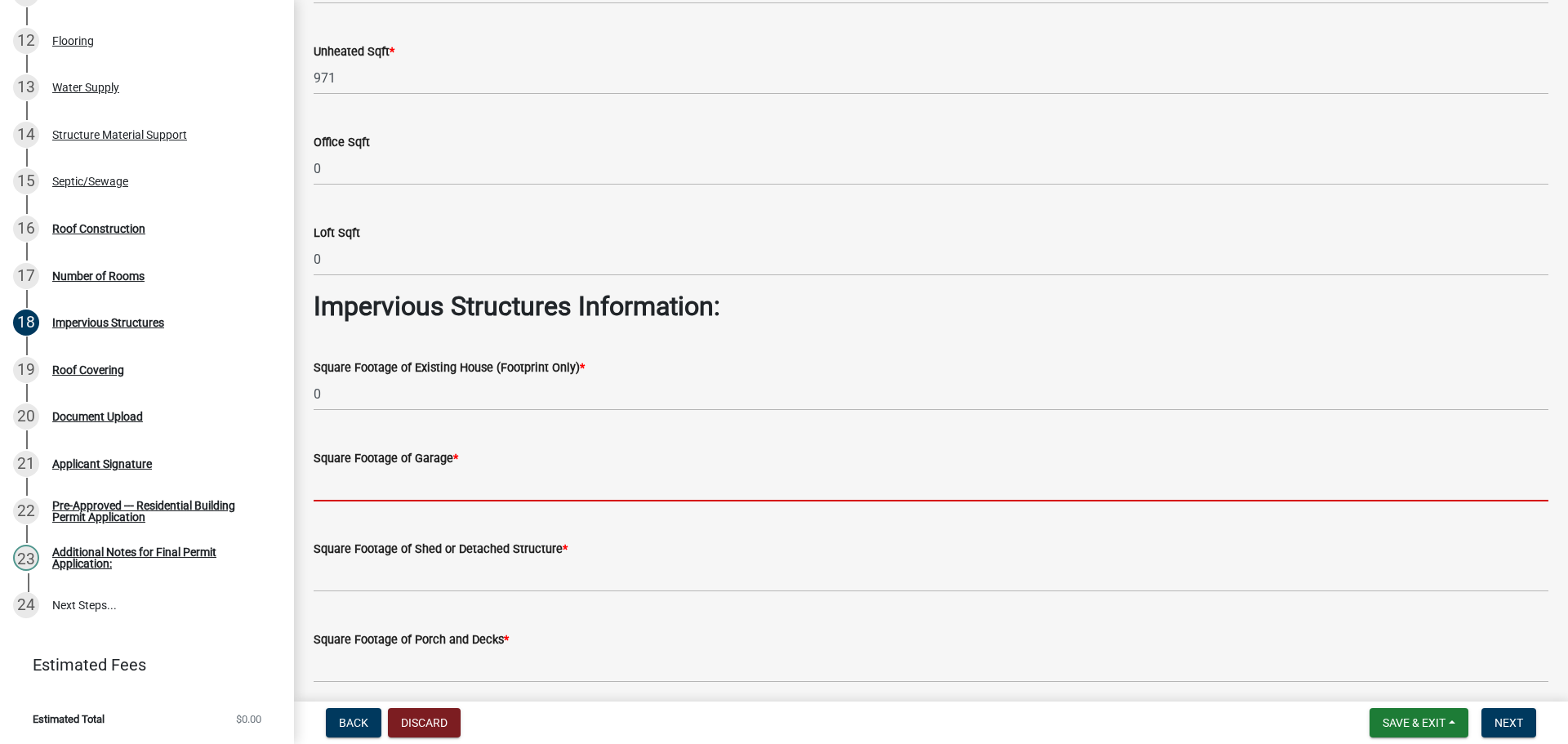
click at [354, 490] on input "text" at bounding box center [930, 484] width 1235 height 33
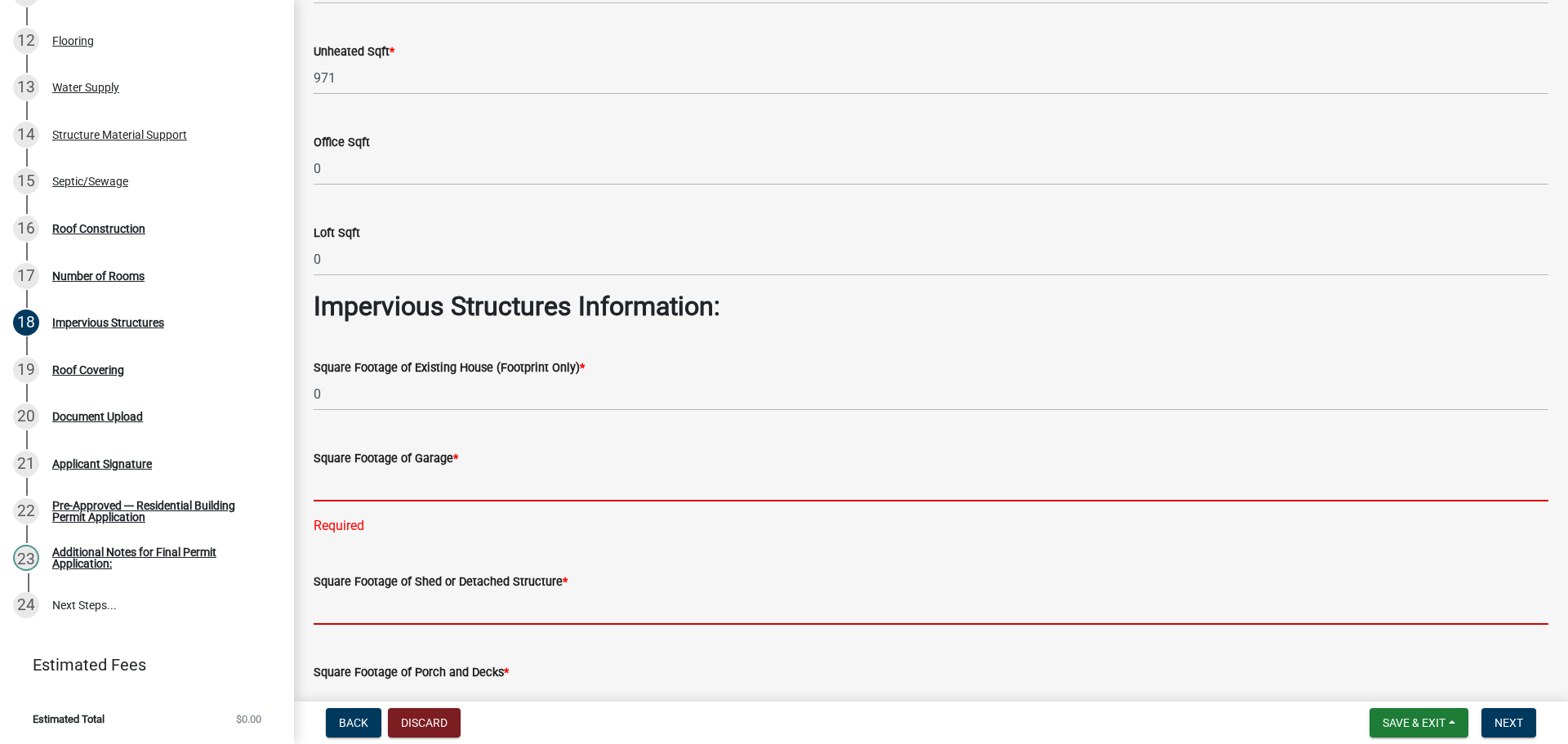
click at [353, 607] on input "text" at bounding box center [930, 608] width 1235 height 33
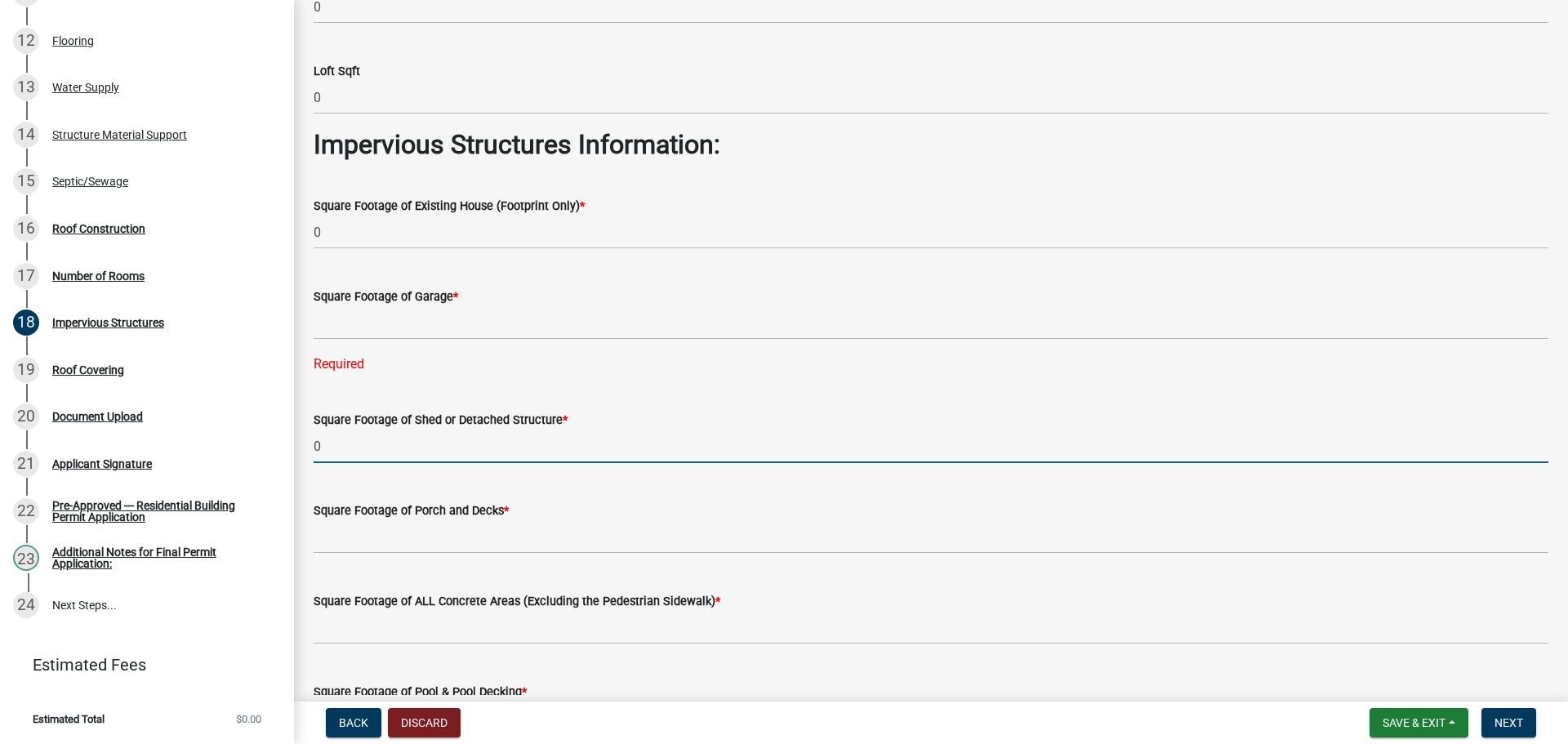
scroll to position [326, 0]
type input "0"
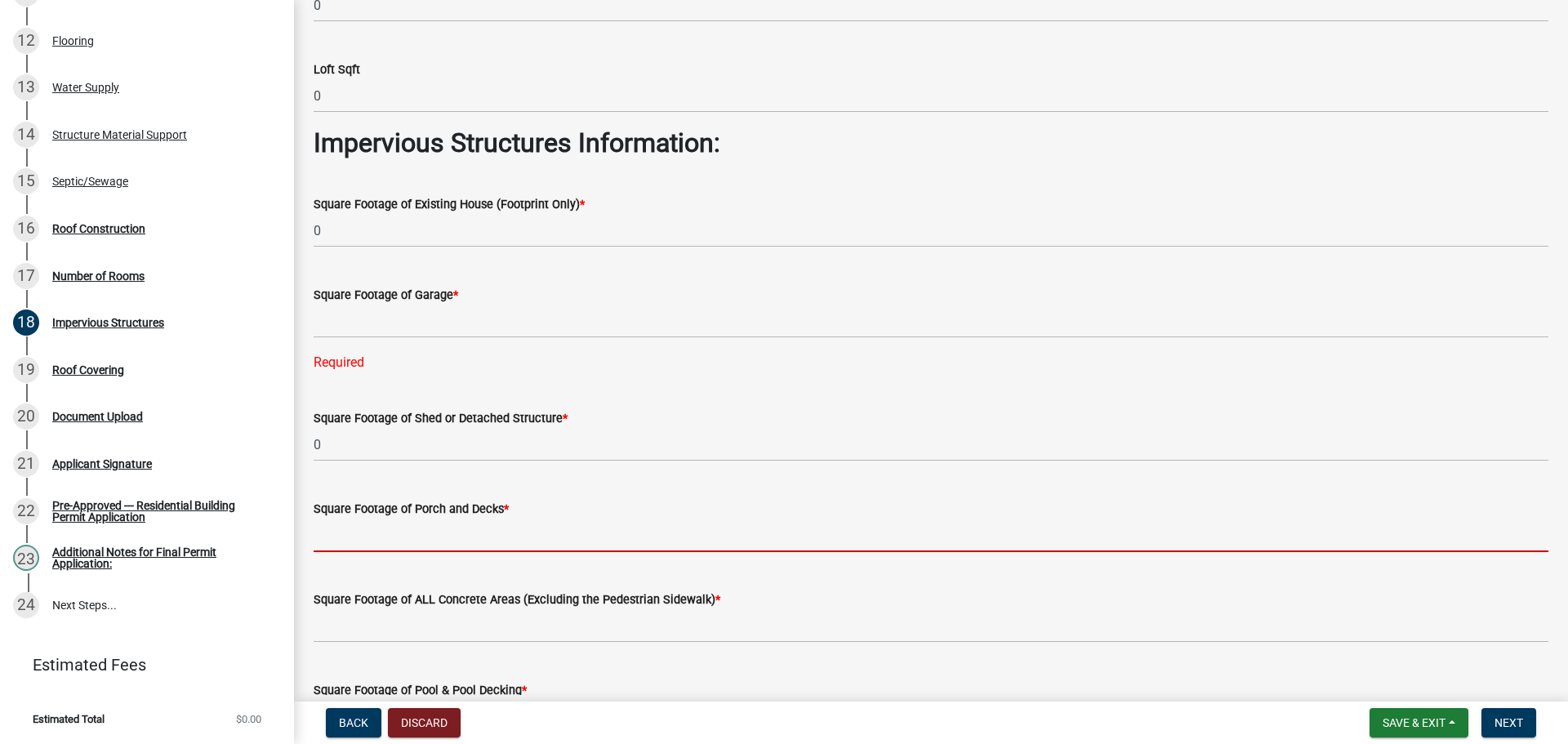
click at [419, 543] on input "text" at bounding box center [930, 535] width 1235 height 33
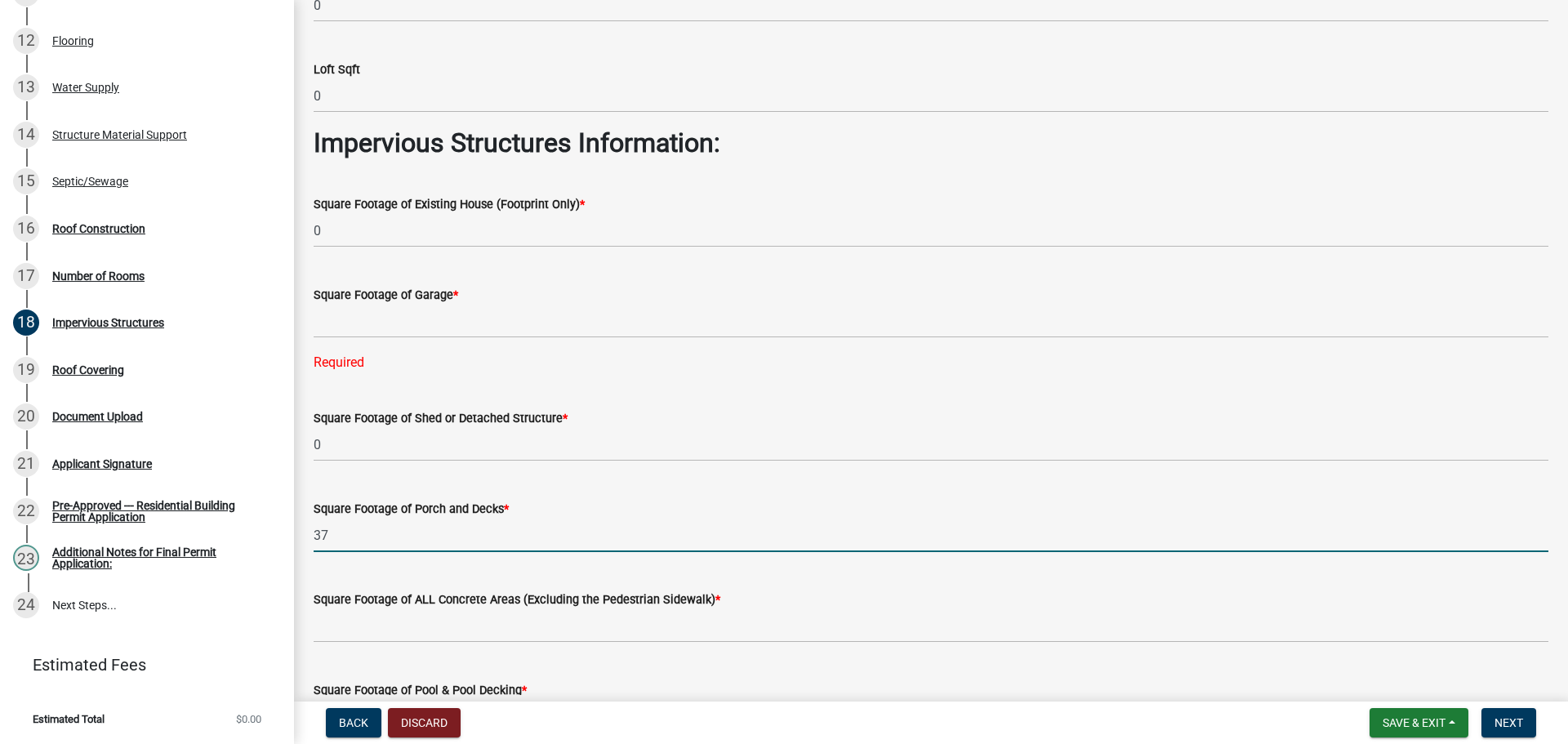
type input "37"
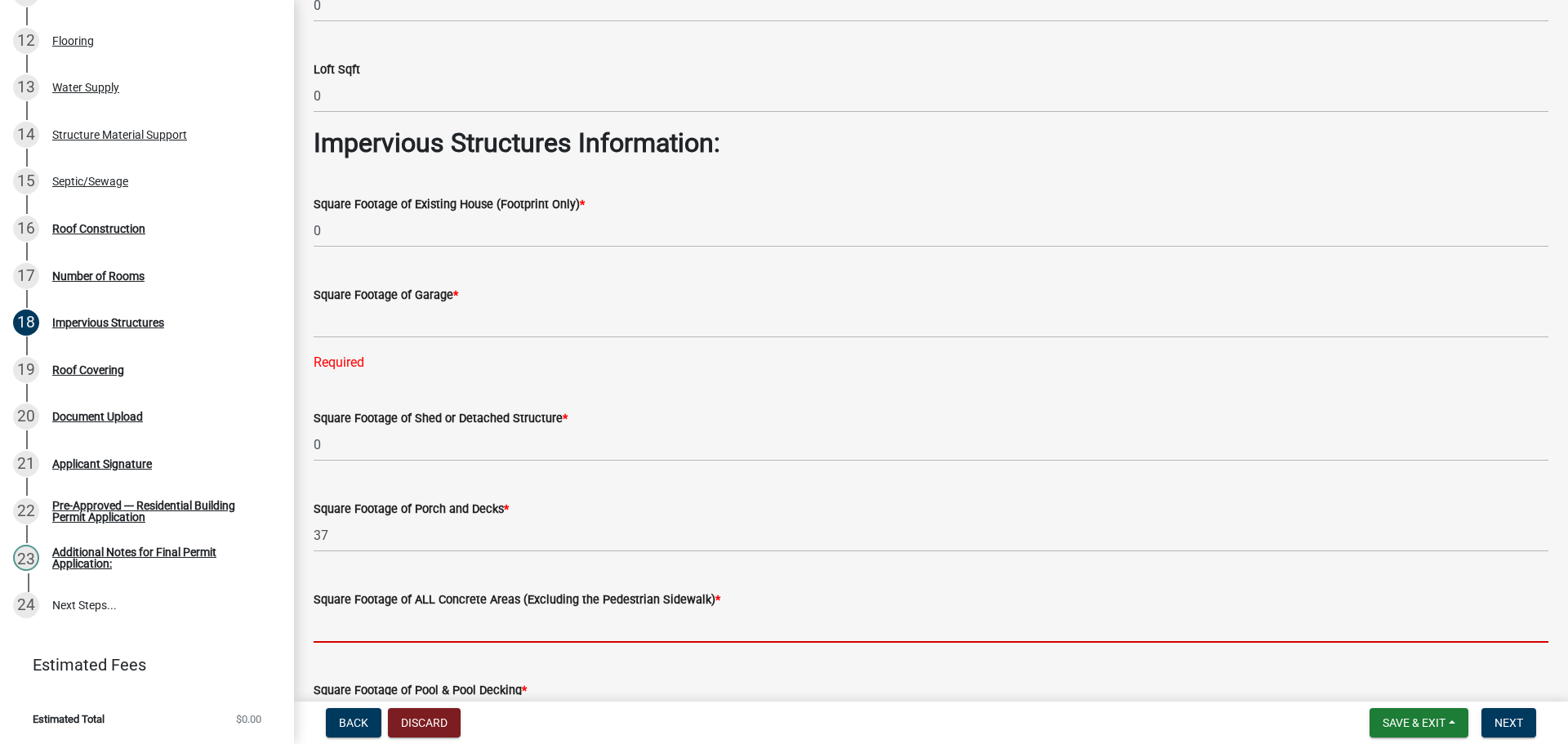
click at [419, 633] on input "text" at bounding box center [930, 626] width 1235 height 33
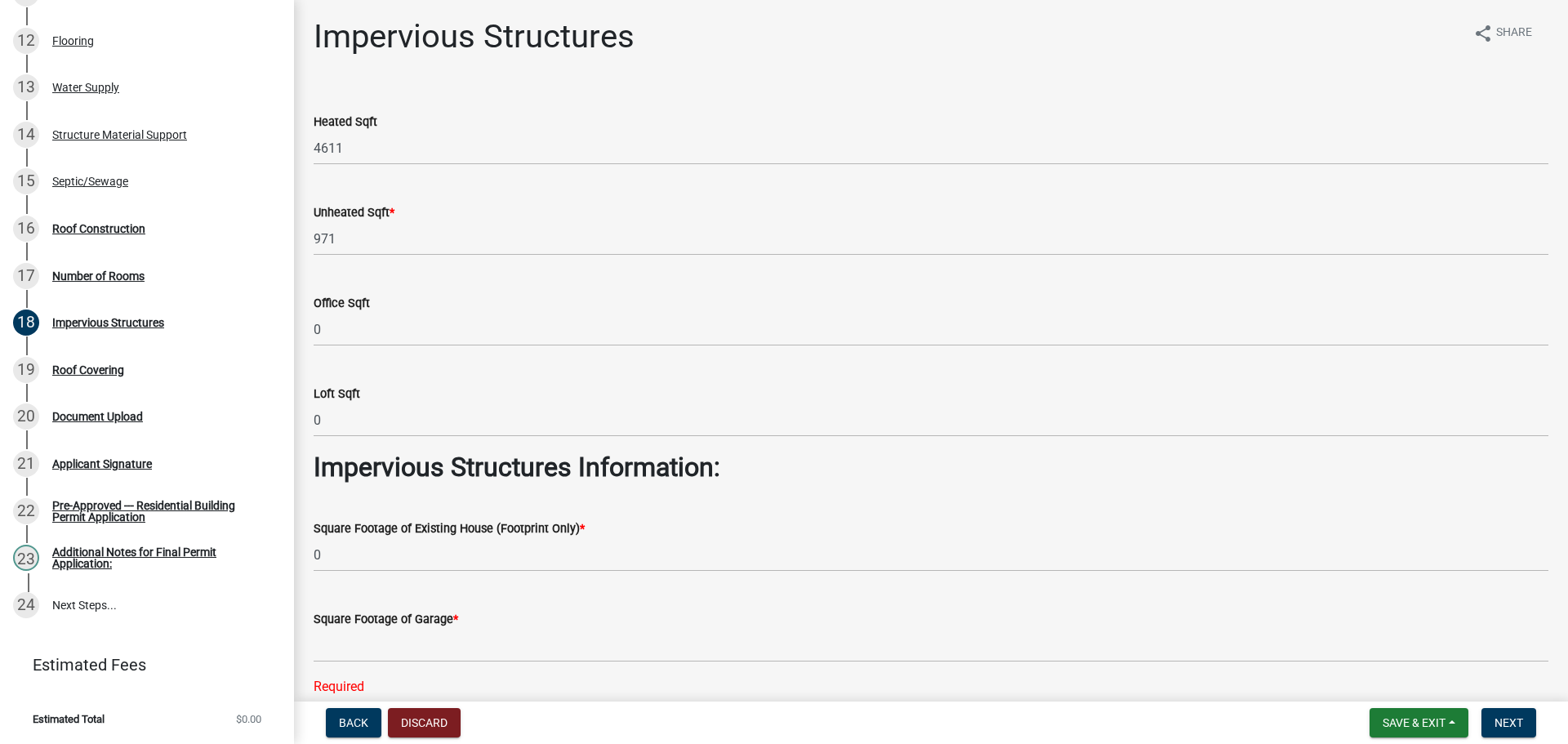
scroll to position [0, 0]
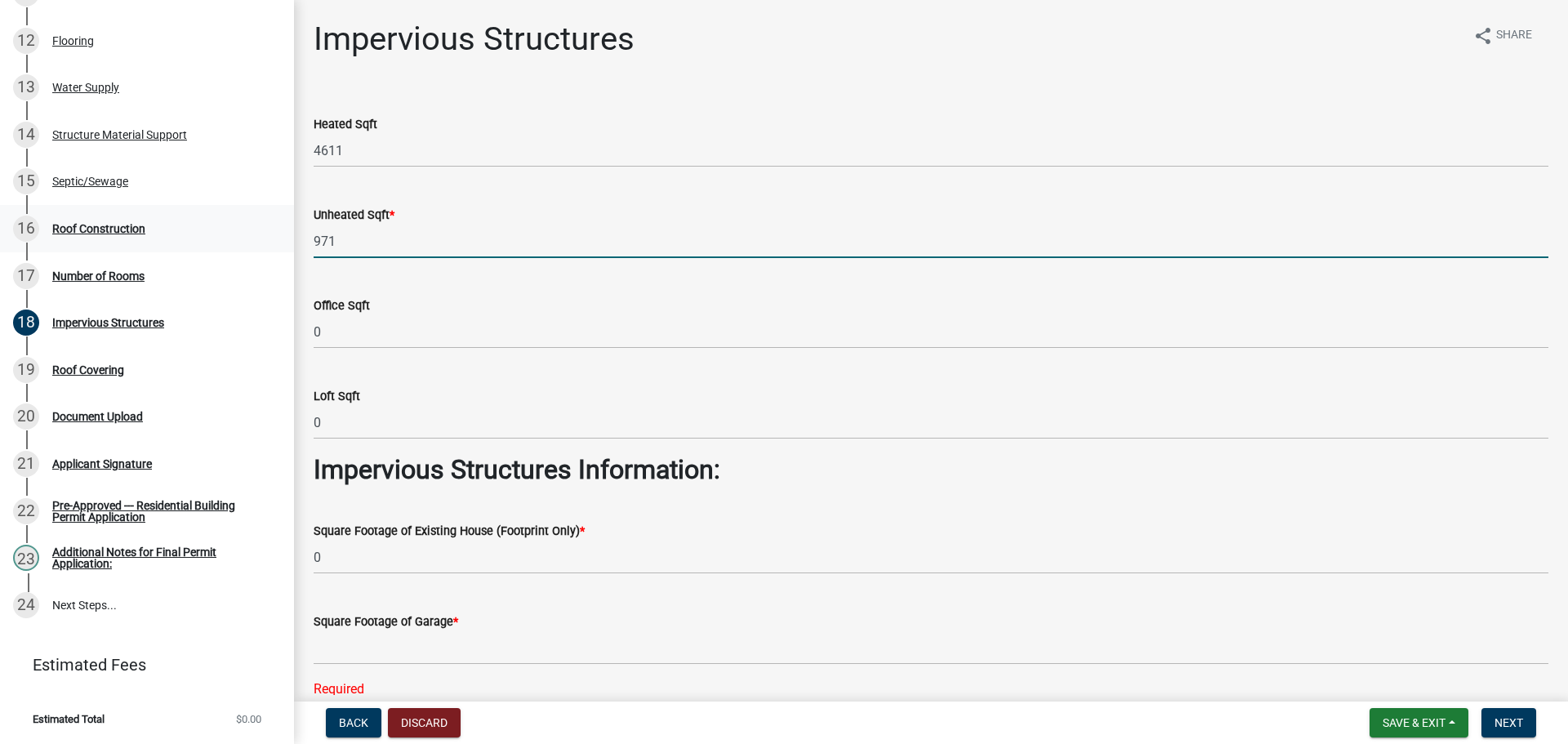
drag, startPoint x: 354, startPoint y: 240, endPoint x: 281, endPoint y: 234, distance: 73.2
click at [281, 234] on div "Residential Building Permits RBP-494 View Summary Notes 1 [GEOGRAPHIC_DATA] 2 O…" at bounding box center [784, 372] width 1568 height 744
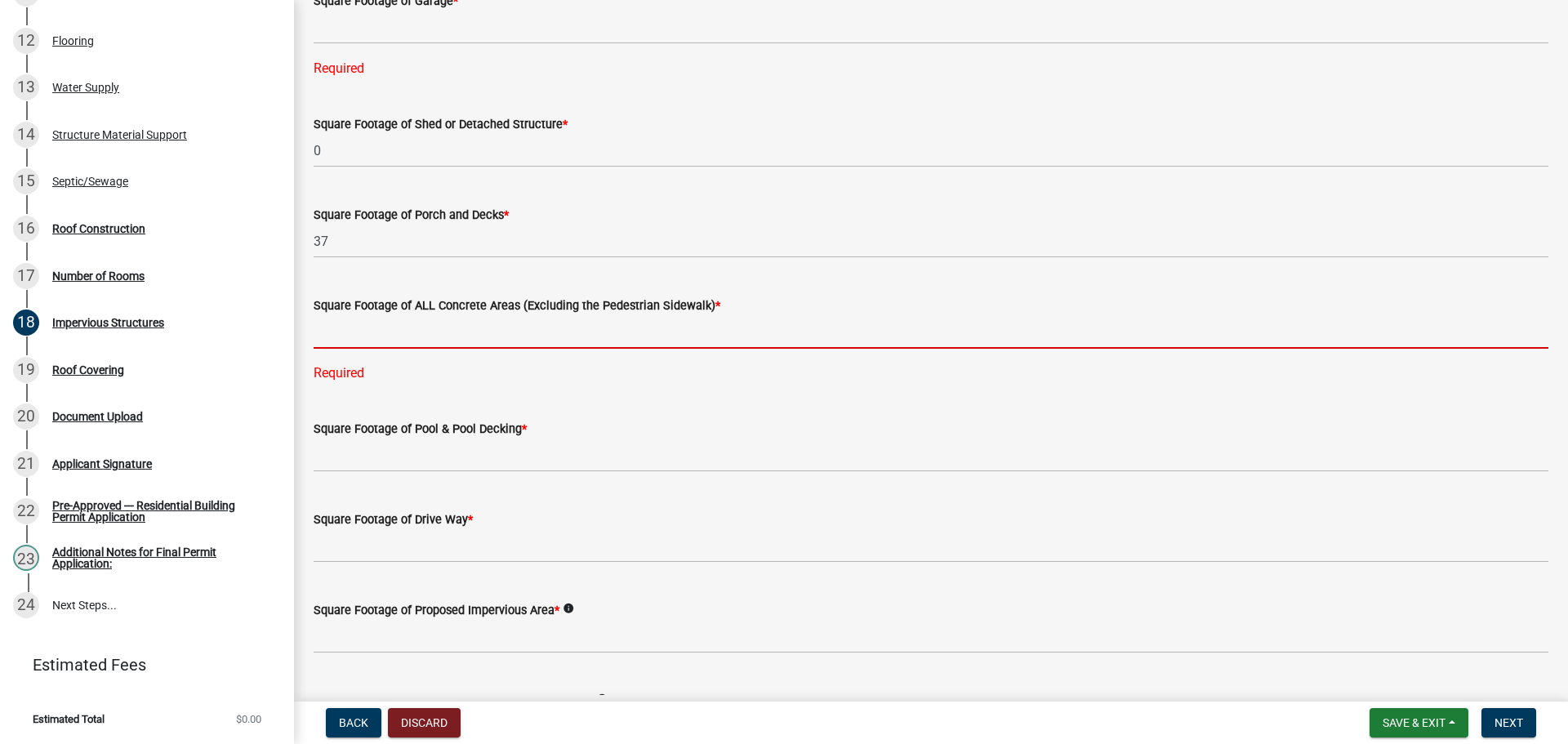
scroll to position [686, 0]
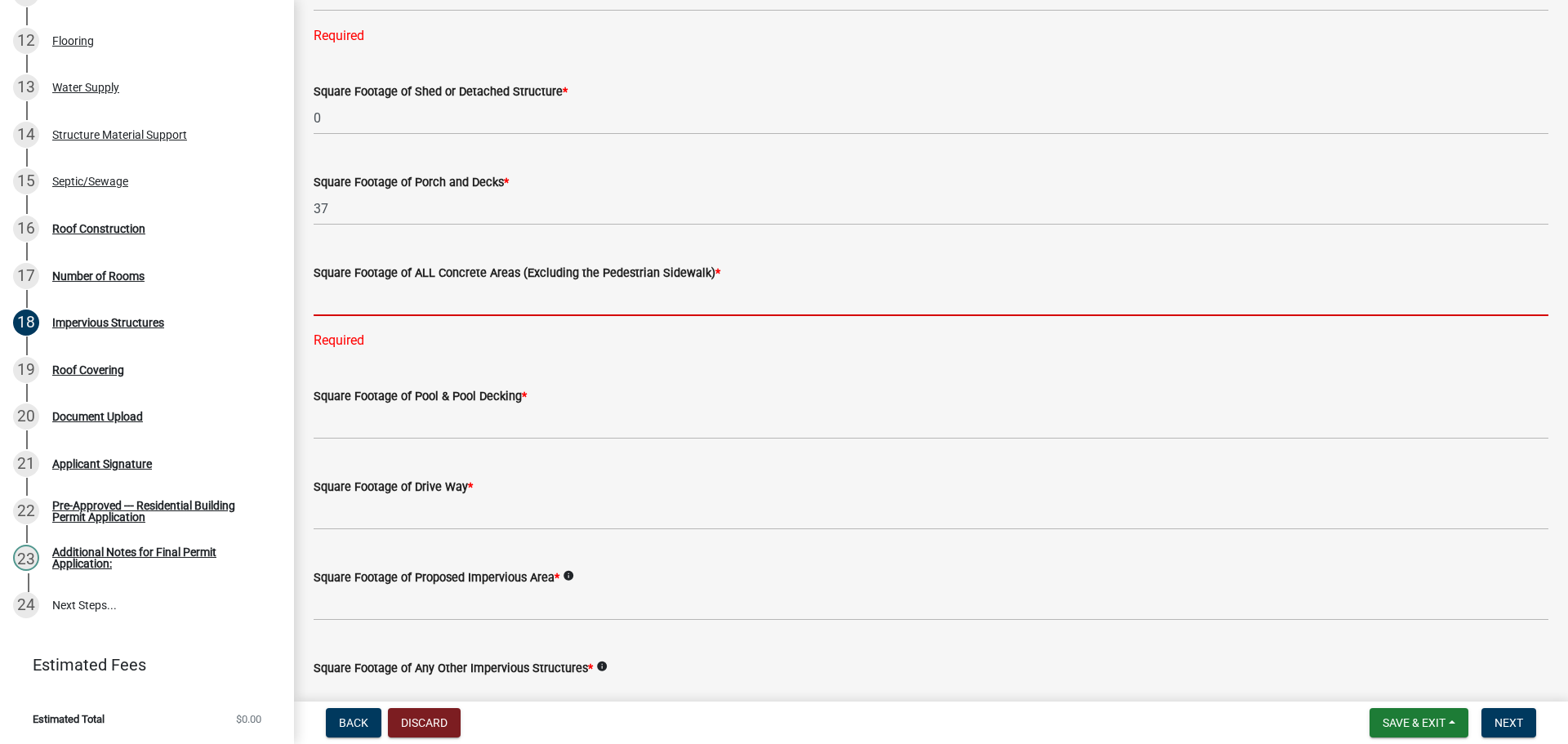
click at [409, 305] on input "text" at bounding box center [930, 299] width 1235 height 33
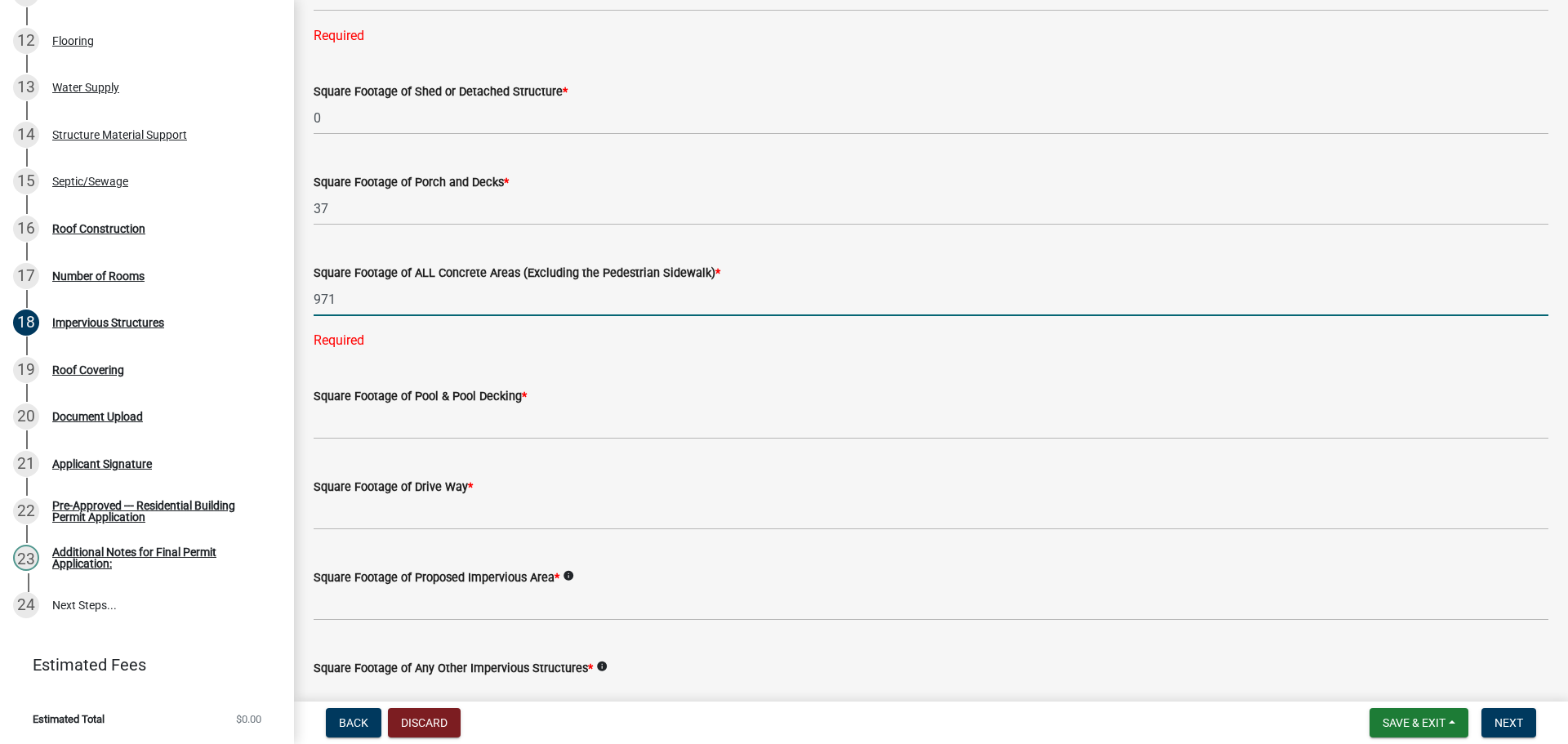
type input "971"
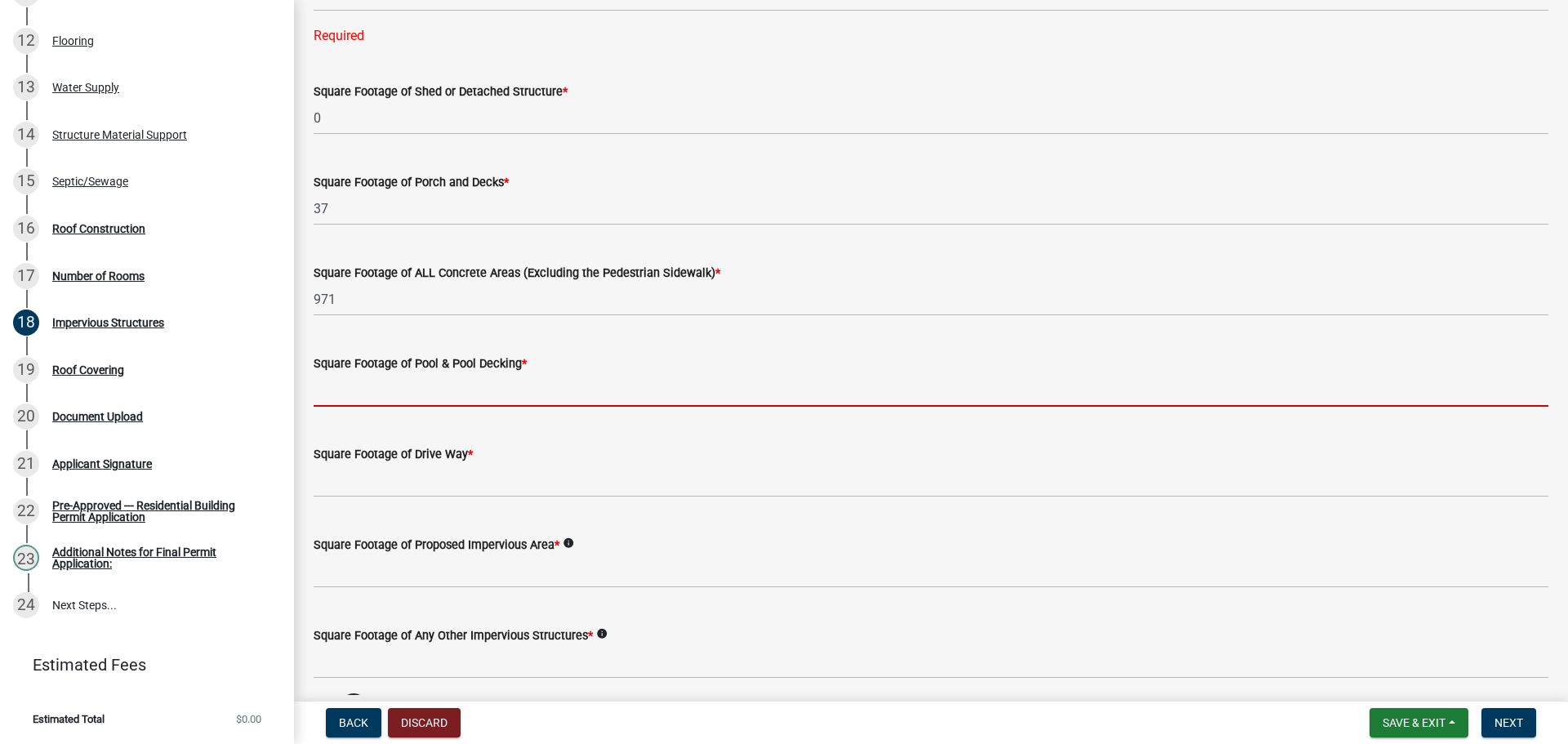
click at [382, 423] on wm-data-entity-input-list "Heated Sqft 4611 Unheated Sqft * Required Office Sqft 0 Loft Sqft 0 Impervious …" at bounding box center [930, 198] width 1235 height 1587
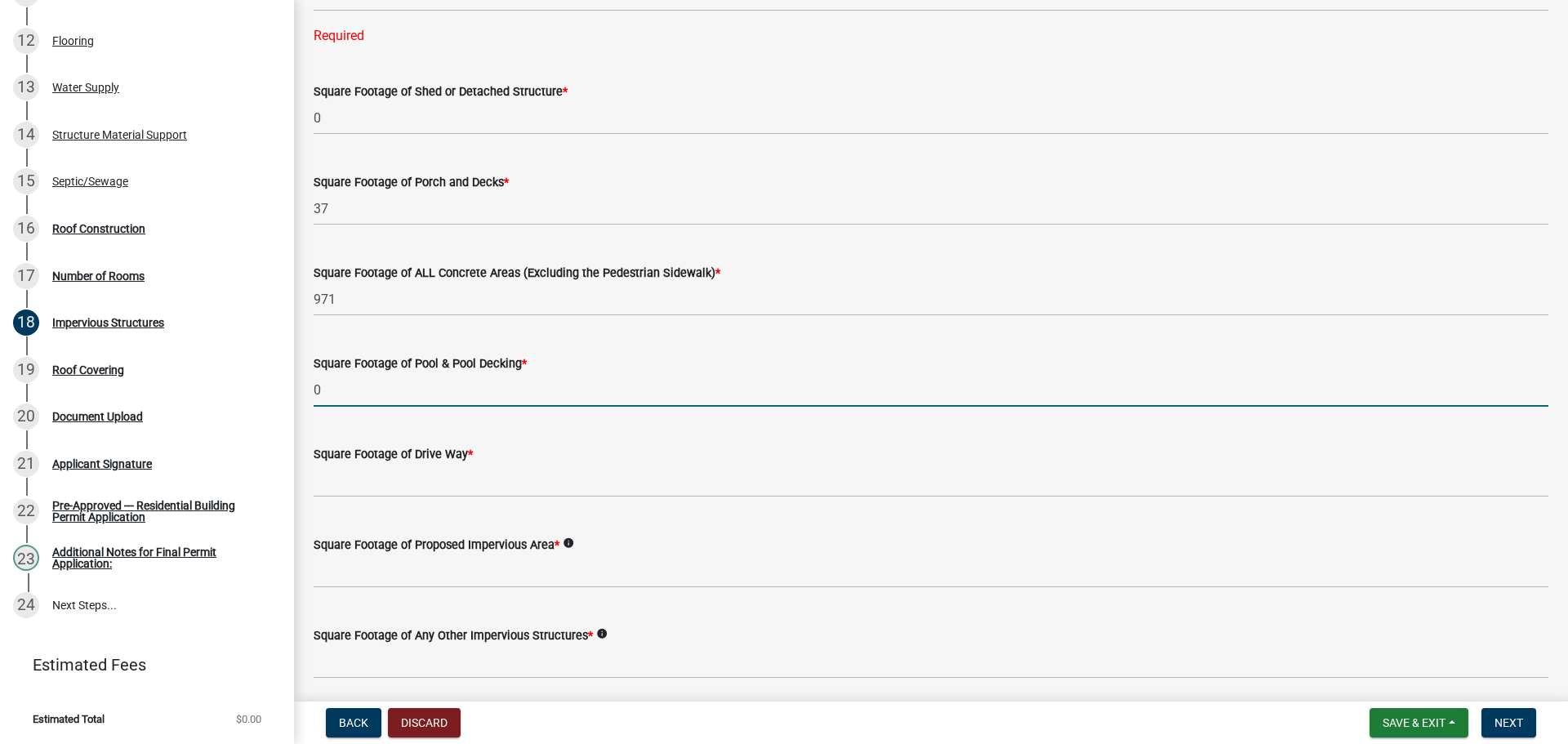
type input "0"
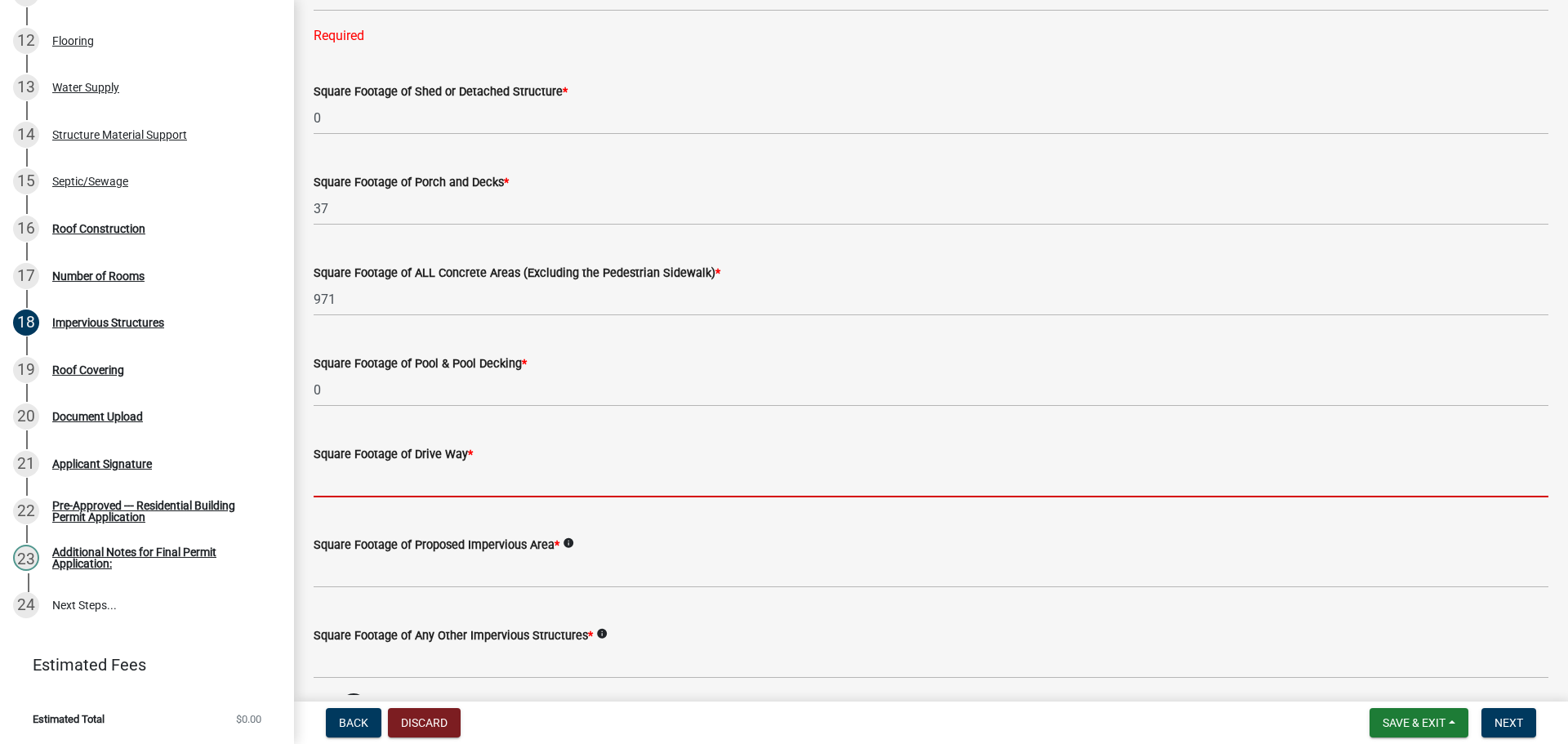
click at [395, 478] on input "text" at bounding box center [930, 481] width 1235 height 33
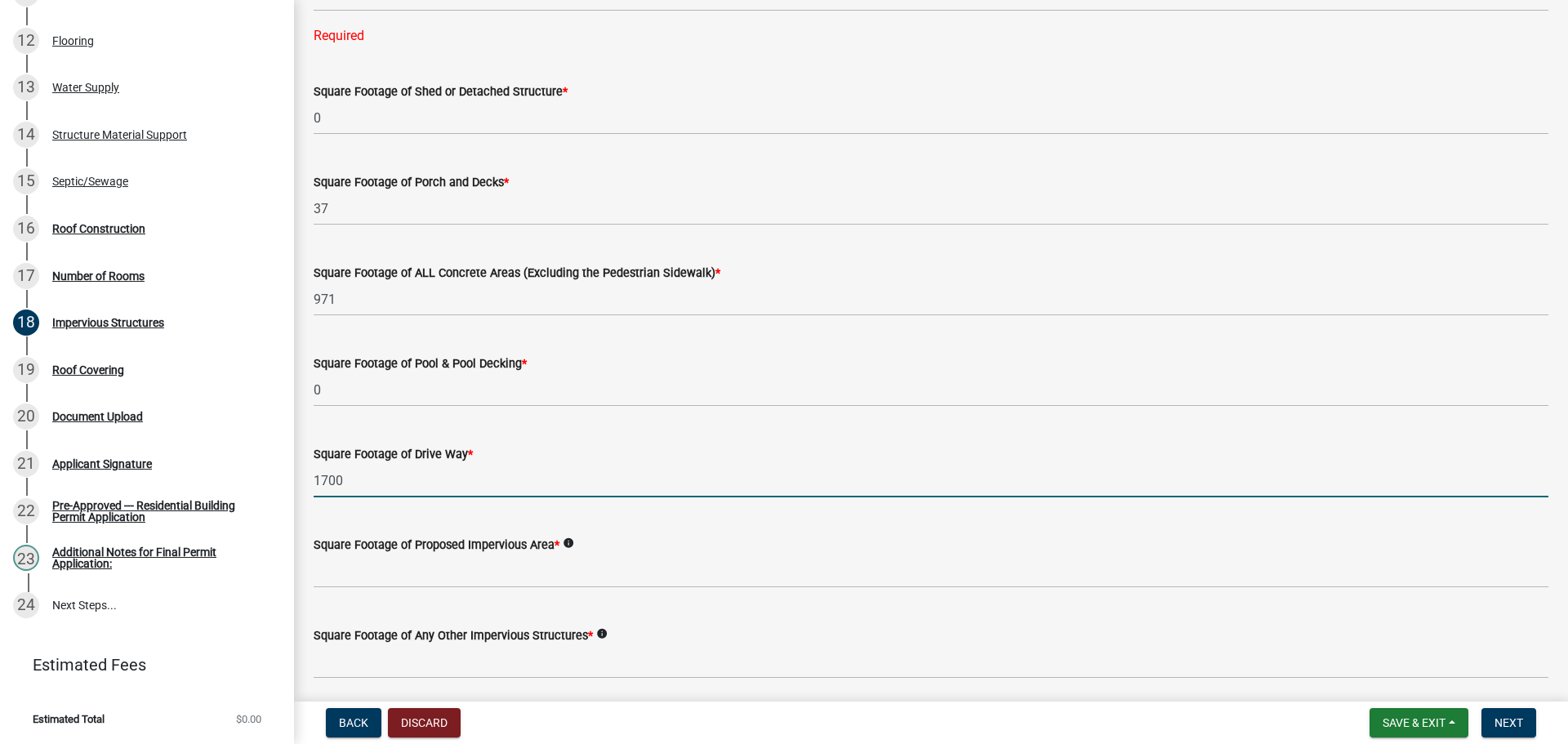
type input "1700"
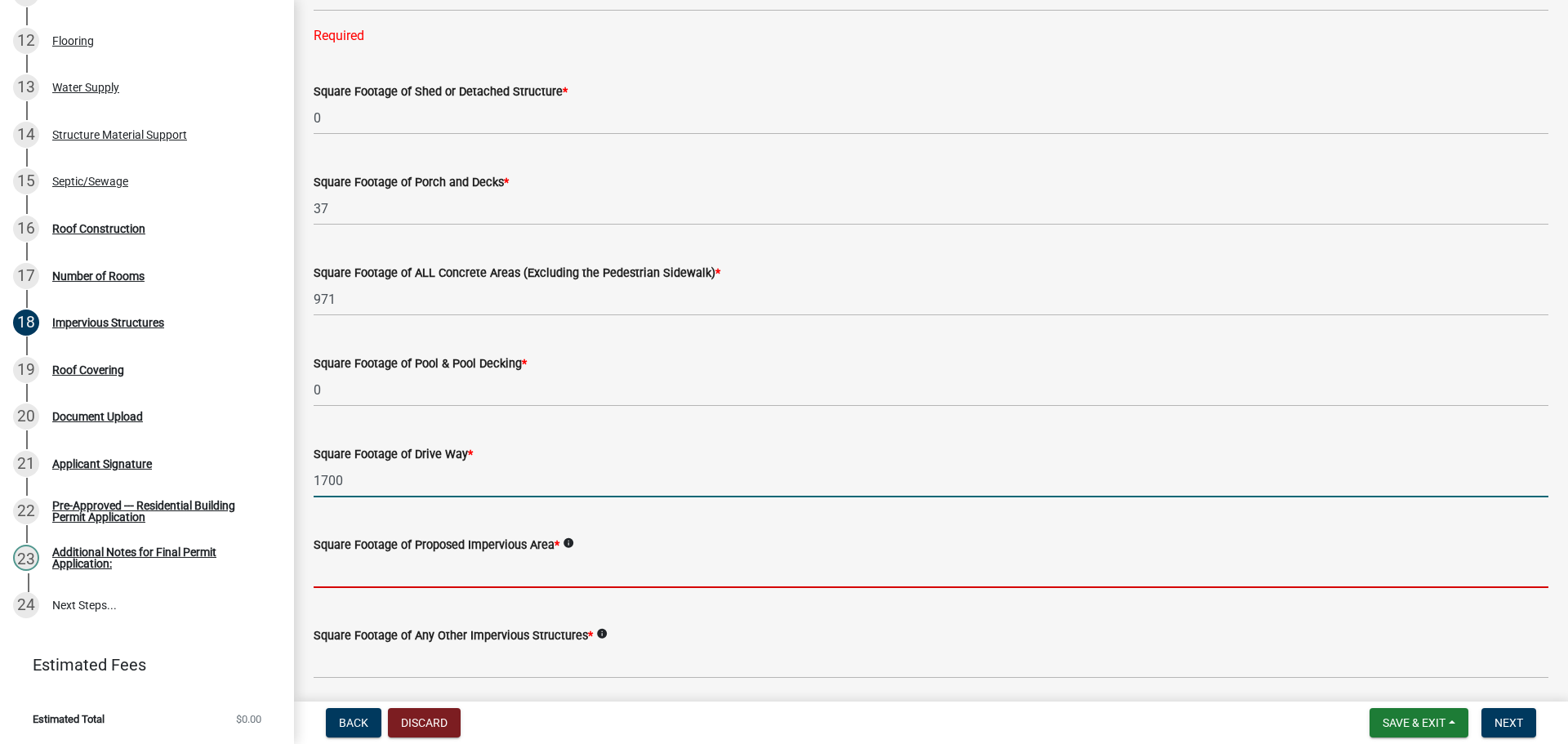
click at [387, 566] on input "text" at bounding box center [930, 571] width 1235 height 33
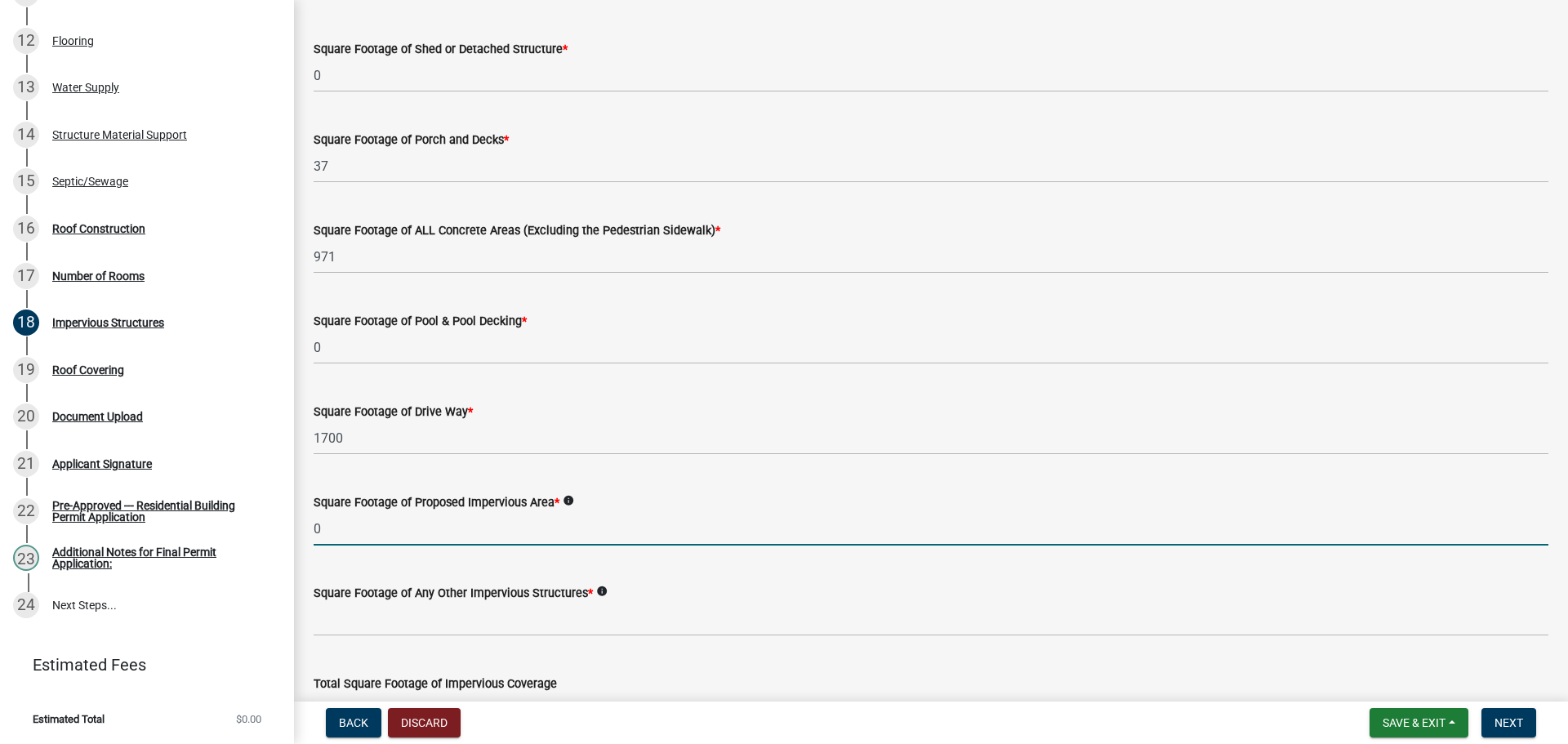
scroll to position [768, 0]
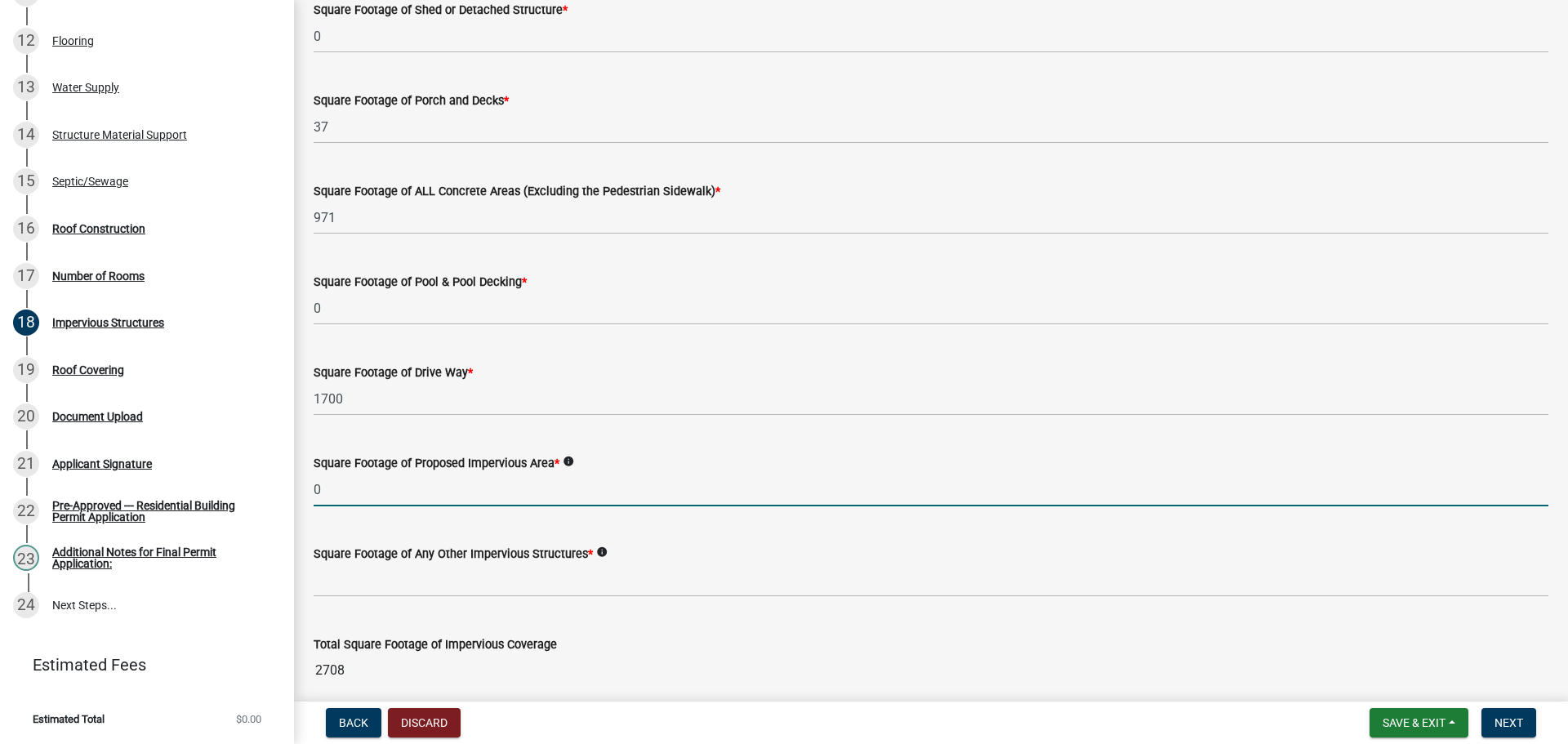
type input "0"
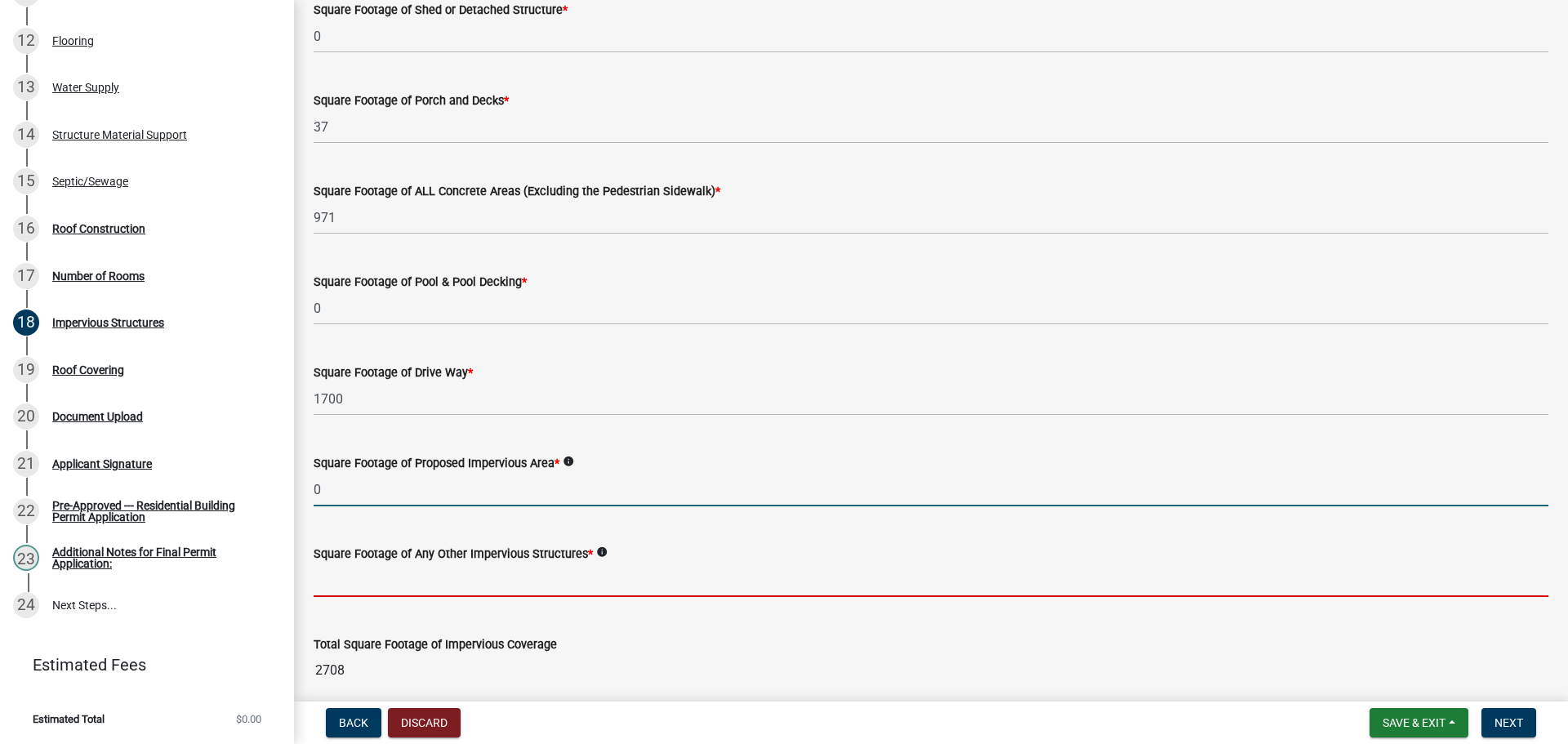
click at [425, 580] on input "text" at bounding box center [930, 580] width 1235 height 33
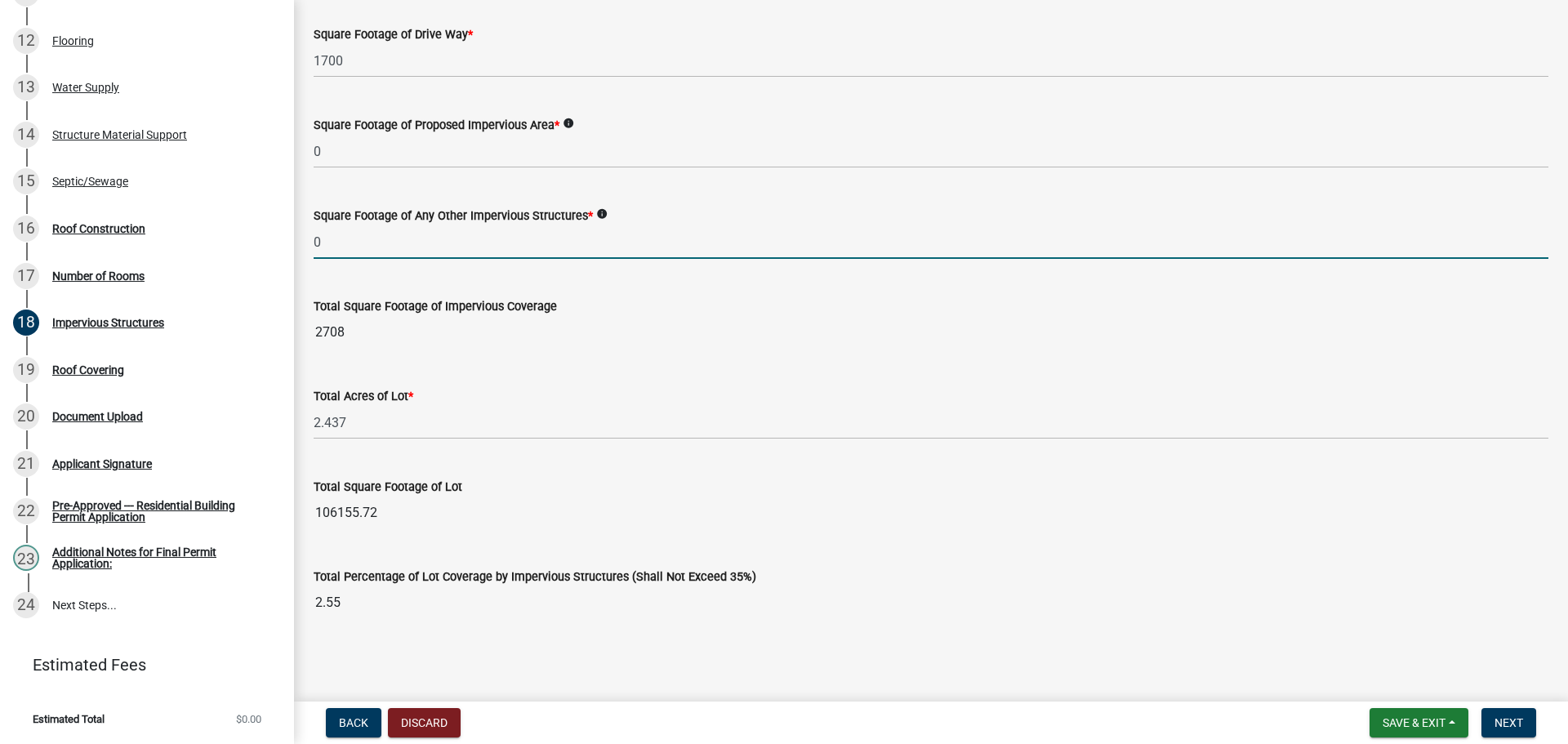
scroll to position [1108, 0]
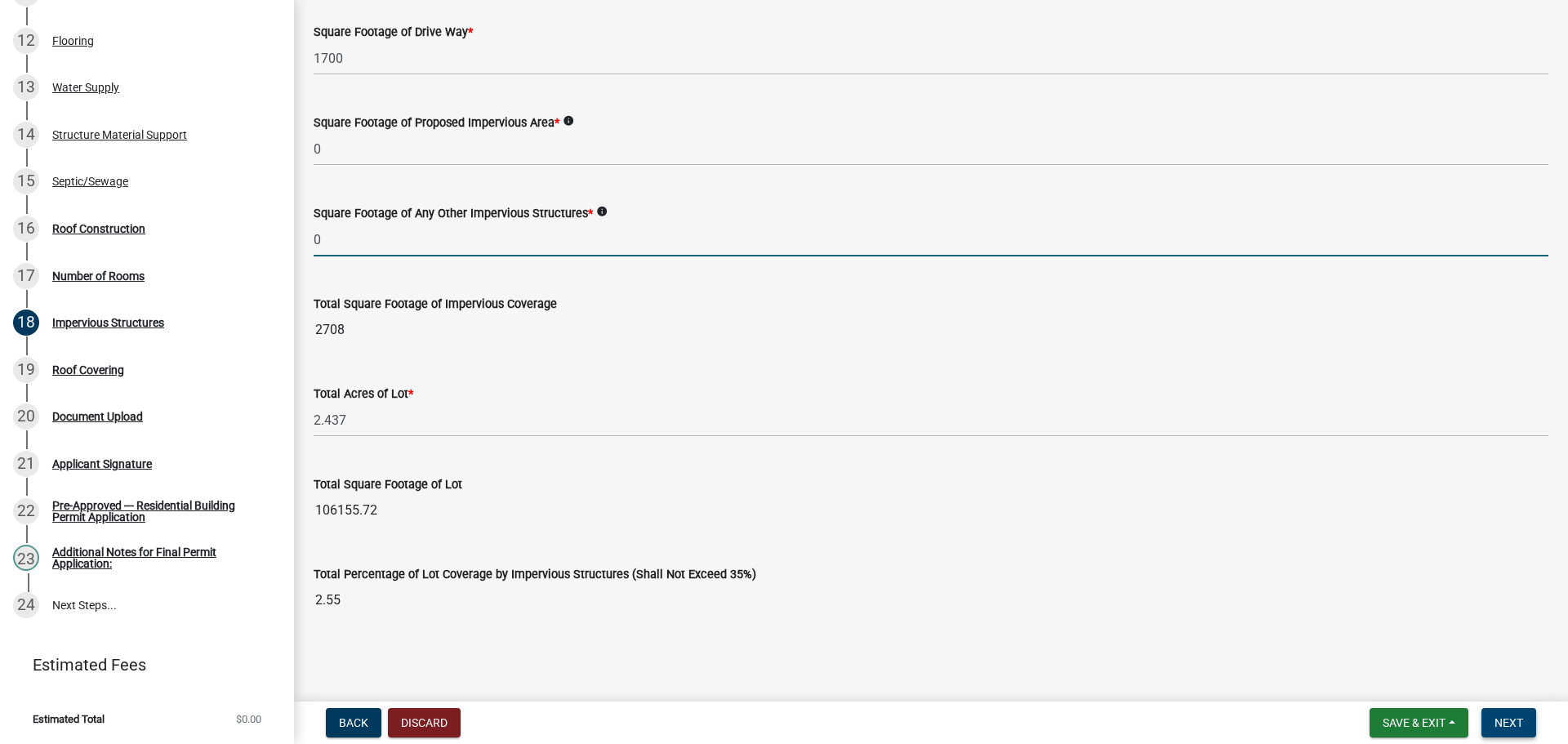
type input "0"
click at [1523, 722] on span "Next" at bounding box center [1508, 722] width 29 height 13
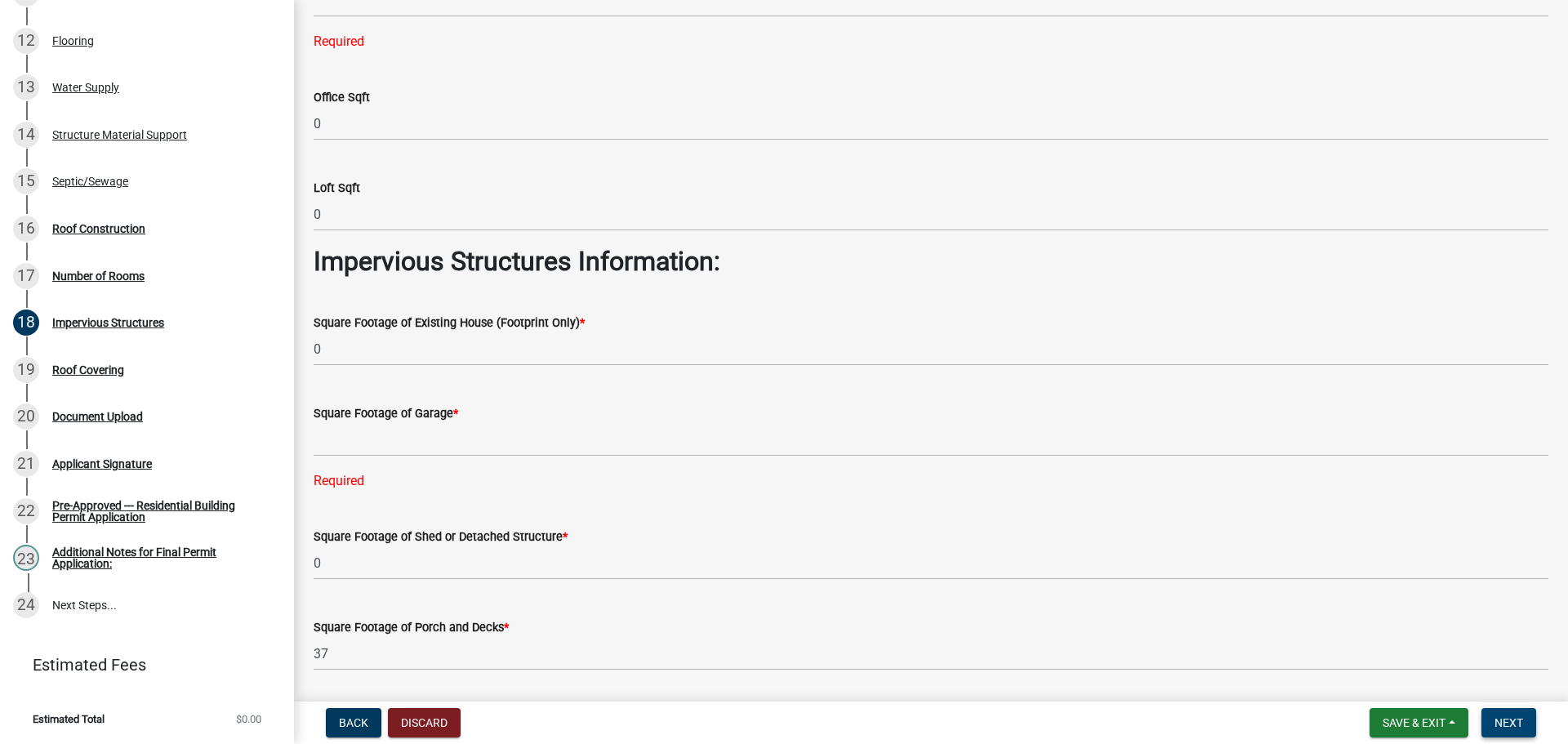
scroll to position [210, 0]
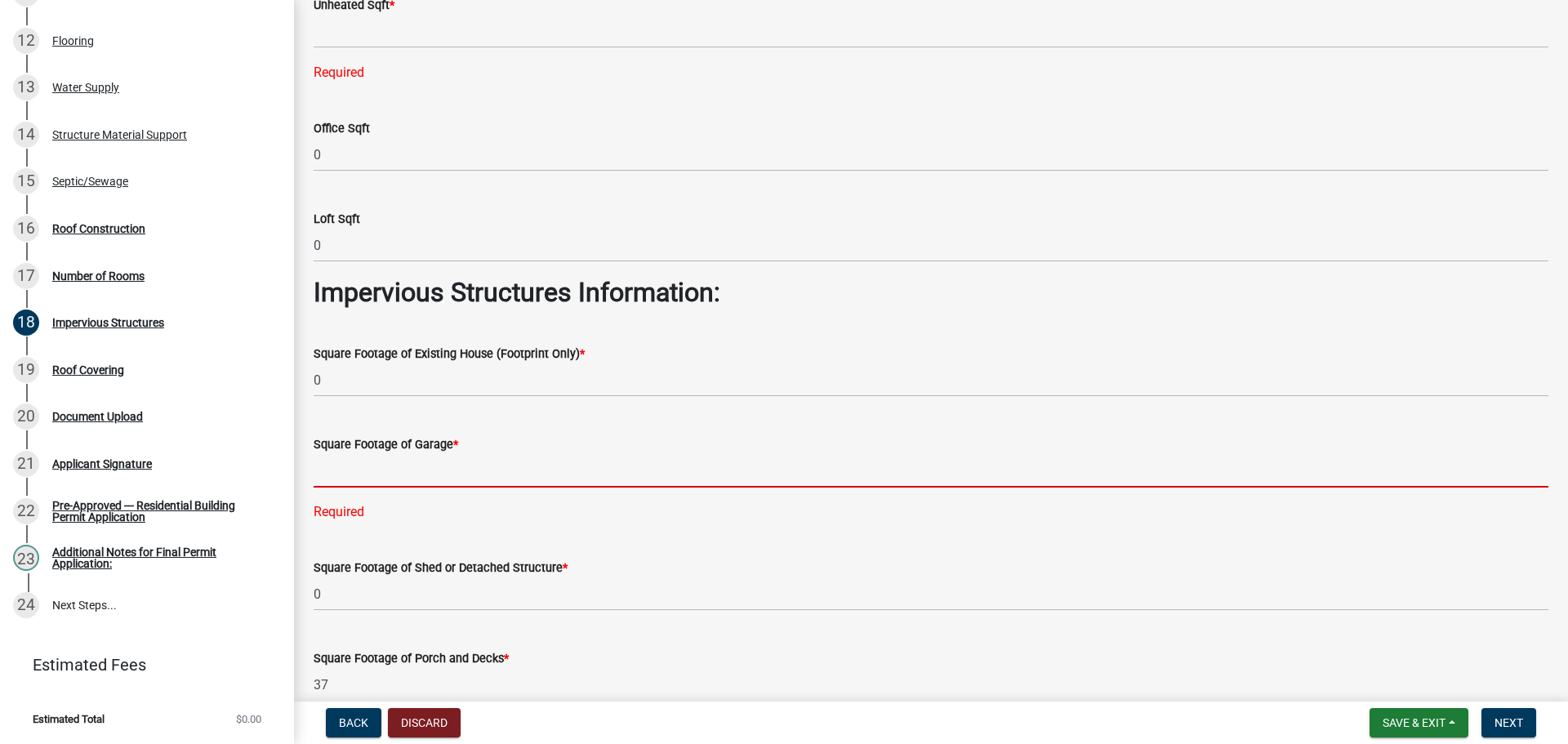
click at [360, 475] on input "text" at bounding box center [930, 471] width 1235 height 33
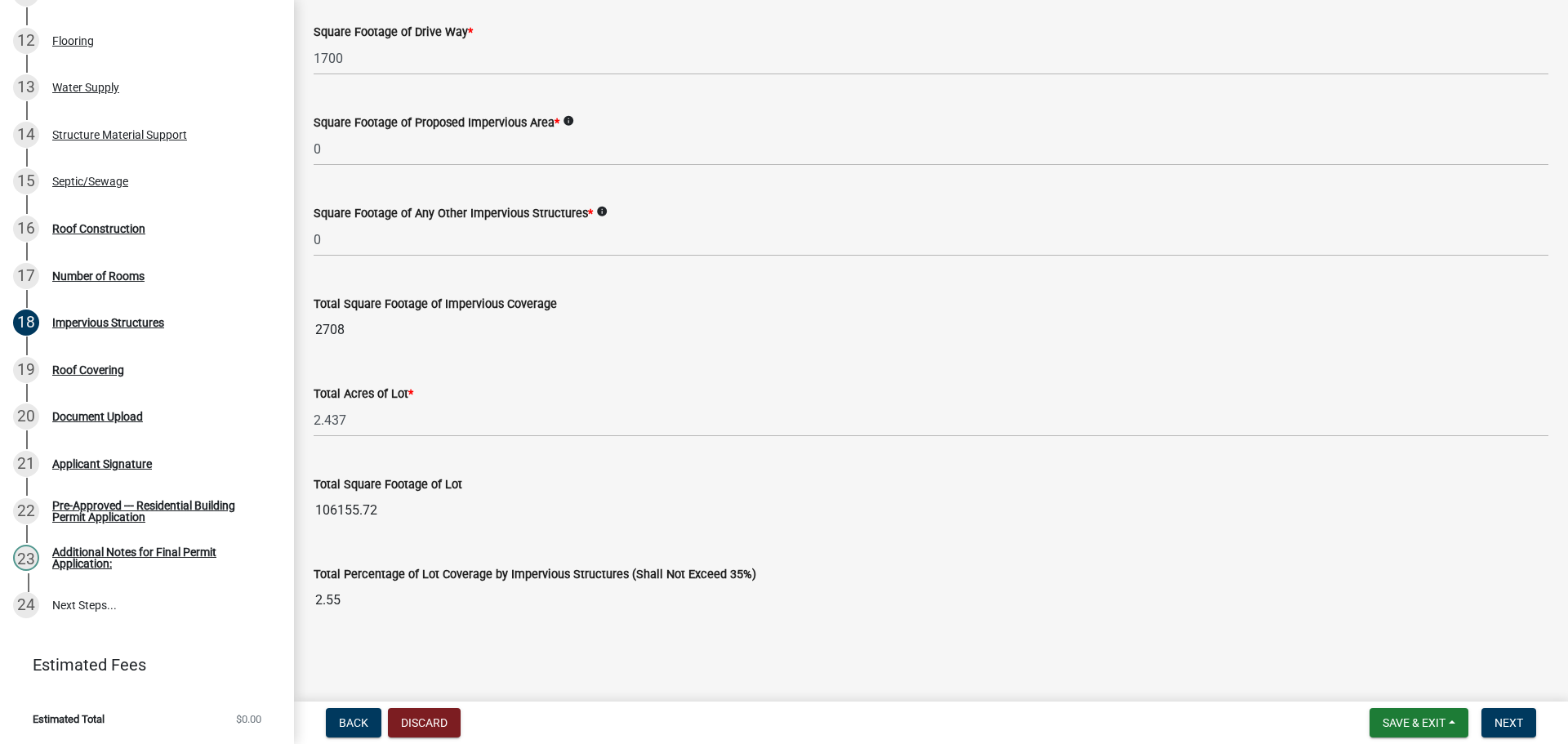
type input "971"
click at [1567, 743] on nav "Back Discard Save & Exit Save Save & Exit Next" at bounding box center [931, 723] width 1274 height 42
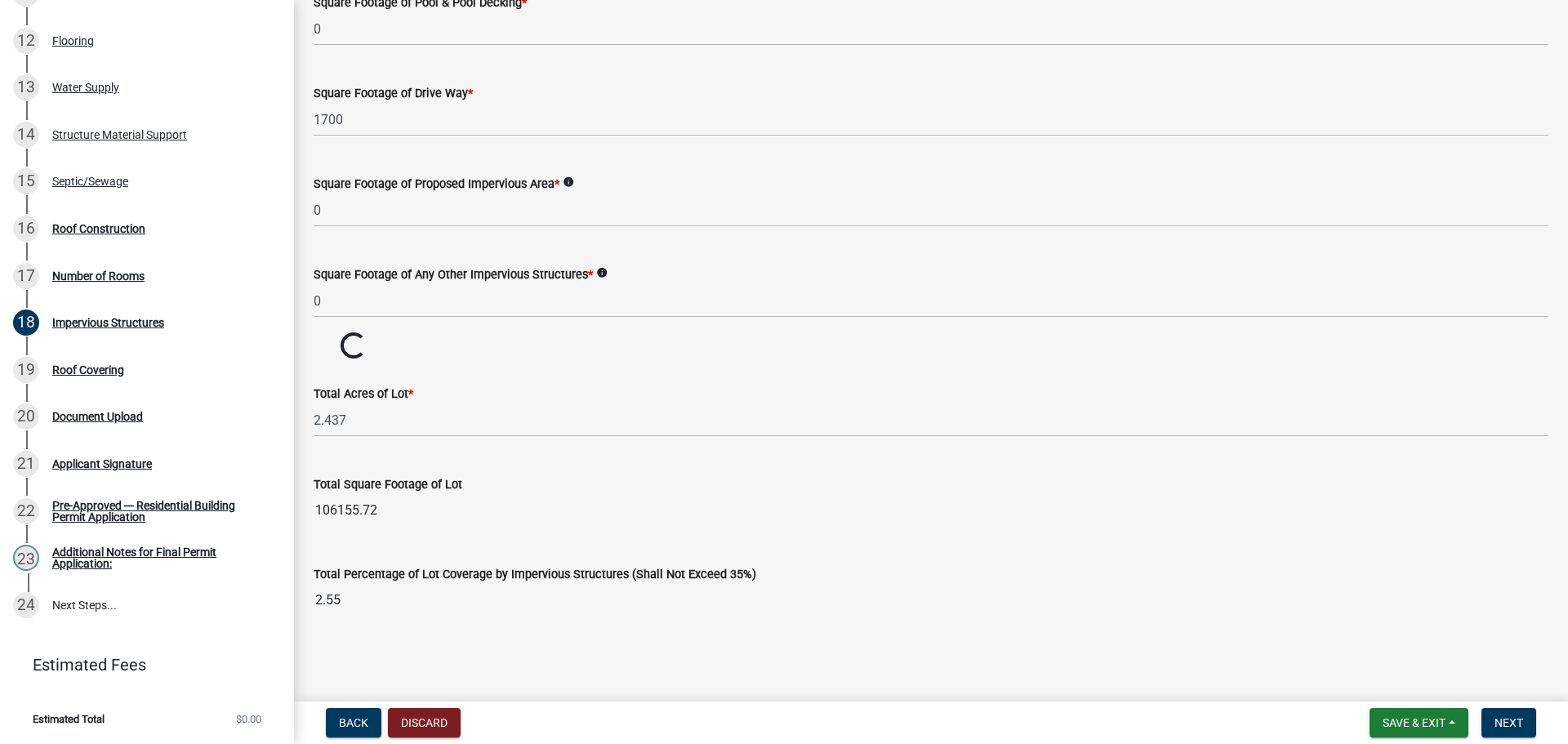
scroll to position [1014, 0]
click at [1536, 731] on button "Next" at bounding box center [1509, 723] width 54 height 30
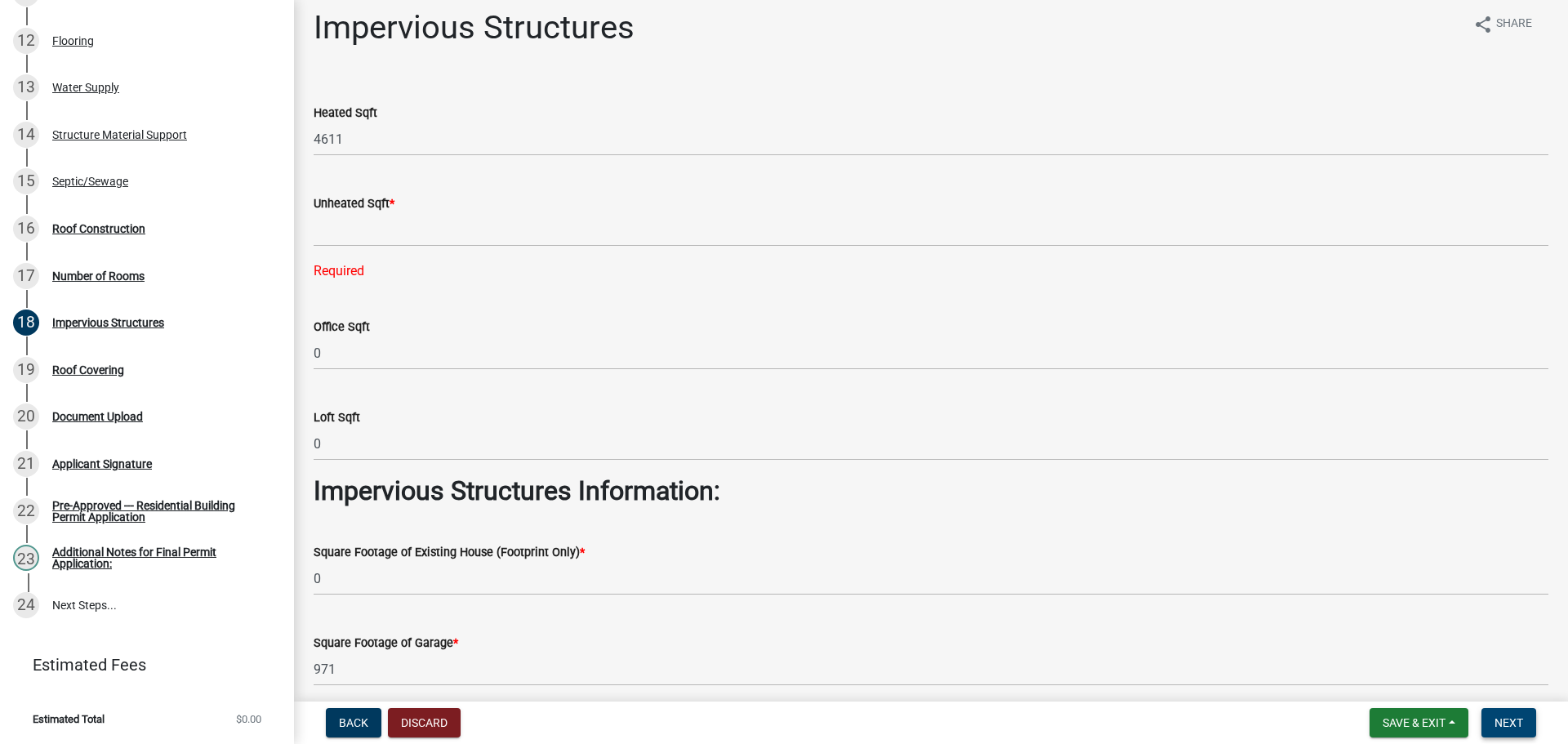
scroll to position [0, 0]
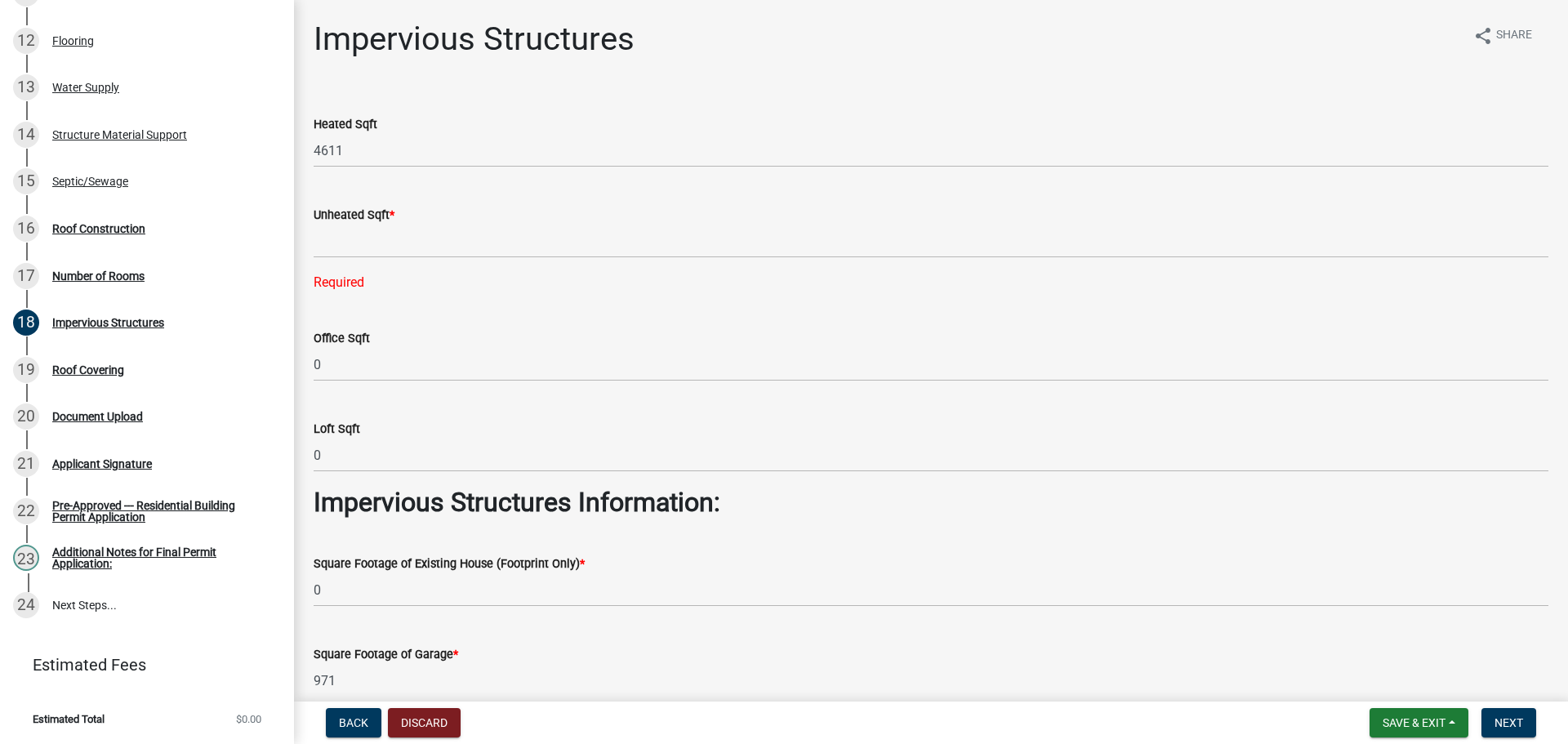
click at [362, 296] on wm-data-entity-input "Unheated Sqft * Required" at bounding box center [930, 244] width 1235 height 124
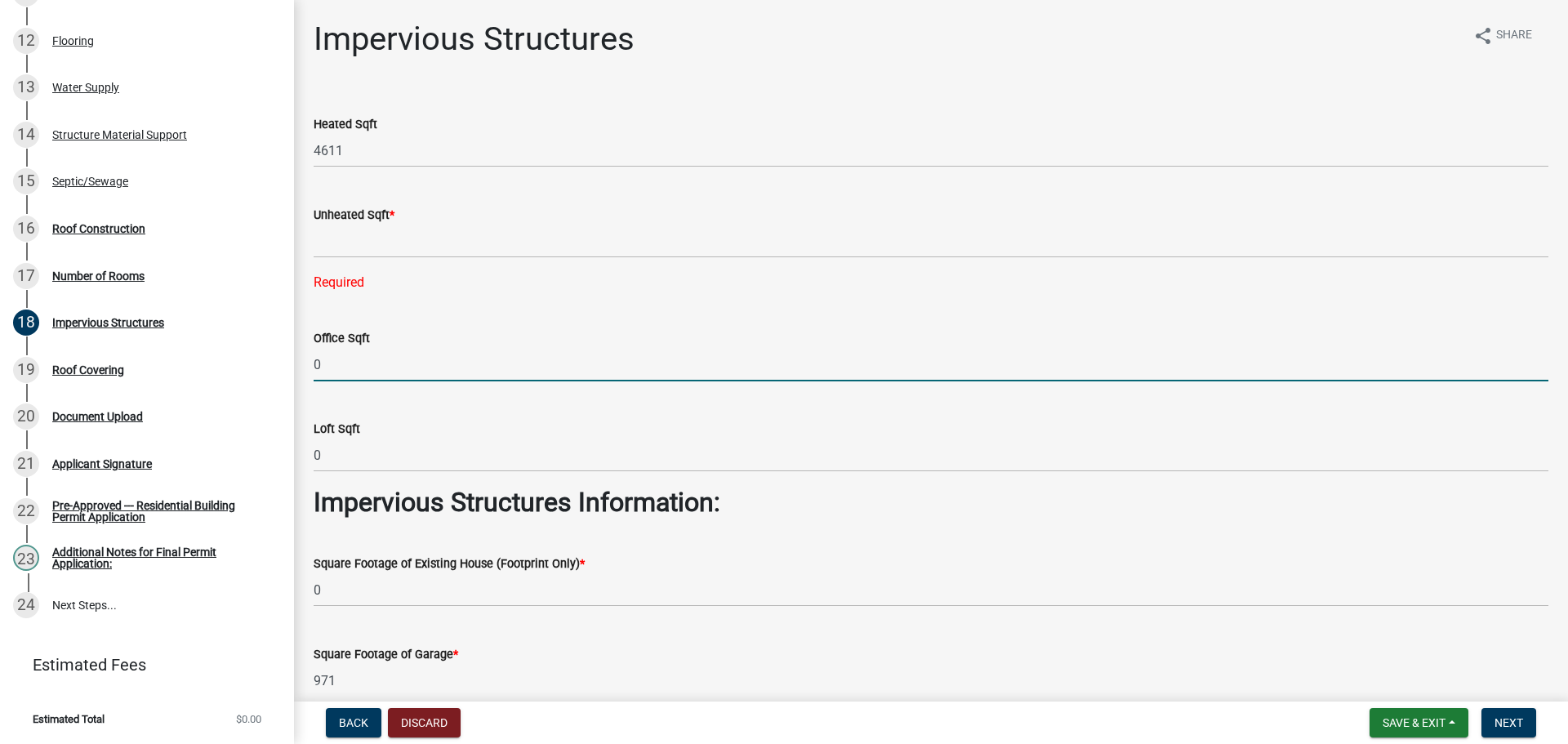
click at [332, 358] on input "0" at bounding box center [930, 365] width 1235 height 33
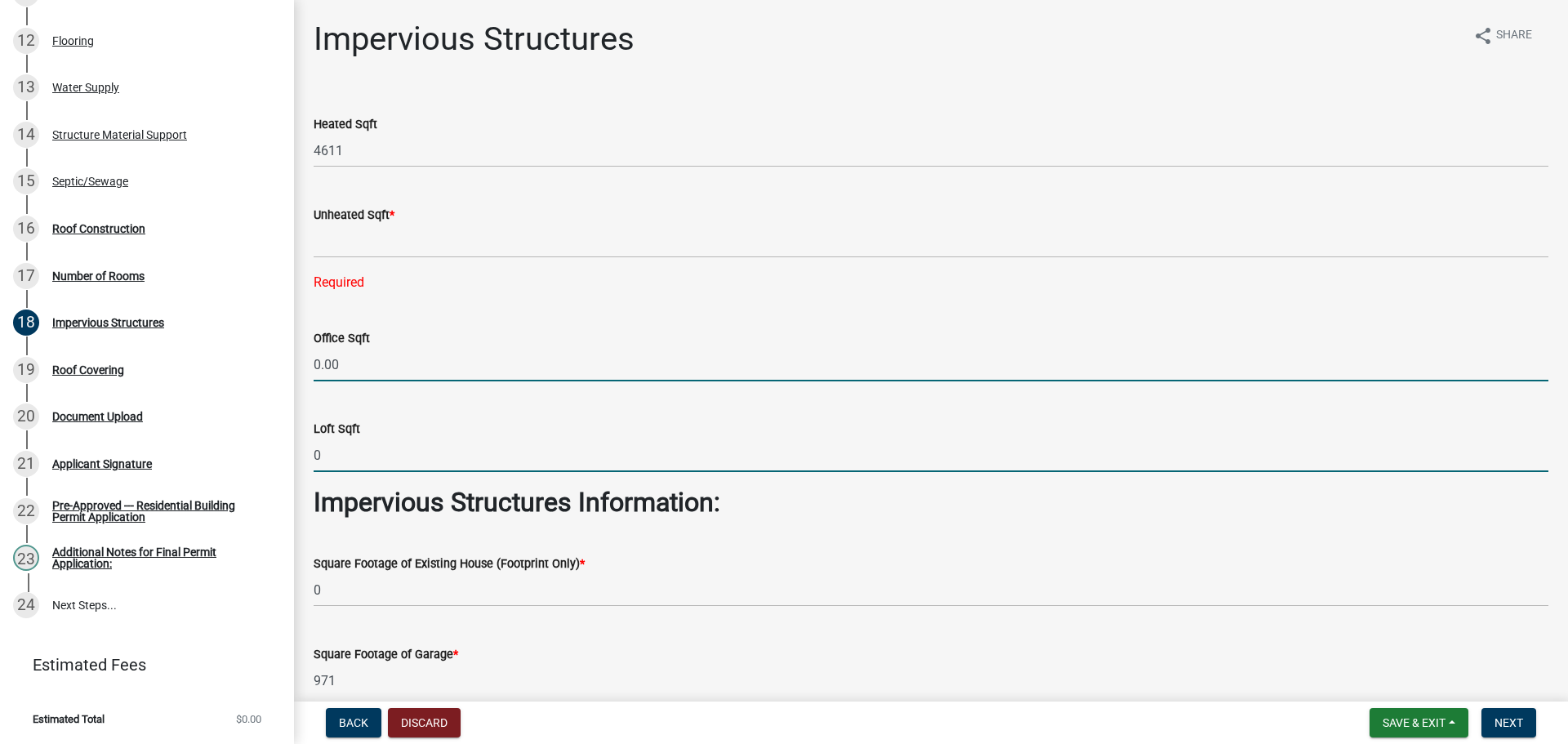
type input "0"
click at [362, 454] on input "0" at bounding box center [930, 455] width 1235 height 33
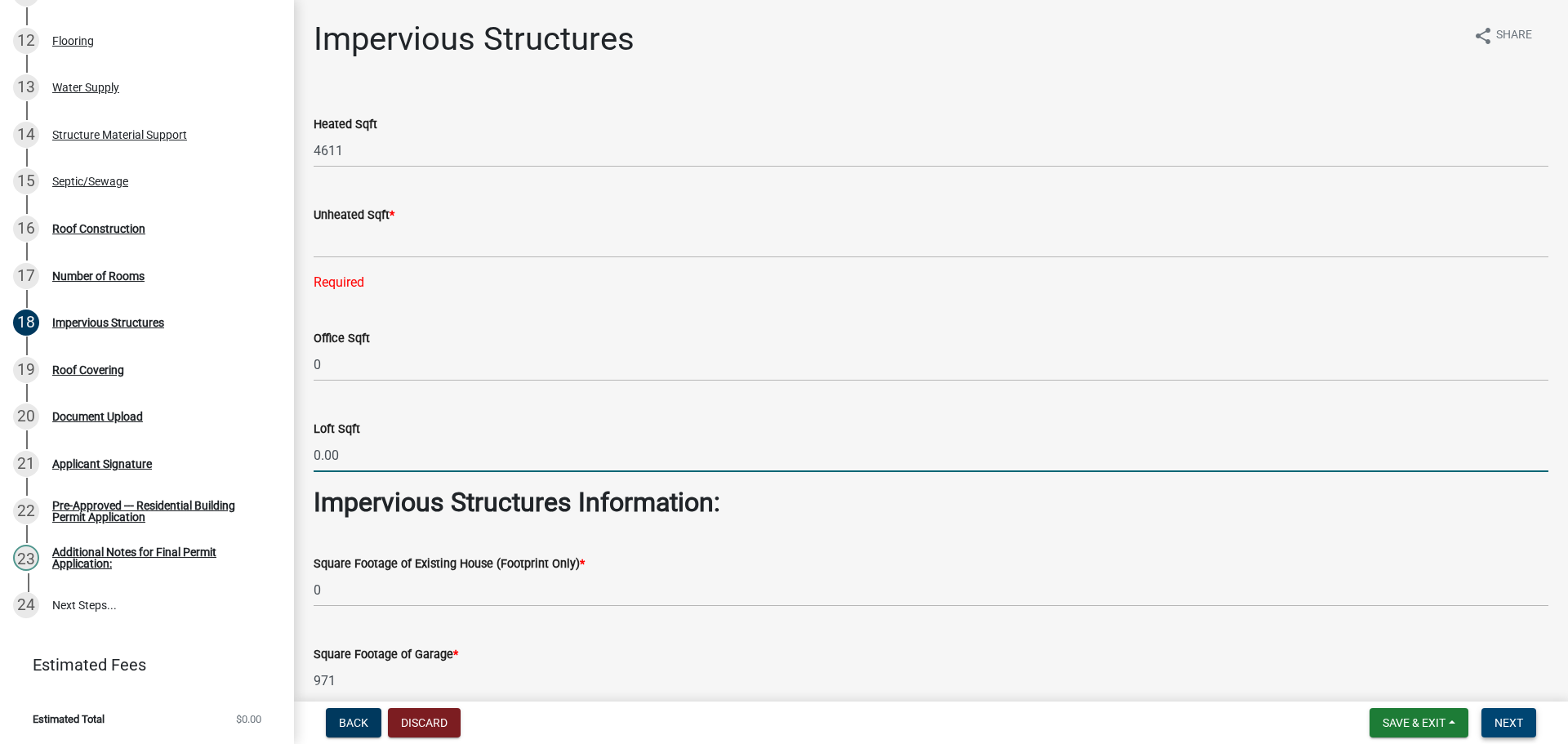
type input "0"
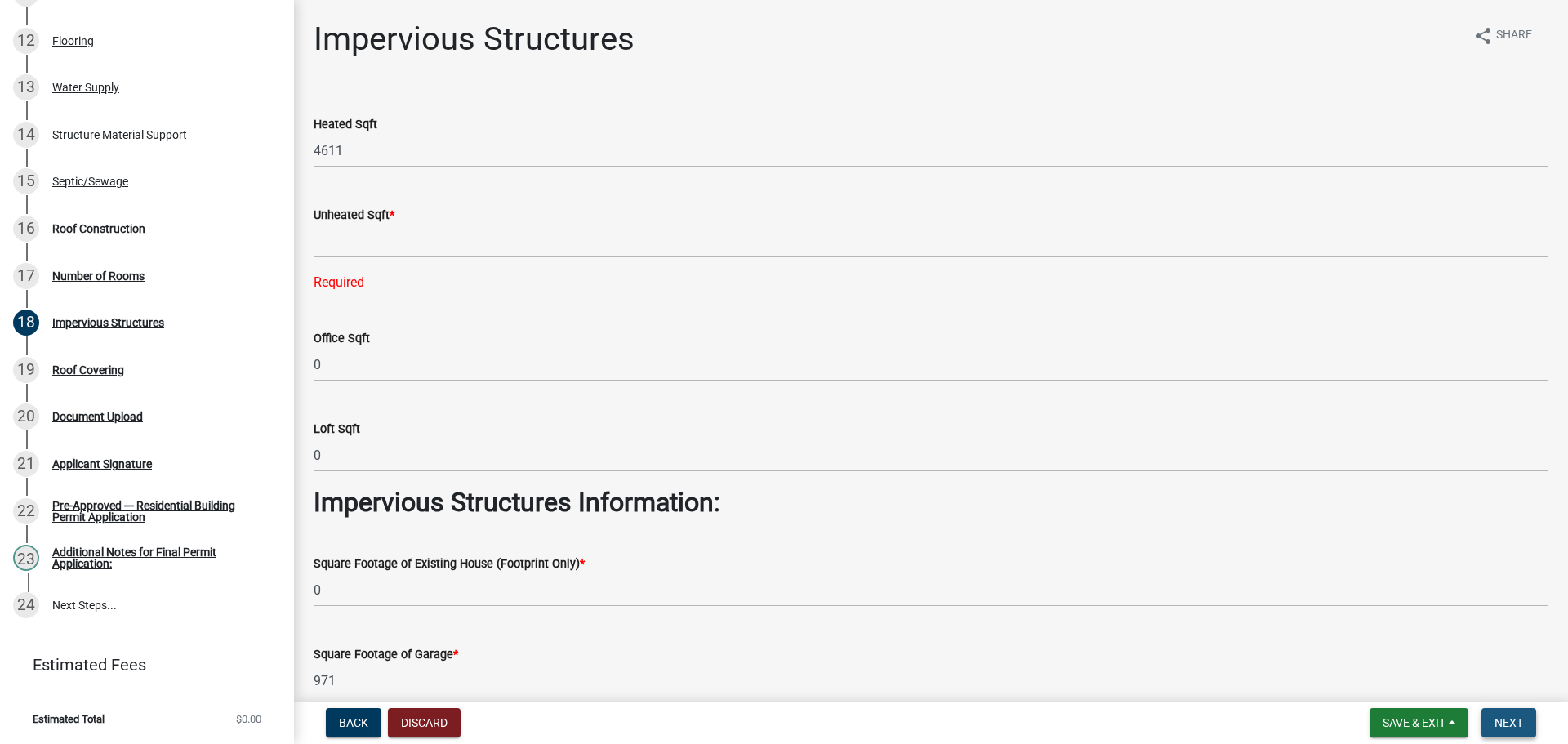
click at [1513, 726] on span "Next" at bounding box center [1508, 722] width 29 height 13
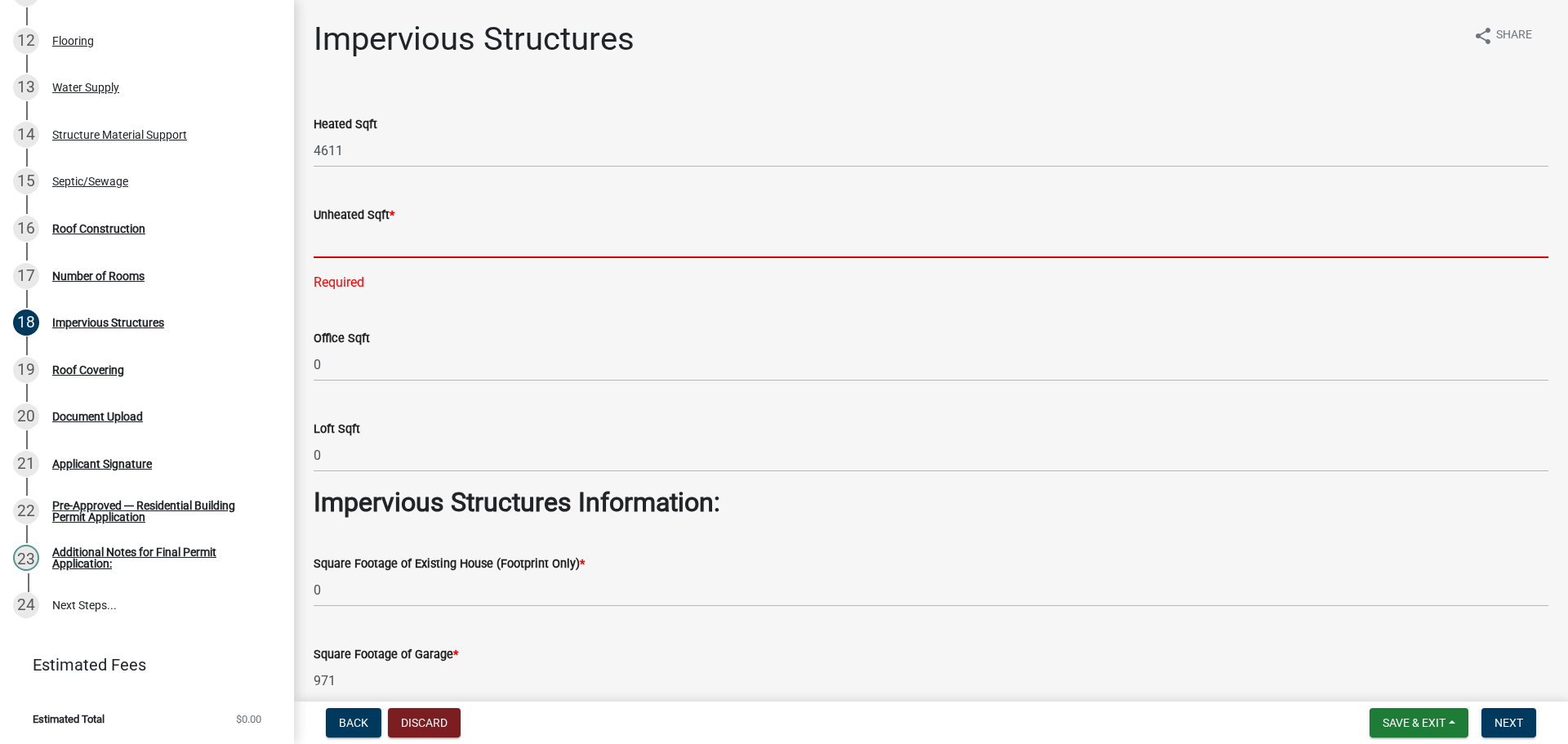
click at [450, 244] on input "text" at bounding box center [930, 241] width 1235 height 33
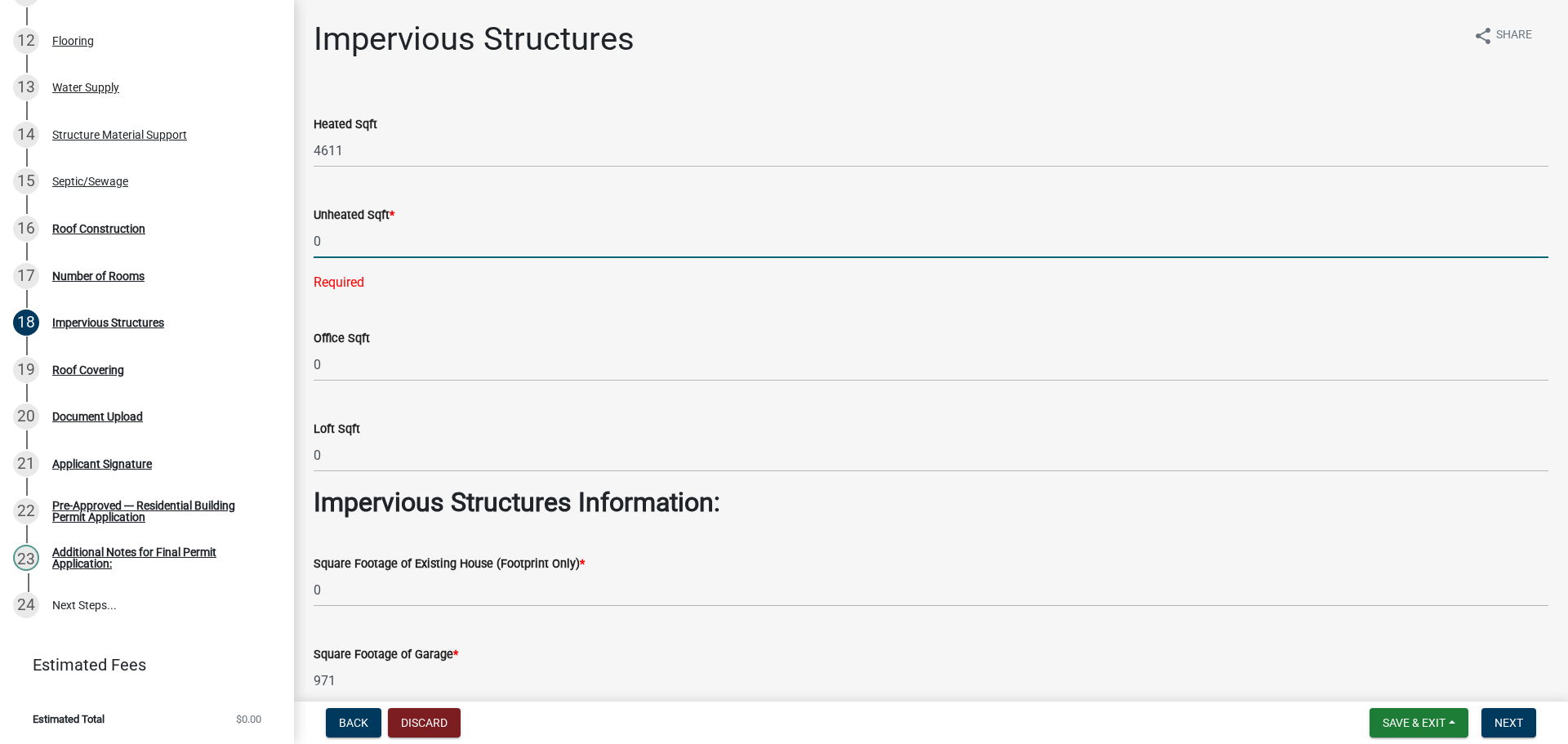
type input "0"
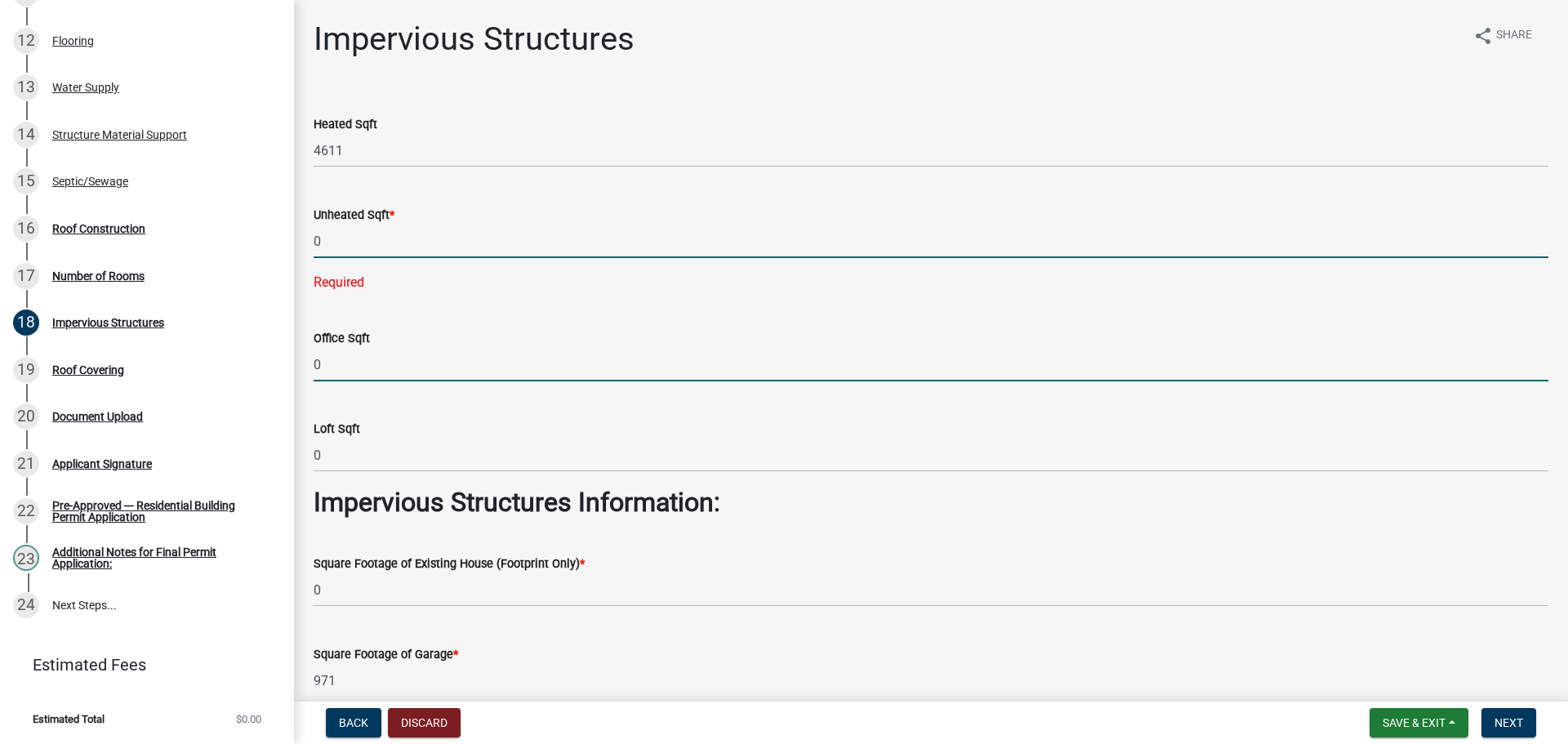
click at [634, 357] on wm-data-entity-input "Office Sqft 0" at bounding box center [930, 350] width 1235 height 90
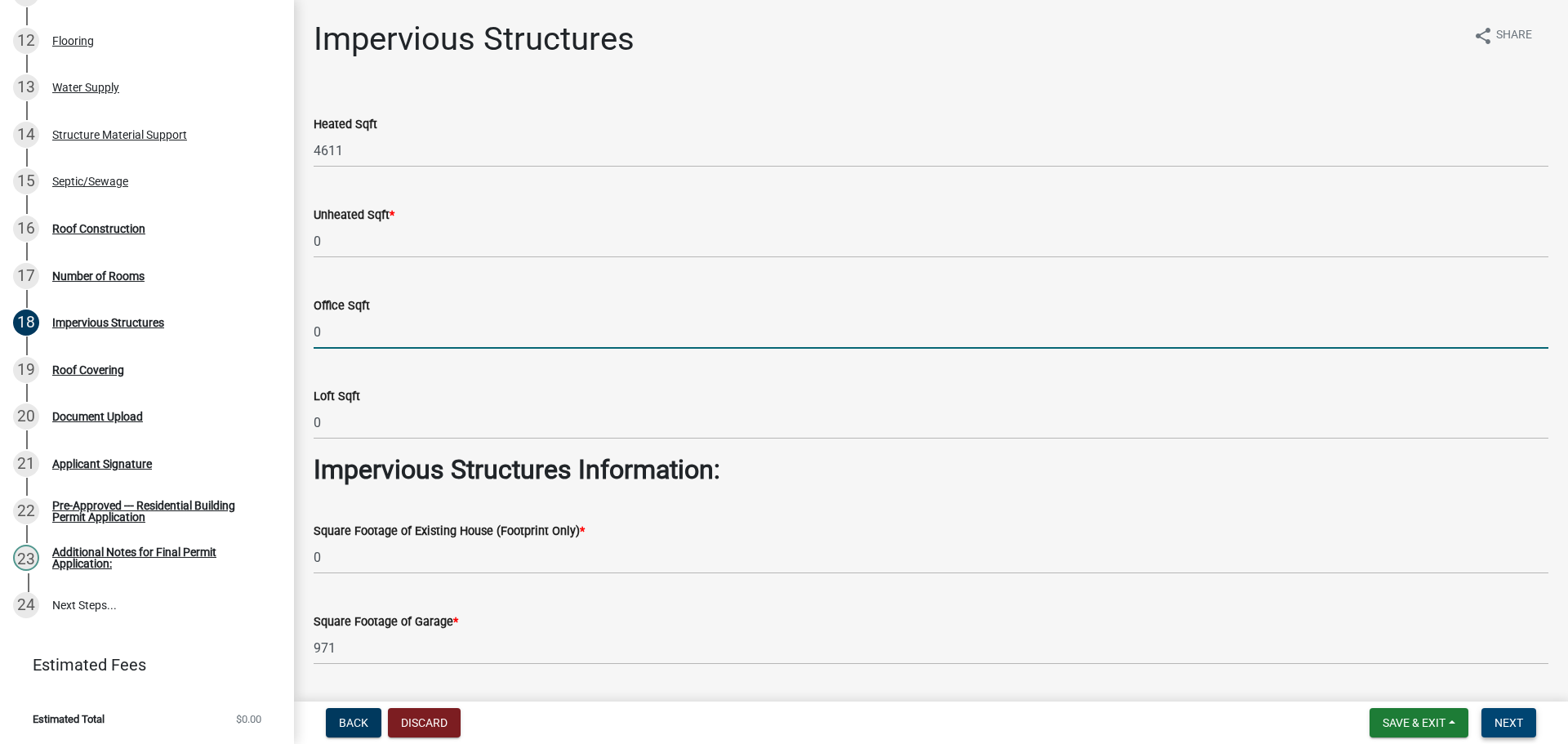
click at [1522, 720] on span "Next" at bounding box center [1508, 722] width 29 height 13
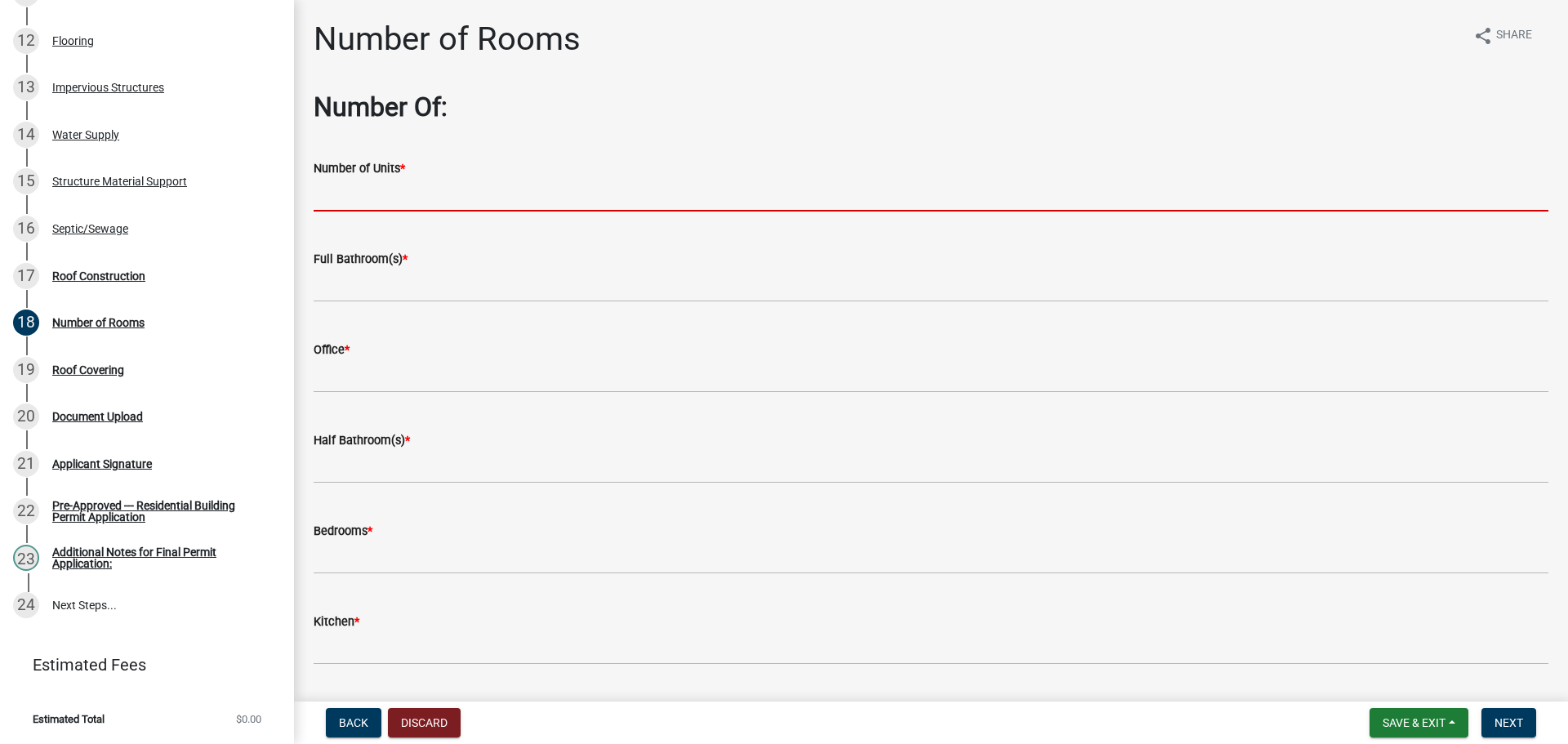
click at [387, 199] on input "text" at bounding box center [930, 195] width 1235 height 33
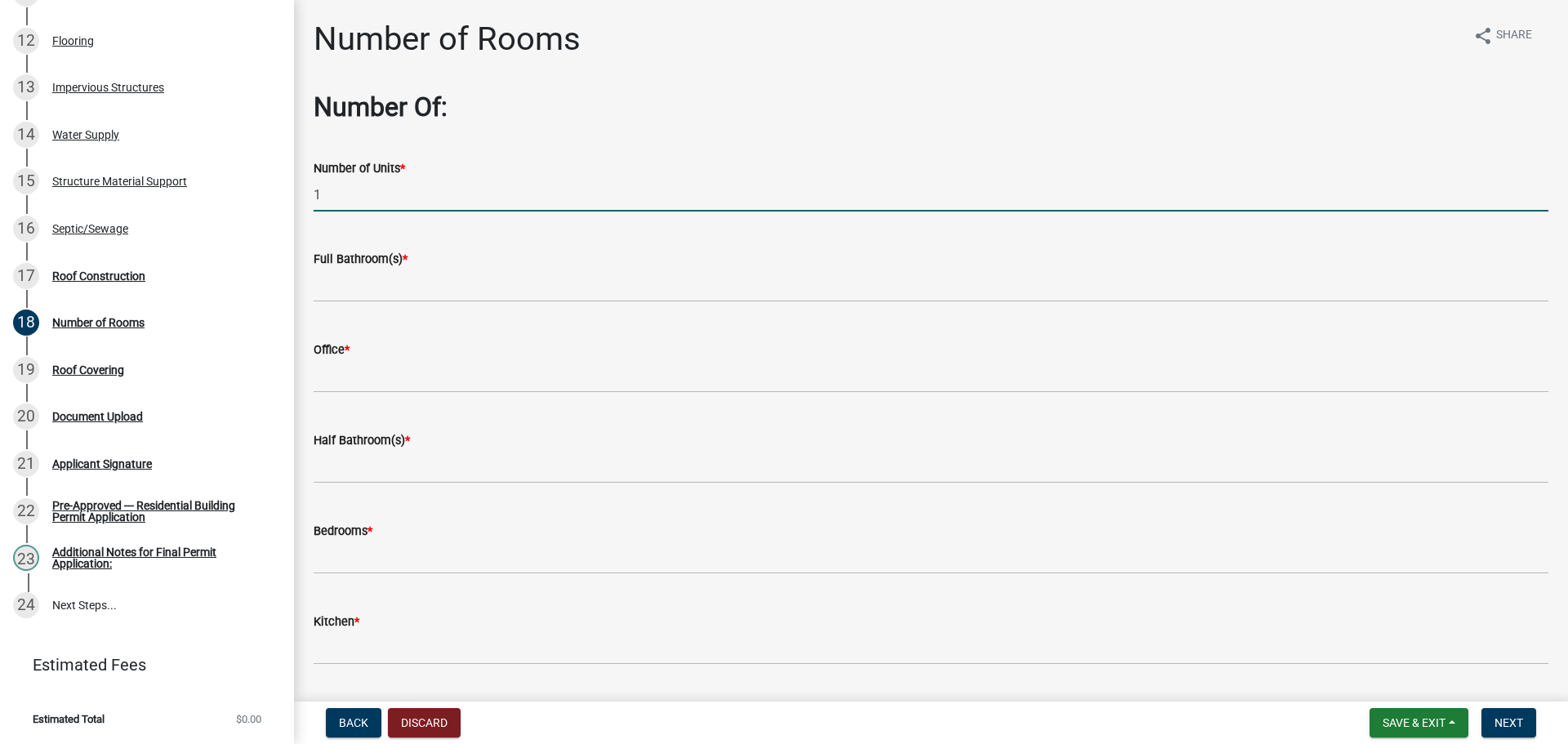
type input "1"
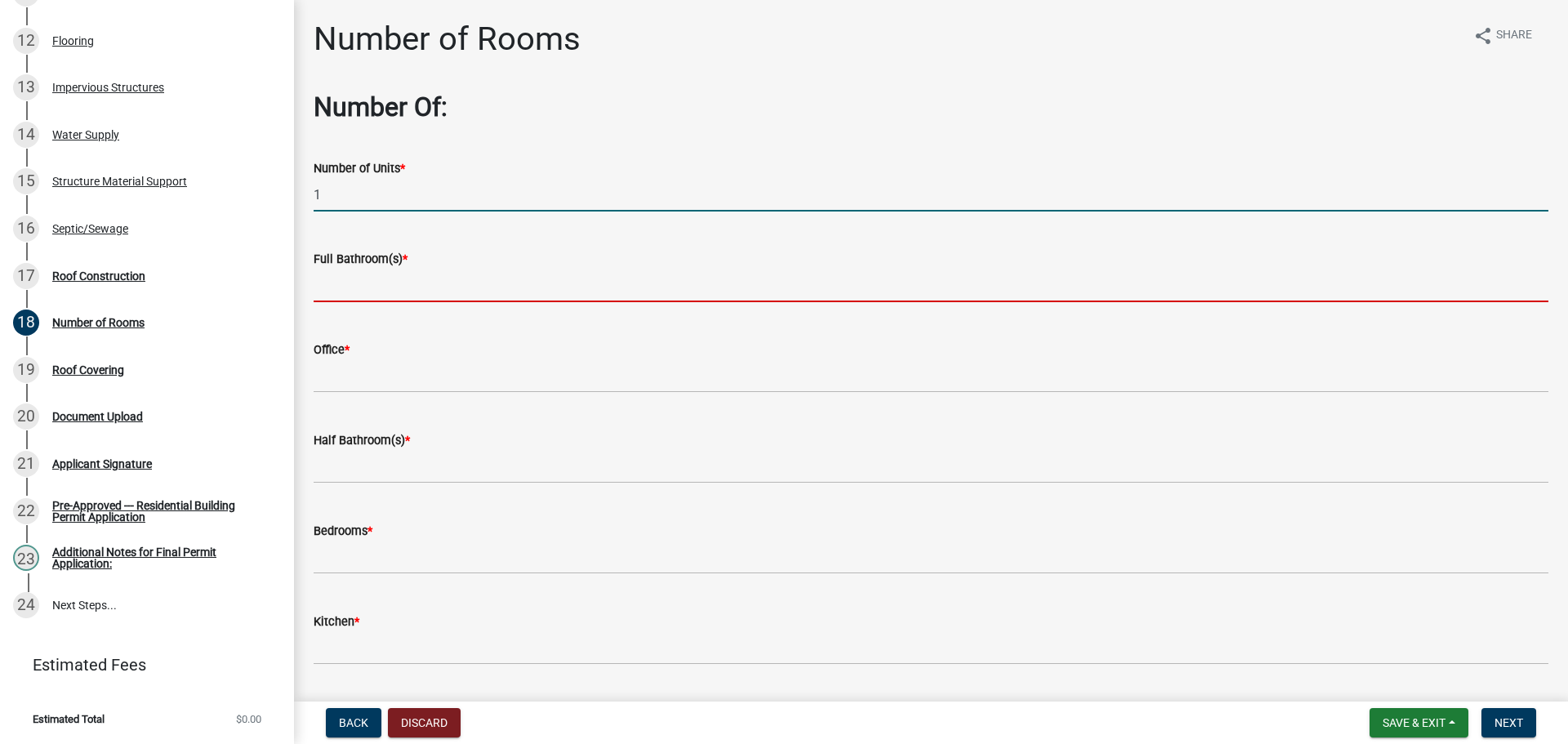
click at [410, 287] on input "text" at bounding box center [930, 285] width 1235 height 33
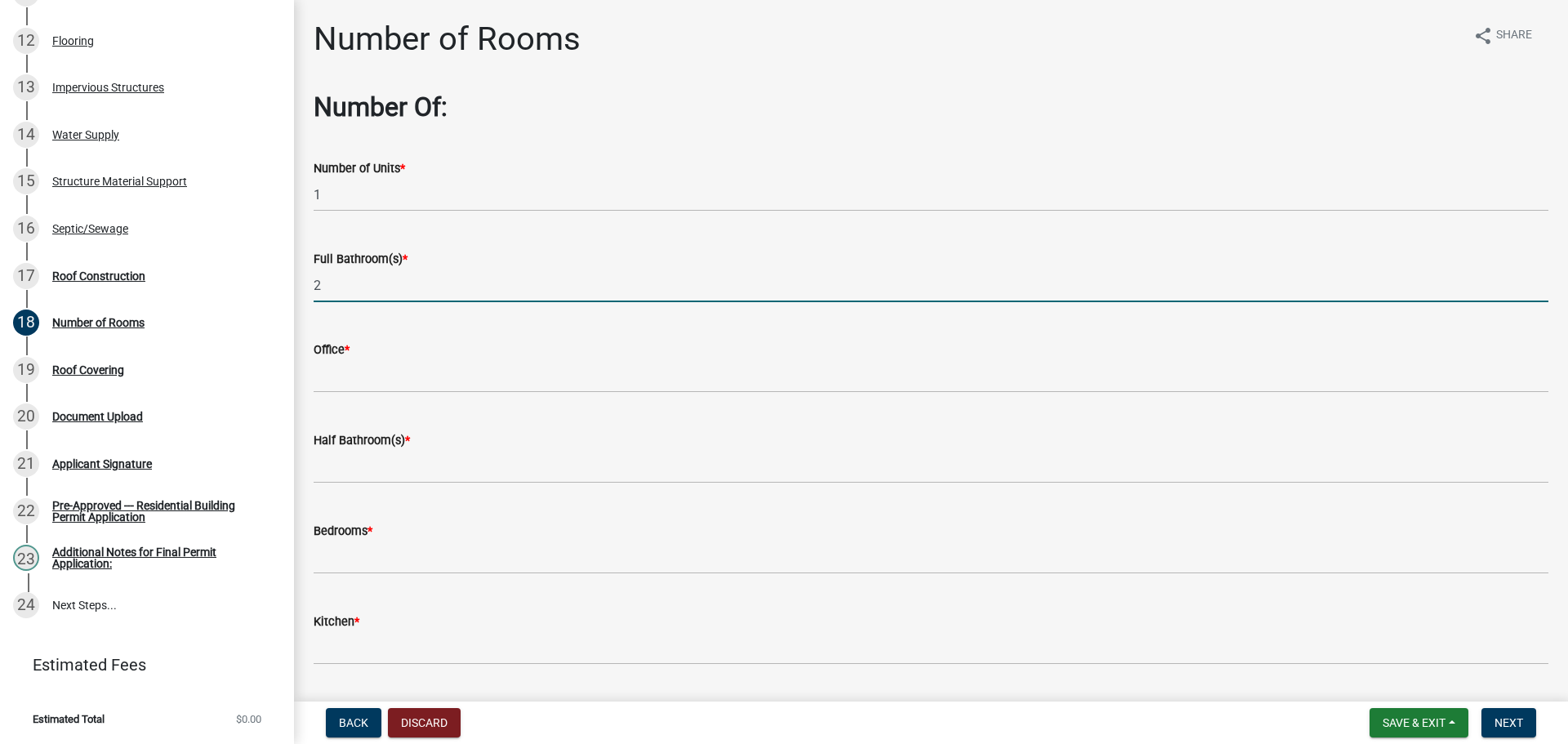
type input "2"
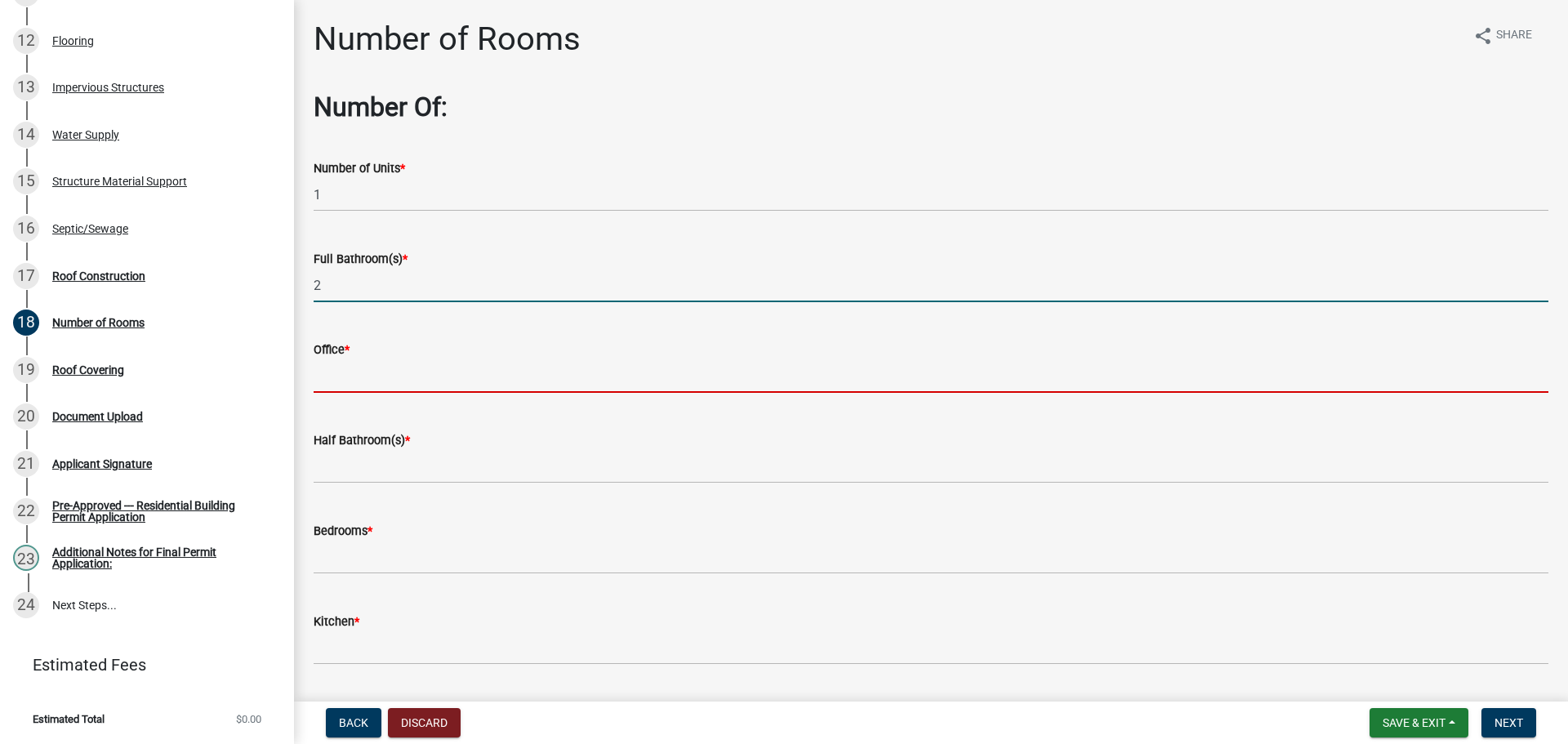
click at [384, 376] on input "text" at bounding box center [930, 376] width 1235 height 33
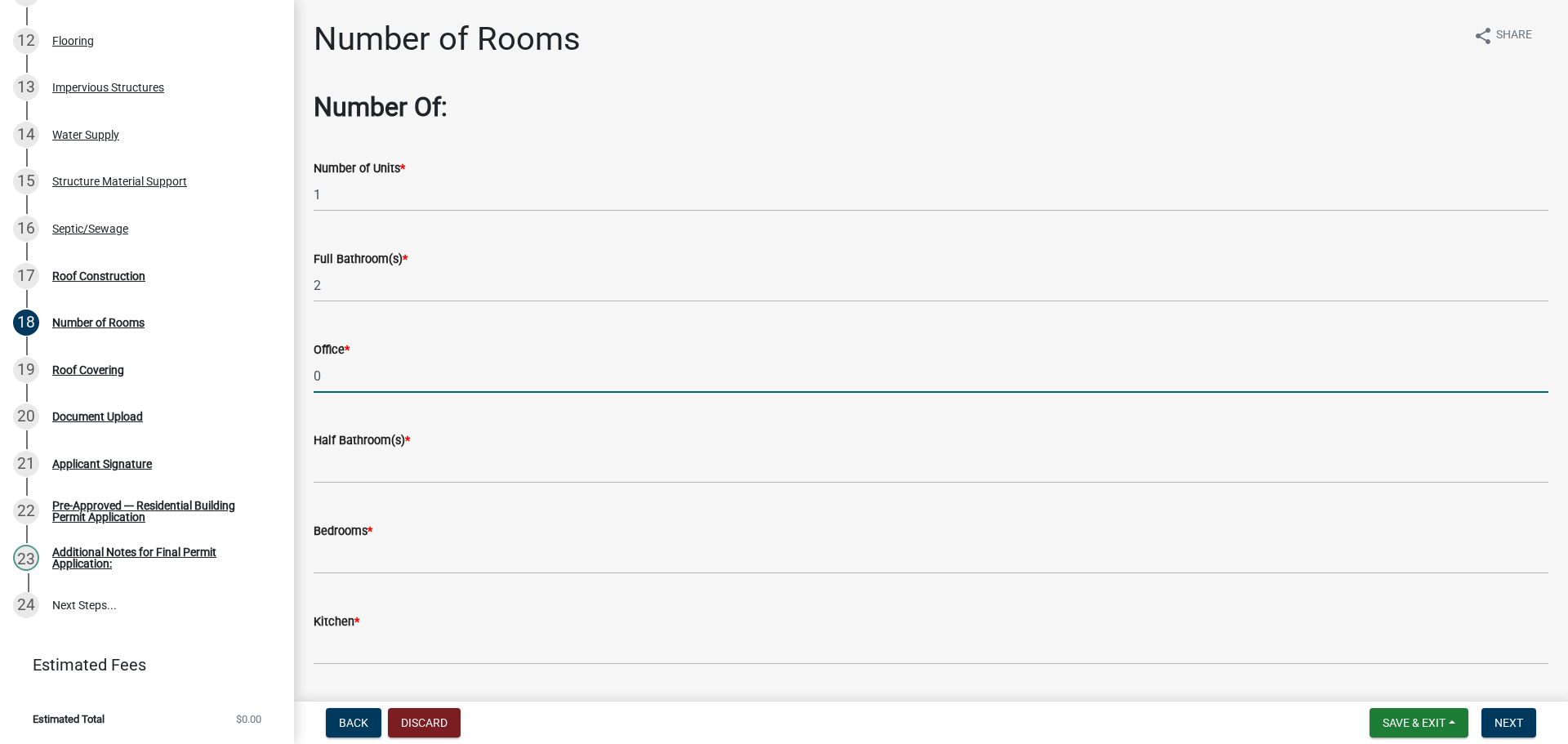
type input "0"
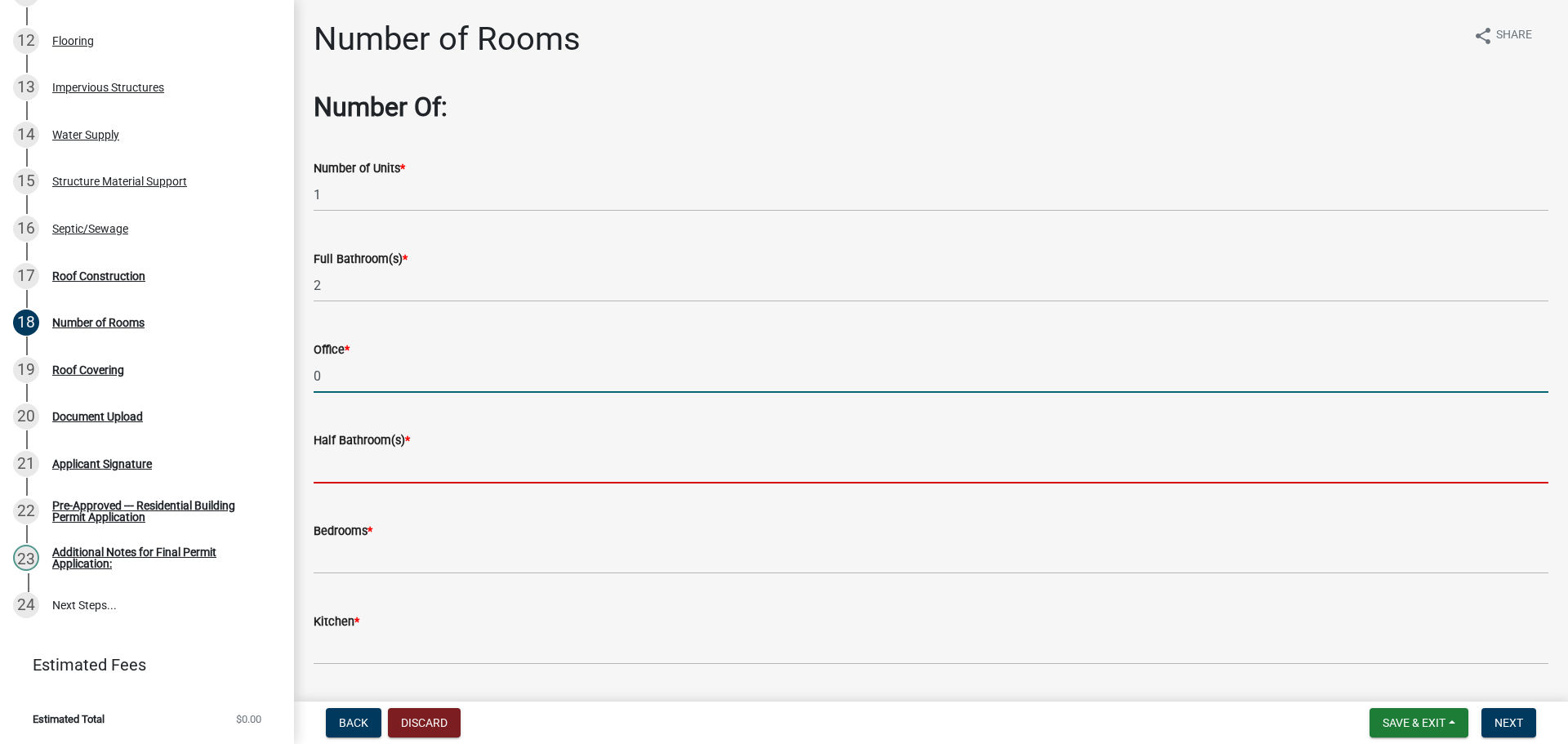
click at [373, 466] on input "text" at bounding box center [930, 467] width 1235 height 33
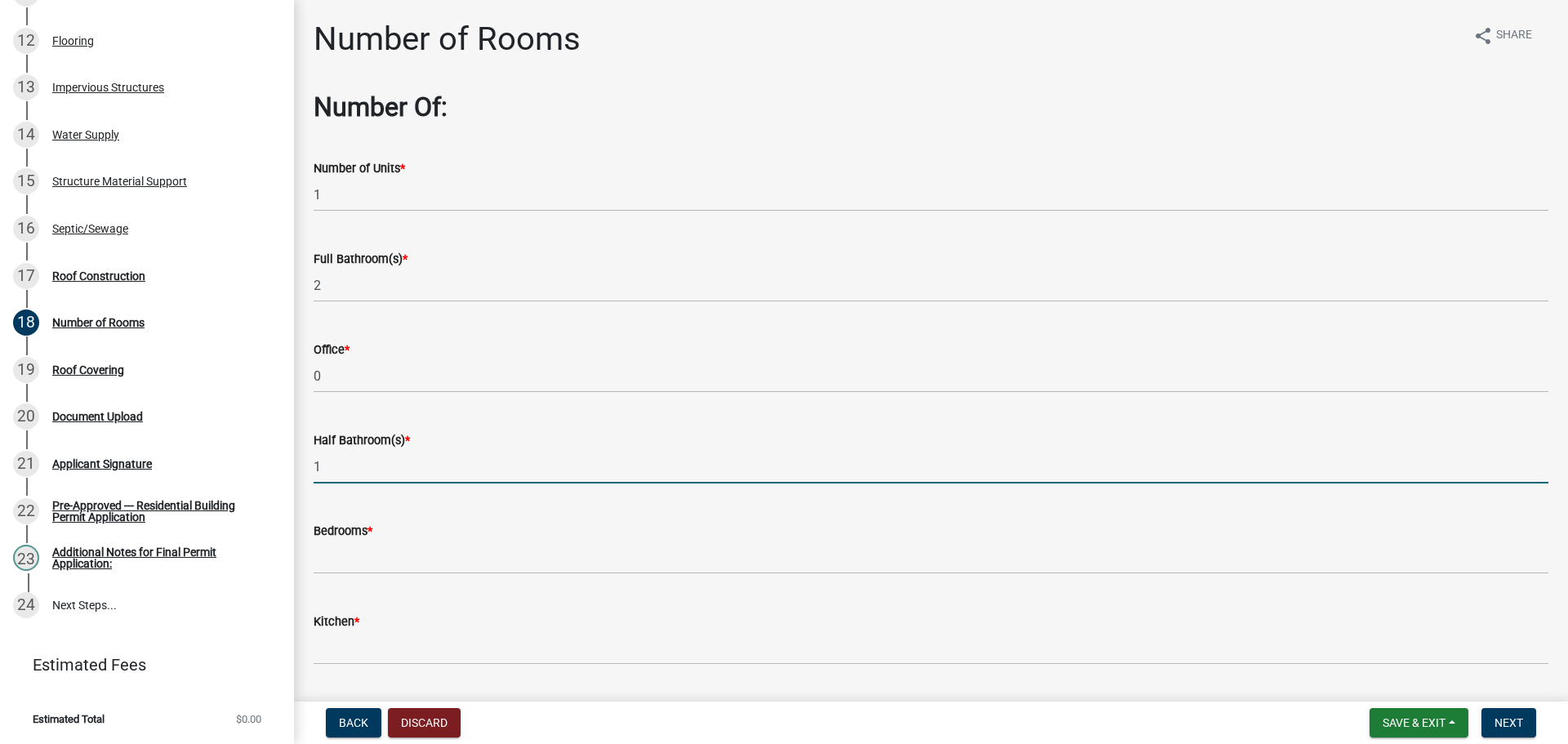
type input "1"
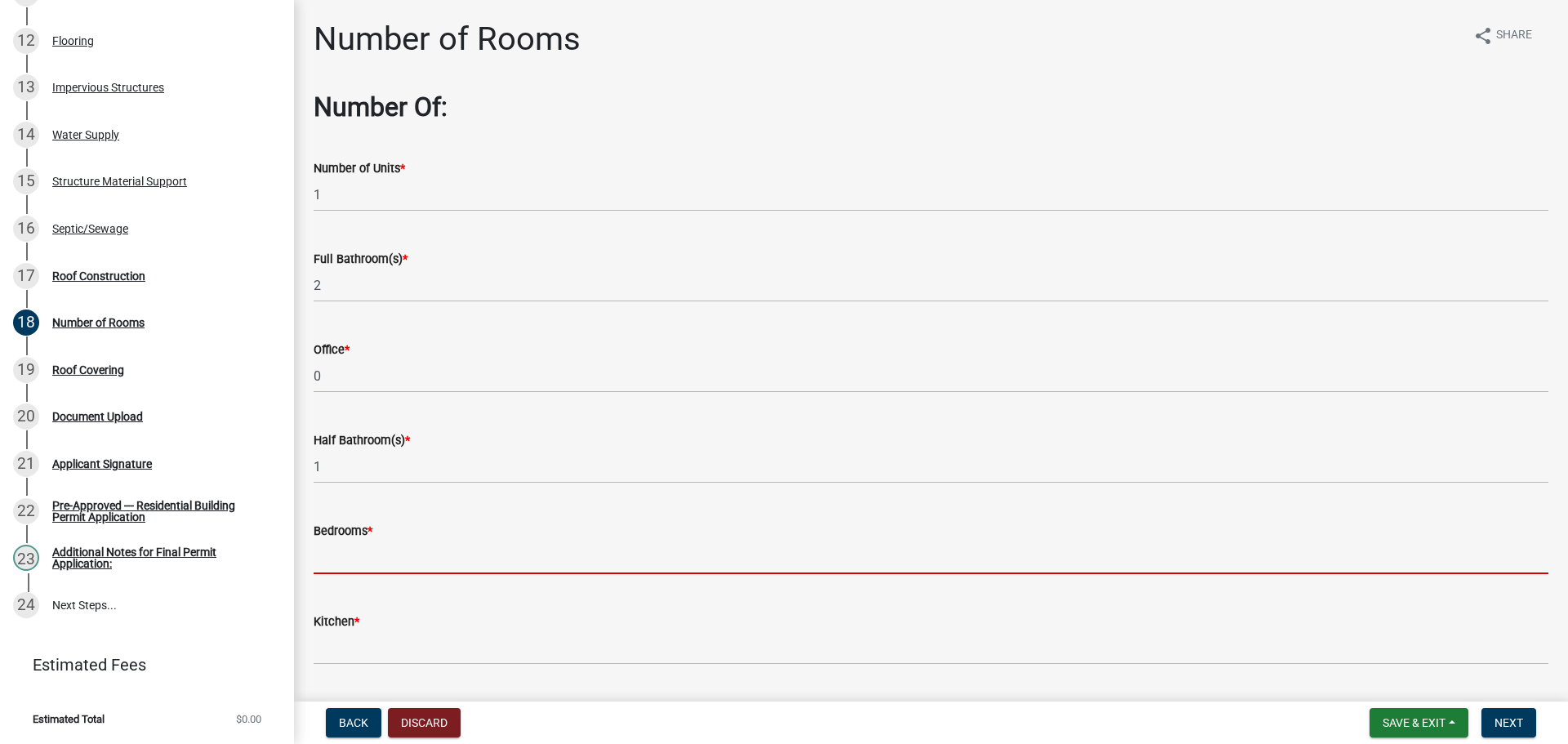
click at [388, 562] on input "text" at bounding box center [930, 557] width 1235 height 33
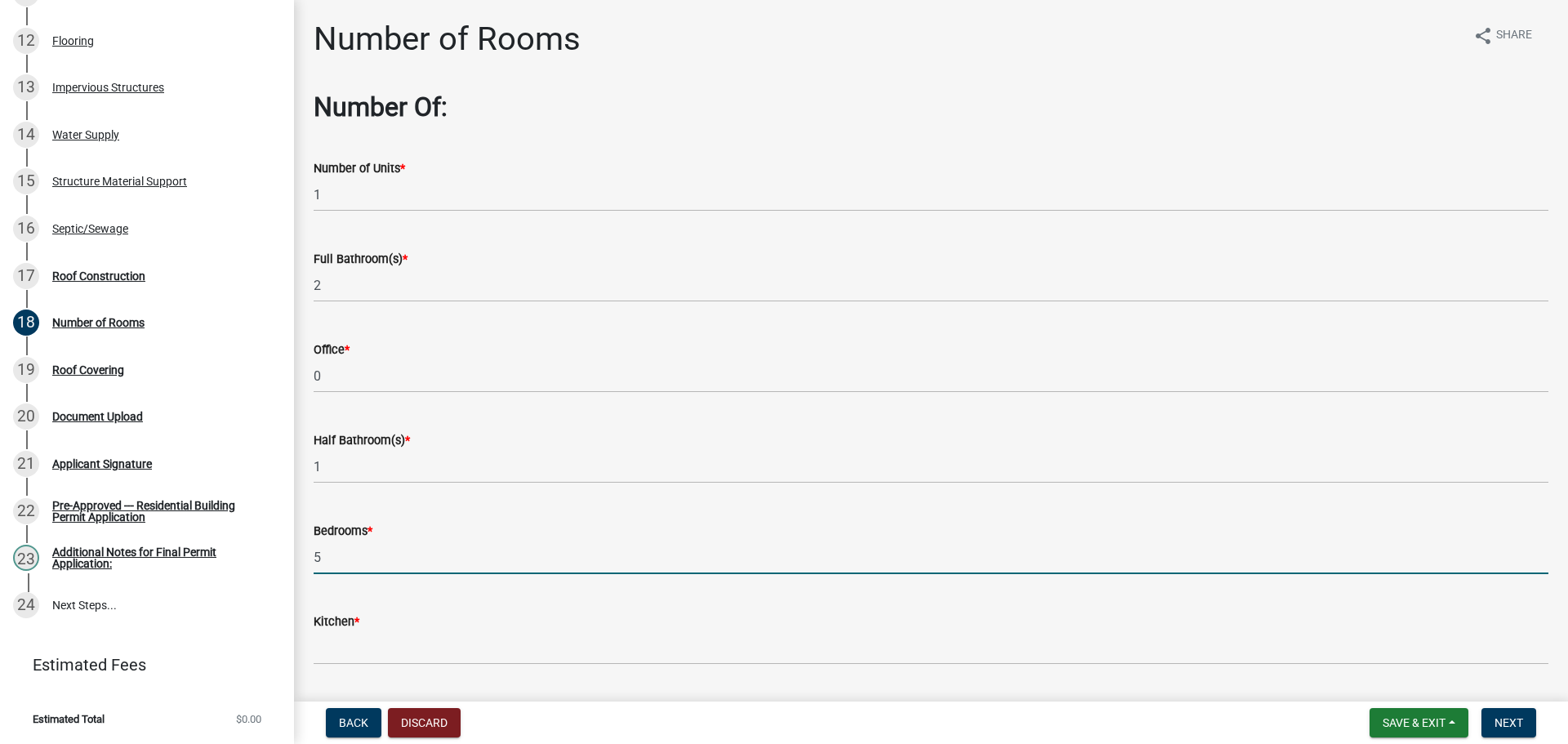
type input "5"
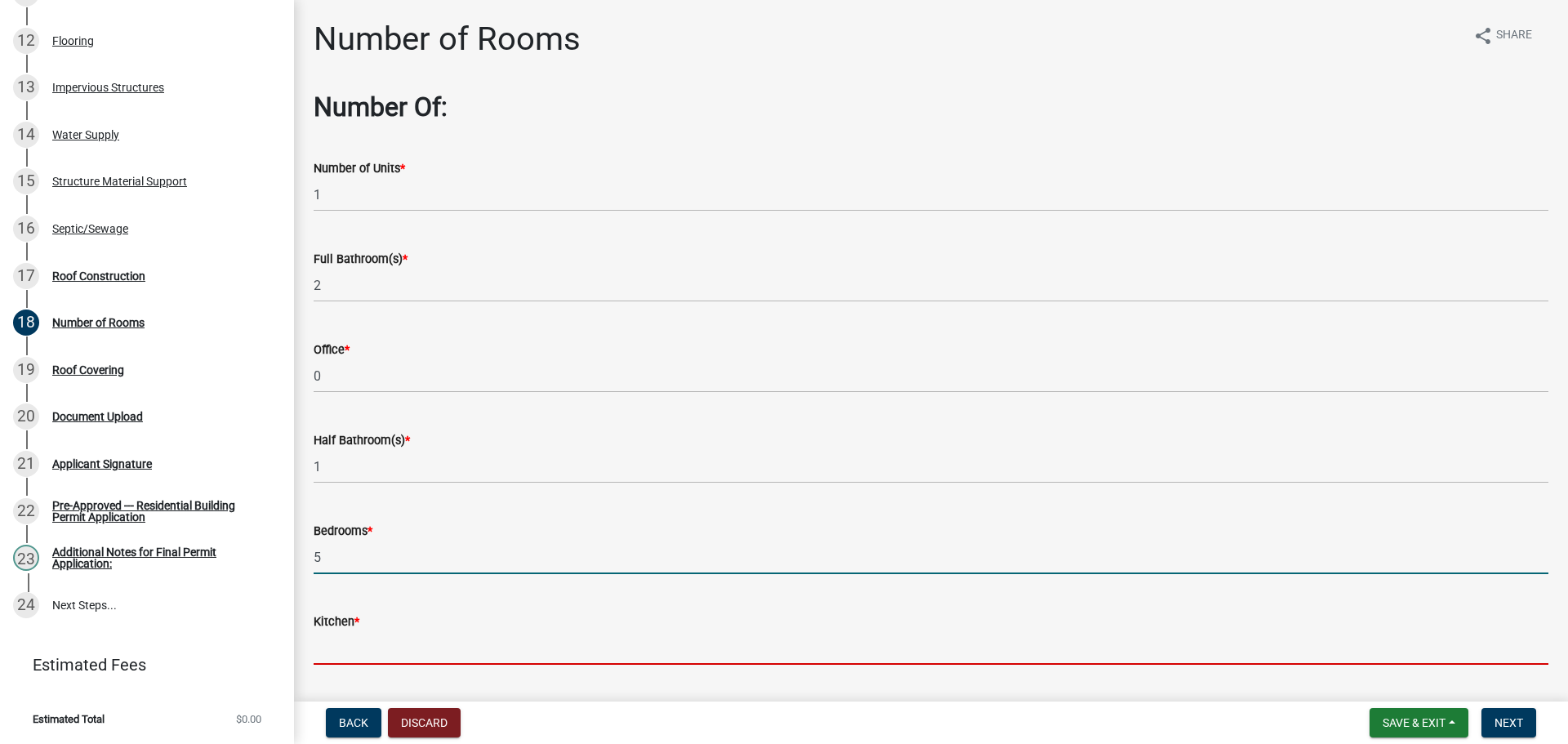
click at [371, 647] on input "text" at bounding box center [930, 648] width 1235 height 33
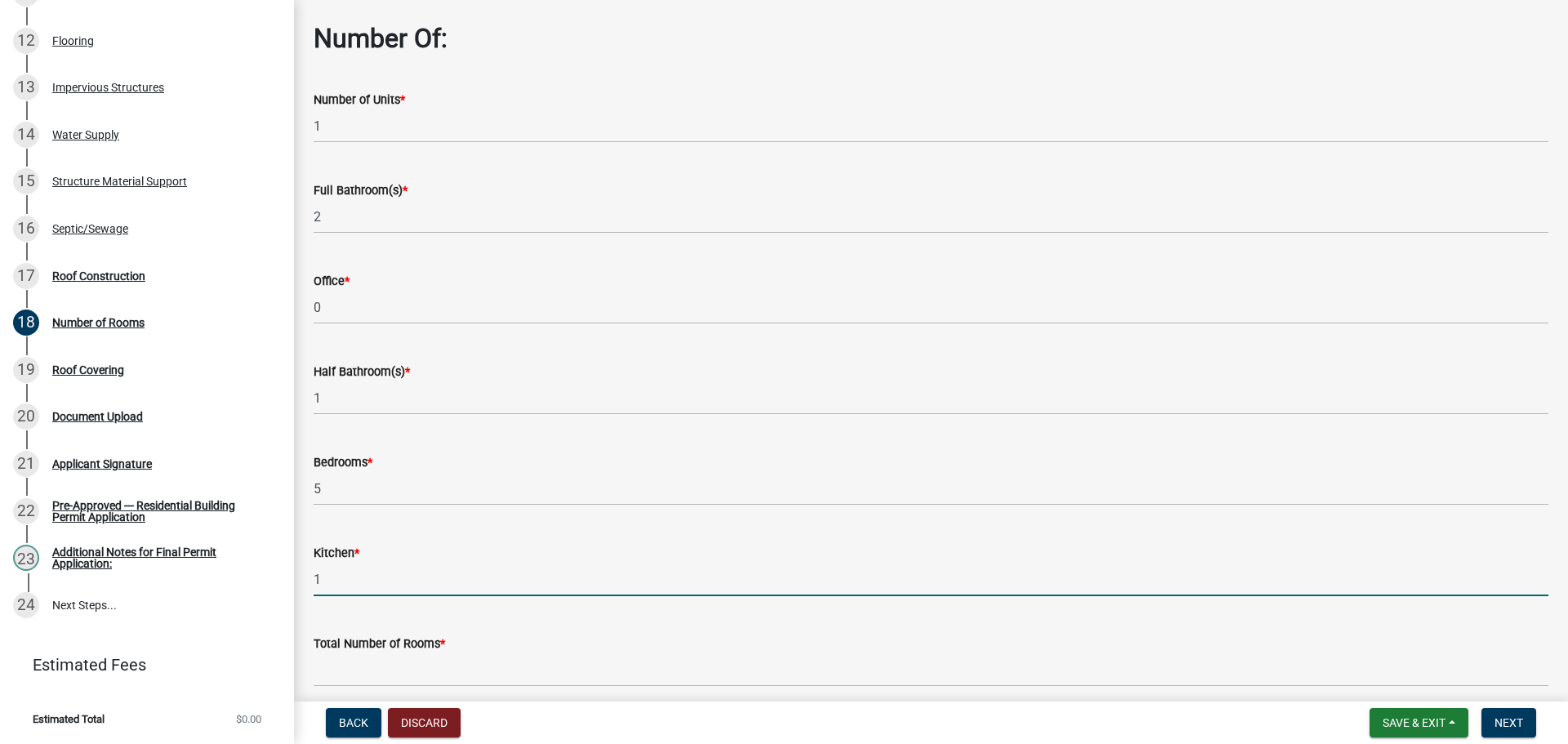
scroll to position [139, 0]
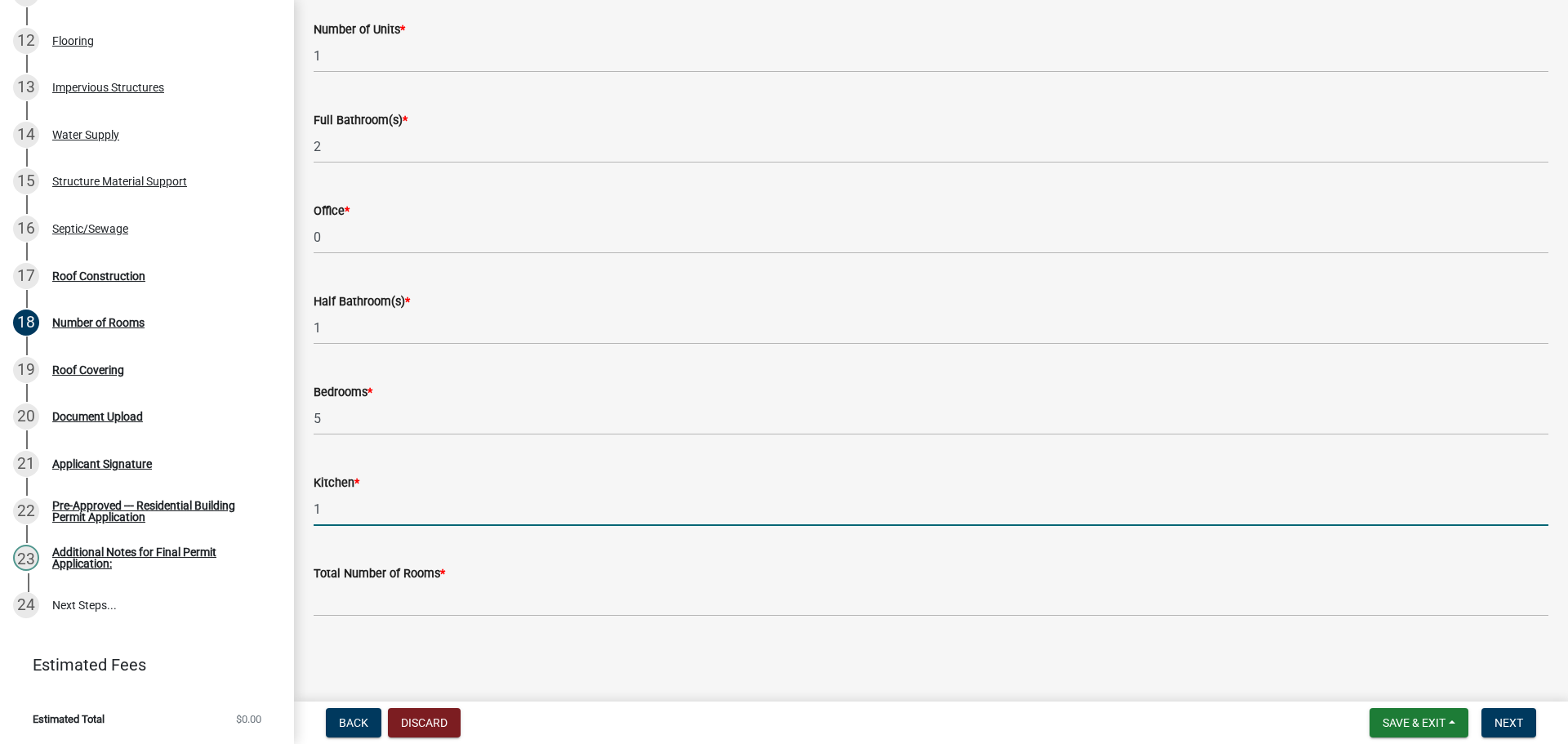
type input "1"
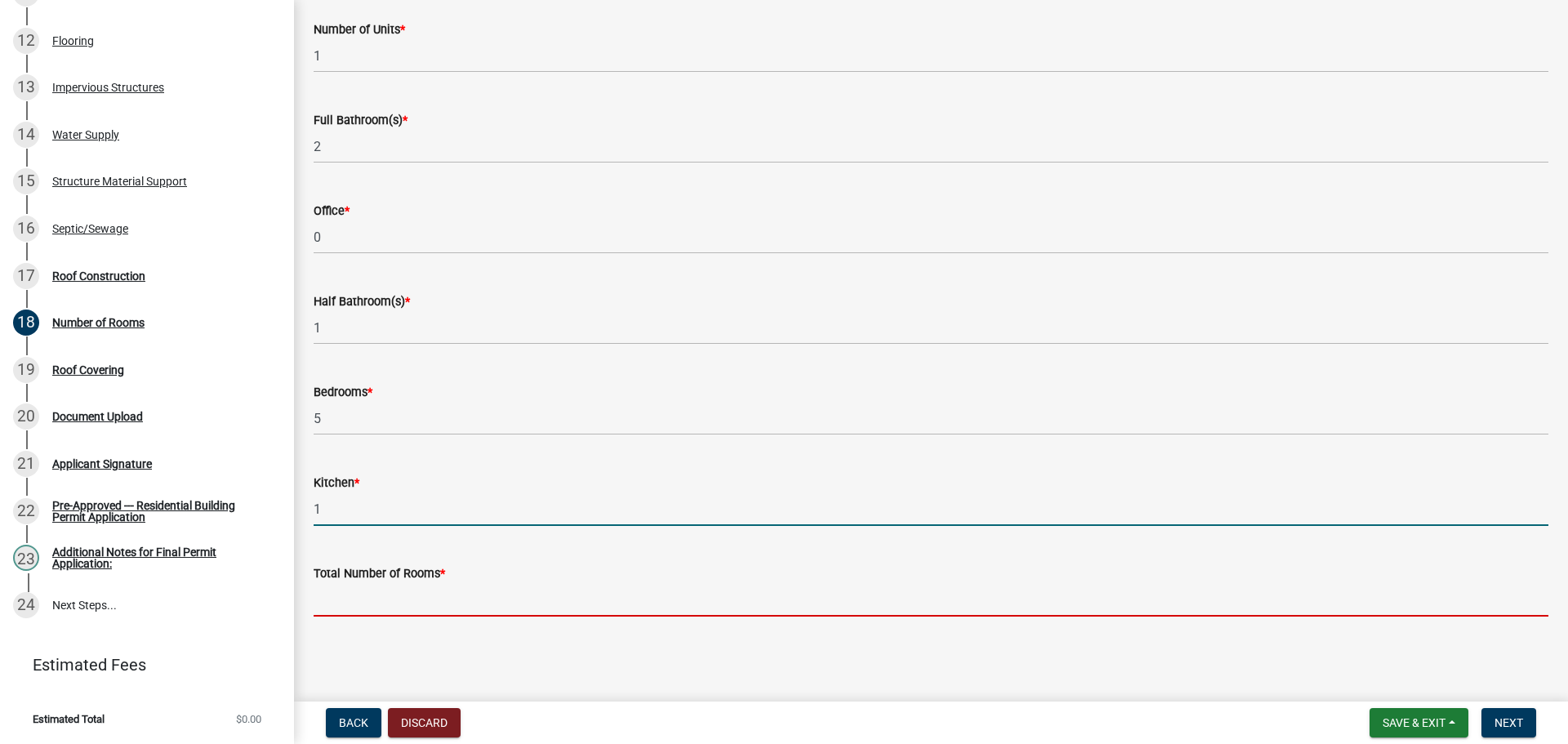
click at [416, 595] on input "text" at bounding box center [930, 600] width 1235 height 33
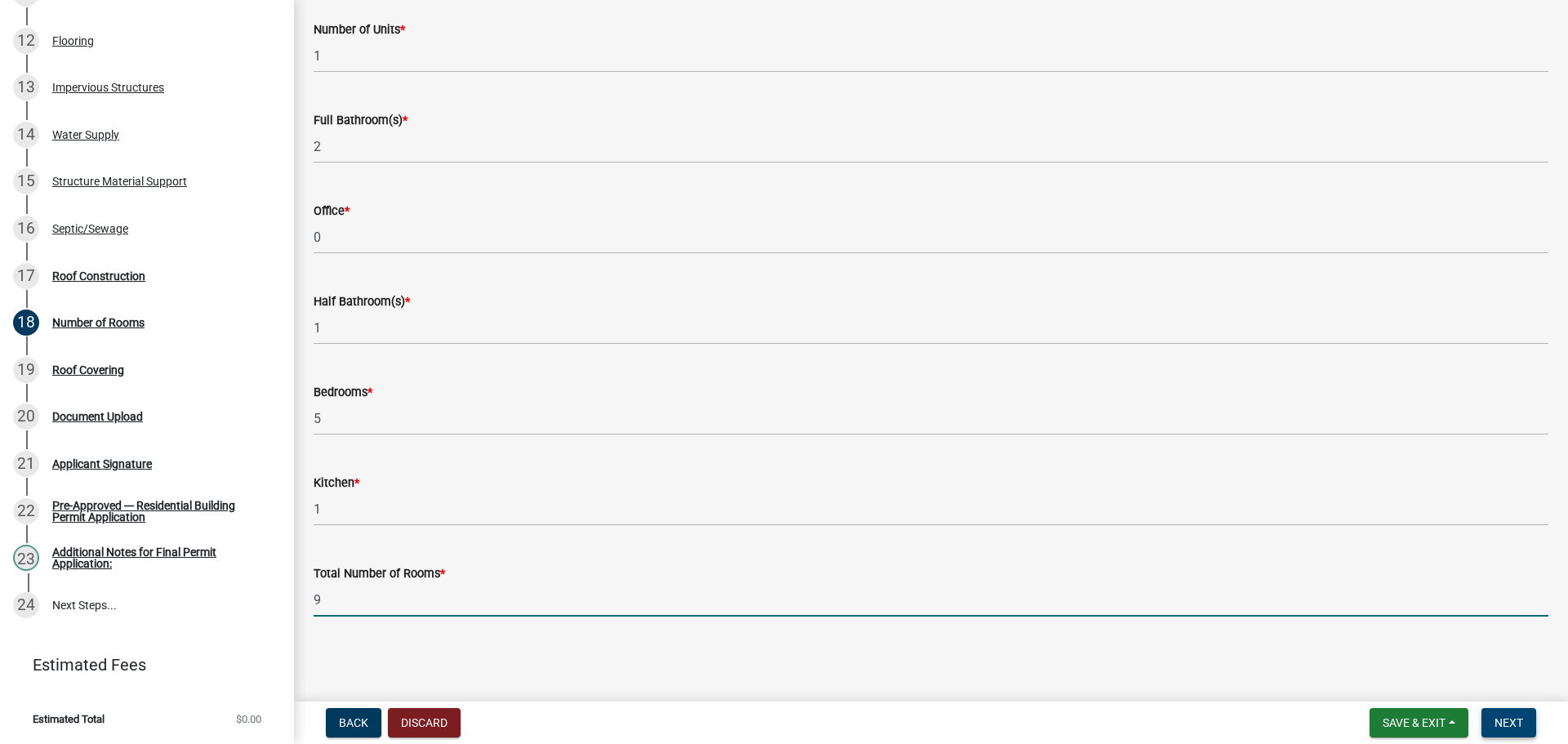
type input "9"
click at [1526, 719] on button "Next" at bounding box center [1509, 723] width 54 height 30
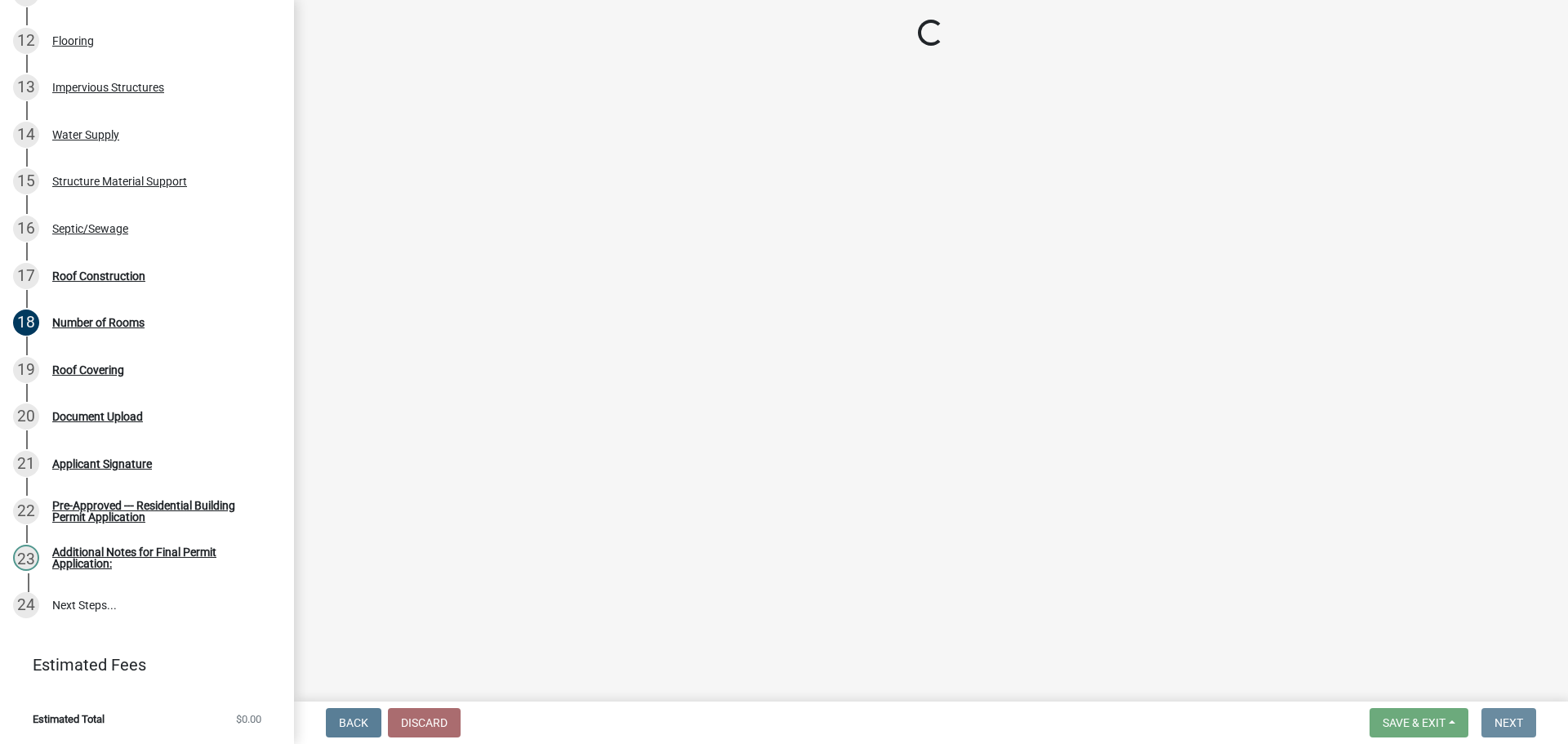
scroll to position [0, 0]
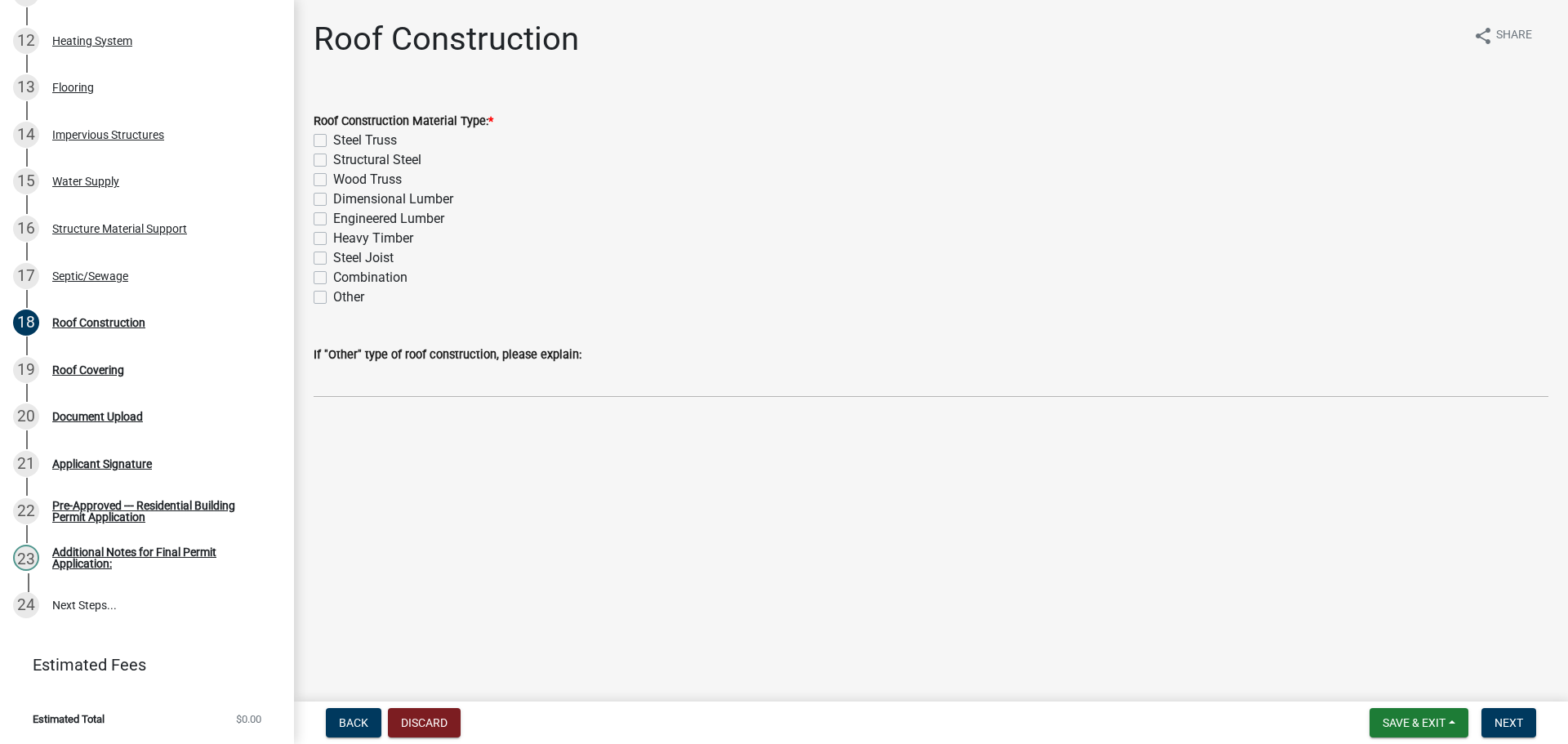
click at [333, 182] on label "Wood Truss" at bounding box center [368, 180] width 68 height 19
click at [333, 181] on input "Wood Truss" at bounding box center [339, 175] width 11 height 11
checkbox input "true"
checkbox input "false"
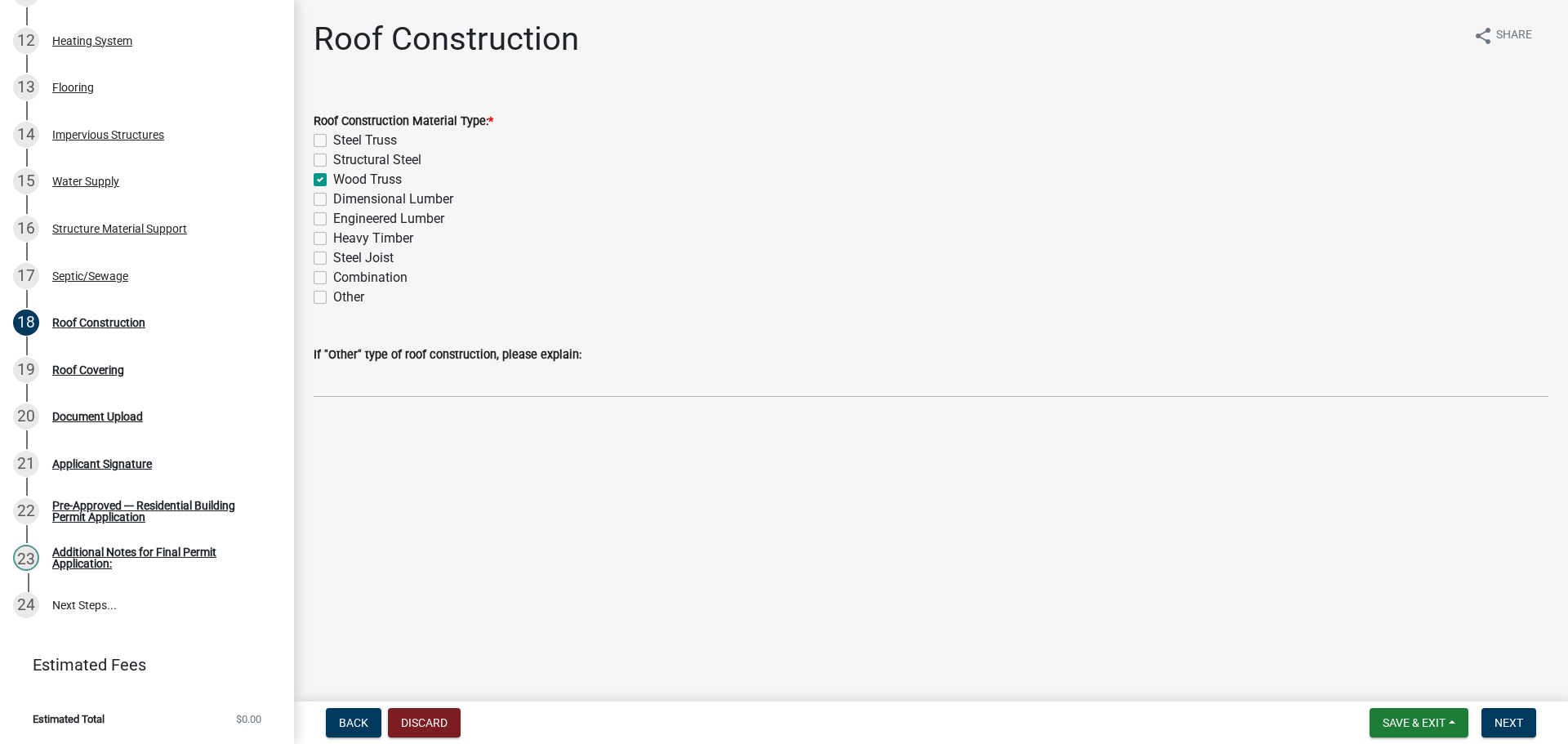
checkbox input "true"
checkbox input "false"
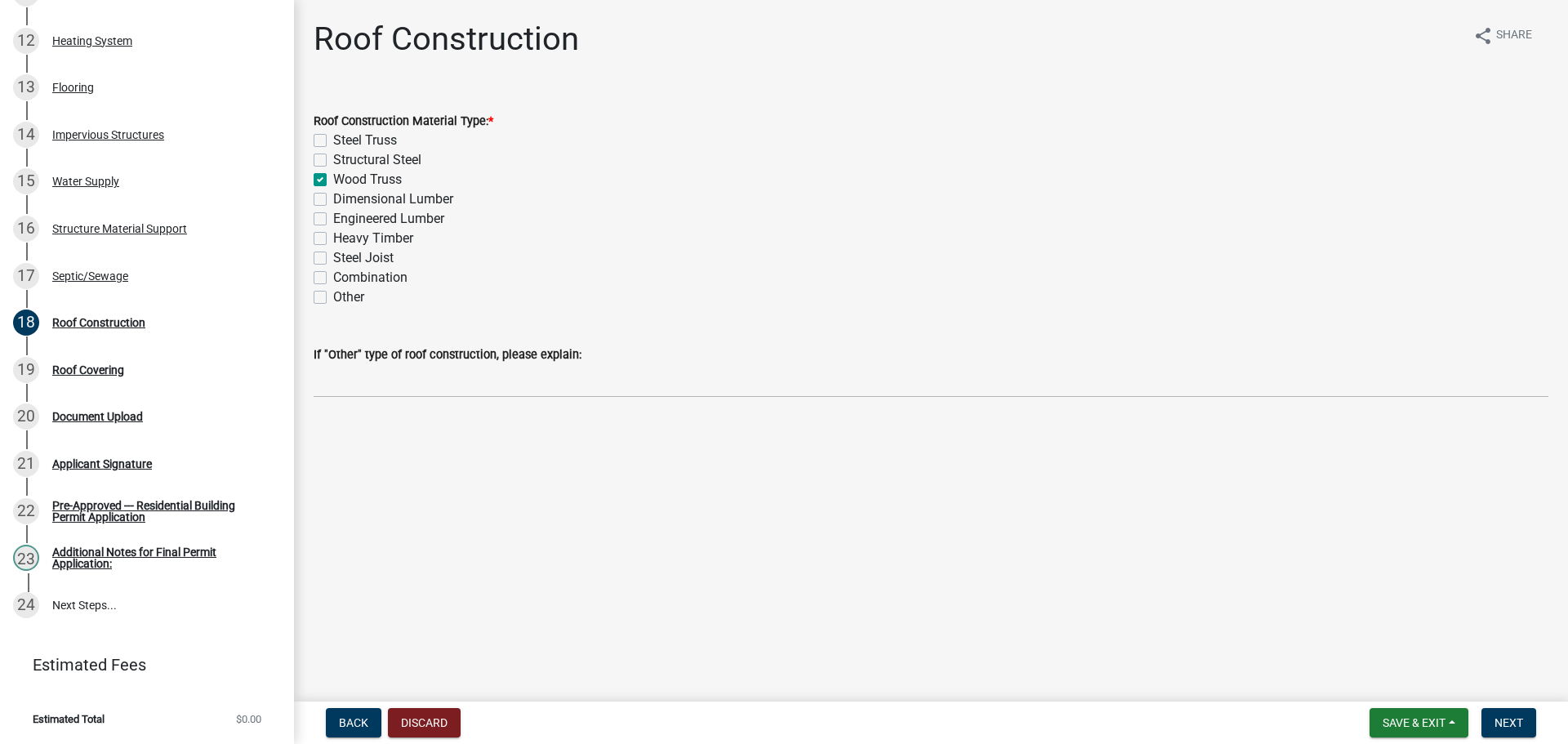
checkbox input "false"
click at [1529, 724] on button "Next" at bounding box center [1509, 723] width 54 height 30
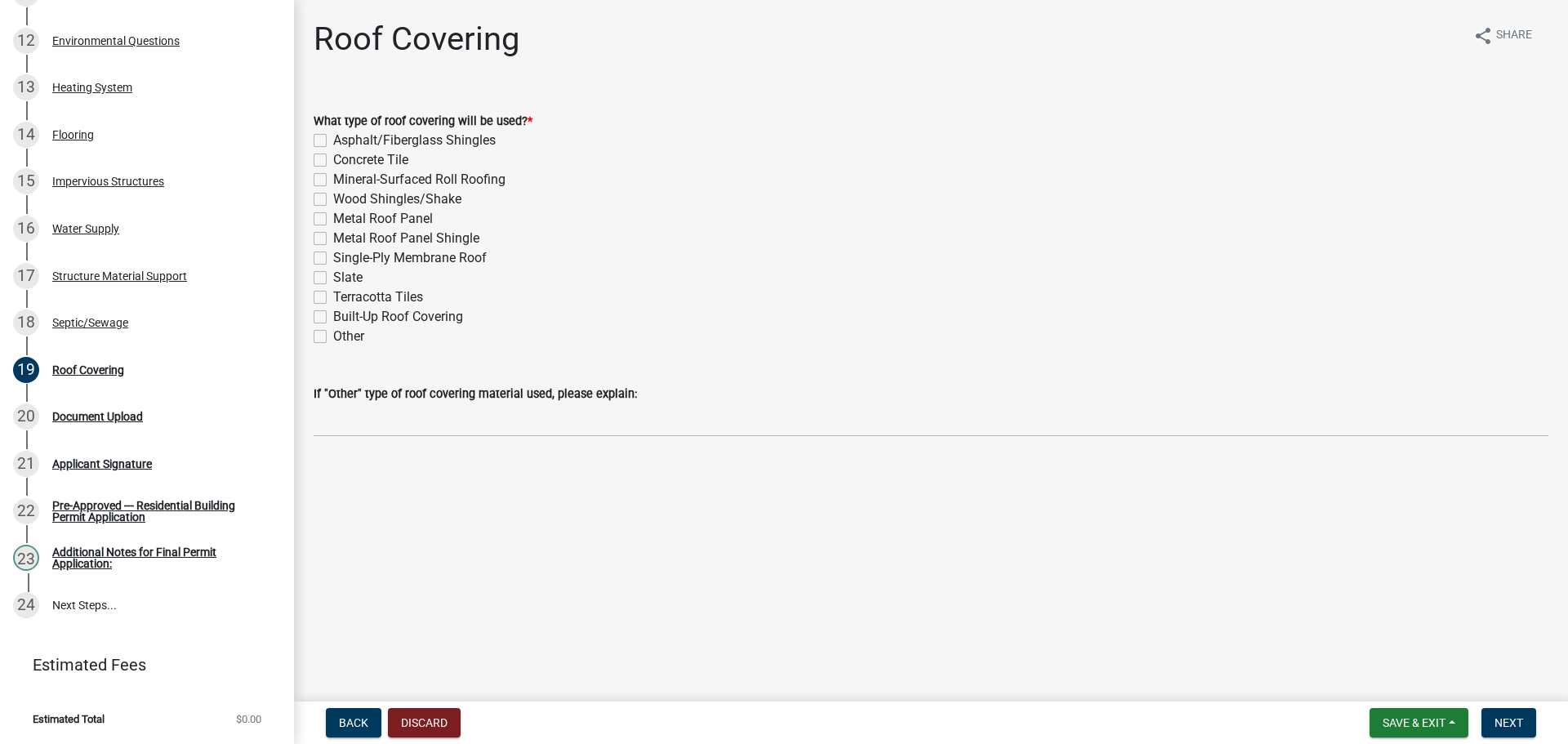
click at [333, 142] on label "Asphalt/Fiberglass Shingles" at bounding box center [414, 140] width 162 height 19
click at [333, 141] on input "Asphalt/Fiberglass Shingles" at bounding box center [339, 136] width 11 height 11
checkbox input "true"
checkbox input "false"
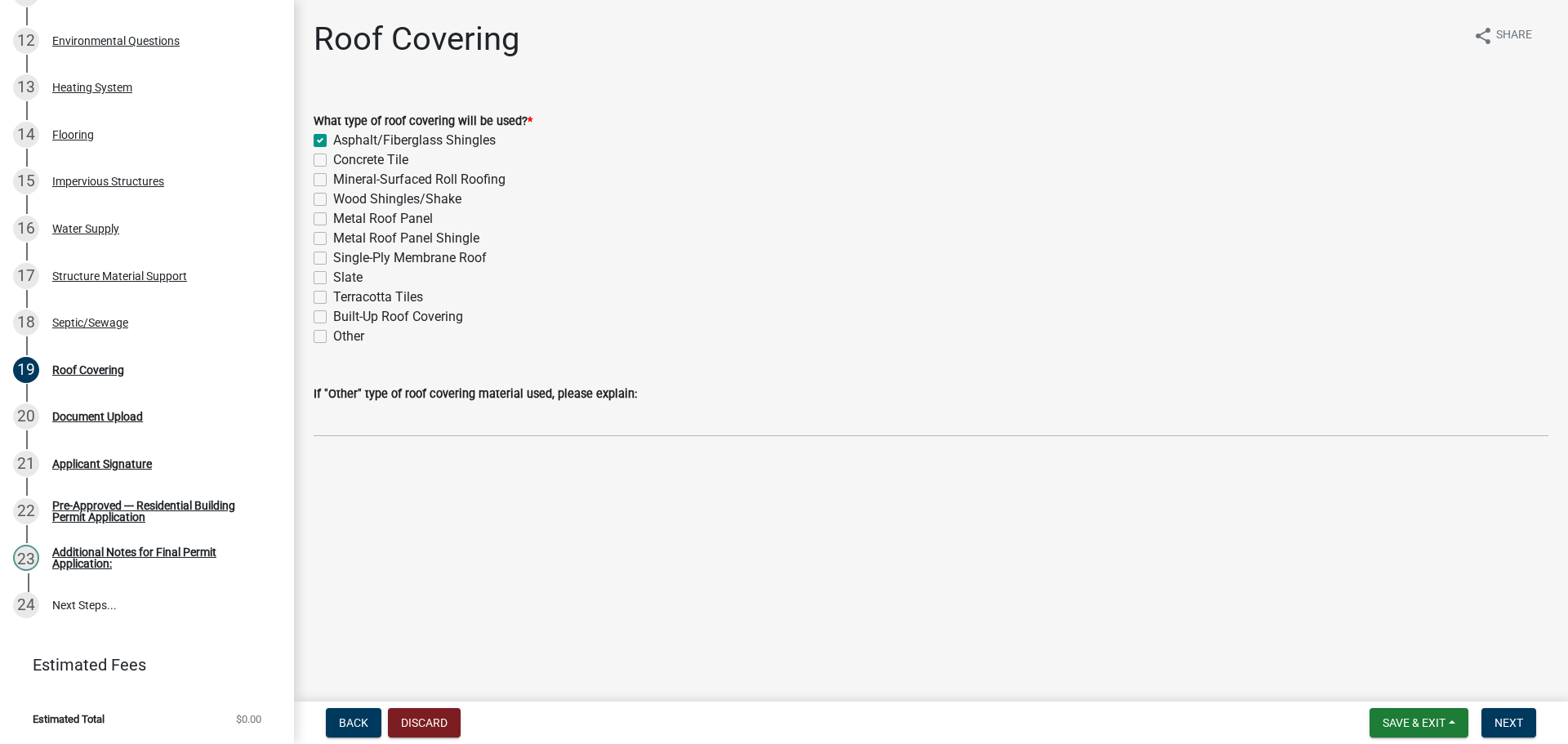
checkbox input "false"
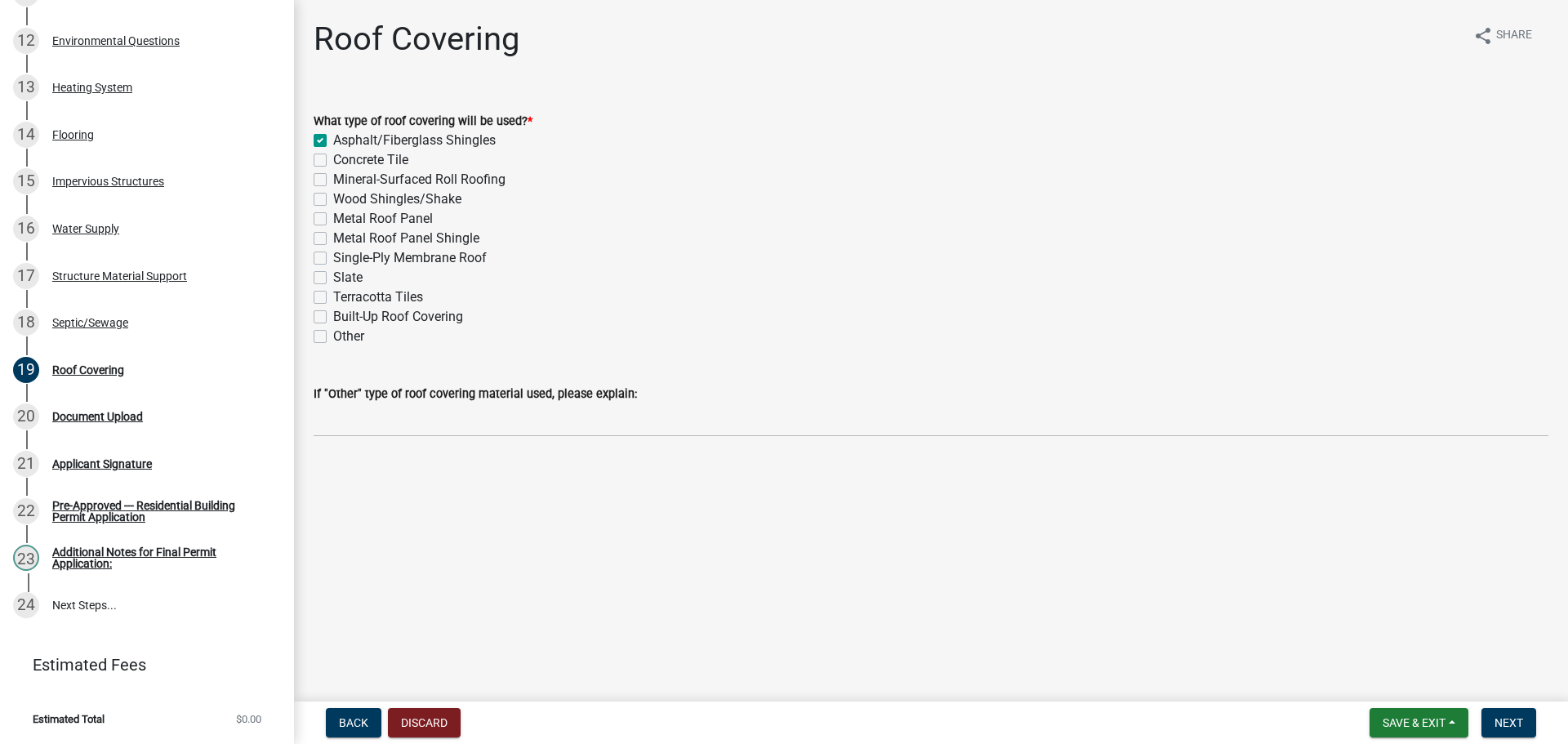
checkbox input "false"
click at [1502, 722] on span "Next" at bounding box center [1508, 722] width 29 height 13
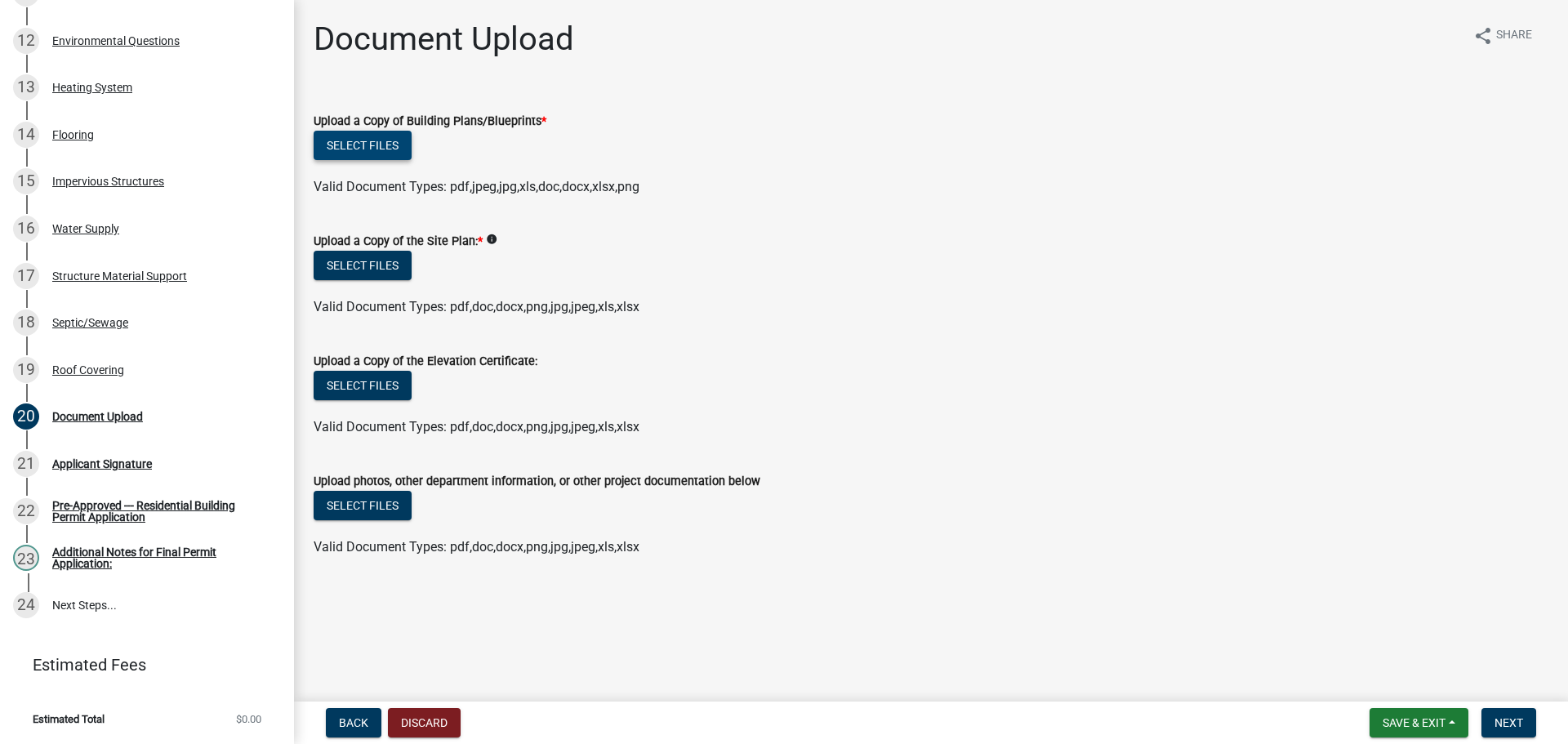
click at [371, 145] on button "Select files" at bounding box center [362, 146] width 98 height 30
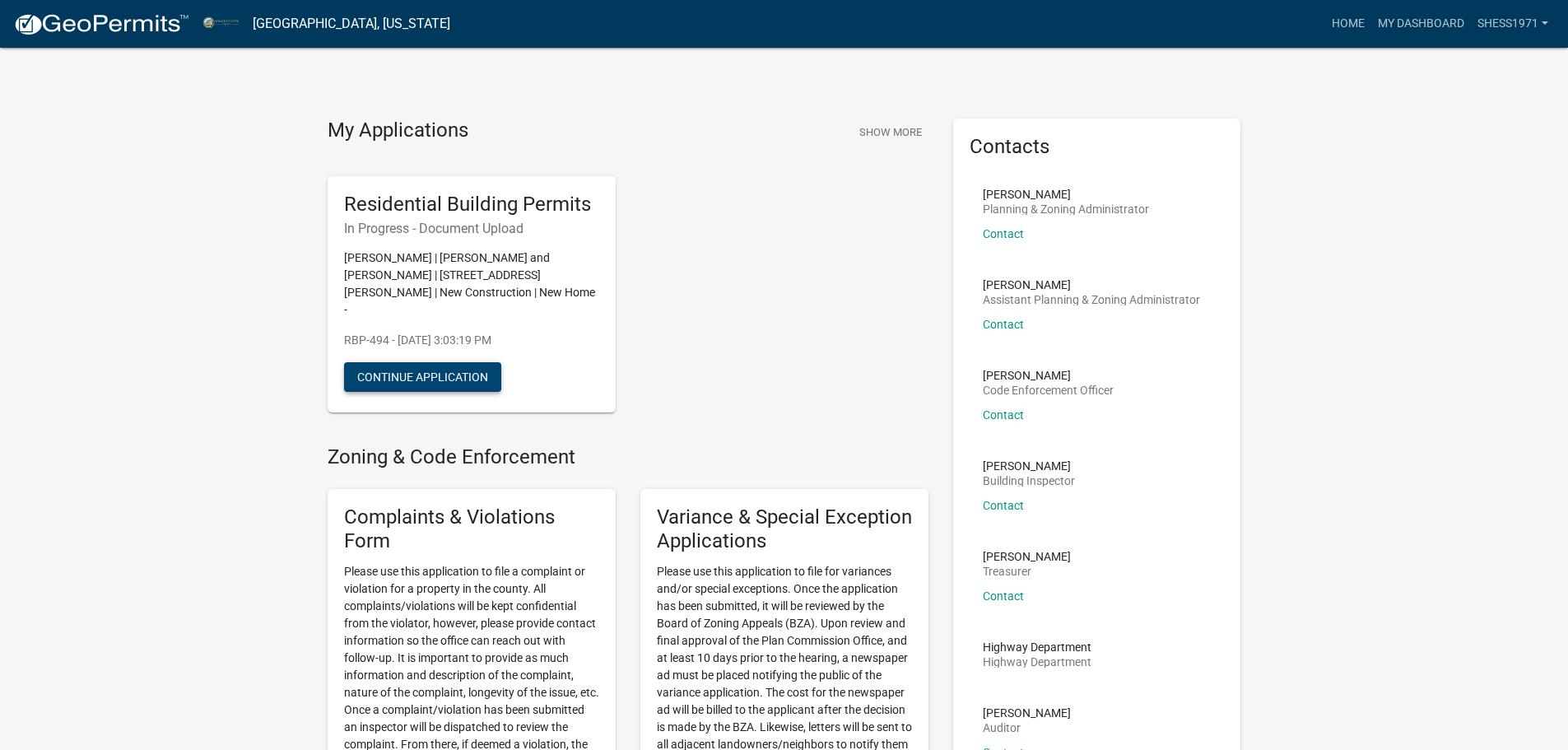
click at [438, 363] on button "Continue Application" at bounding box center [423, 378] width 157 height 30
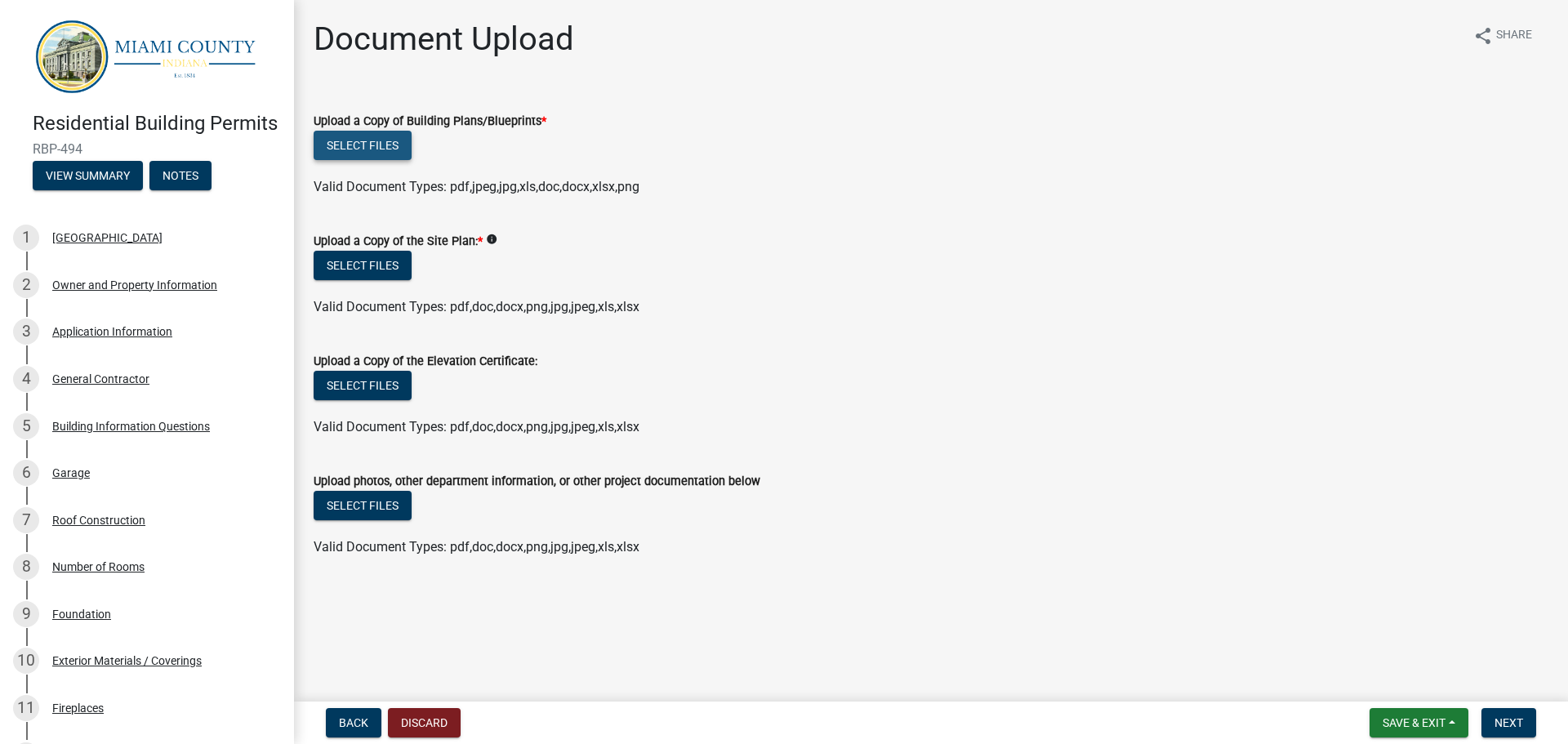
click at [356, 147] on button "Select files" at bounding box center [362, 146] width 98 height 30
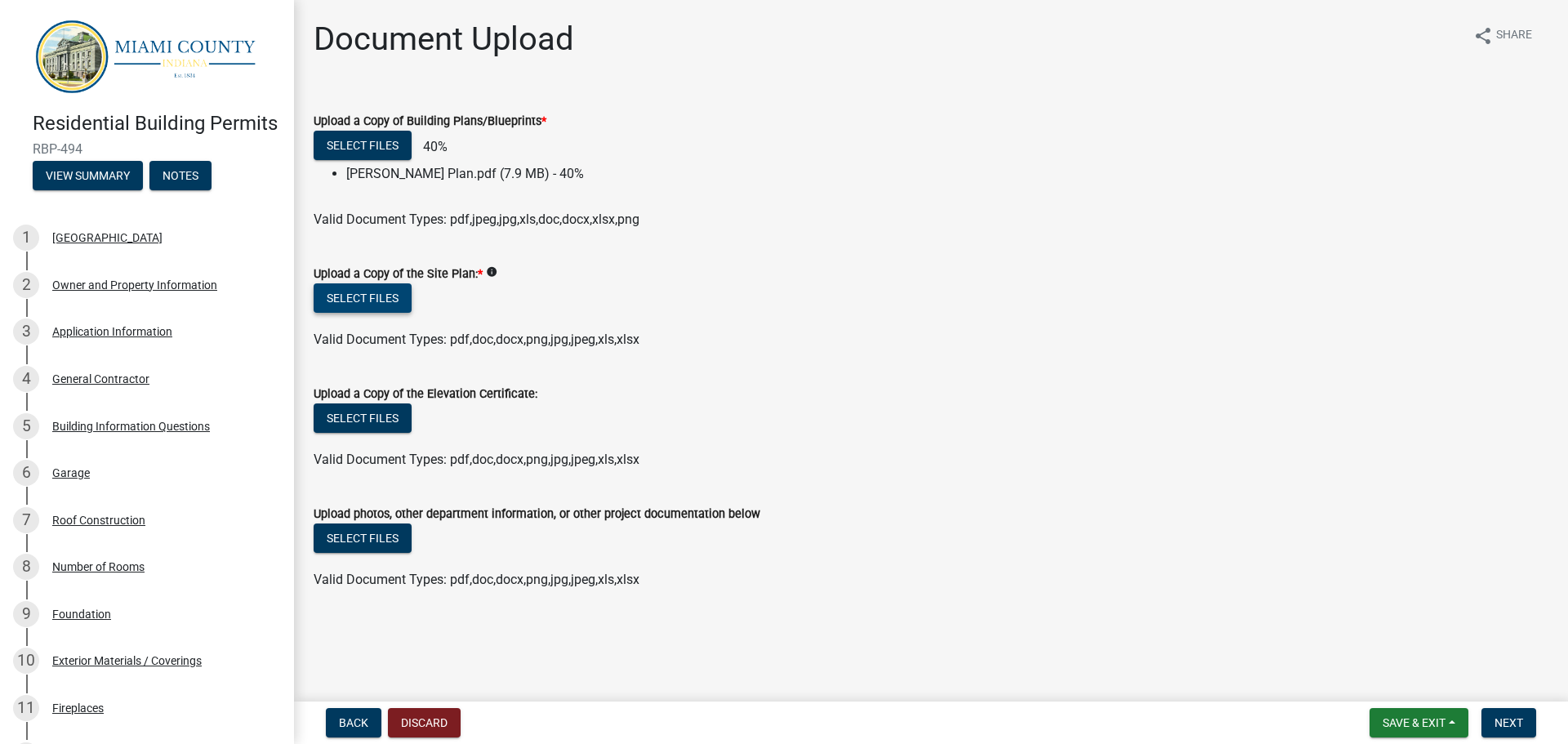
click at [382, 297] on button "Select files" at bounding box center [362, 298] width 98 height 30
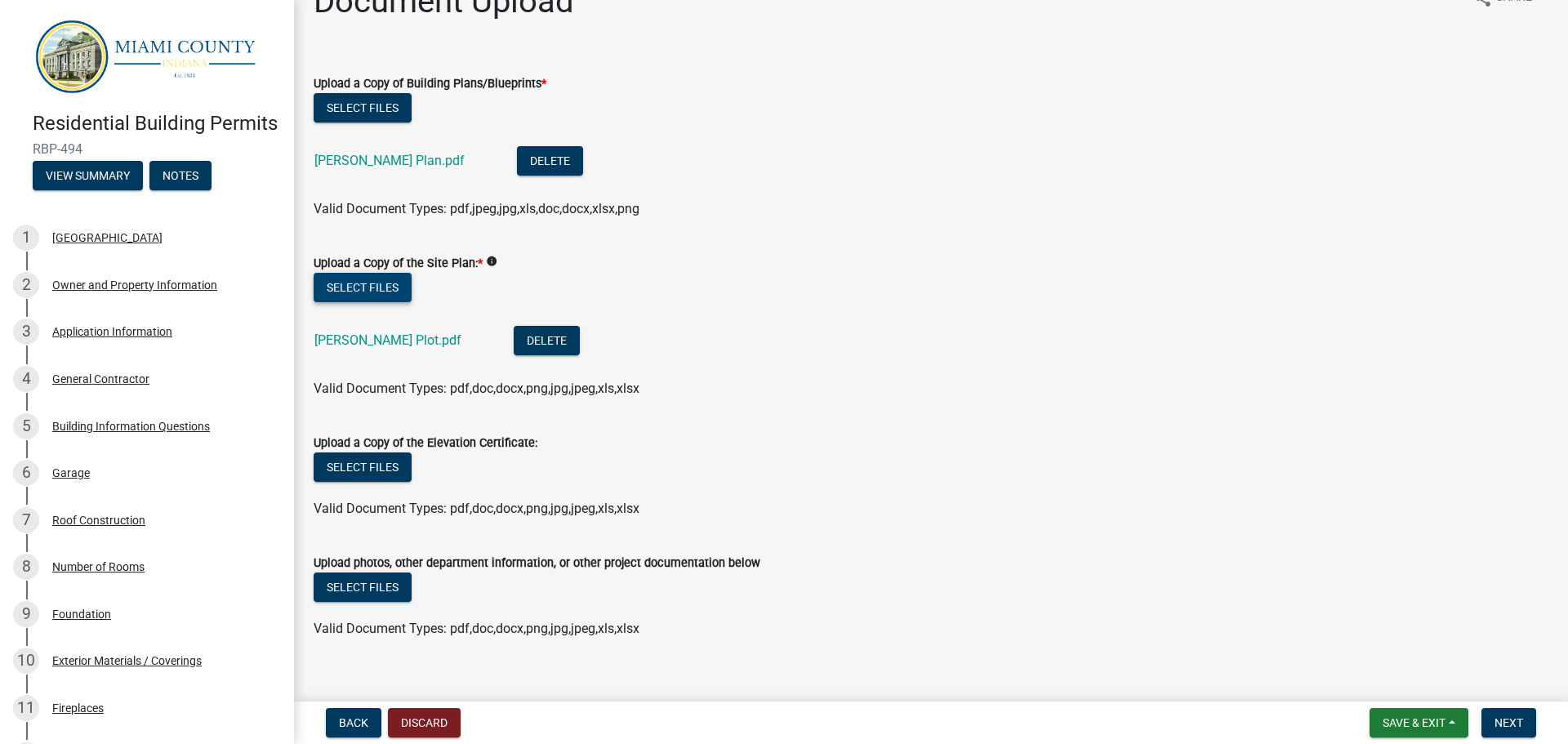
scroll to position [60, 0]
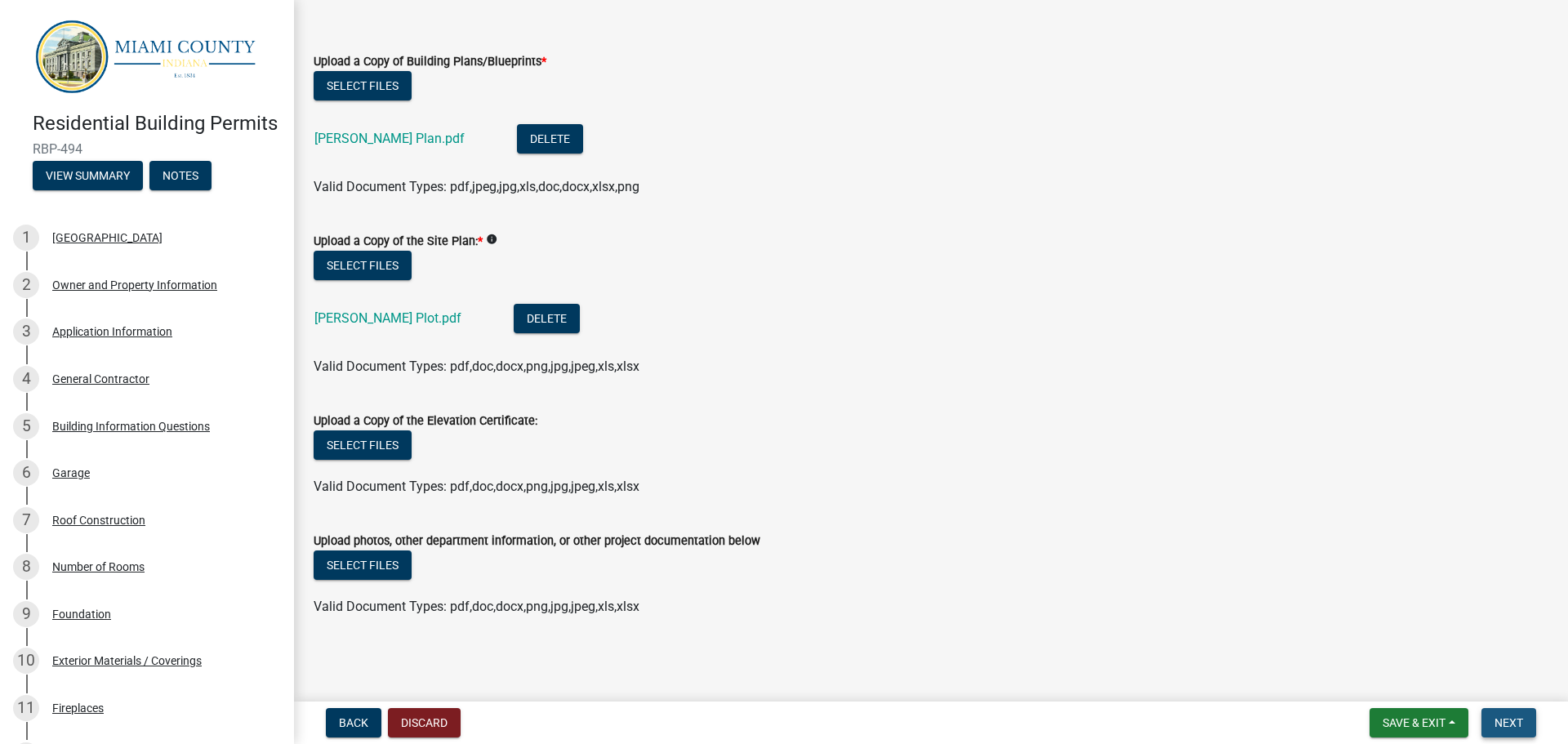
click at [1507, 721] on span "Next" at bounding box center [1508, 722] width 29 height 13
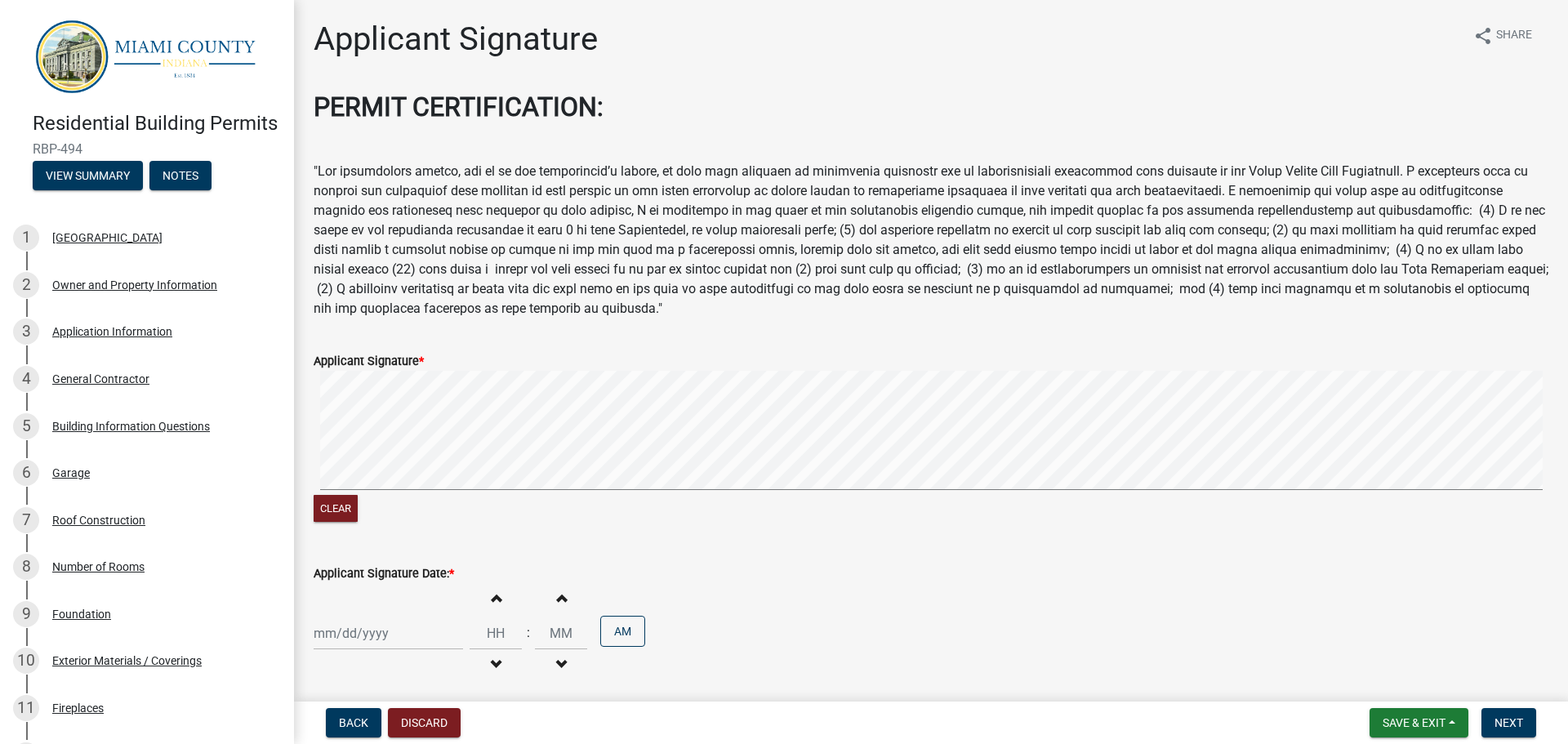
click at [377, 637] on div at bounding box center [388, 633] width 149 height 33
select select "8"
select select "2025"
click at [431, 542] on div "22" at bounding box center [434, 547] width 26 height 26
type input "08/22/2025"
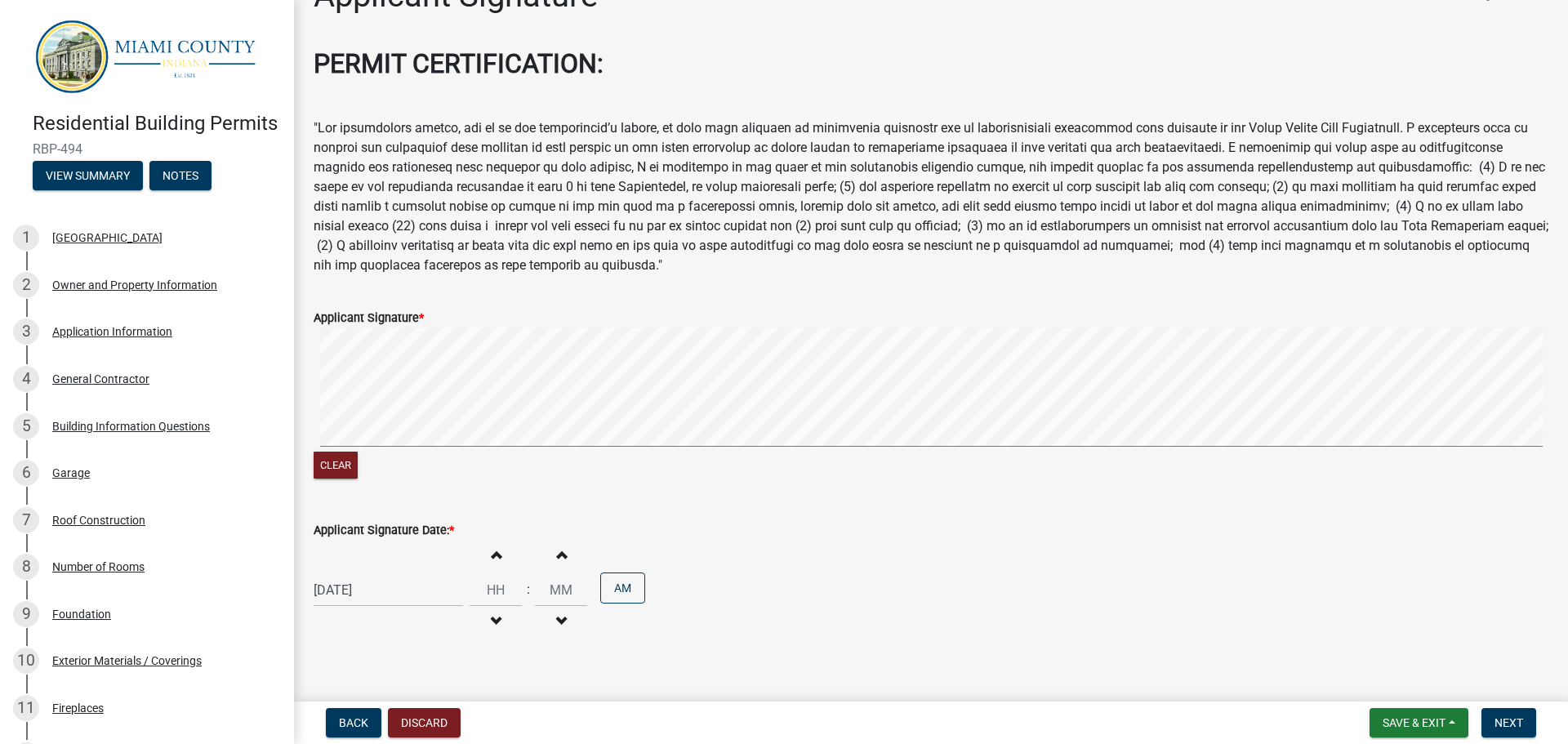
scroll to position [67, 0]
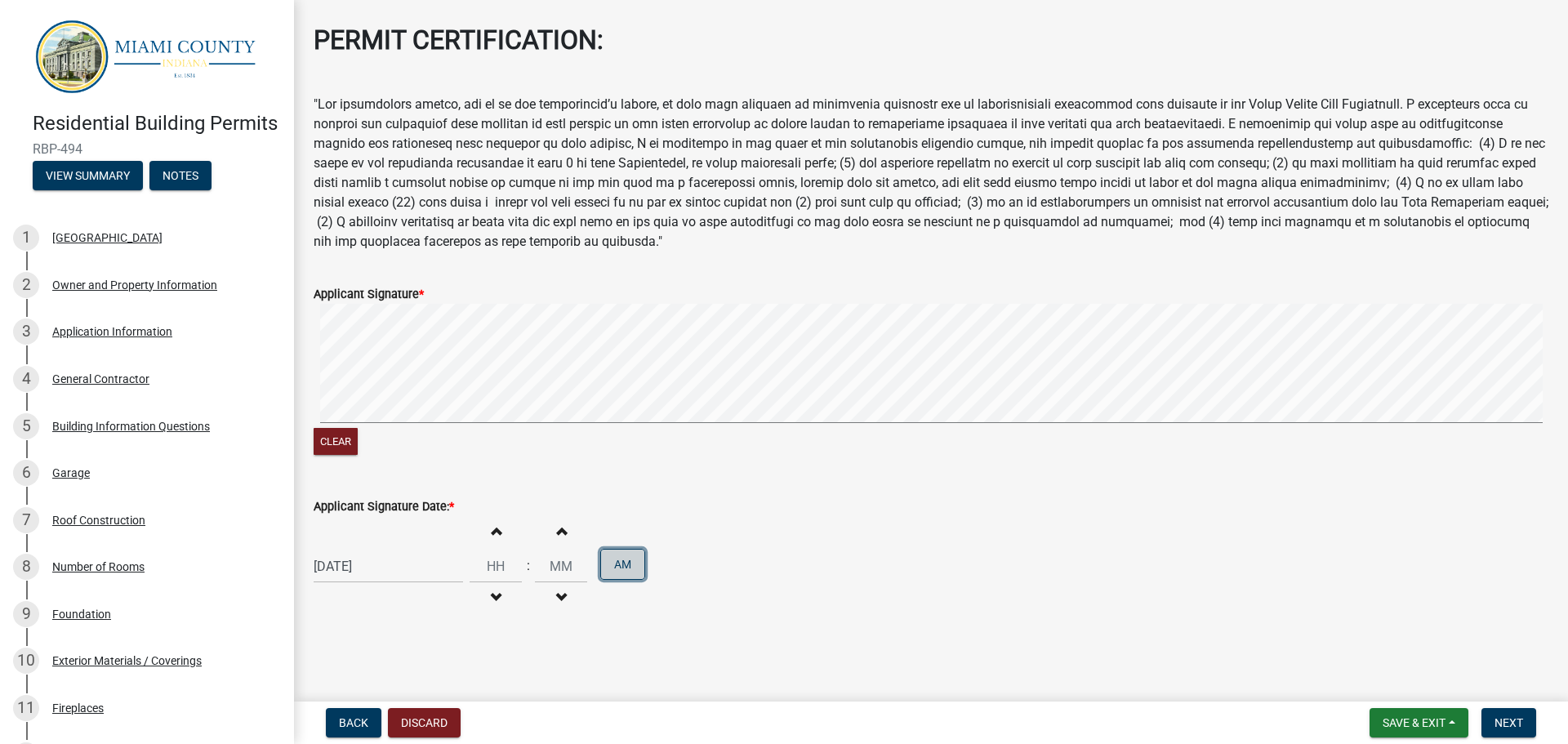
click at [622, 564] on button "AM" at bounding box center [622, 564] width 45 height 31
type input "12"
type input "00"
click at [491, 536] on span "button" at bounding box center [495, 530] width 8 height 13
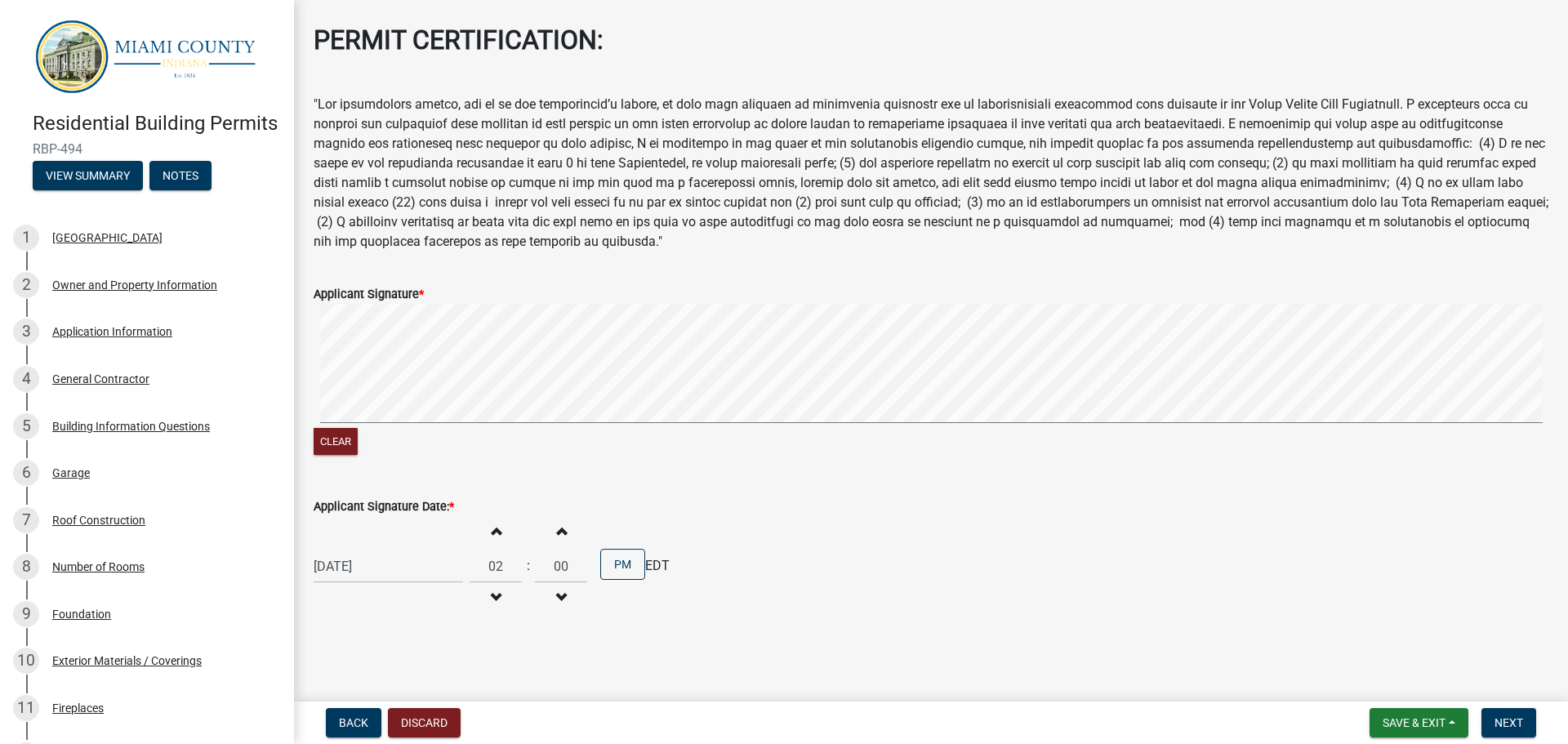
click at [491, 536] on span "button" at bounding box center [495, 530] width 8 height 13
type input "04"
click at [557, 529] on span "button" at bounding box center [561, 530] width 8 height 13
click at [557, 530] on span "button" at bounding box center [561, 530] width 8 height 13
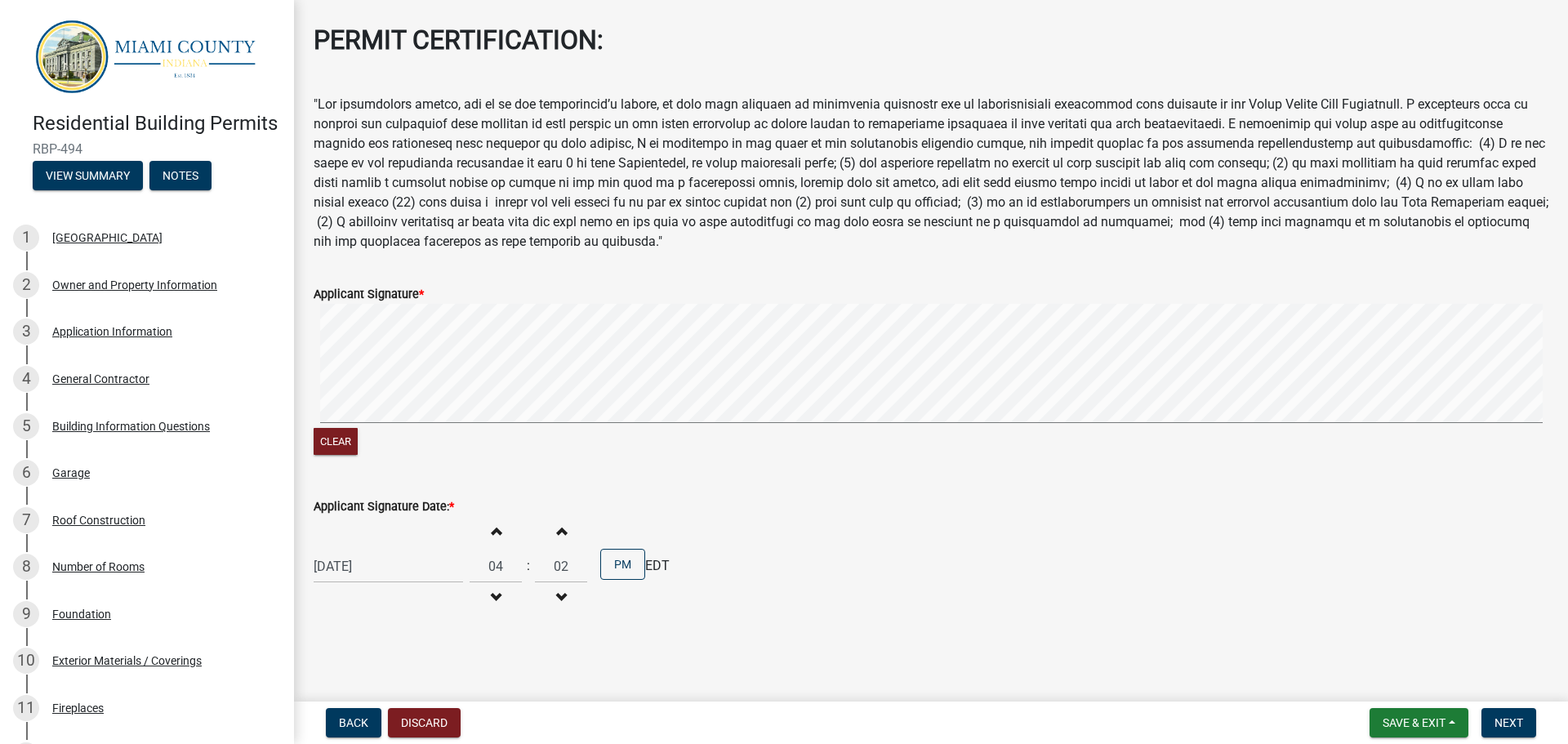
click at [557, 530] on span "button" at bounding box center [561, 530] width 8 height 13
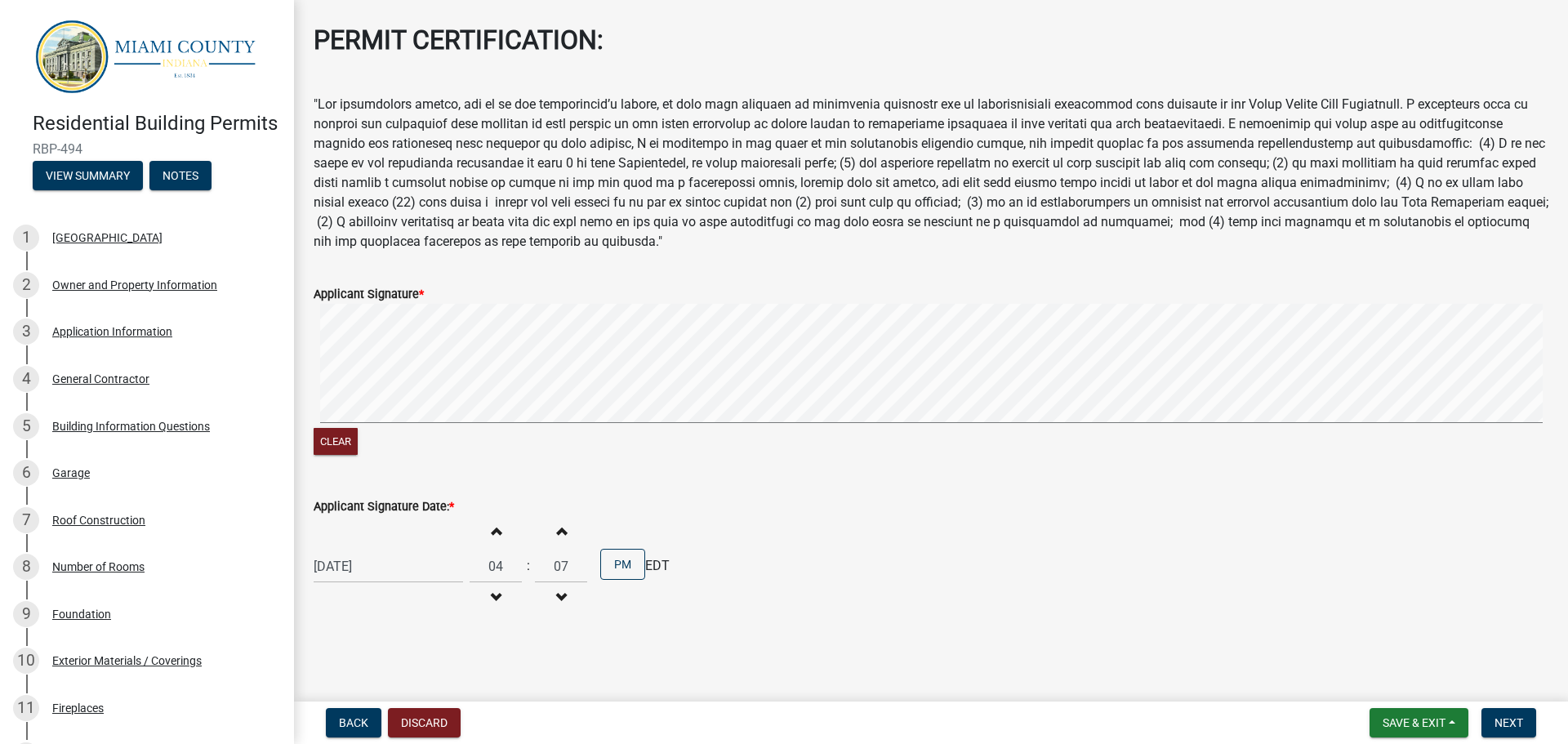
click at [557, 529] on span "button" at bounding box center [561, 530] width 8 height 13
click at [557, 530] on span "button" at bounding box center [561, 530] width 8 height 13
click at [557, 531] on span "button" at bounding box center [561, 530] width 8 height 13
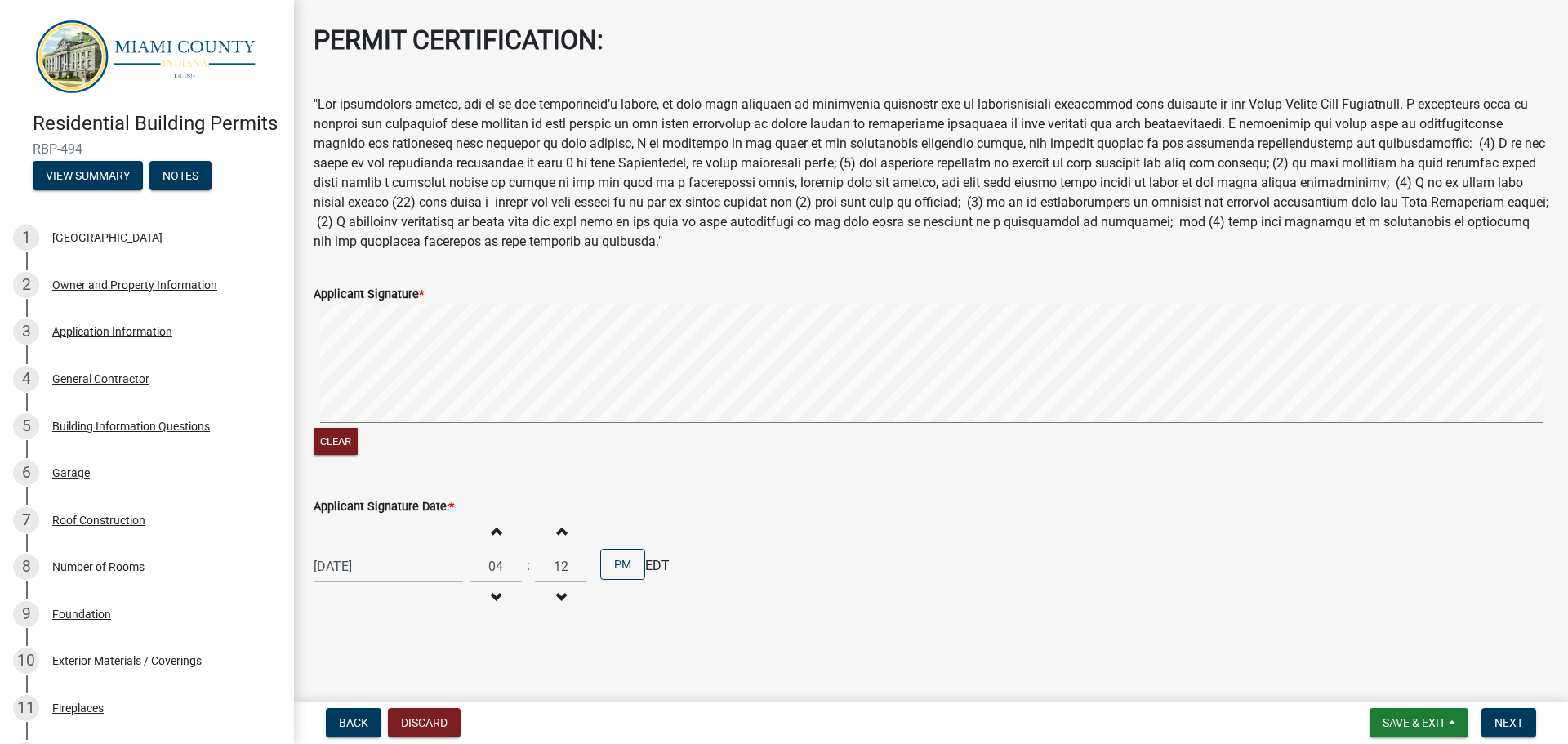
click at [557, 531] on span "button" at bounding box center [561, 530] width 8 height 13
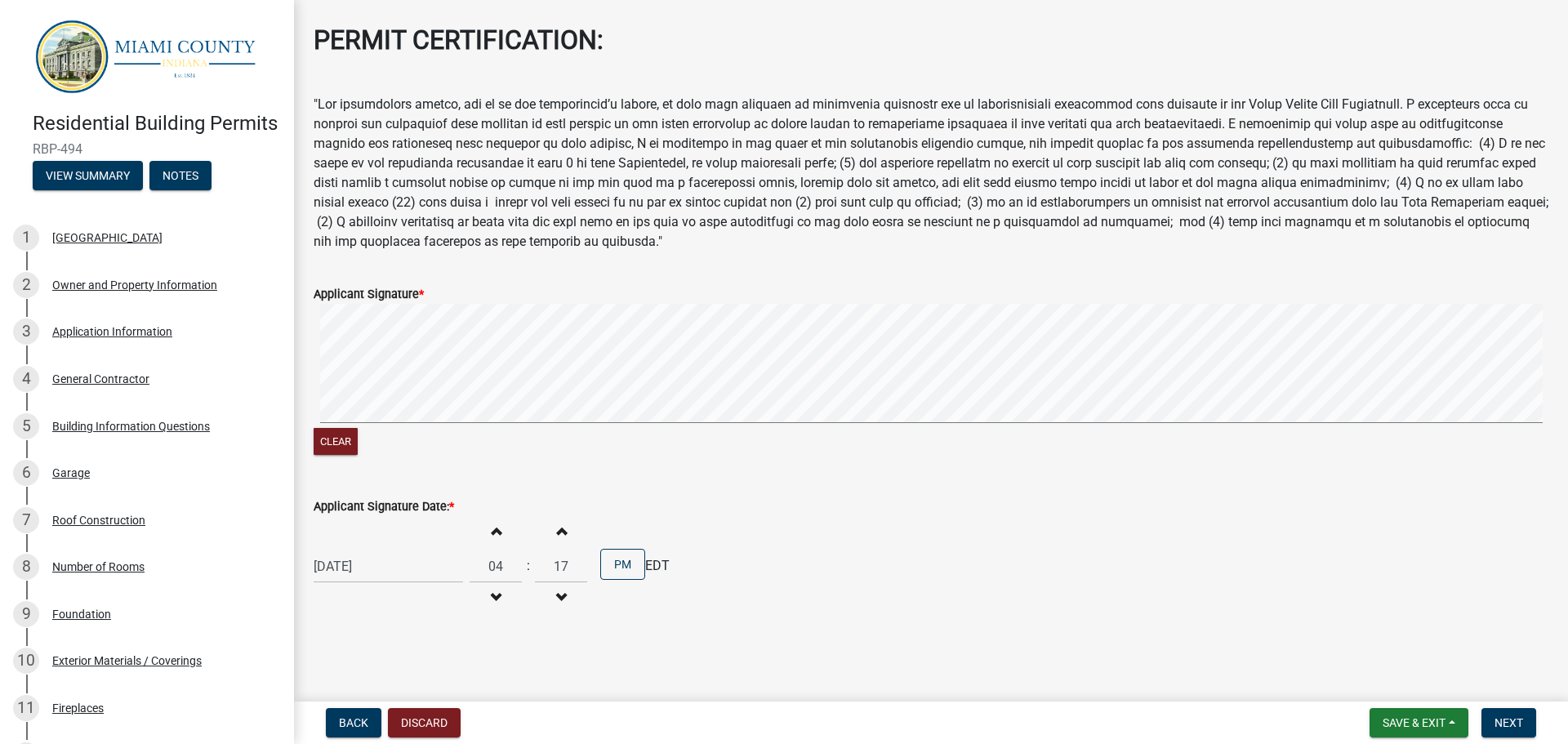
click at [557, 531] on span "button" at bounding box center [561, 530] width 8 height 13
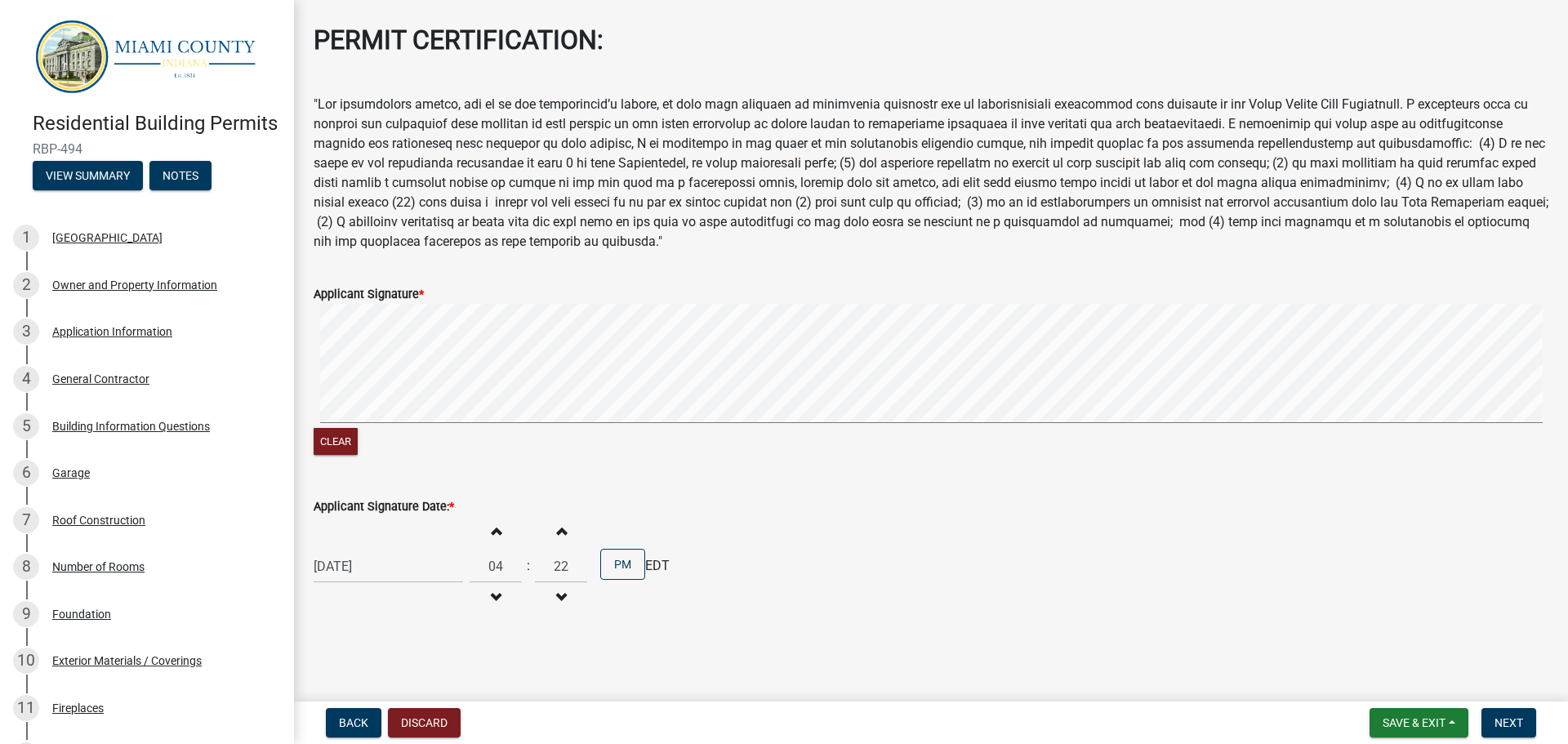
click at [557, 531] on span "button" at bounding box center [561, 530] width 8 height 13
type input "25"
click at [1530, 719] on button "Next" at bounding box center [1509, 723] width 54 height 30
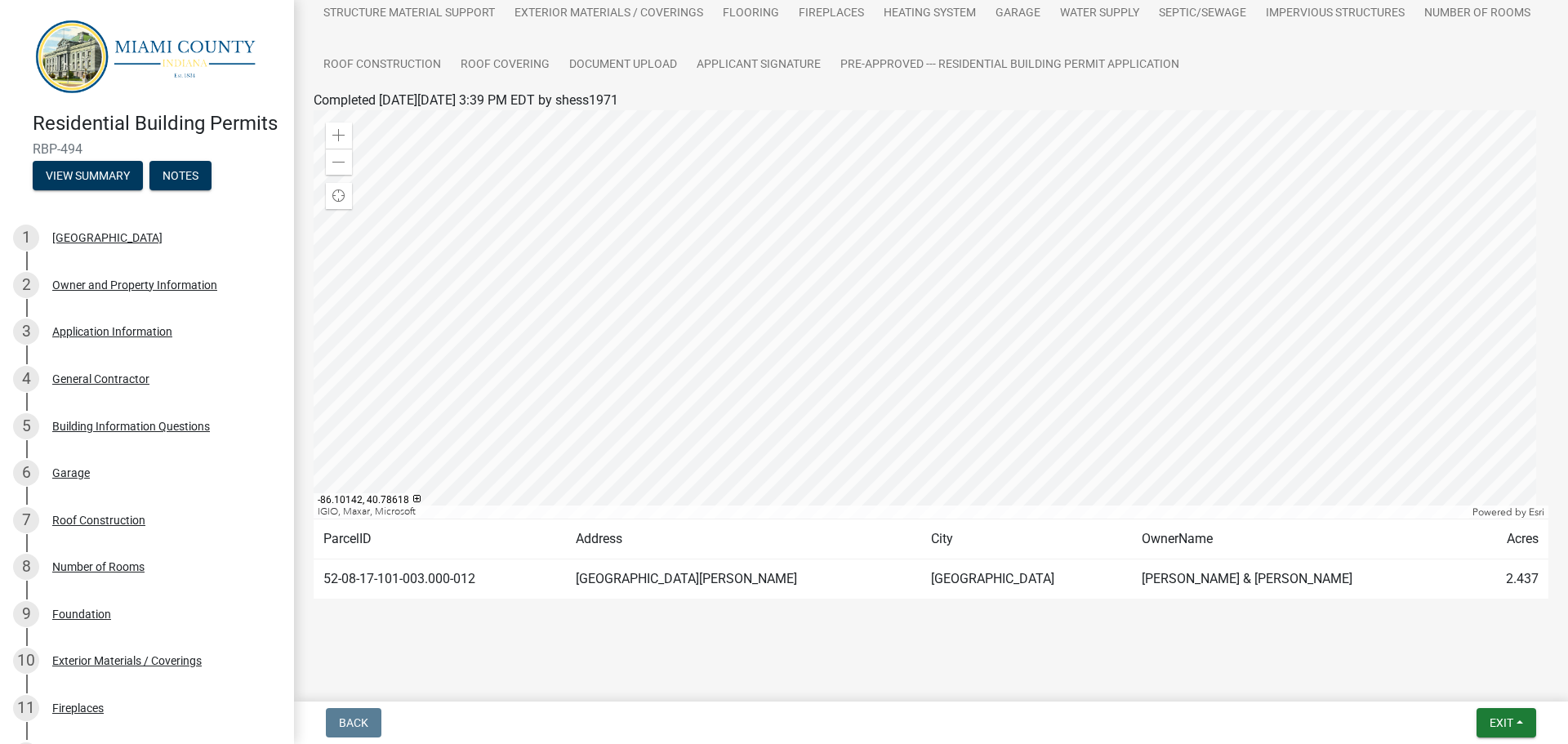
scroll to position [106, 0]
